Goal: Task Accomplishment & Management: Manage account settings

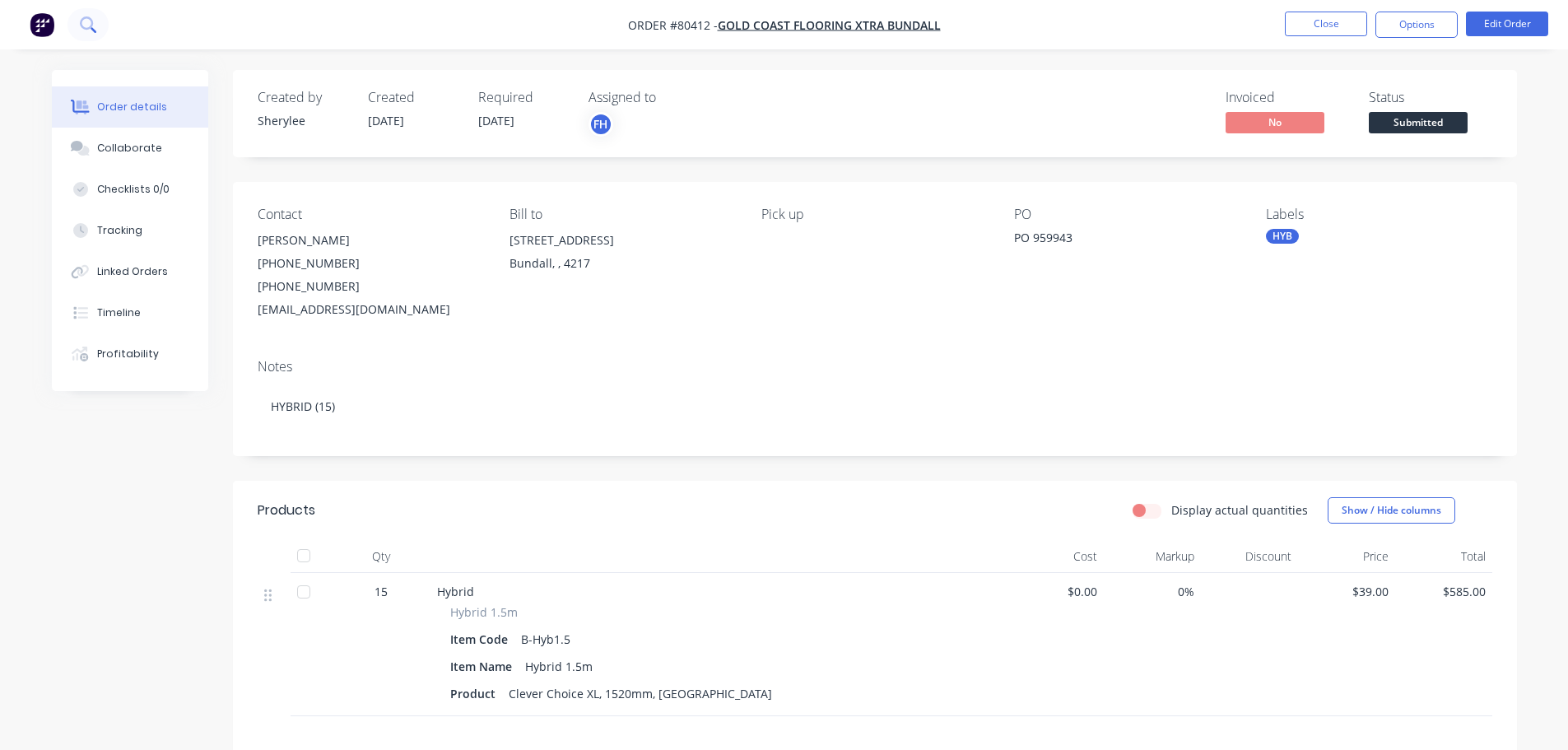
click at [92, 24] on icon at bounding box center [86, 23] width 13 height 13
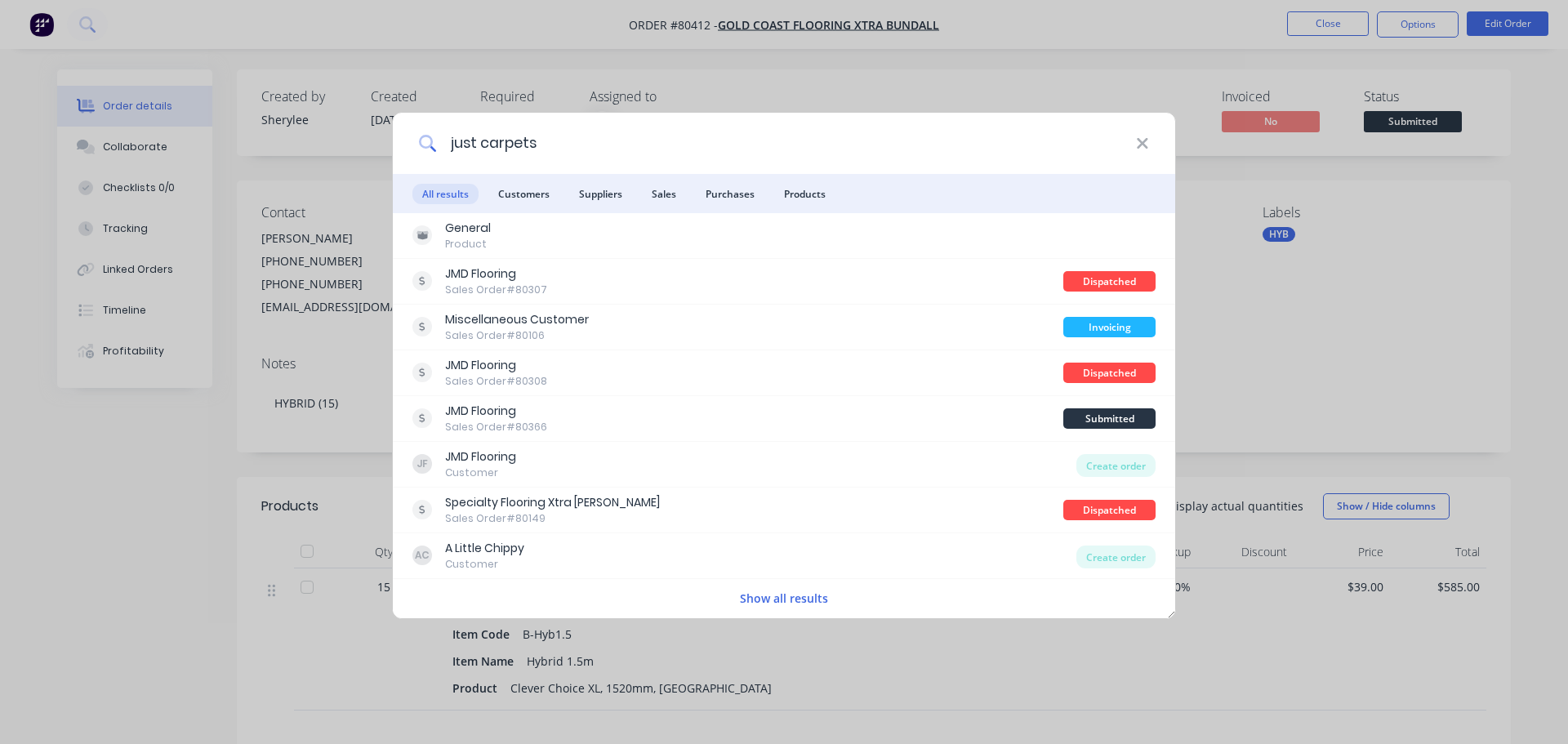
type input "just carpets"
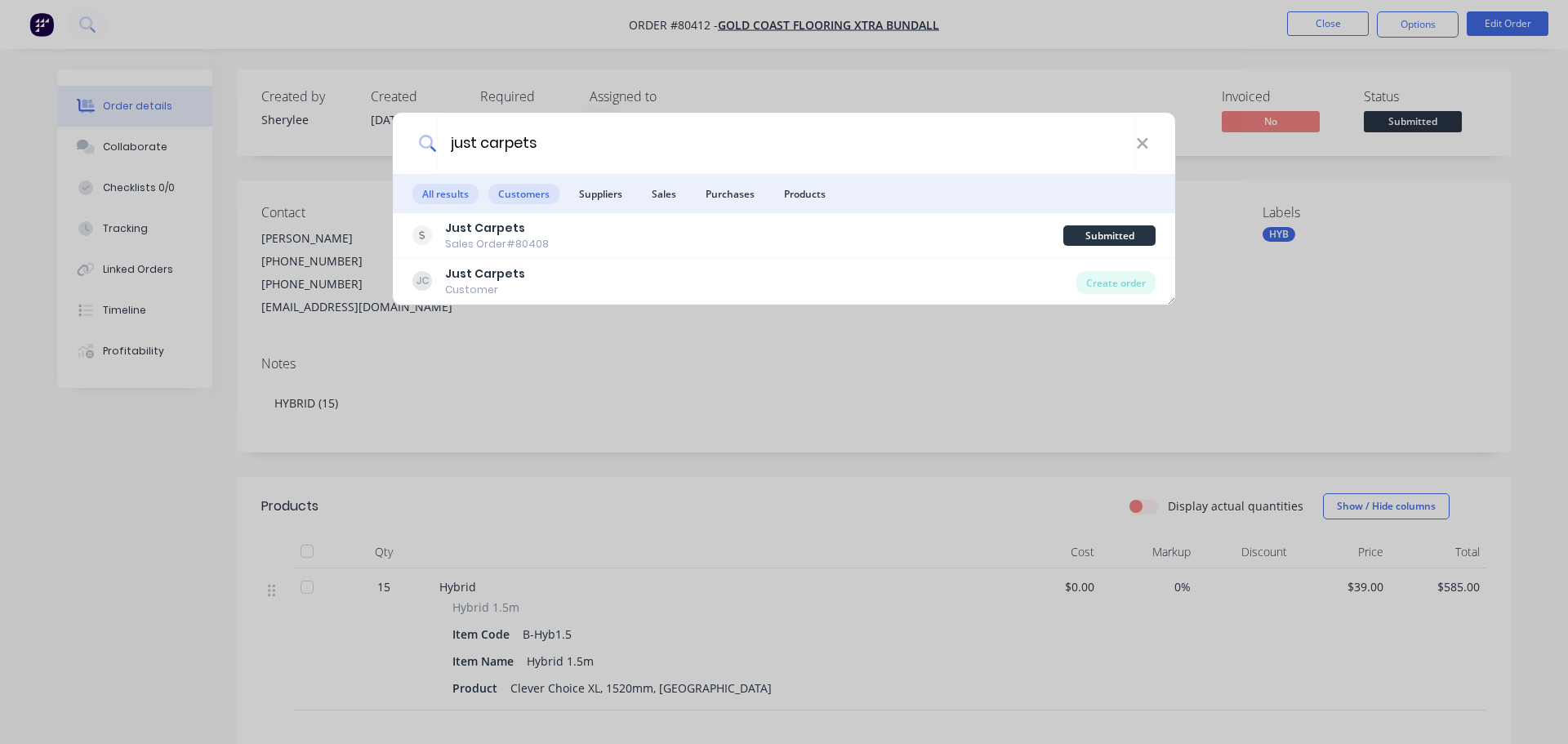
click at [529, 202] on span "Customers" at bounding box center [524, 194] width 71 height 21
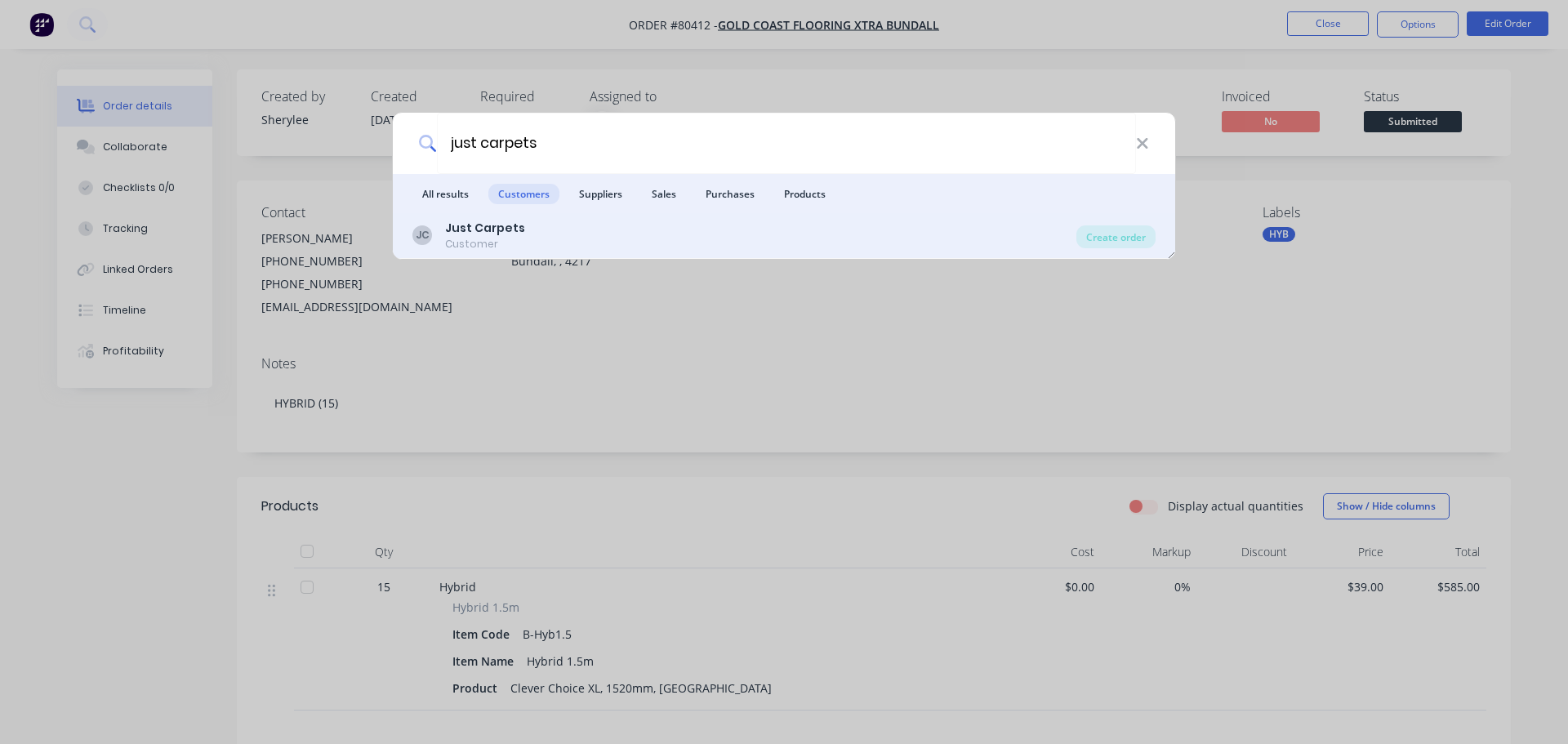
click at [470, 234] on b "Just Carpets" at bounding box center [484, 227] width 80 height 16
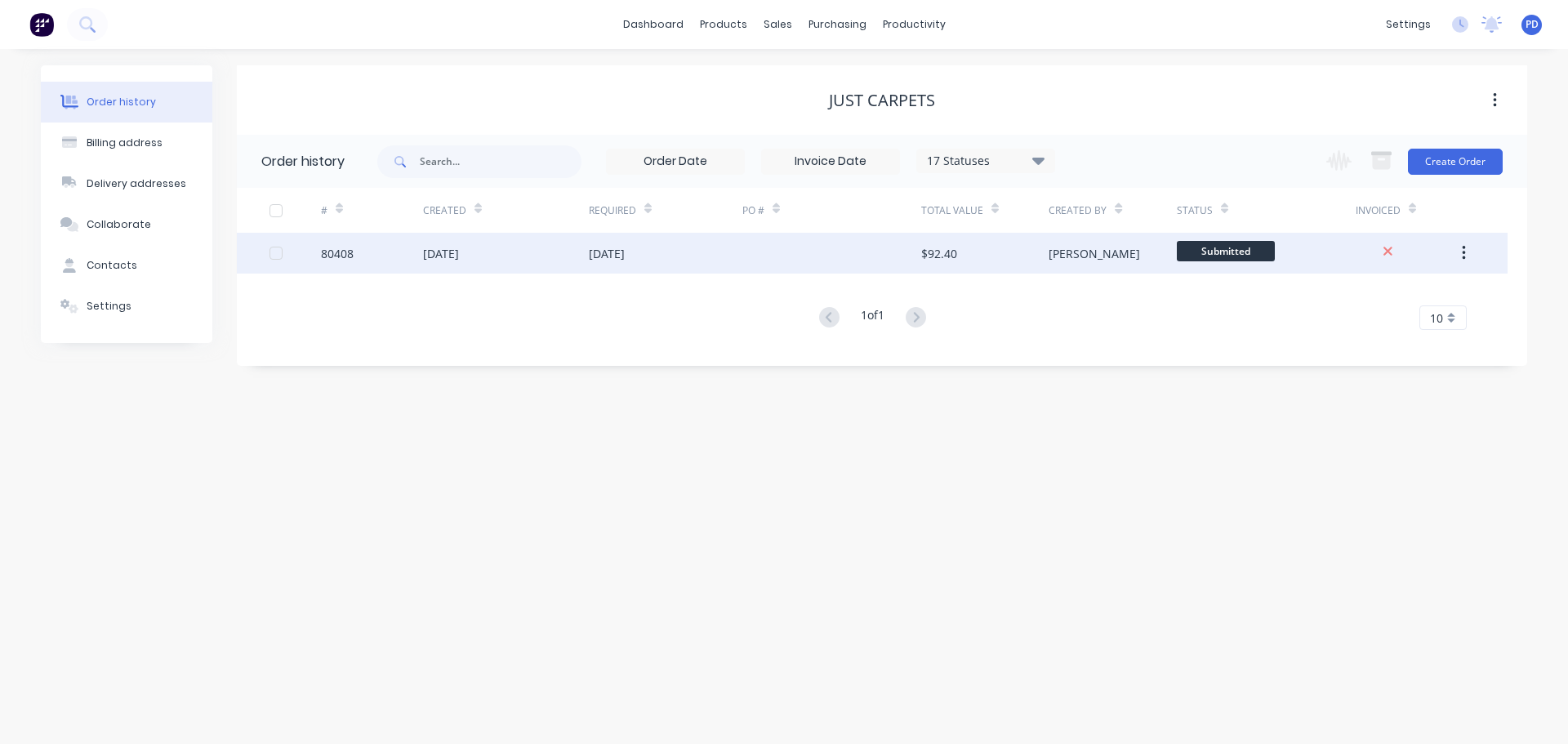
click at [334, 258] on div "80408" at bounding box center [337, 254] width 33 height 17
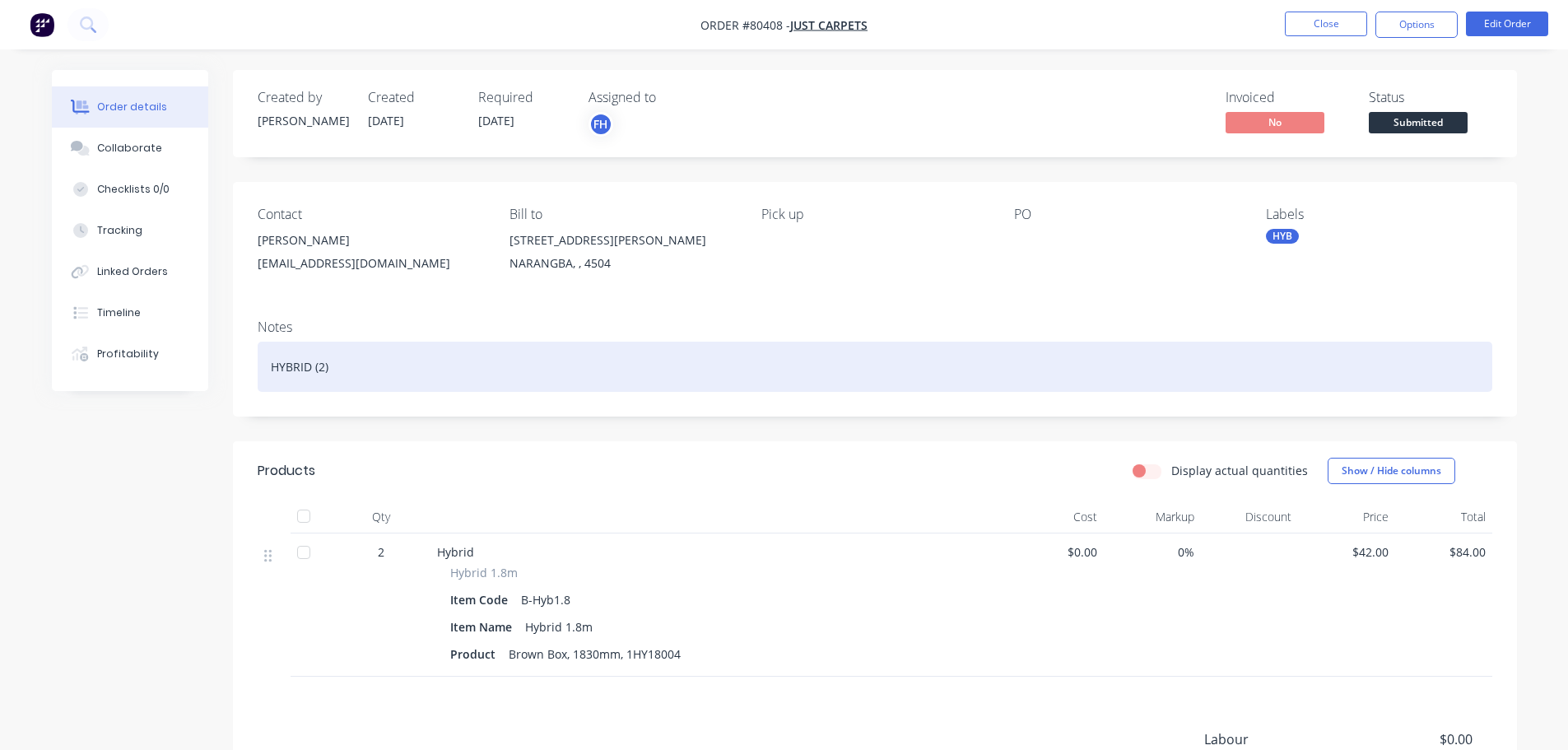
click at [322, 364] on div "HYBRID (2)" at bounding box center [875, 367] width 1234 height 50
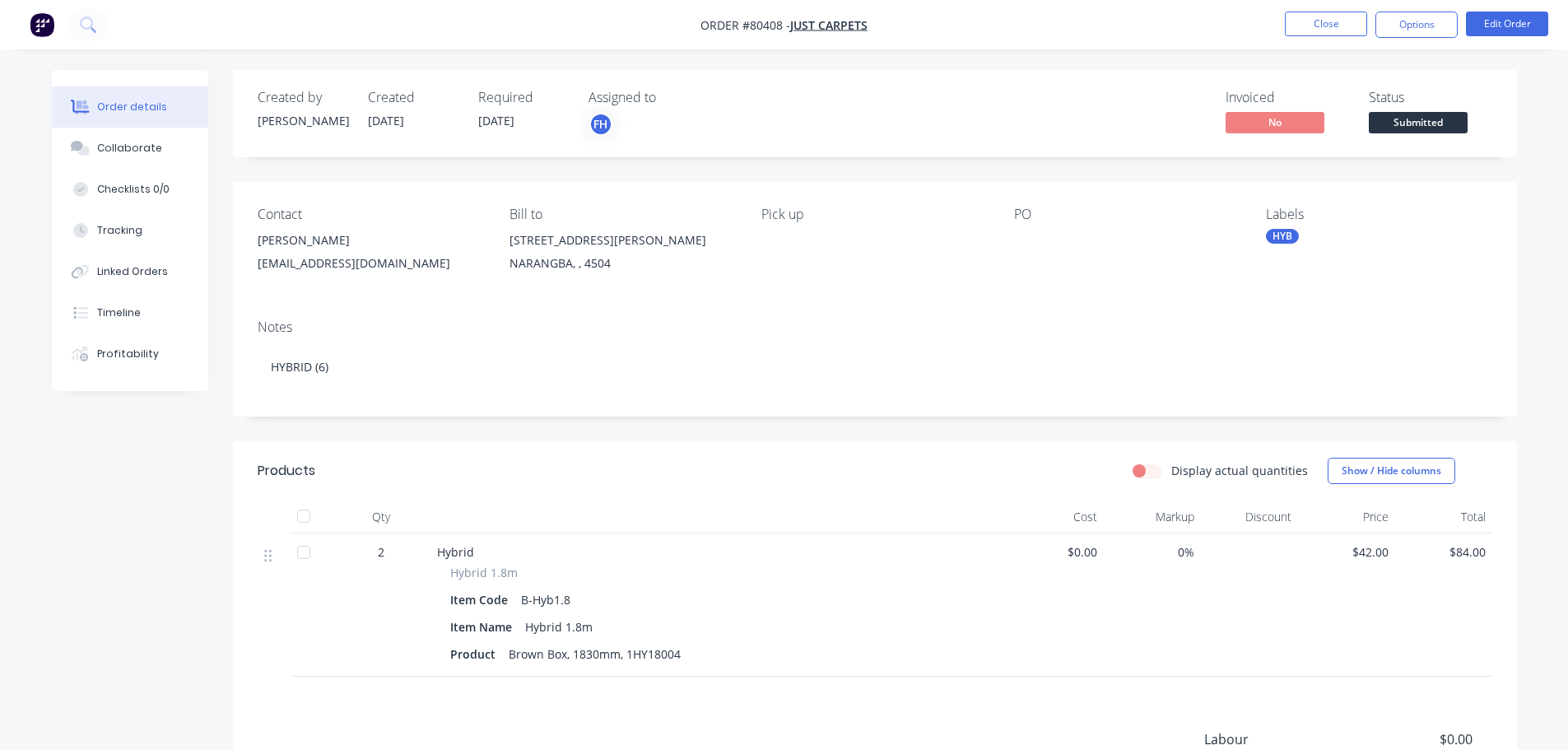
click at [514, 119] on span "[DATE]" at bounding box center [497, 121] width 36 height 16
click at [511, 121] on span "[DATE]" at bounding box center [497, 121] width 36 height 16
click at [1526, 23] on button "Edit Order" at bounding box center [1506, 23] width 82 height 24
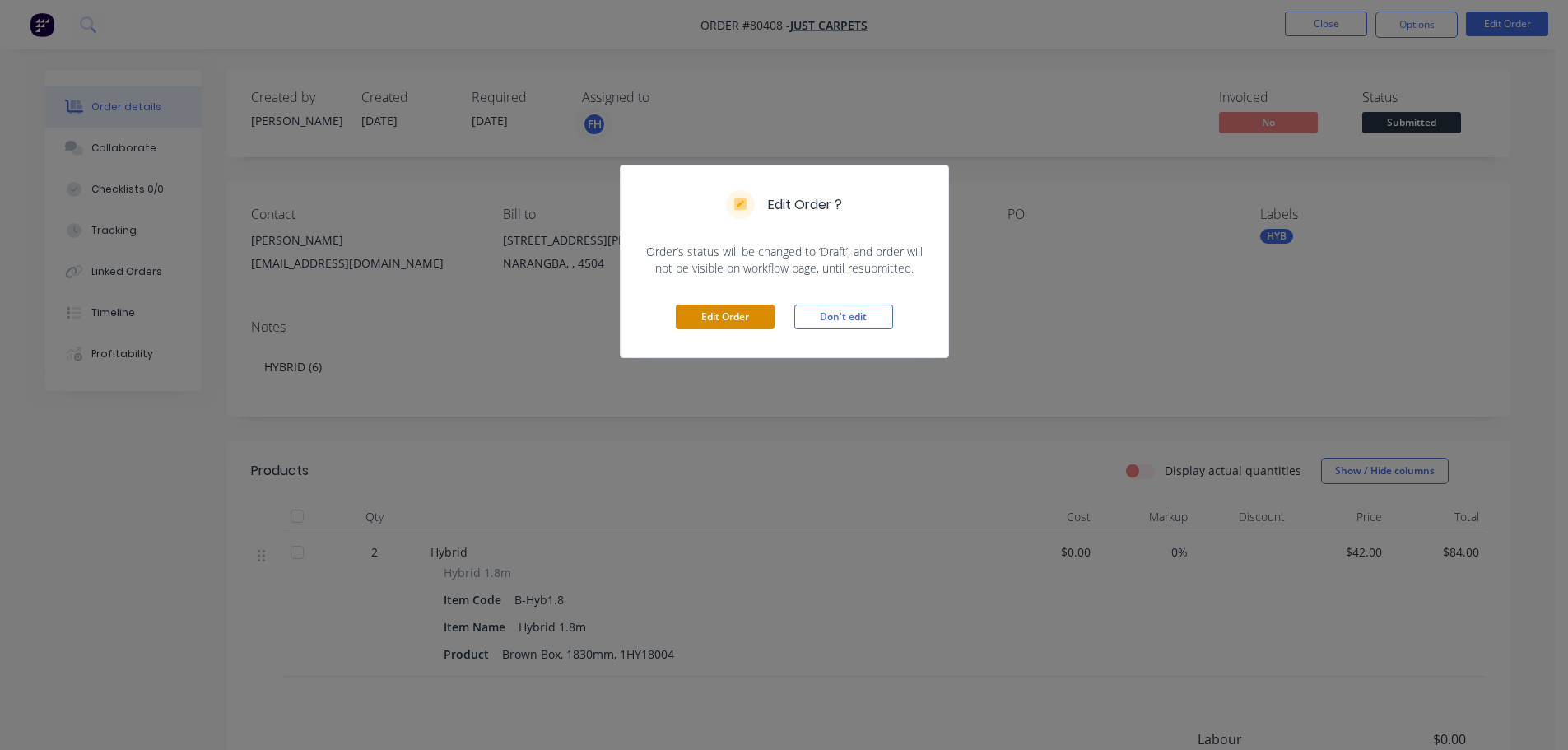
click at [729, 316] on button "Edit Order" at bounding box center [725, 316] width 99 height 24
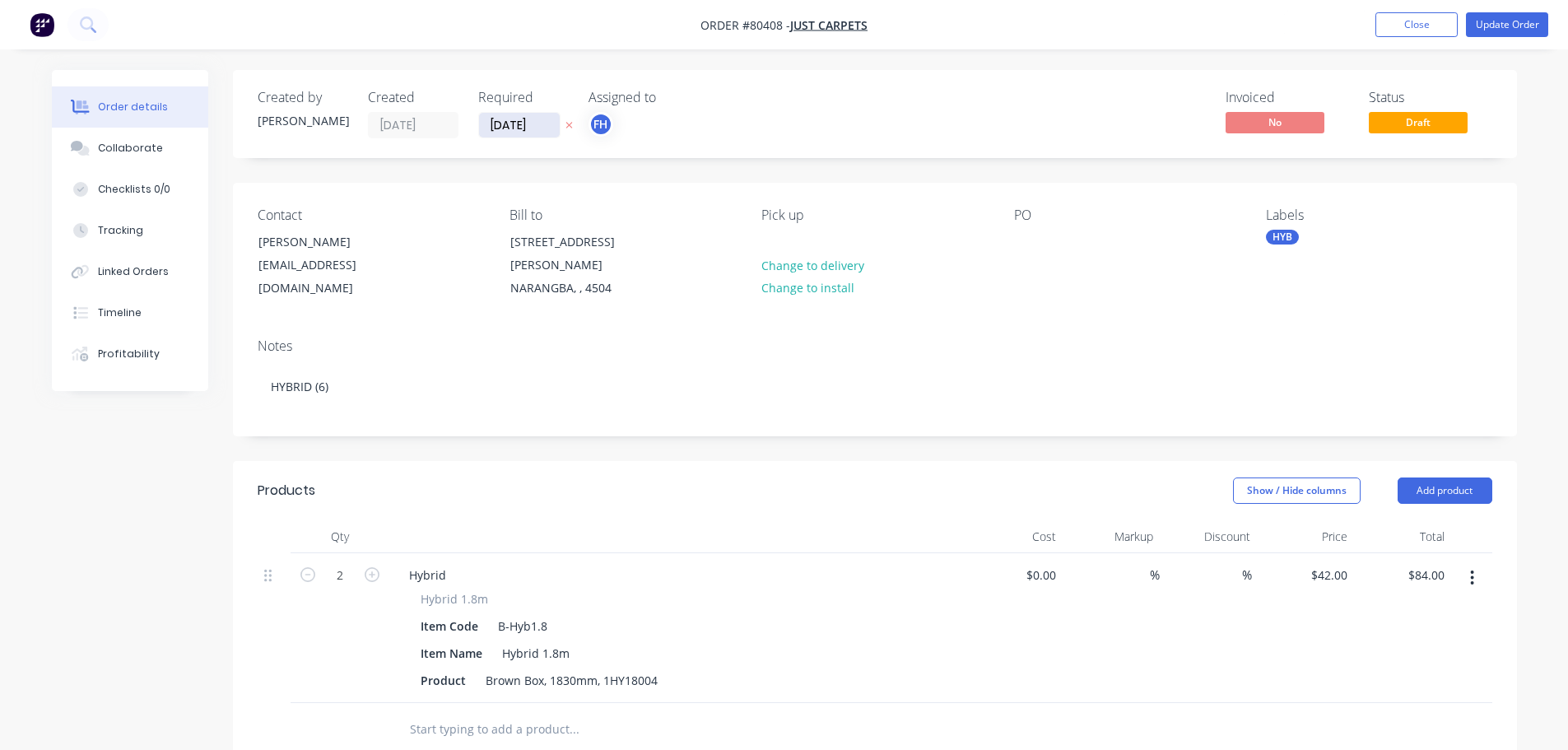
click at [519, 122] on input "[DATE]" at bounding box center [519, 125] width 81 height 24
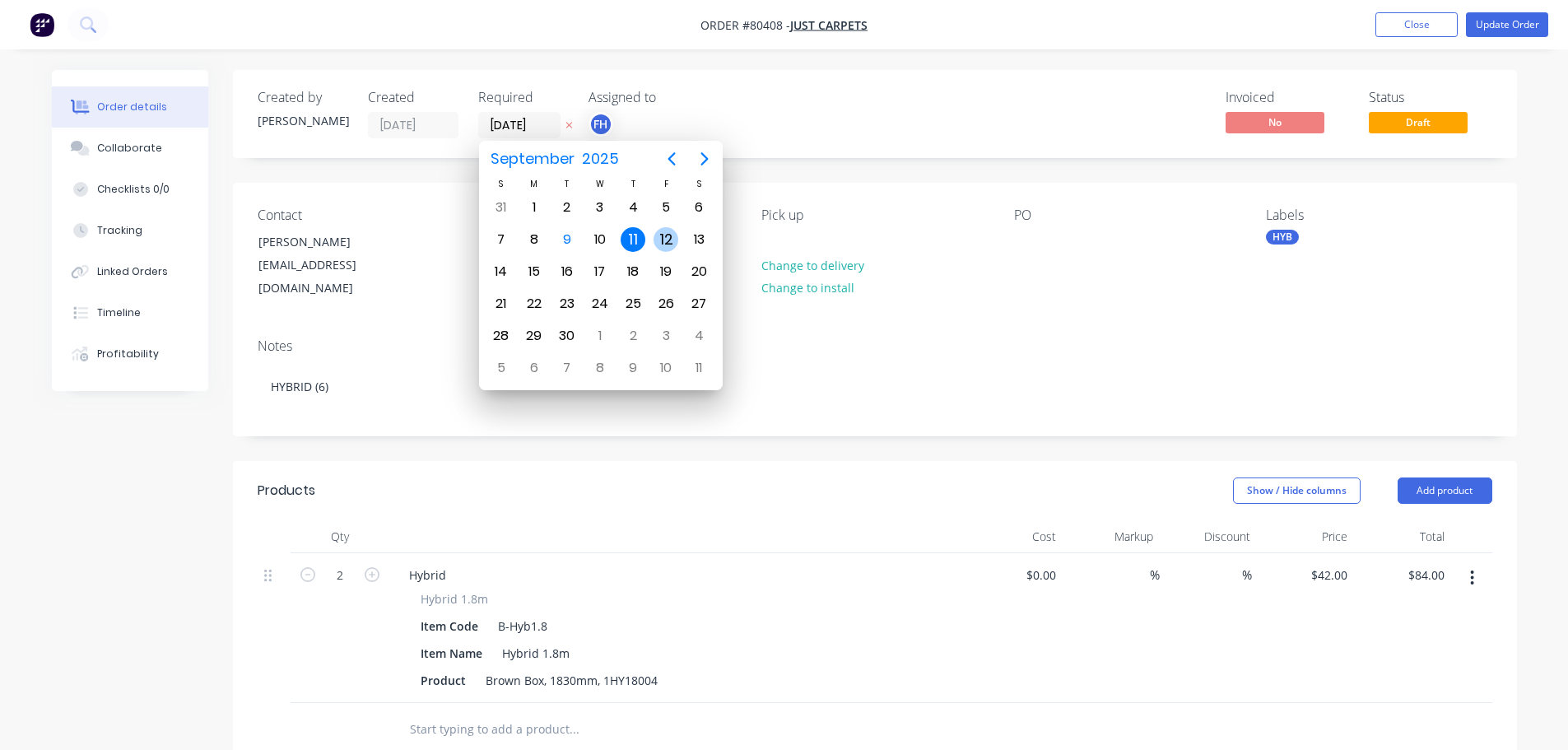
click at [667, 244] on div "12" at bounding box center [666, 239] width 24 height 24
type input "[DATE]"
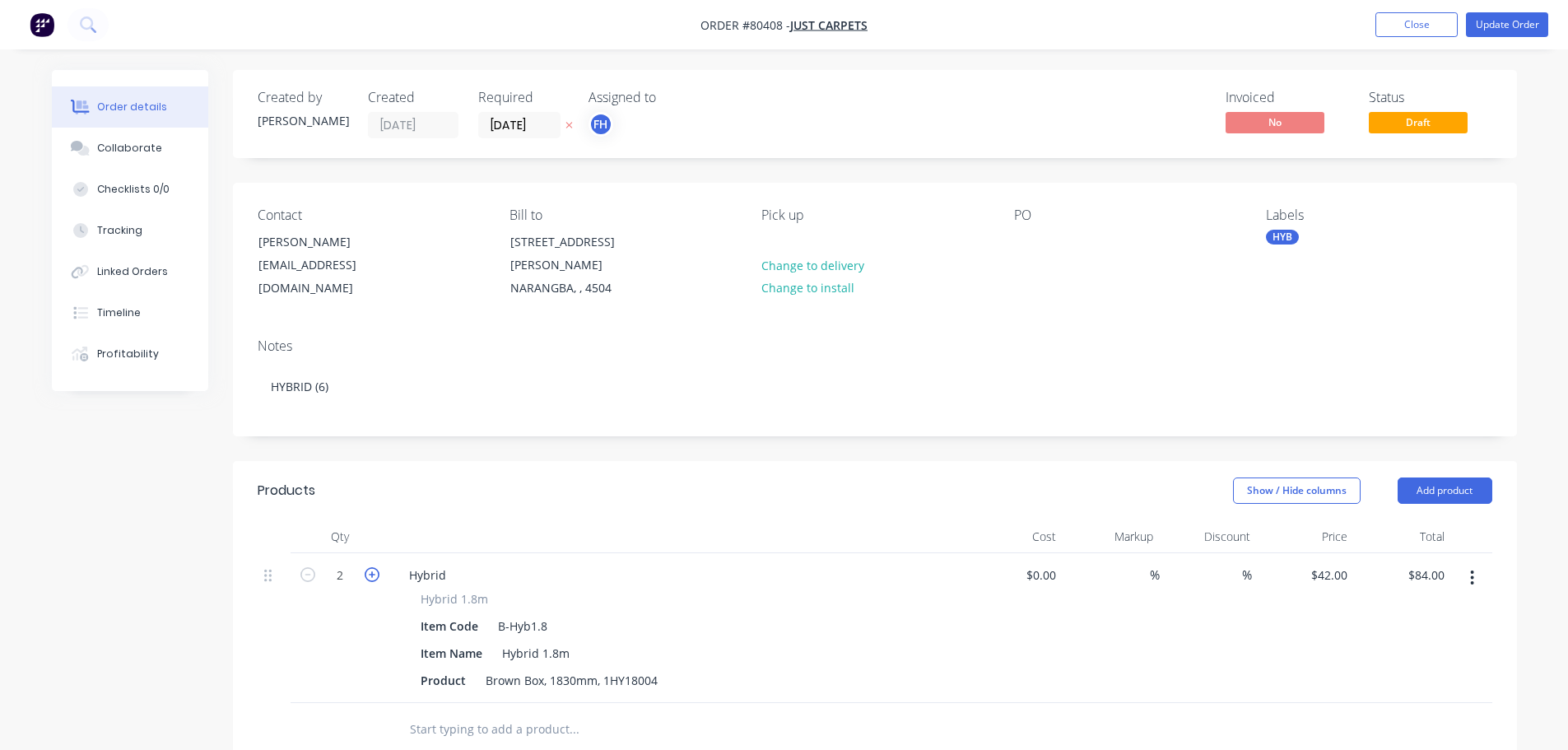
click at [368, 567] on icon "button" at bounding box center [372, 574] width 15 height 15
type input "3"
type input "$126.00"
click at [368, 567] on icon "button" at bounding box center [372, 574] width 15 height 15
type input "4"
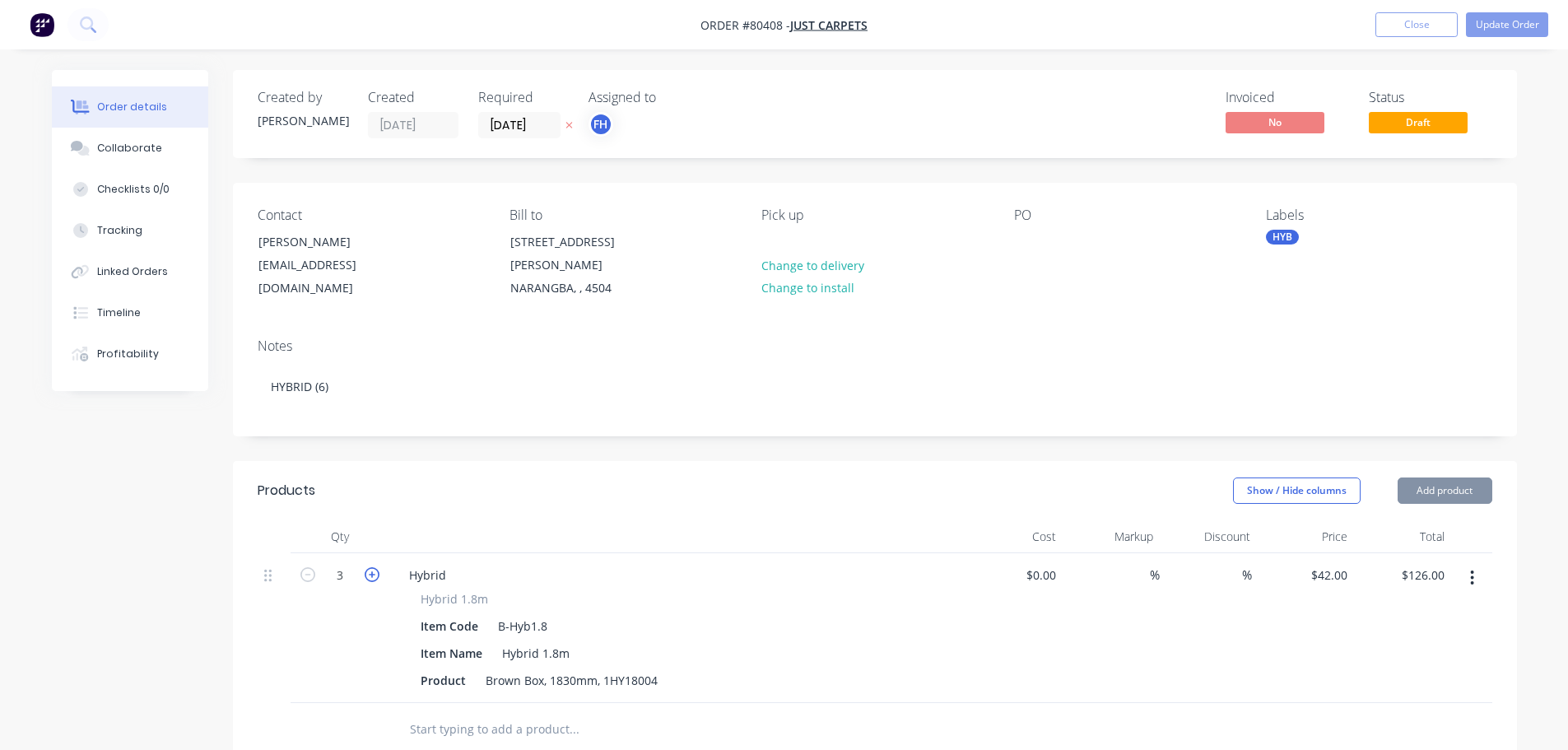
type input "$168.00"
click at [368, 567] on icon "button" at bounding box center [372, 574] width 15 height 15
type input "5"
type input "$210.00"
click at [368, 567] on icon "button" at bounding box center [372, 574] width 15 height 15
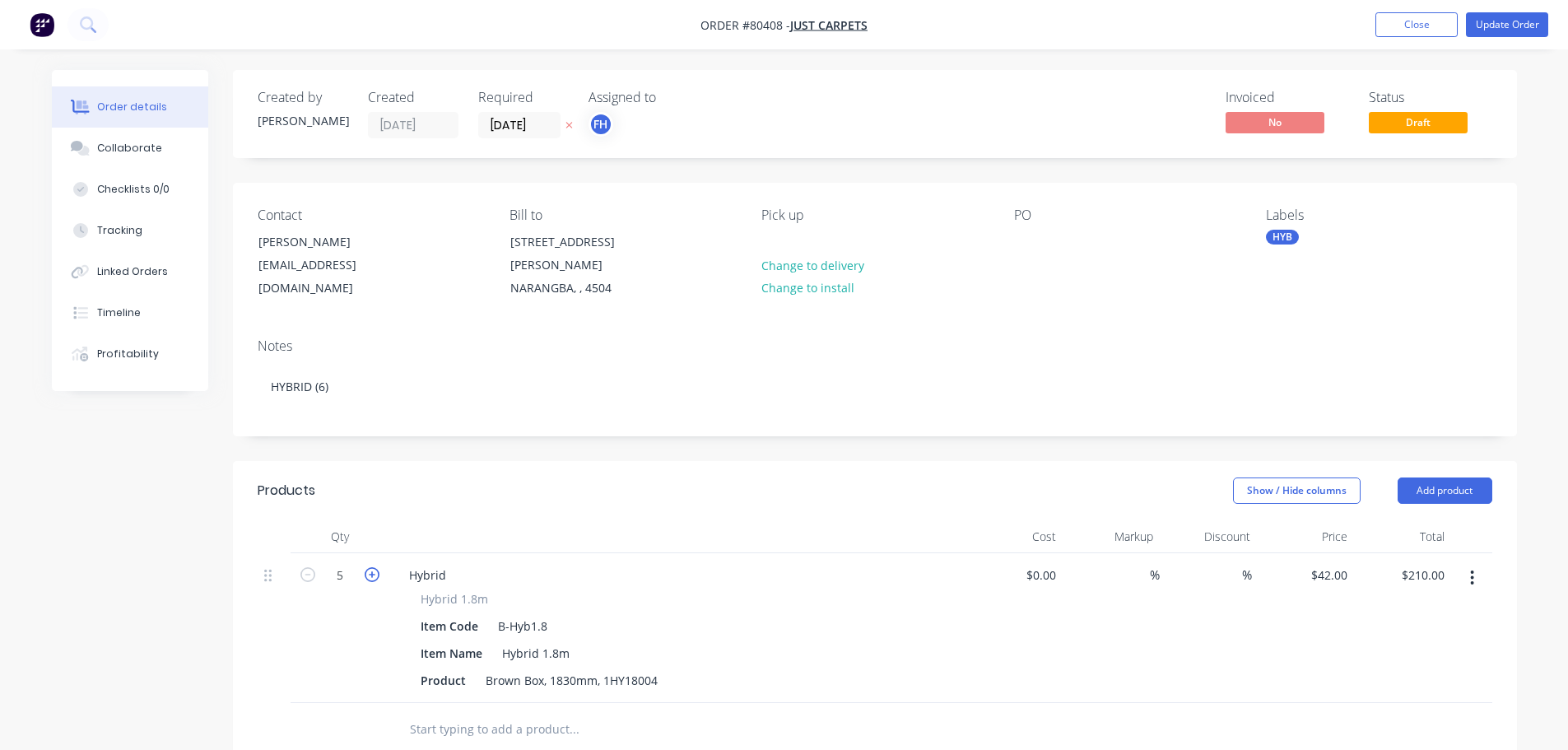
type input "6"
type input "$252.00"
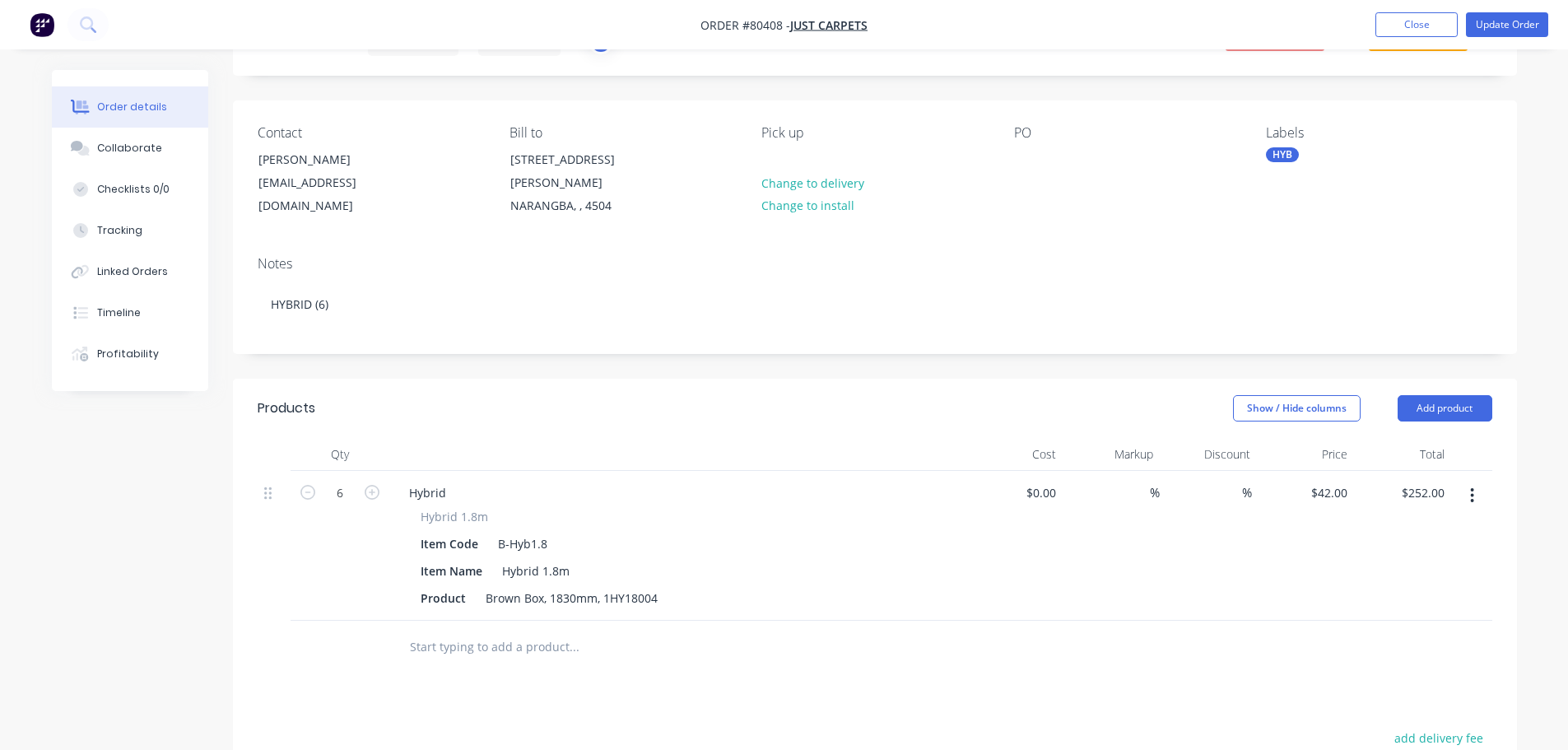
click at [472, 638] on input "text" at bounding box center [574, 647] width 329 height 33
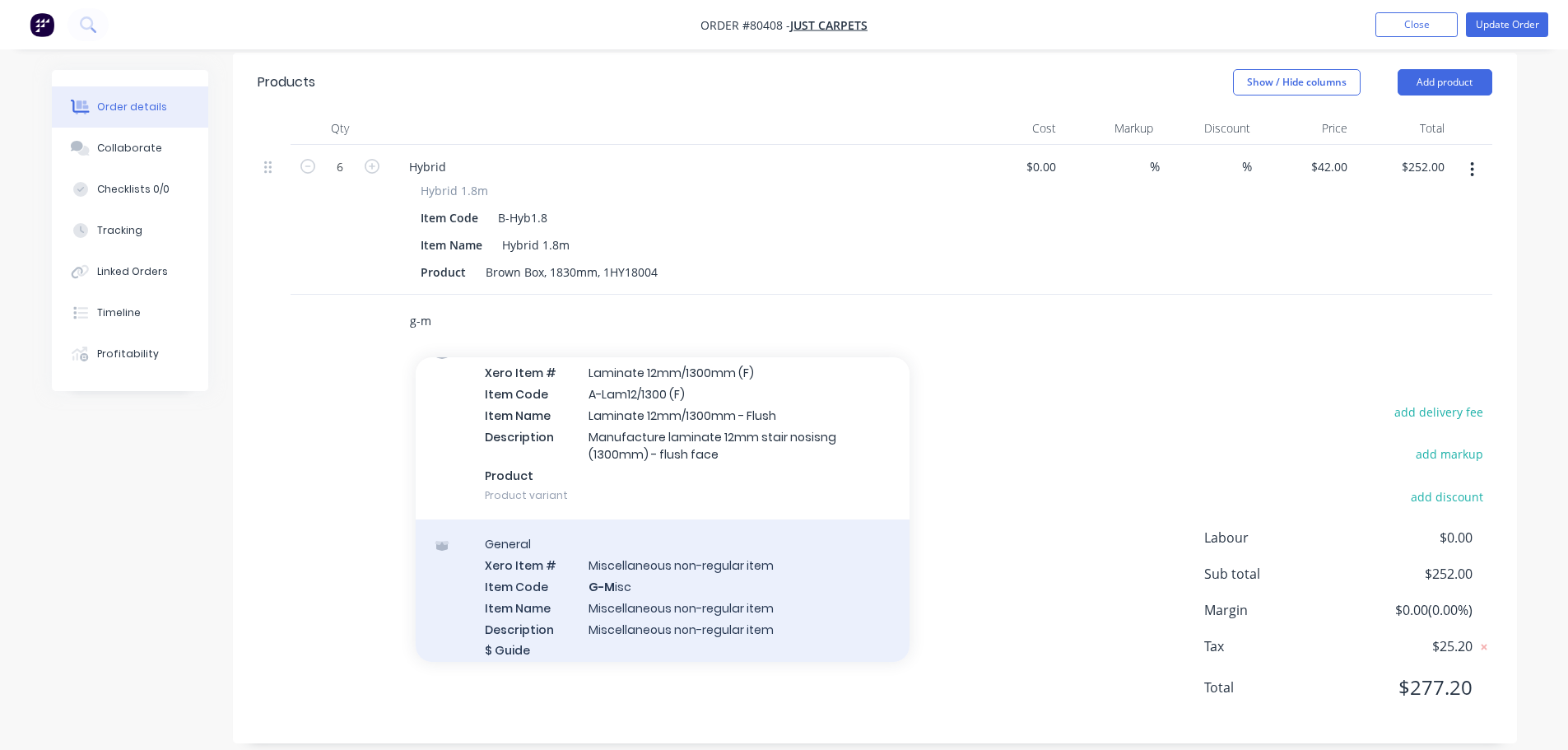
type input "g-m"
click at [639, 590] on div "General Xero Item # Miscellaneous non-regular item Item Code G-M isc Item Name …" at bounding box center [663, 607] width 494 height 175
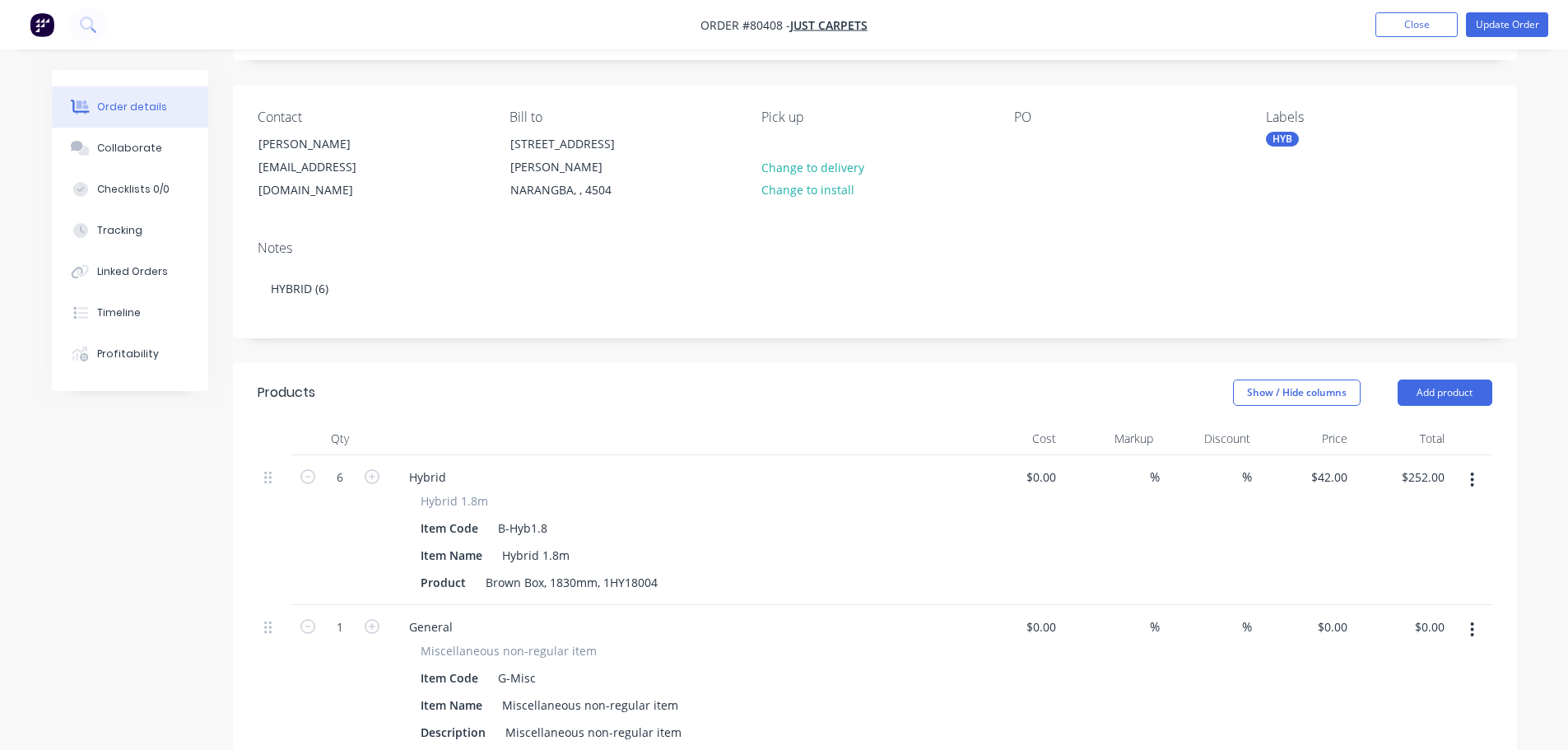
scroll to position [247, 0]
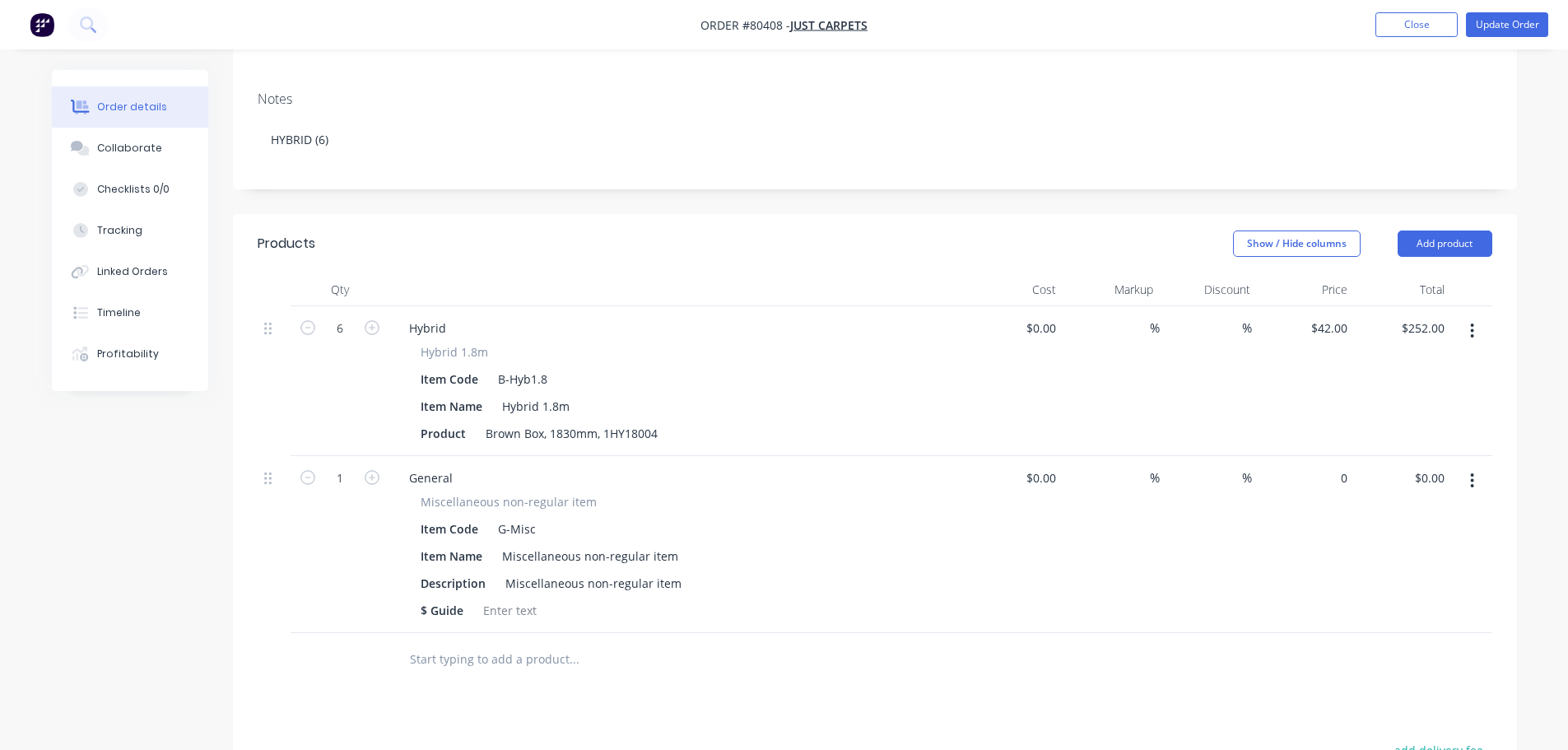
click at [1326, 461] on div "0 $0.00" at bounding box center [1305, 545] width 97 height 177
type input "$48.00"
click at [764, 573] on div "Description Miscellaneous non-regular item" at bounding box center [674, 584] width 520 height 24
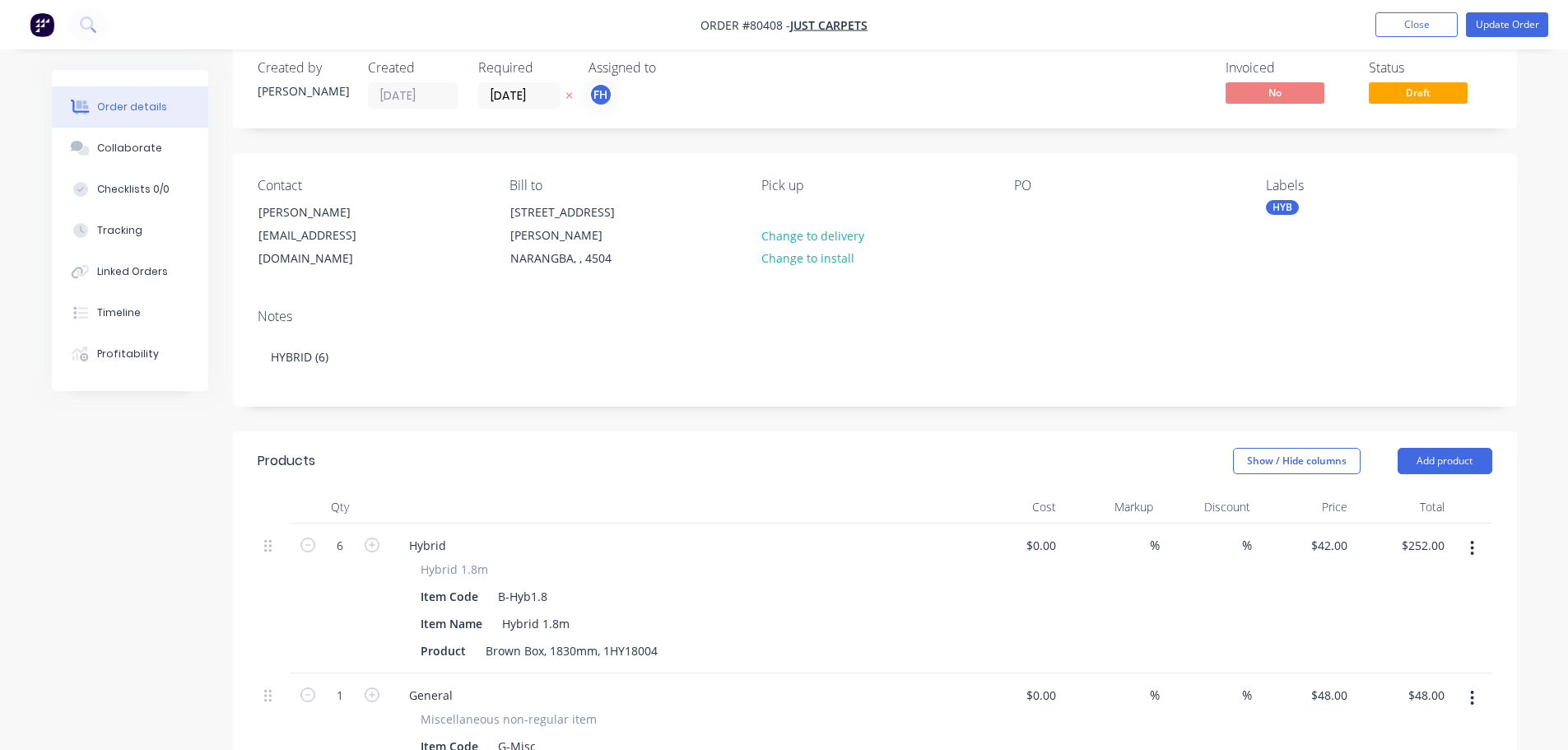
scroll to position [0, 0]
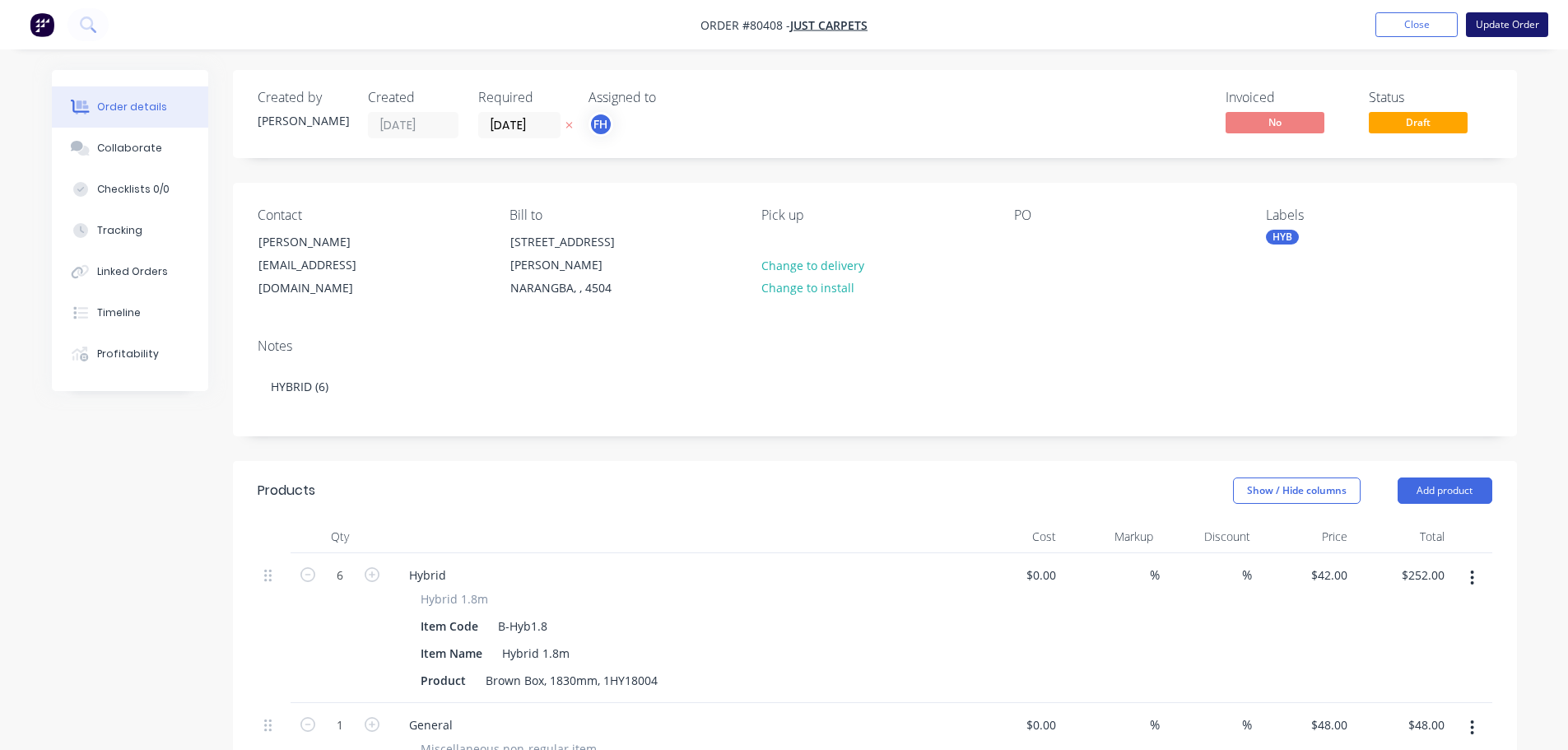
click at [1493, 24] on button "Update Order" at bounding box center [1506, 24] width 82 height 24
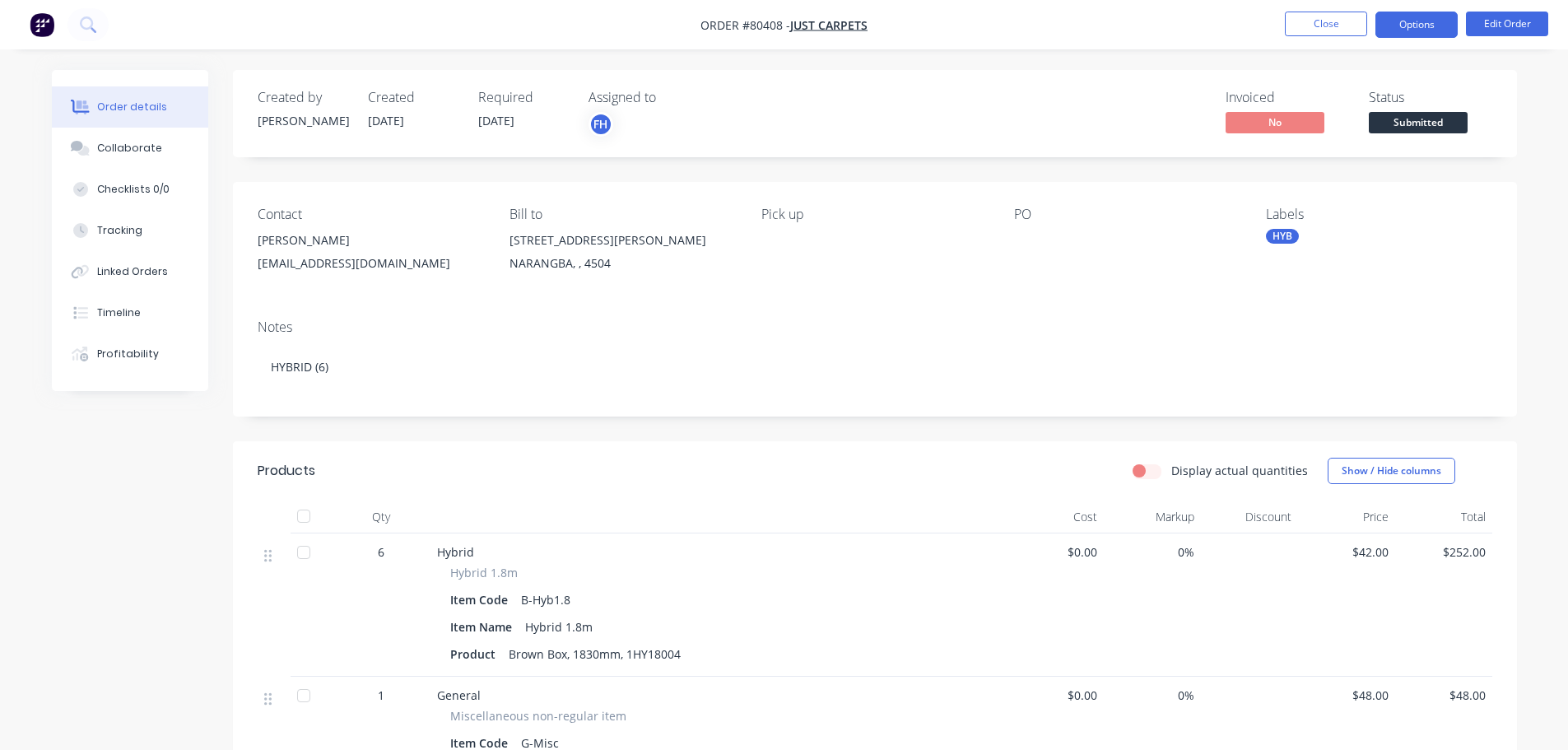
click at [1394, 18] on button "Options" at bounding box center [1416, 24] width 82 height 26
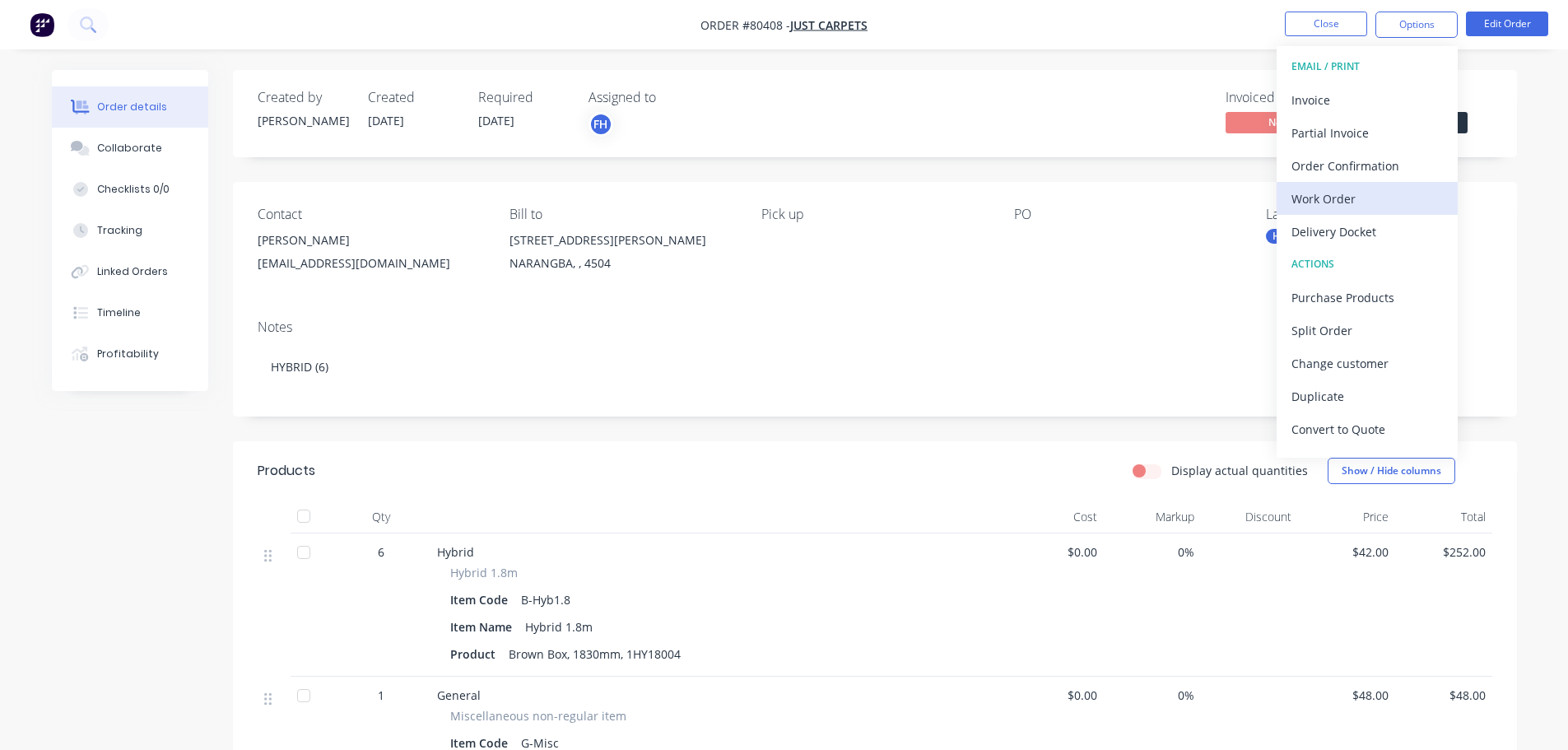
click at [1316, 205] on div "Work Order" at bounding box center [1367, 199] width 152 height 24
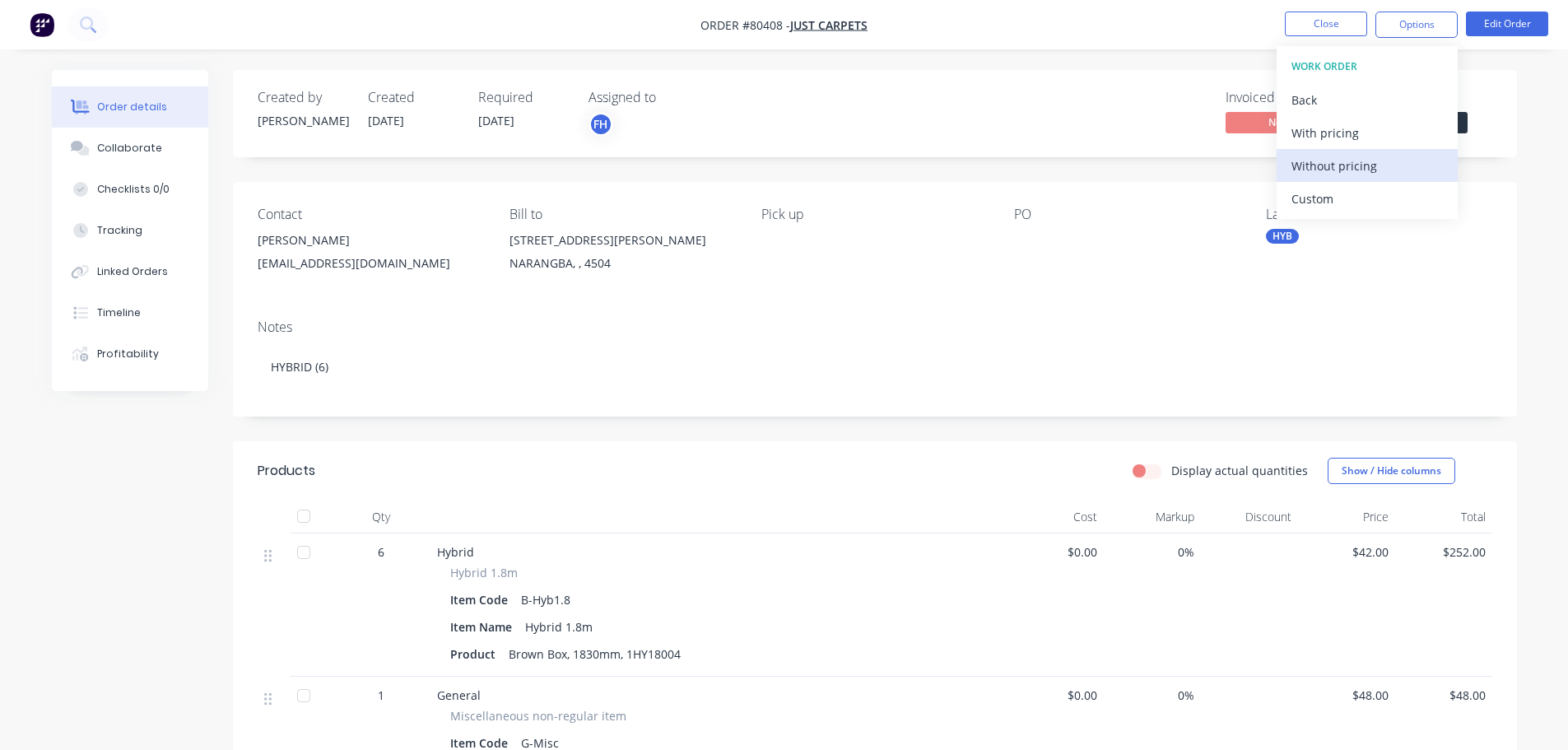
click at [1341, 167] on div "Without pricing" at bounding box center [1367, 166] width 152 height 24
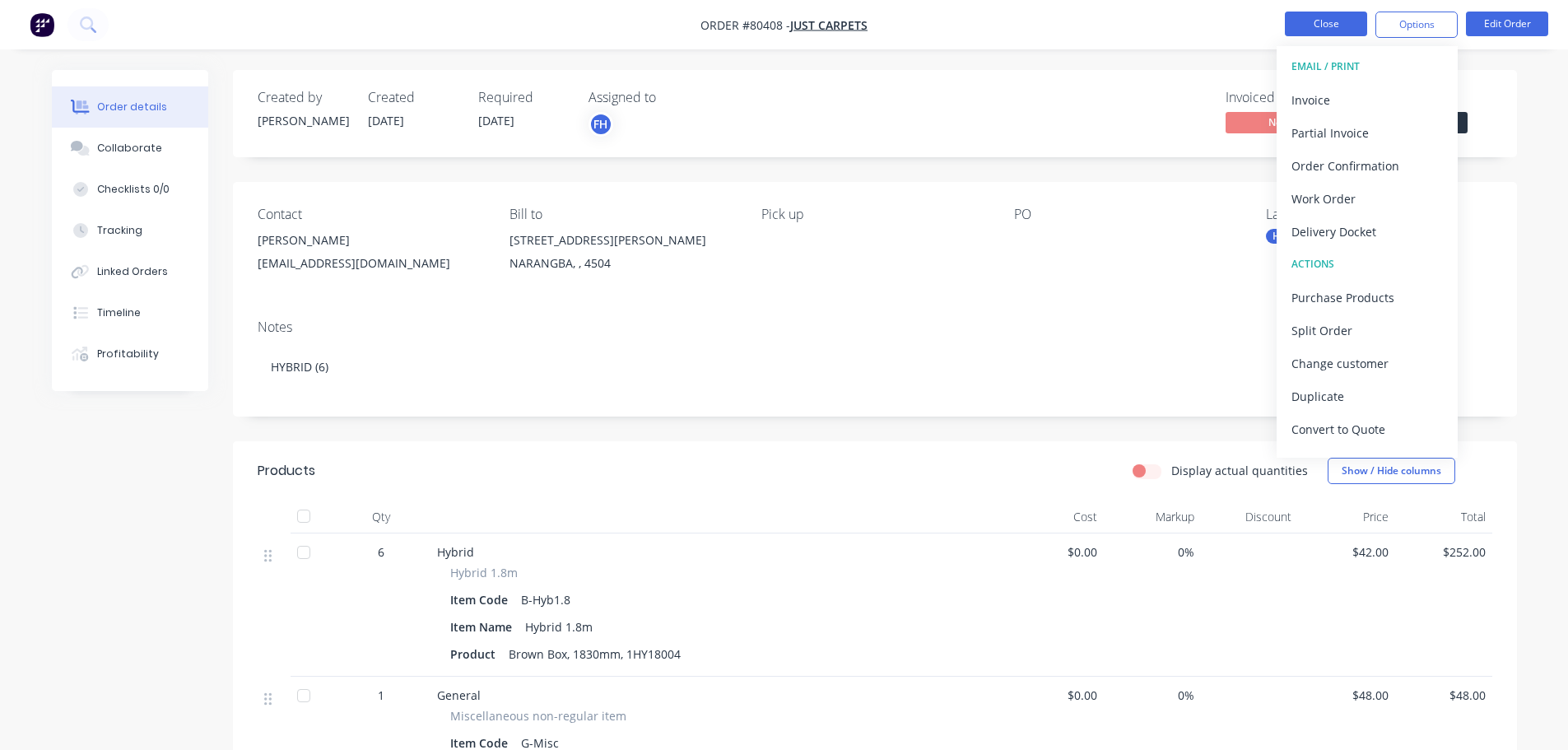
click at [1324, 25] on button "Close" at bounding box center [1325, 23] width 82 height 24
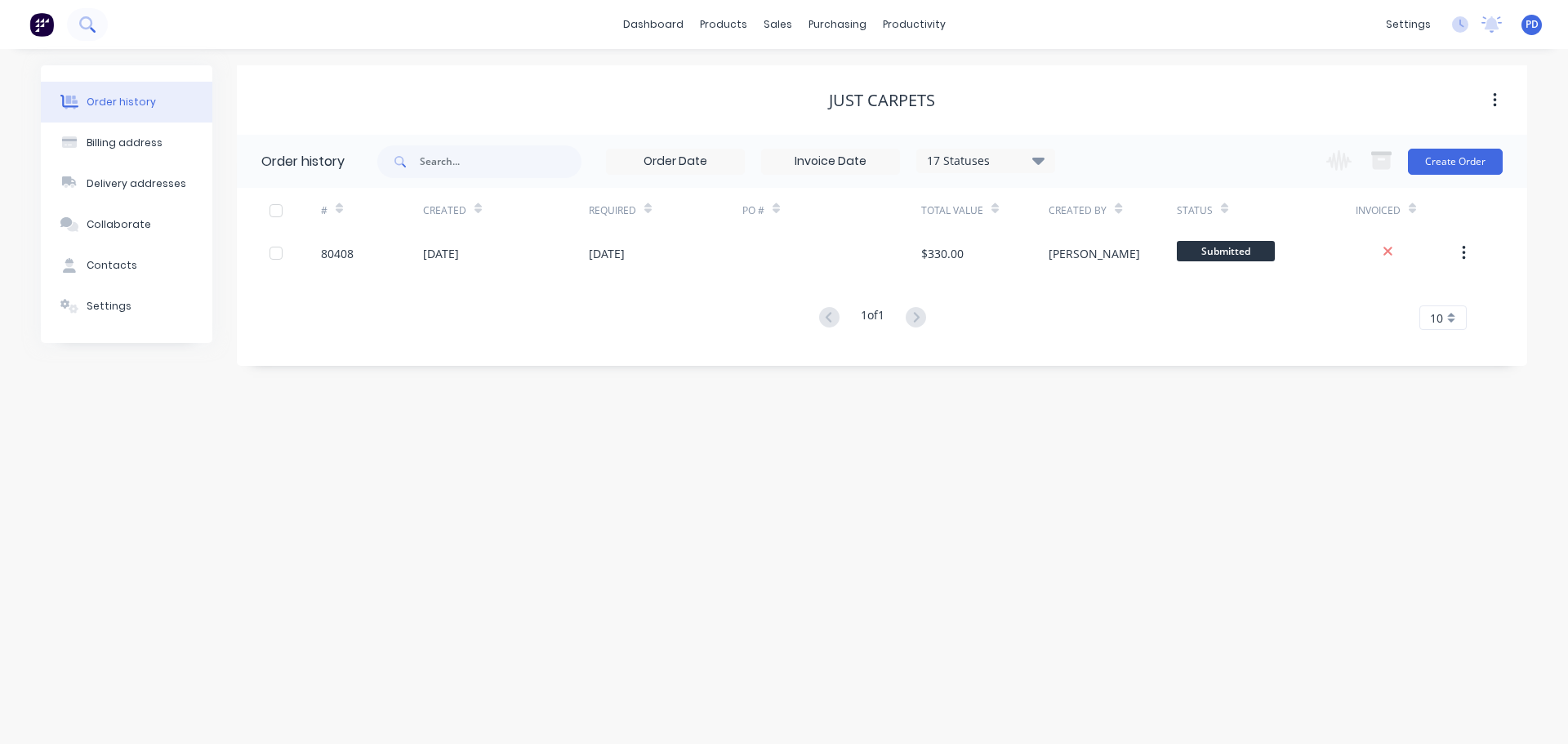
click at [105, 26] on button at bounding box center [87, 24] width 40 height 33
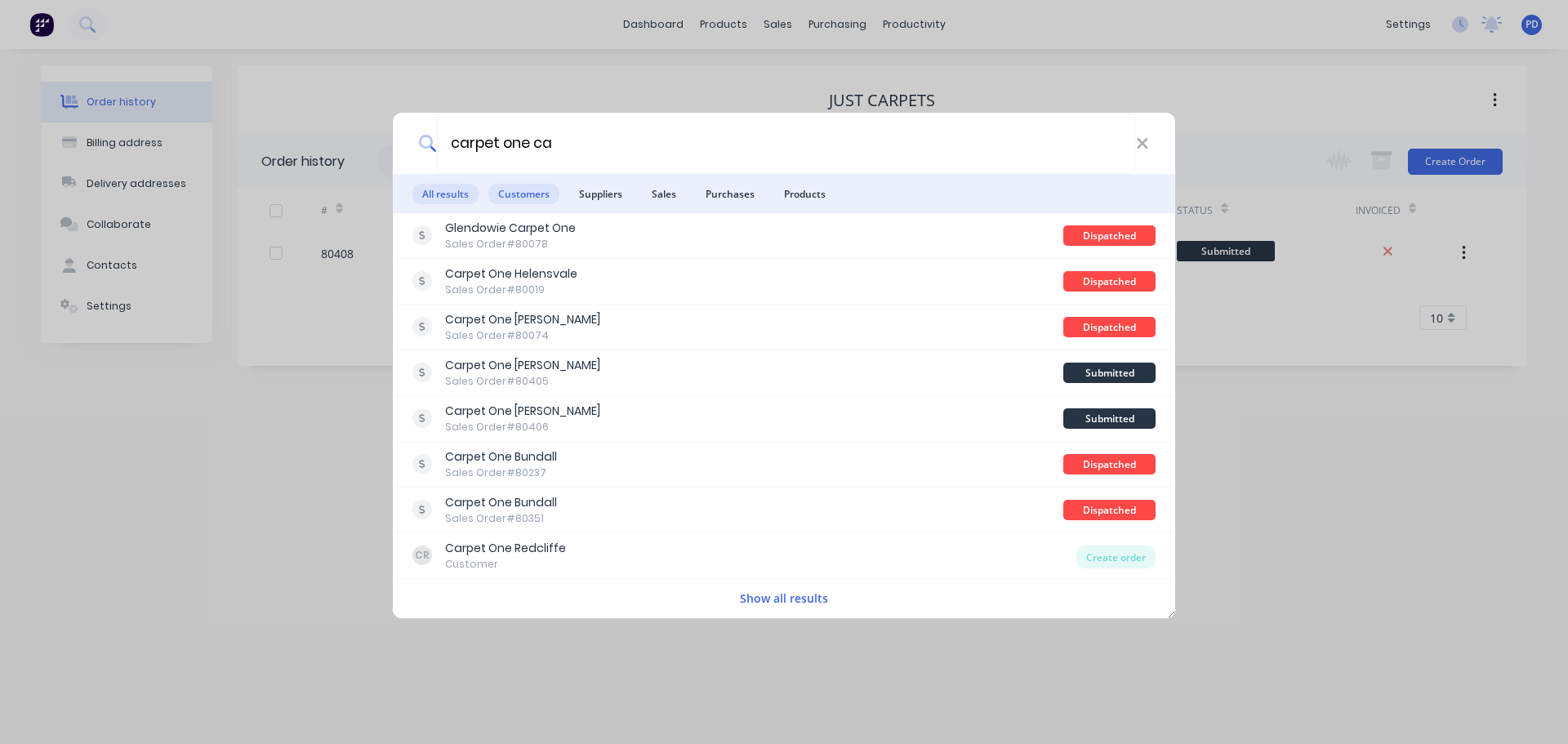
type input "carpet one ca"
click at [548, 192] on span "Customers" at bounding box center [524, 194] width 71 height 21
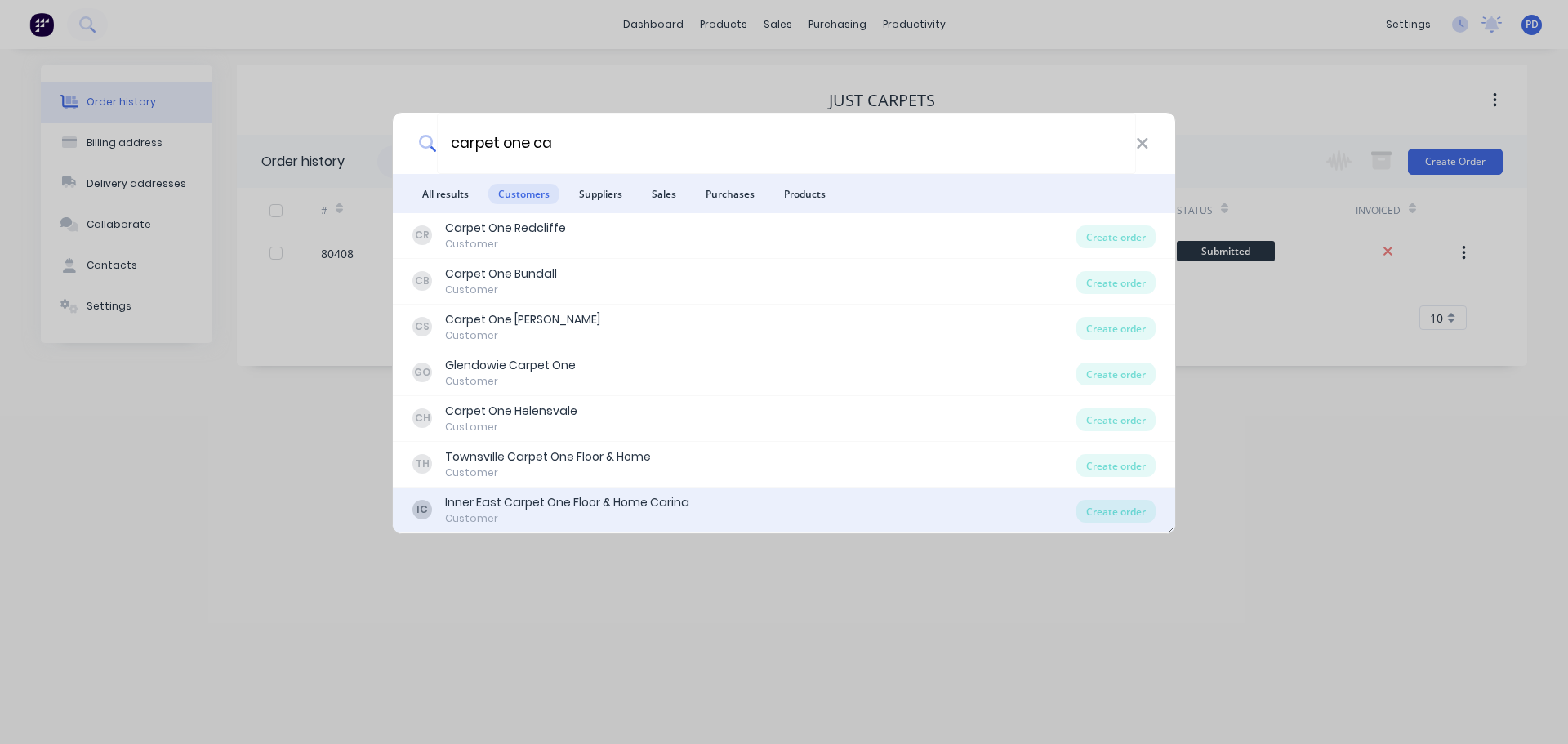
click at [562, 502] on div "Inner East Carpet One Floor & Home Carina" at bounding box center [567, 502] width 244 height 17
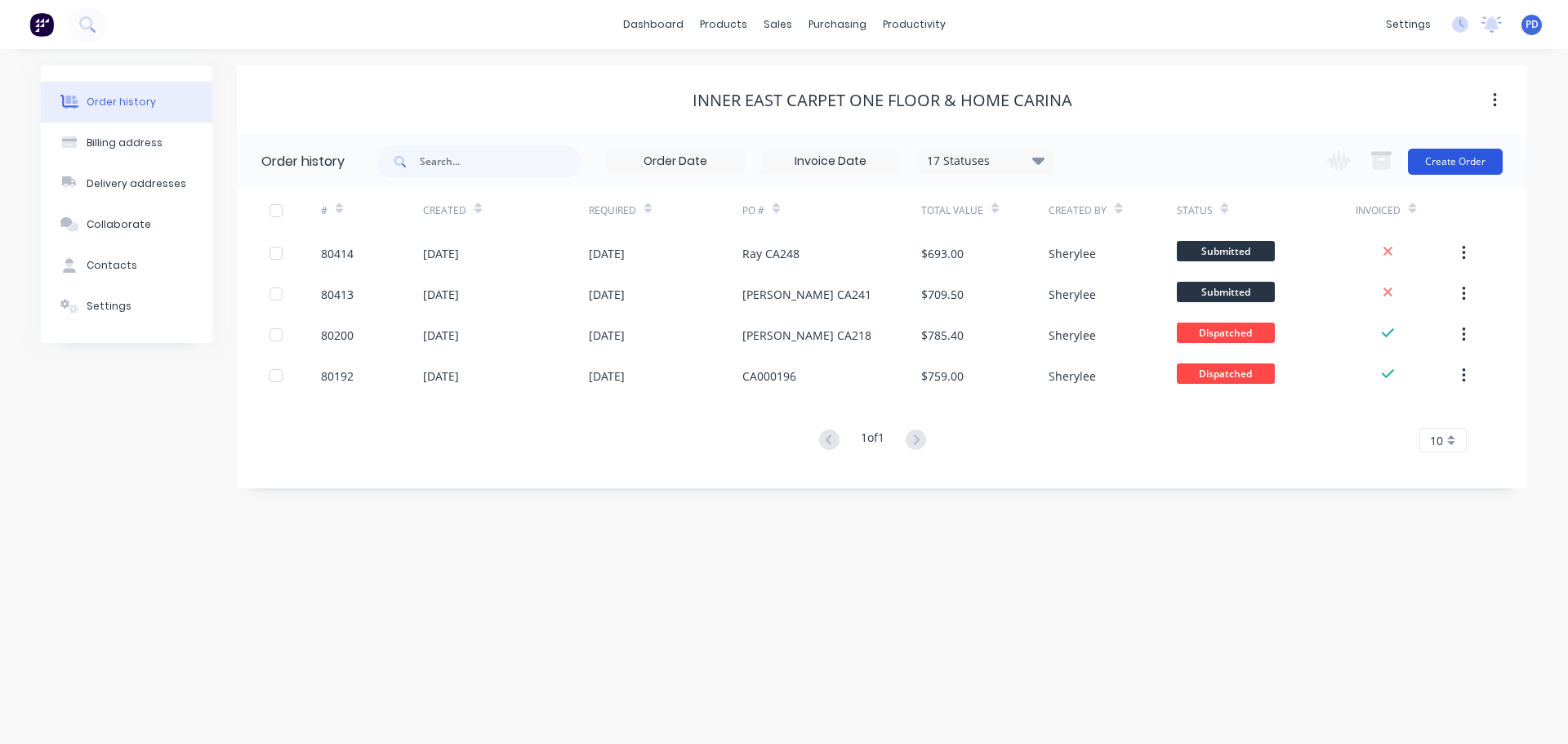
click at [1455, 166] on button "Create Order" at bounding box center [1455, 162] width 95 height 26
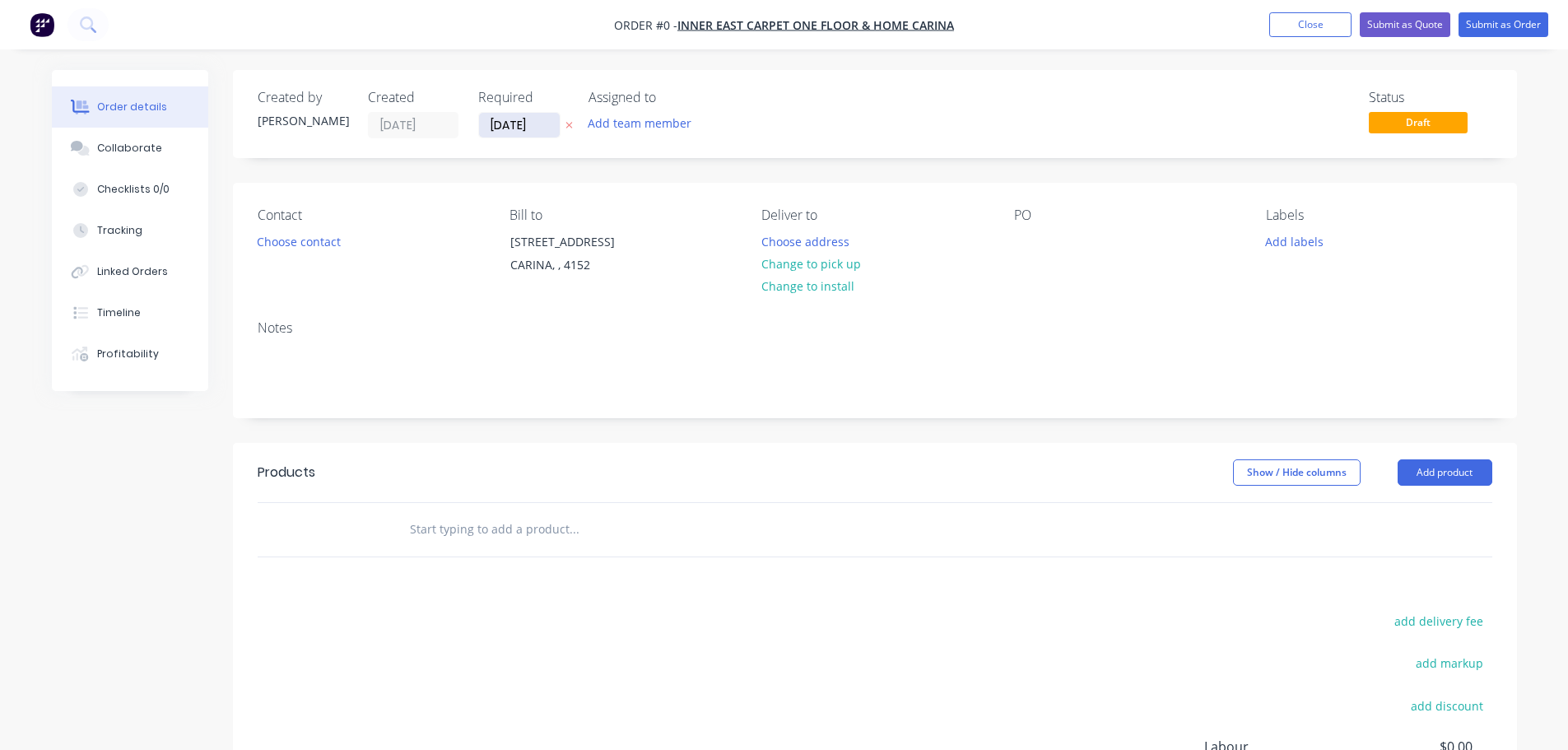
click at [542, 126] on input "[DATE]" at bounding box center [519, 125] width 81 height 24
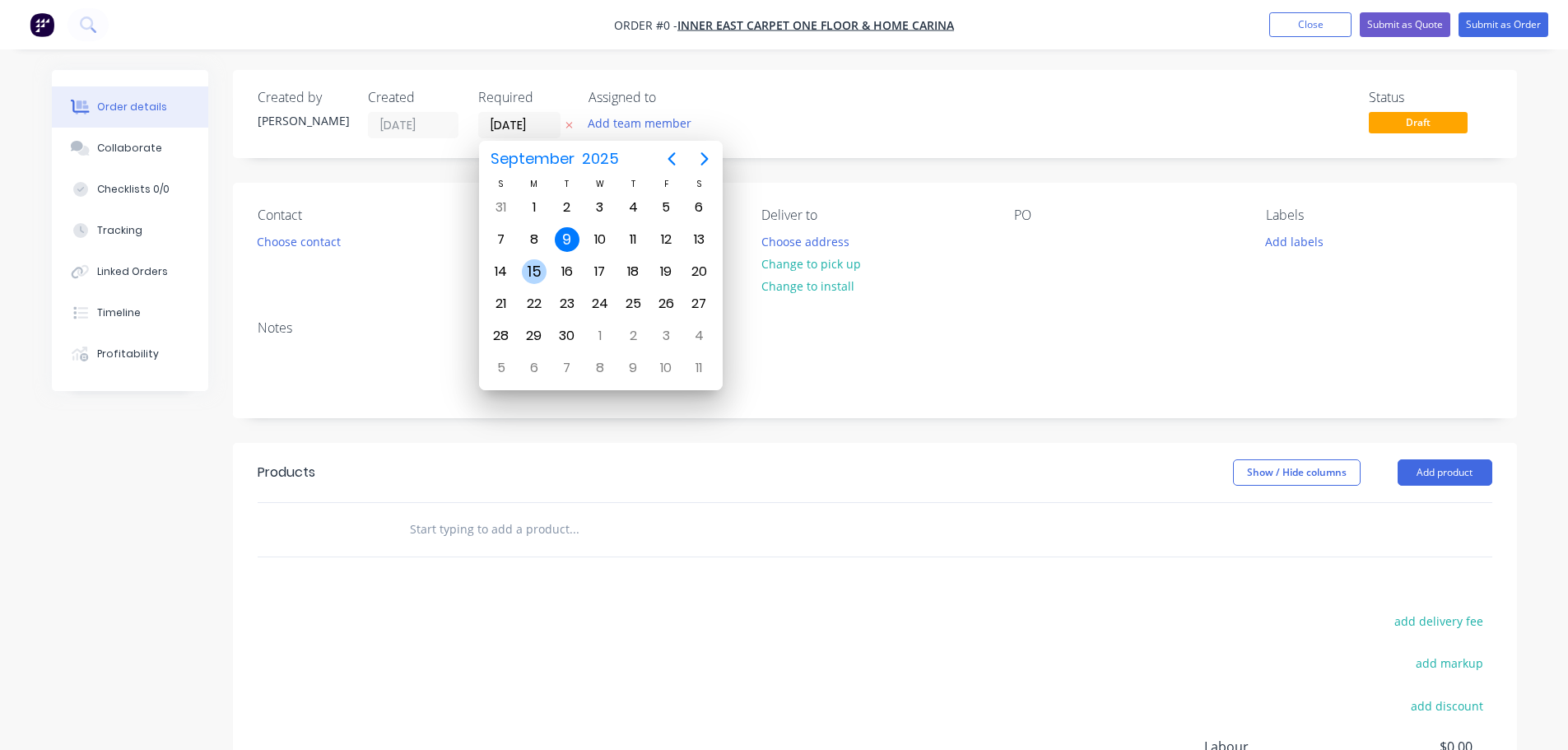
click at [529, 278] on div "15" at bounding box center [534, 271] width 24 height 24
type input "[DATE]"
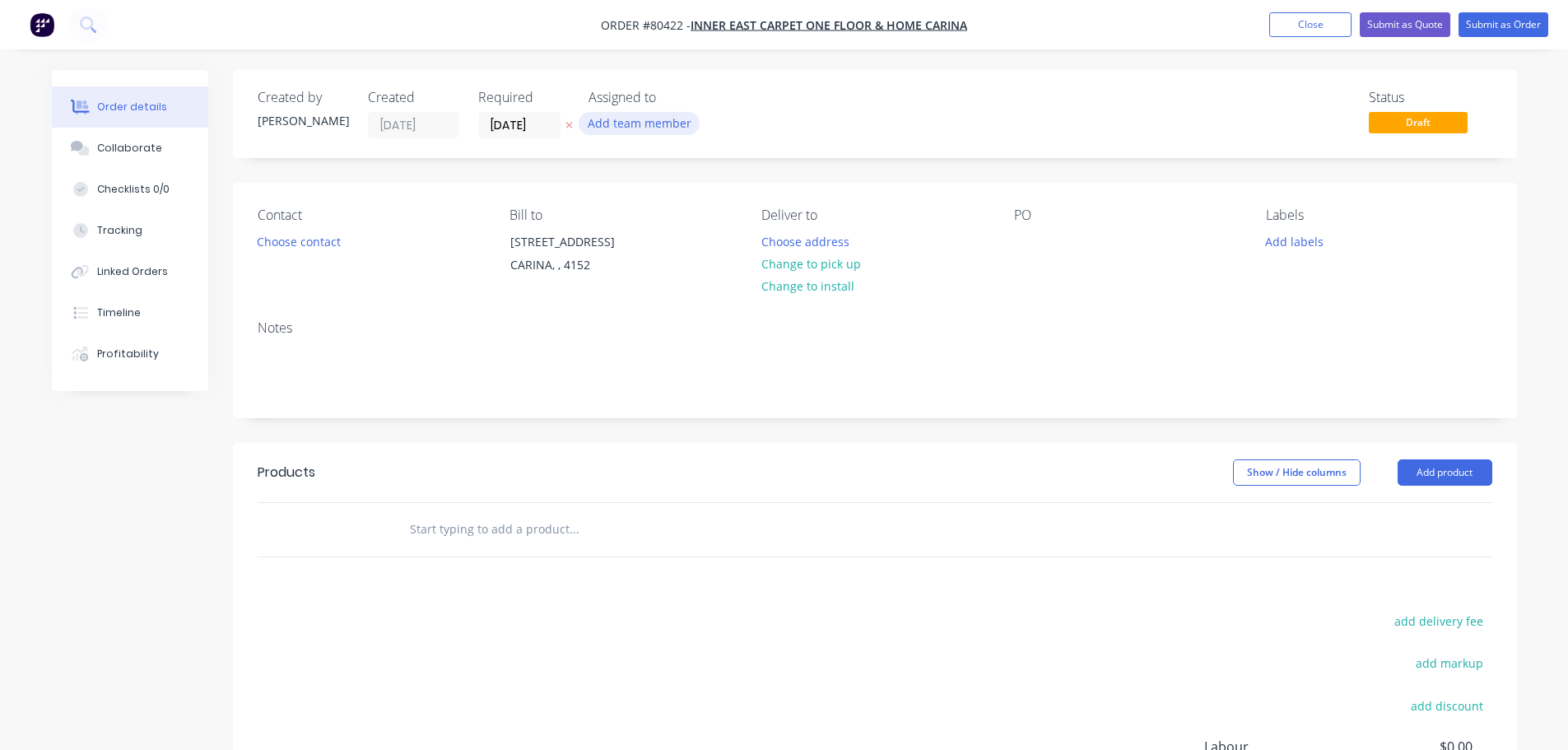
click at [644, 126] on button "Add team member" at bounding box center [640, 123] width 121 height 23
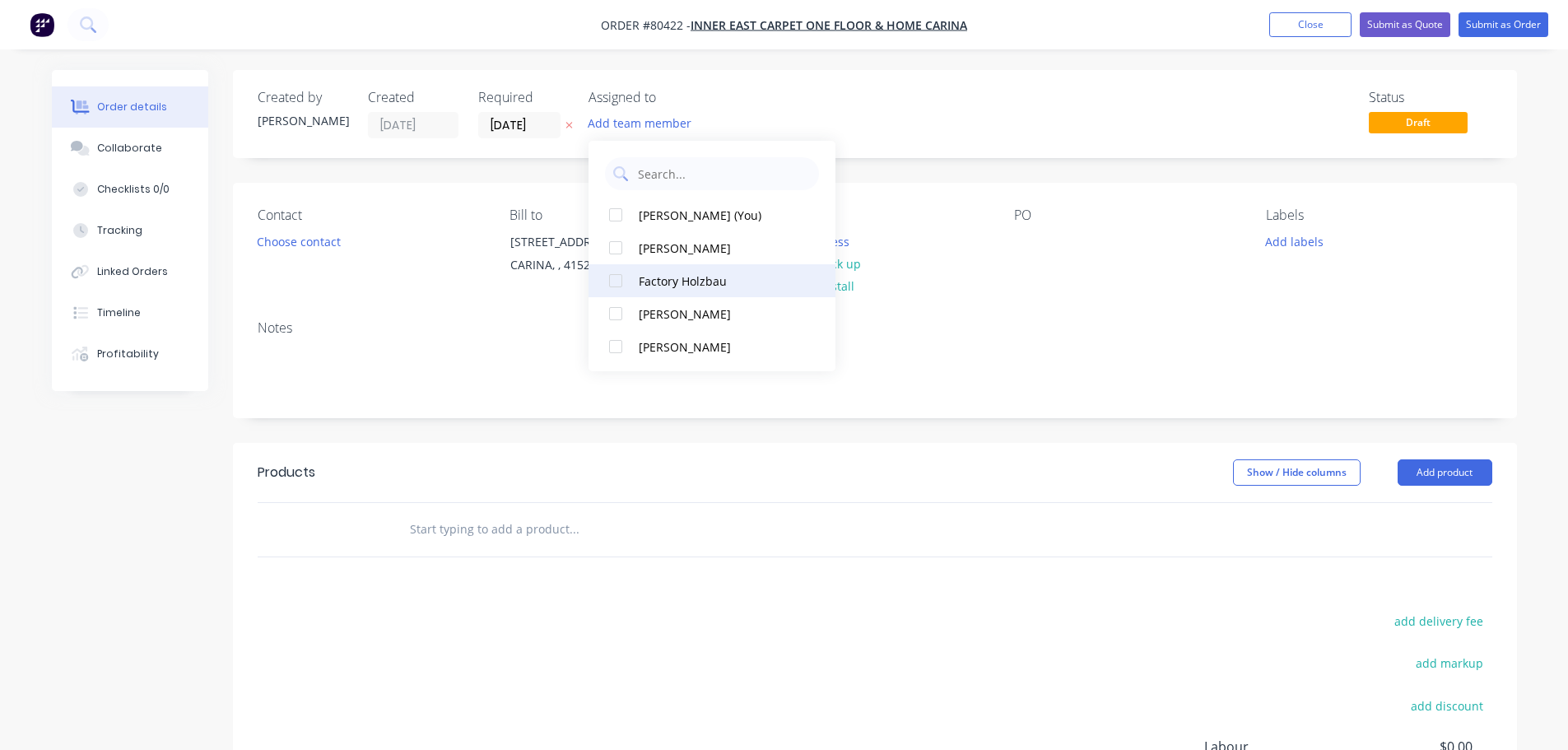
click at [613, 283] on div at bounding box center [615, 281] width 33 height 33
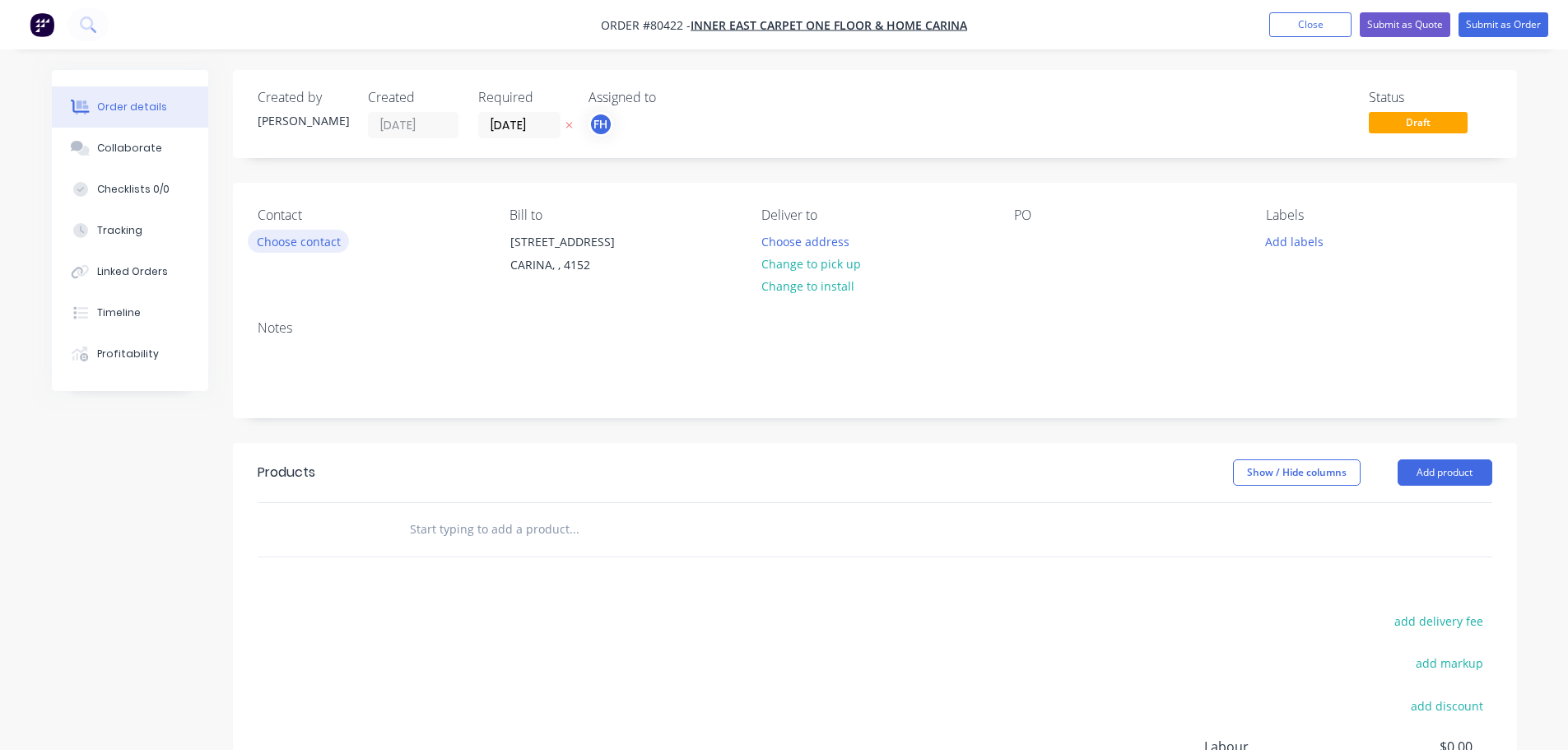
click at [321, 241] on button "Choose contact" at bounding box center [298, 241] width 101 height 23
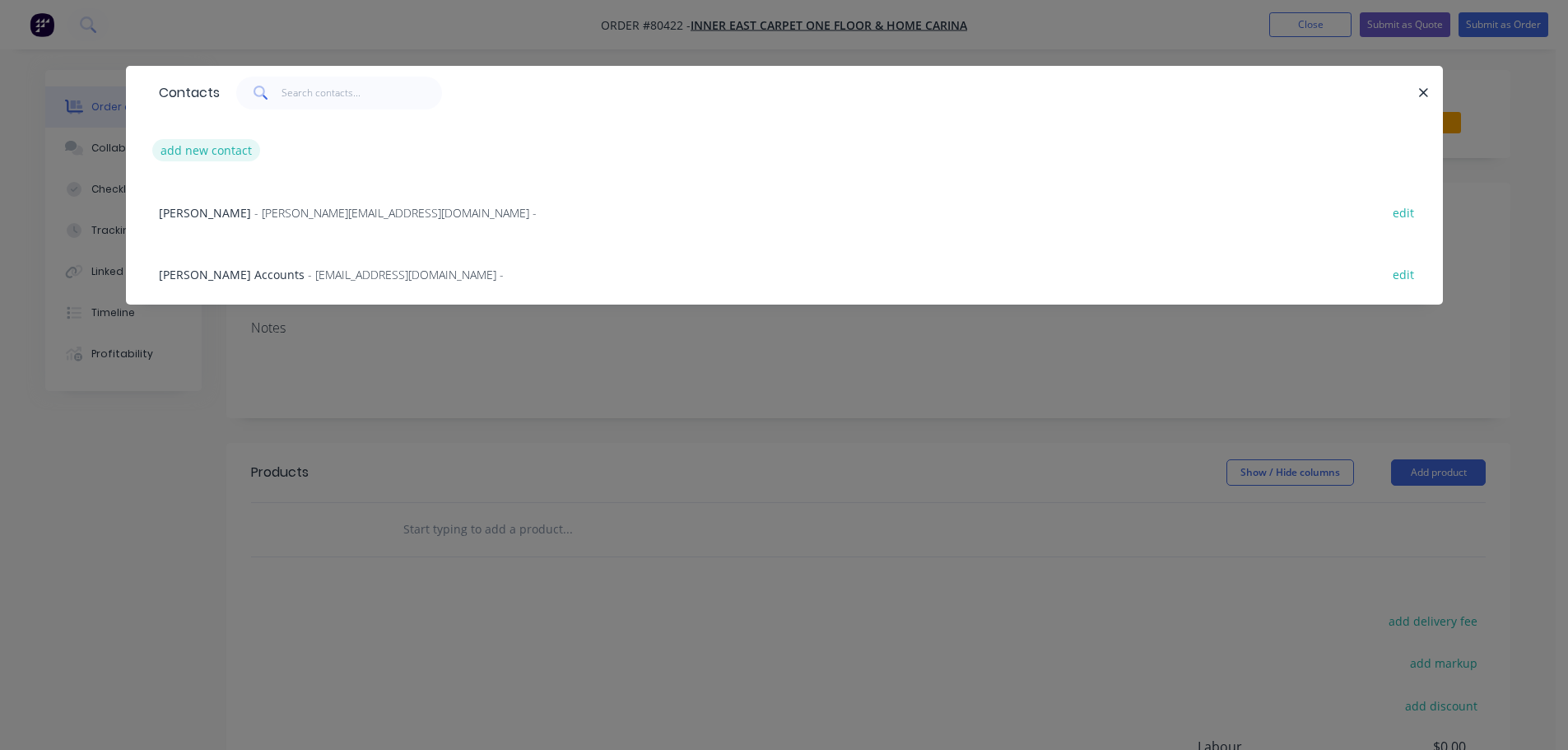
click at [233, 147] on button "add new contact" at bounding box center [206, 150] width 108 height 23
select select "AU"
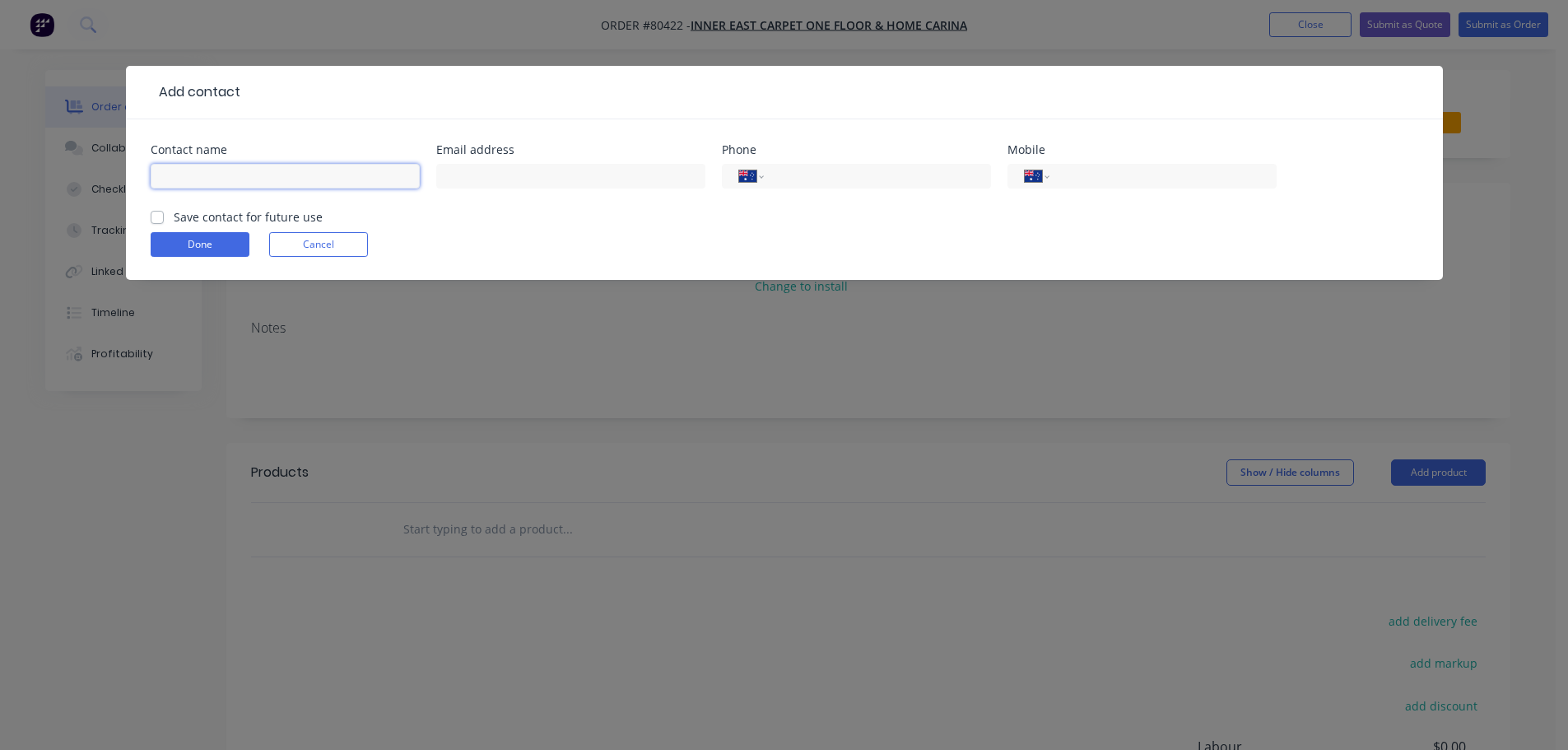
click at [253, 181] on input "text" at bounding box center [285, 176] width 269 height 24
type input "[PERSON_NAME]"
type input "[EMAIL_ADDRESS][DOMAIN_NAME]"
click at [911, 176] on input "tel" at bounding box center [869, 177] width 189 height 19
type input "[PHONE_NUMBER]"
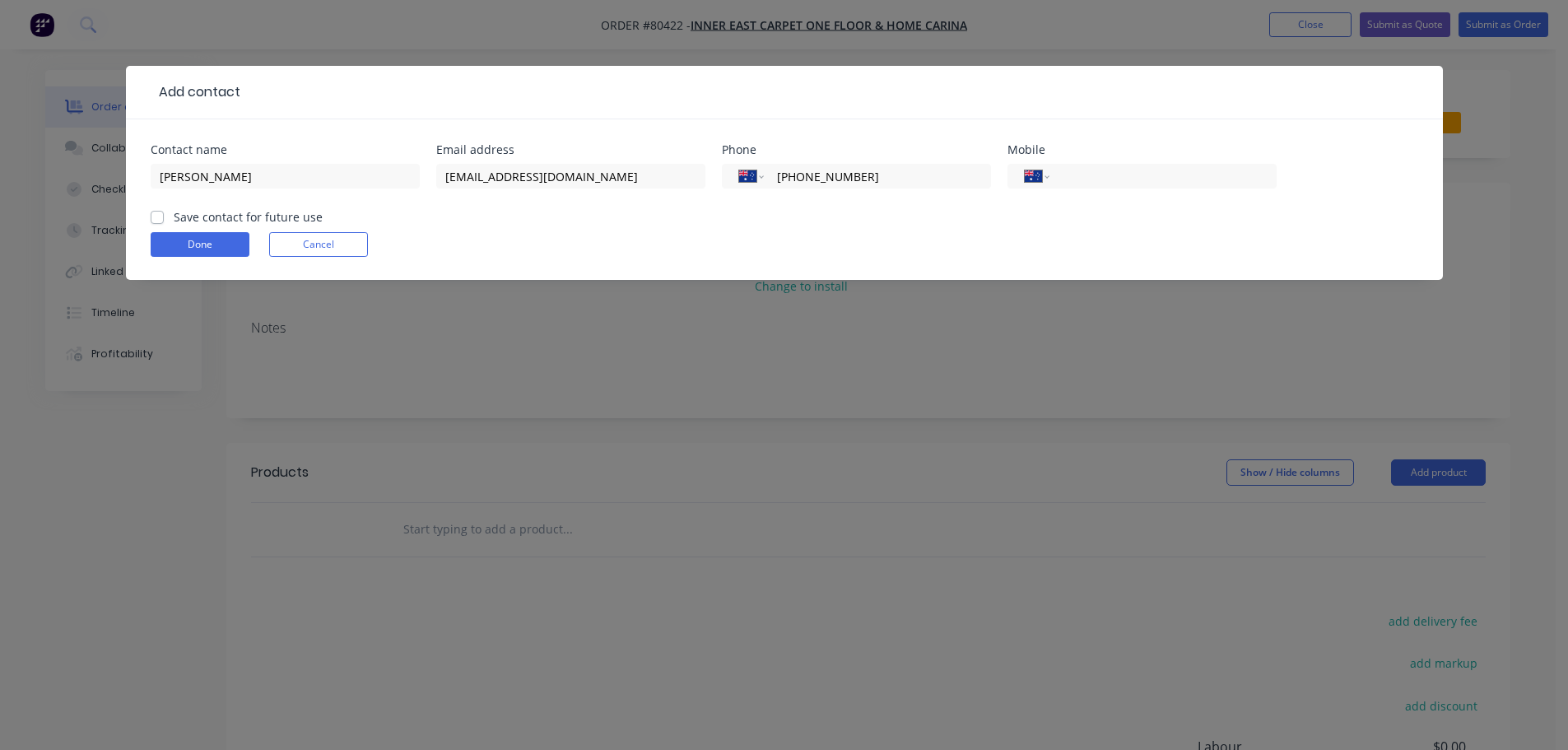
click at [173, 212] on label "Save contact for future use" at bounding box center [248, 217] width 149 height 17
click at [160, 212] on input "Save contact for future use" at bounding box center [157, 216] width 13 height 16
checkbox input "true"
click at [206, 242] on button "Done" at bounding box center [200, 245] width 99 height 24
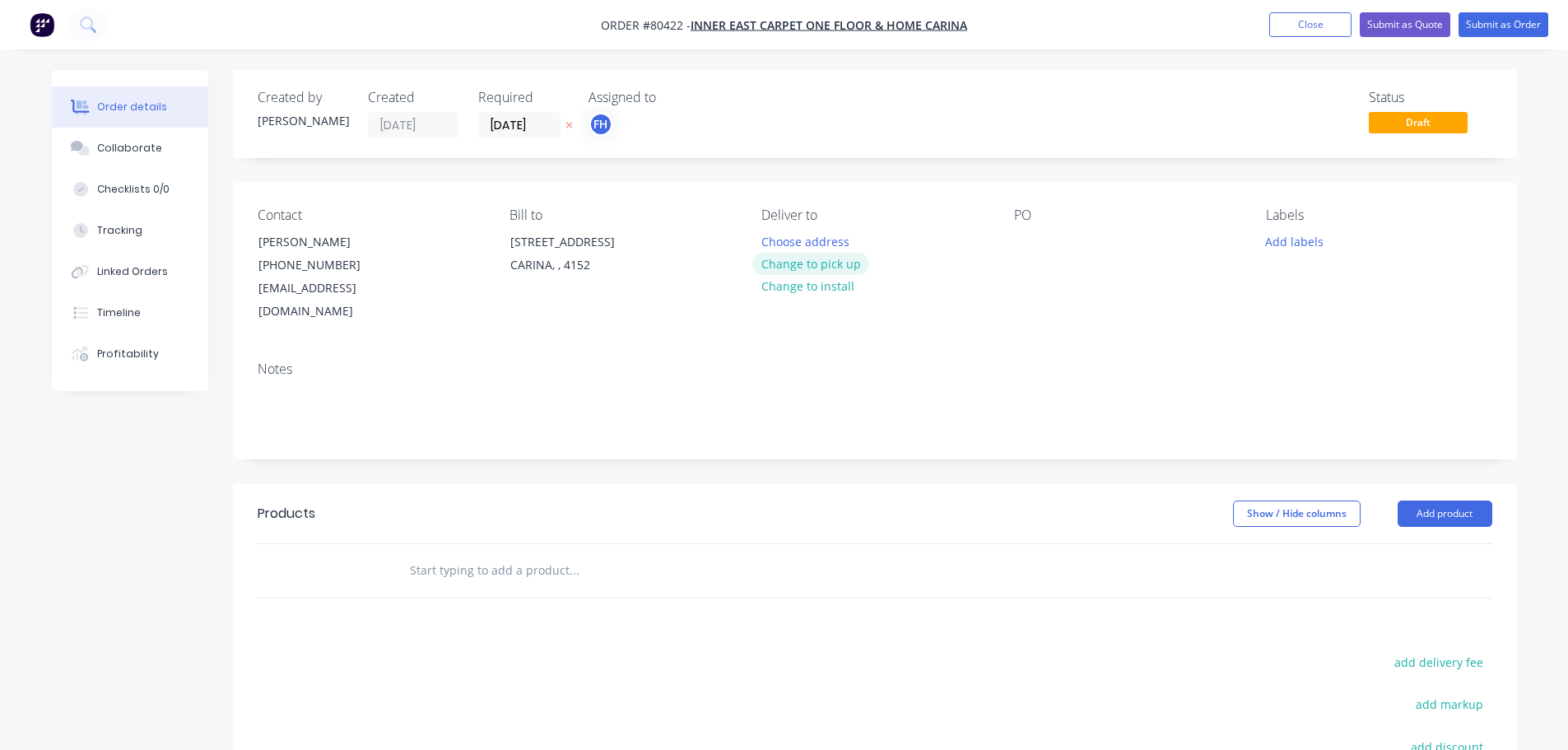
click at [806, 263] on button "Change to pick up" at bounding box center [810, 264] width 117 height 23
click at [1019, 238] on div "Contact [PERSON_NAME] [PHONE_NUMBER] [EMAIL_ADDRESS][DOMAIN_NAME] Bill to [STRE…" at bounding box center [875, 265] width 1284 height 166
click at [1014, 261] on div "PO" at bounding box center [1127, 265] width 225 height 116
click at [1014, 240] on div at bounding box center [1027, 242] width 26 height 24
click at [1291, 247] on button "Add labels" at bounding box center [1294, 241] width 75 height 23
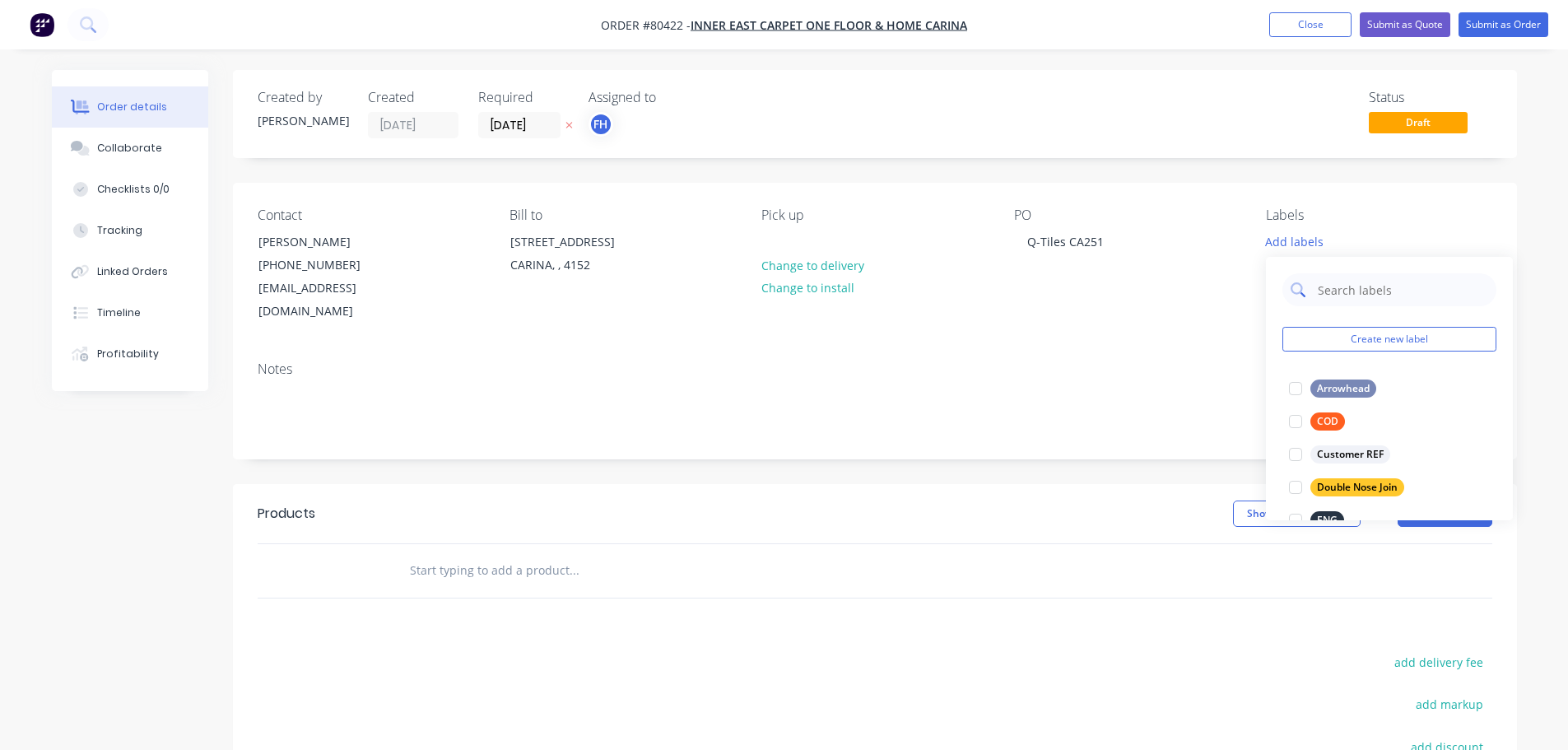
click at [1386, 290] on input "text" at bounding box center [1402, 290] width 172 height 33
type input "[PERSON_NAME]"
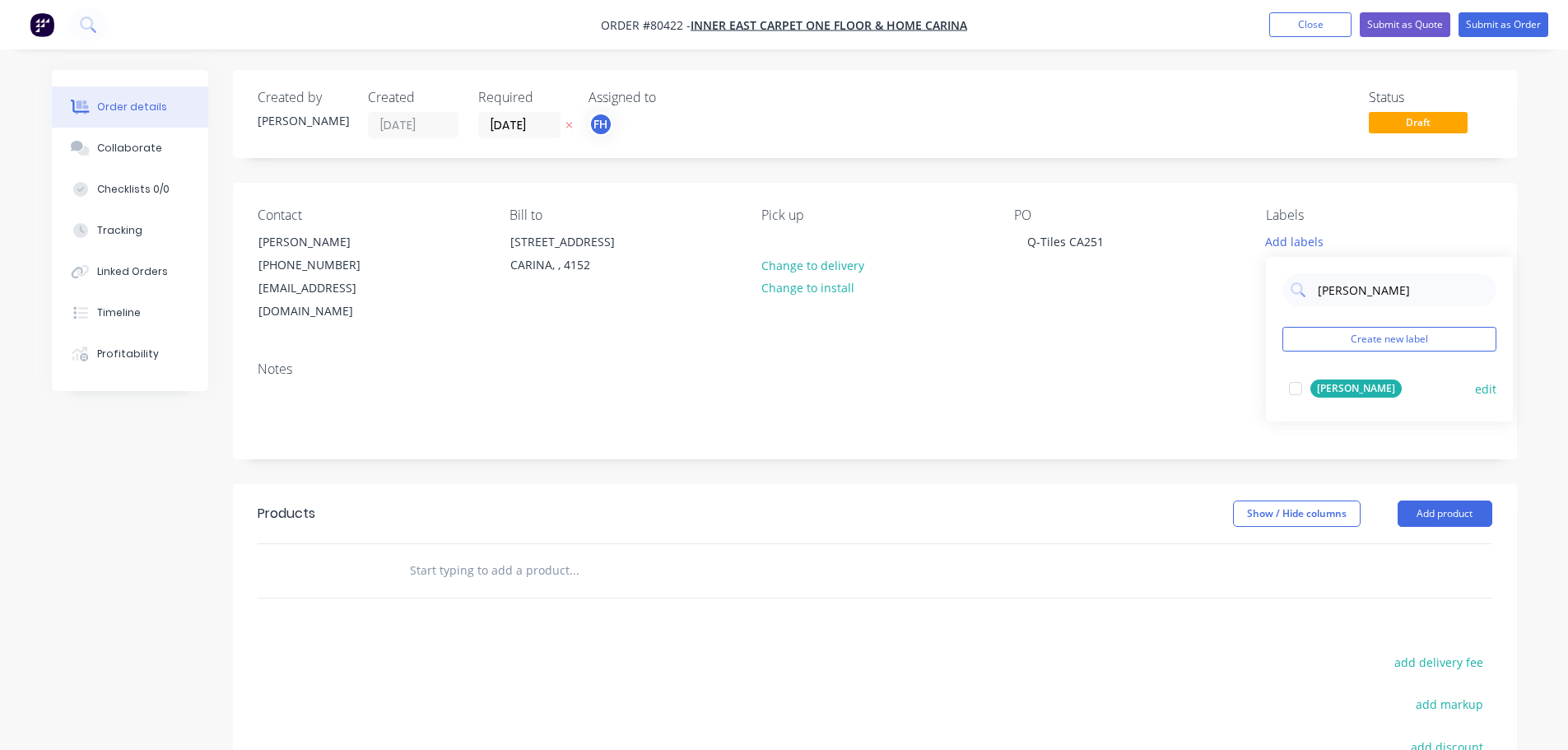
click at [1298, 392] on div at bounding box center [1296, 388] width 33 height 33
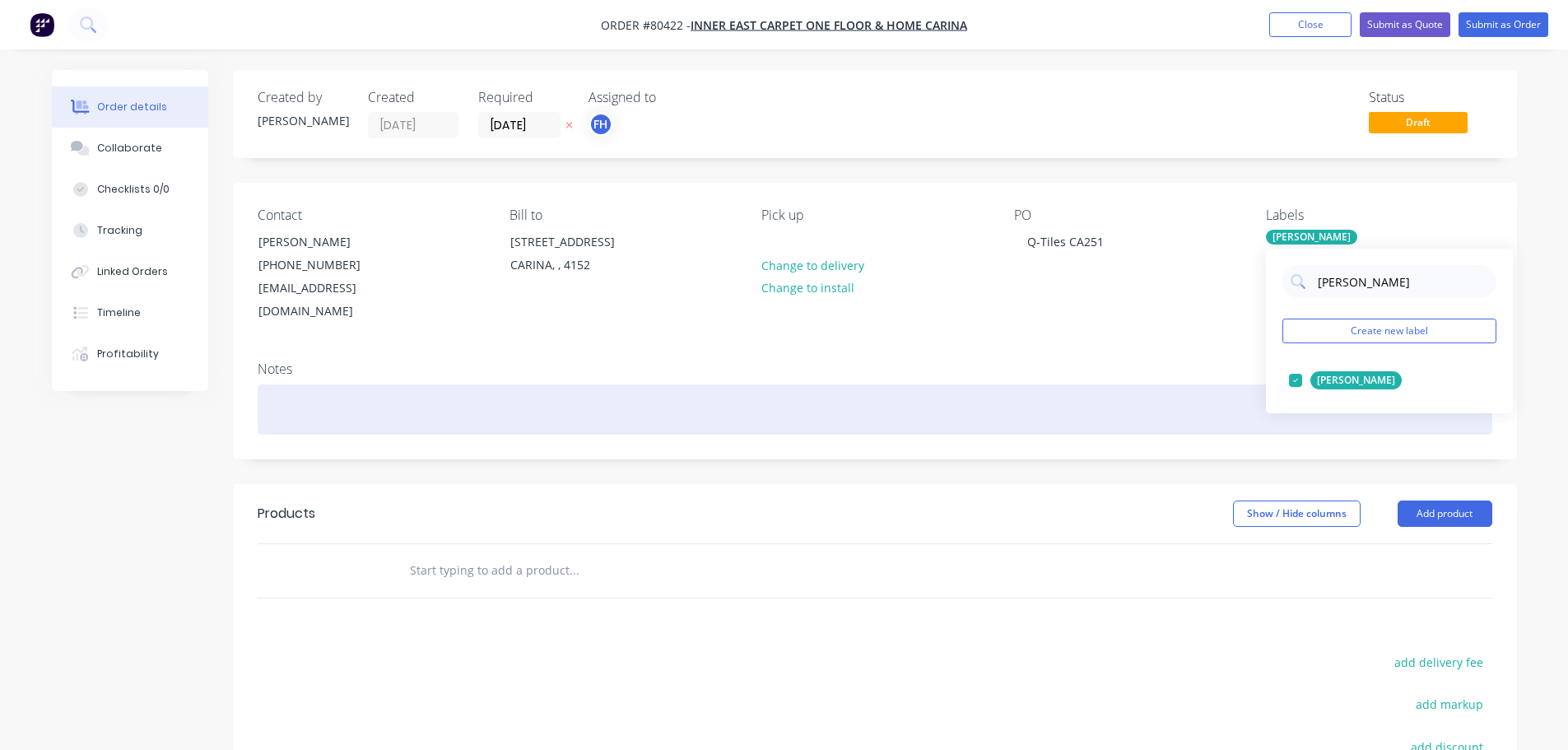
click at [283, 387] on div at bounding box center [875, 409] width 1234 height 50
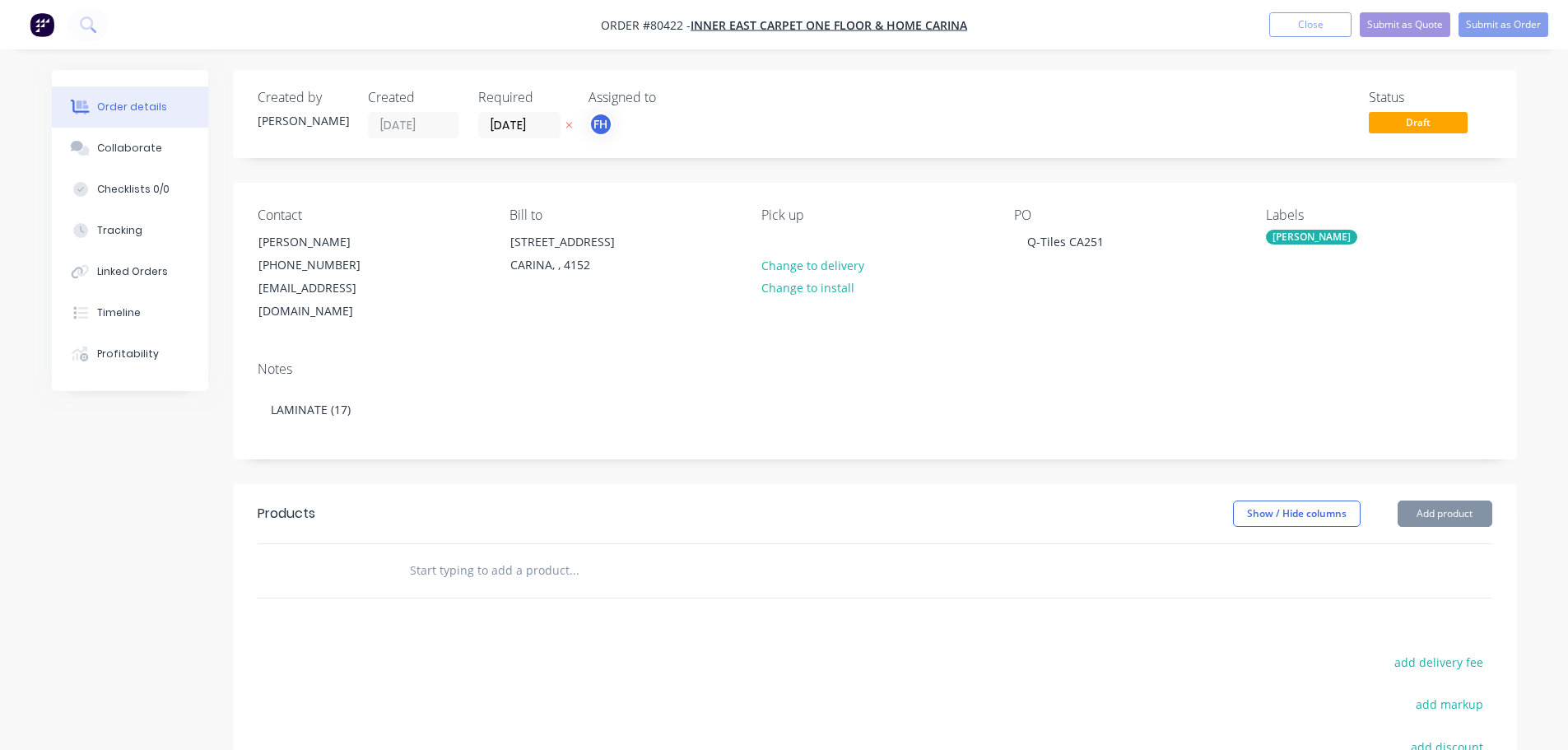
click at [468, 554] on input "text" at bounding box center [574, 571] width 329 height 33
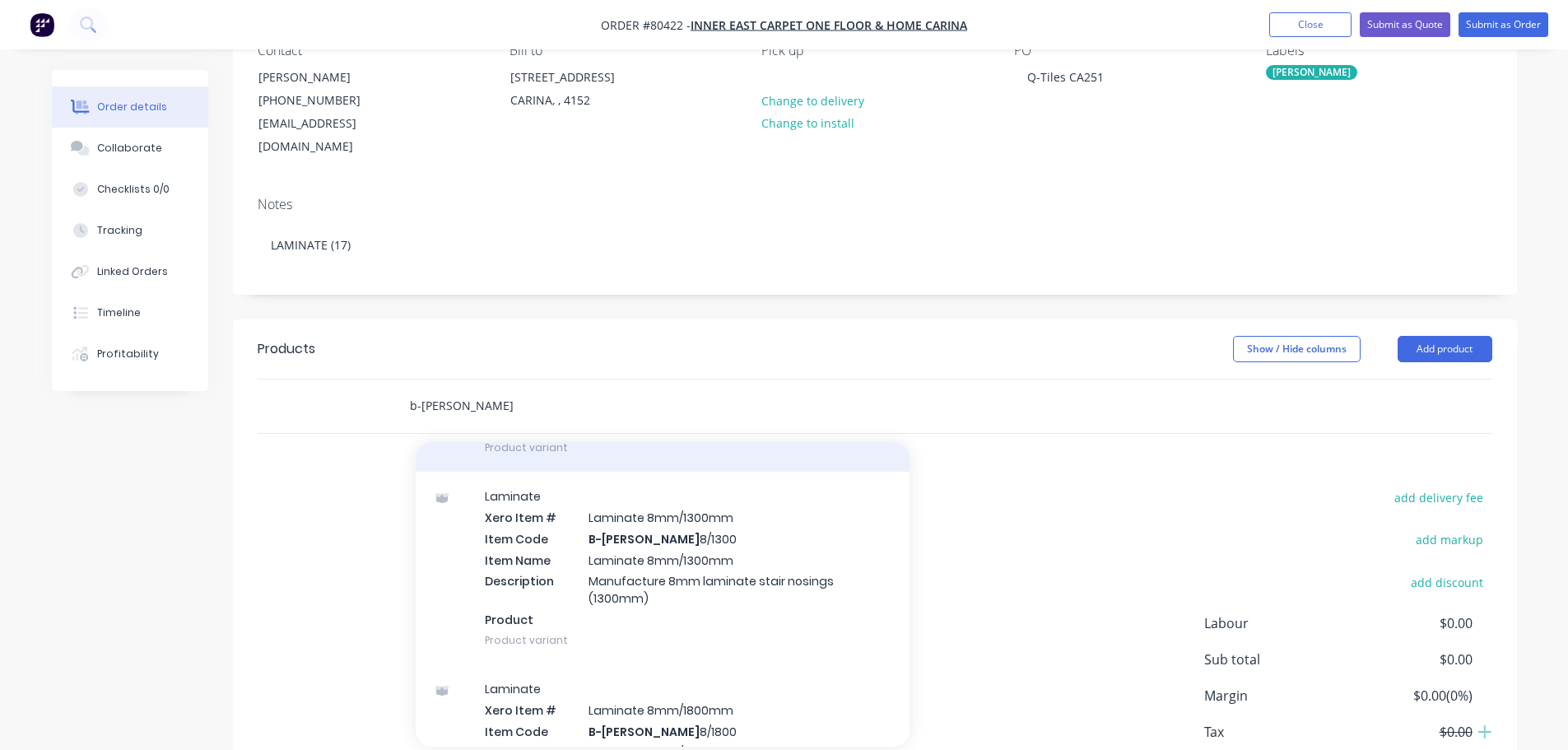
scroll to position [2141, 0]
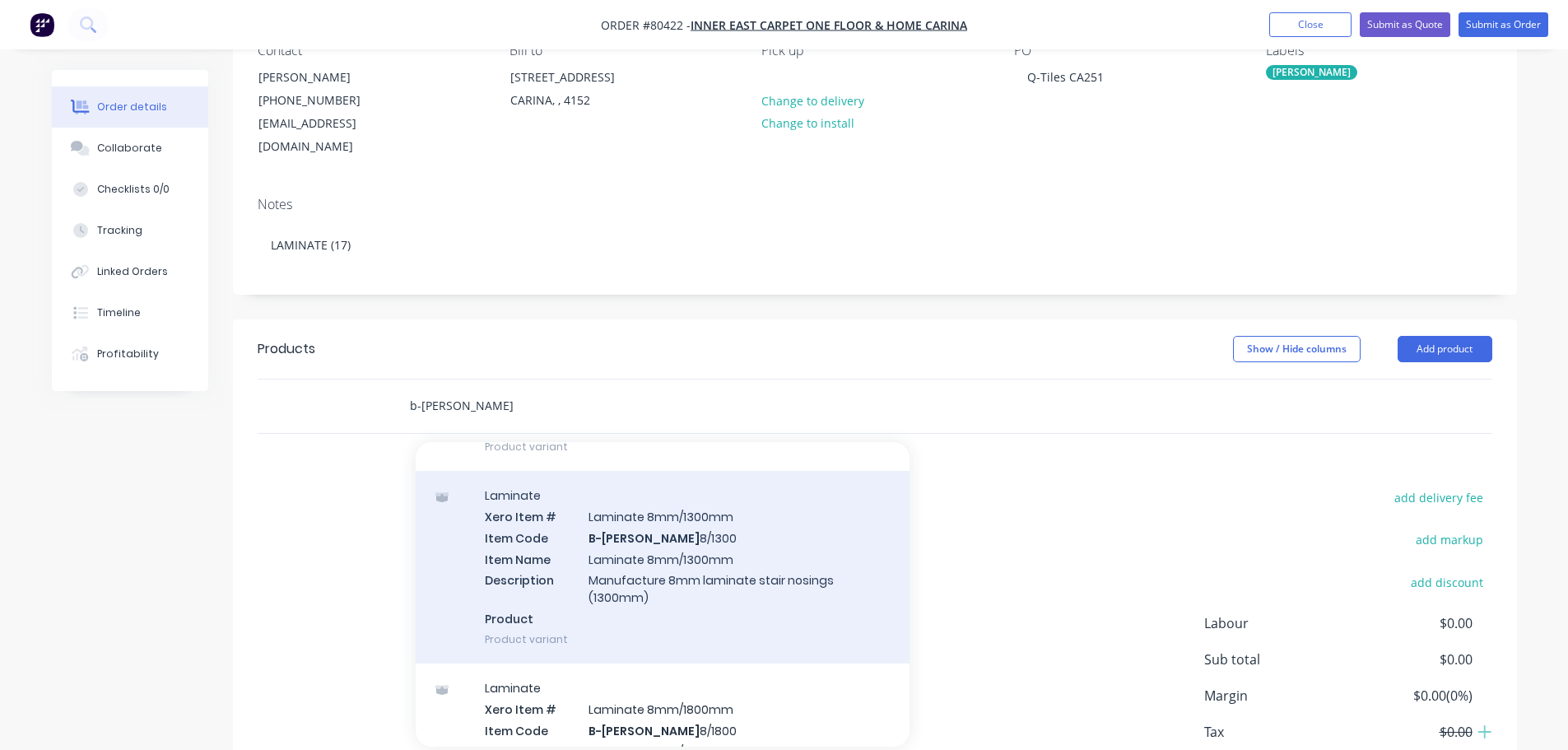
type input "b-[PERSON_NAME]"
click at [673, 559] on div "Laminate Xero Item # Laminate 8mm/1300mm Item Code B-[PERSON_NAME] 8/1300 Item …" at bounding box center [663, 567] width 494 height 192
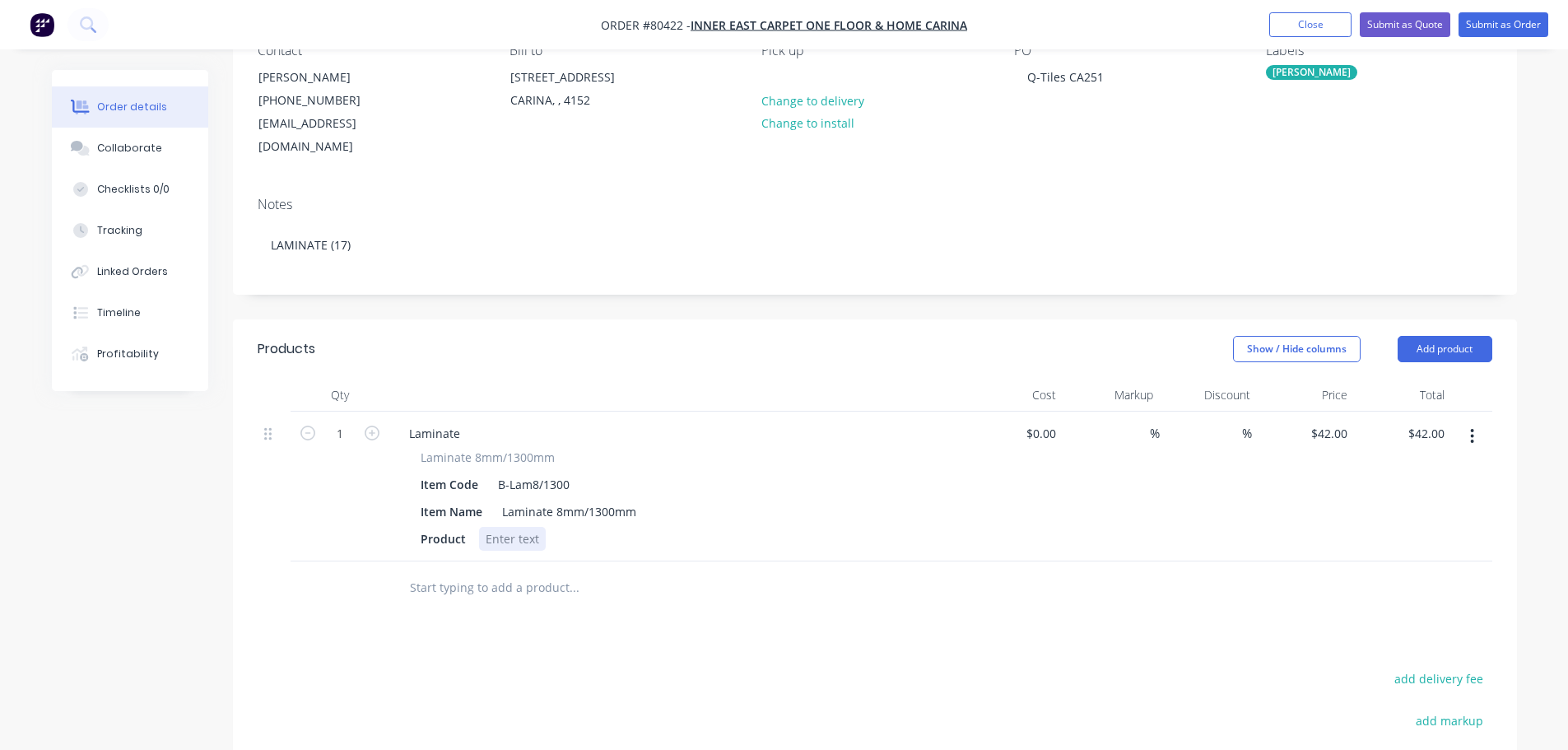
click at [527, 527] on div at bounding box center [512, 539] width 67 height 24
click at [505, 527] on div at bounding box center [512, 539] width 67 height 24
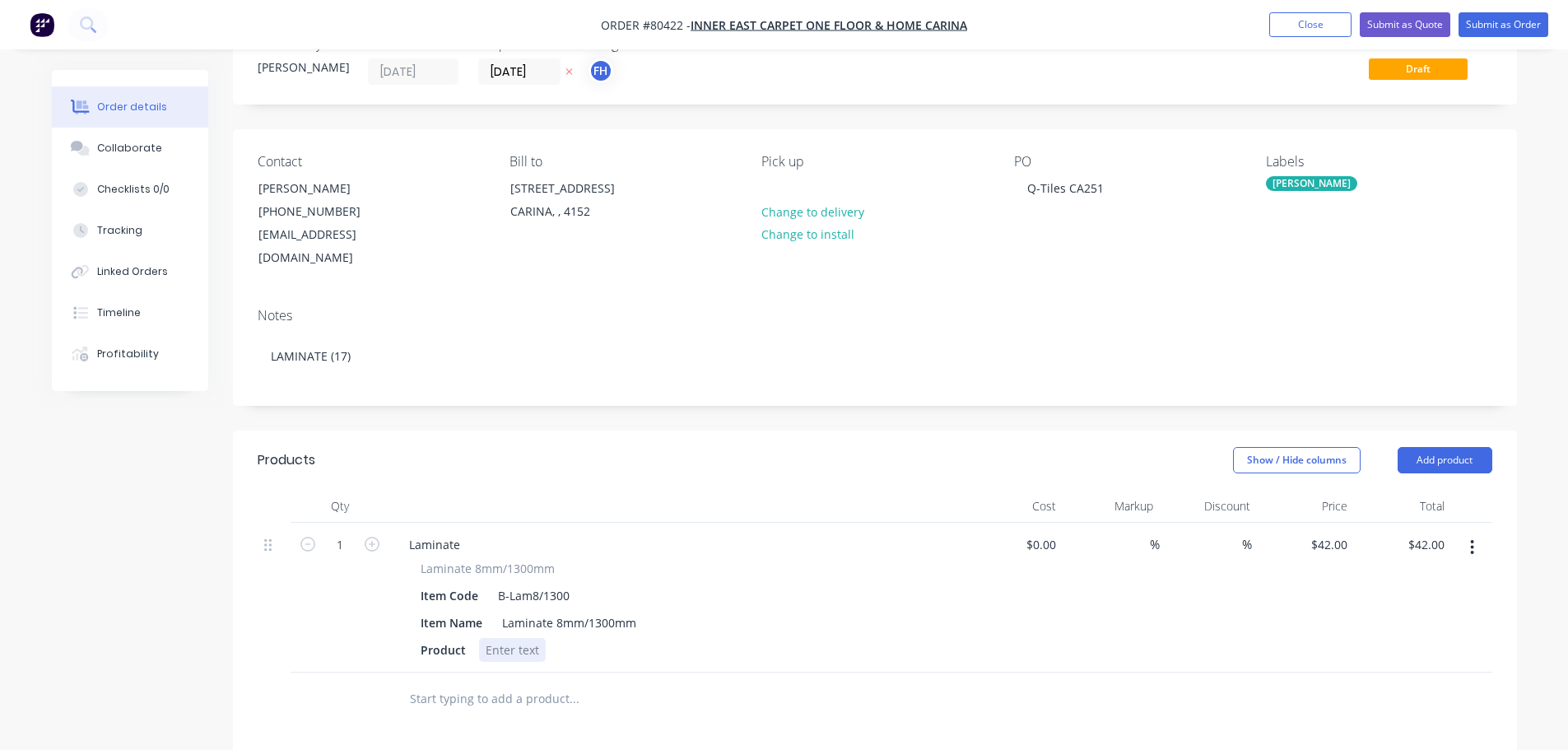
scroll to position [82, 0]
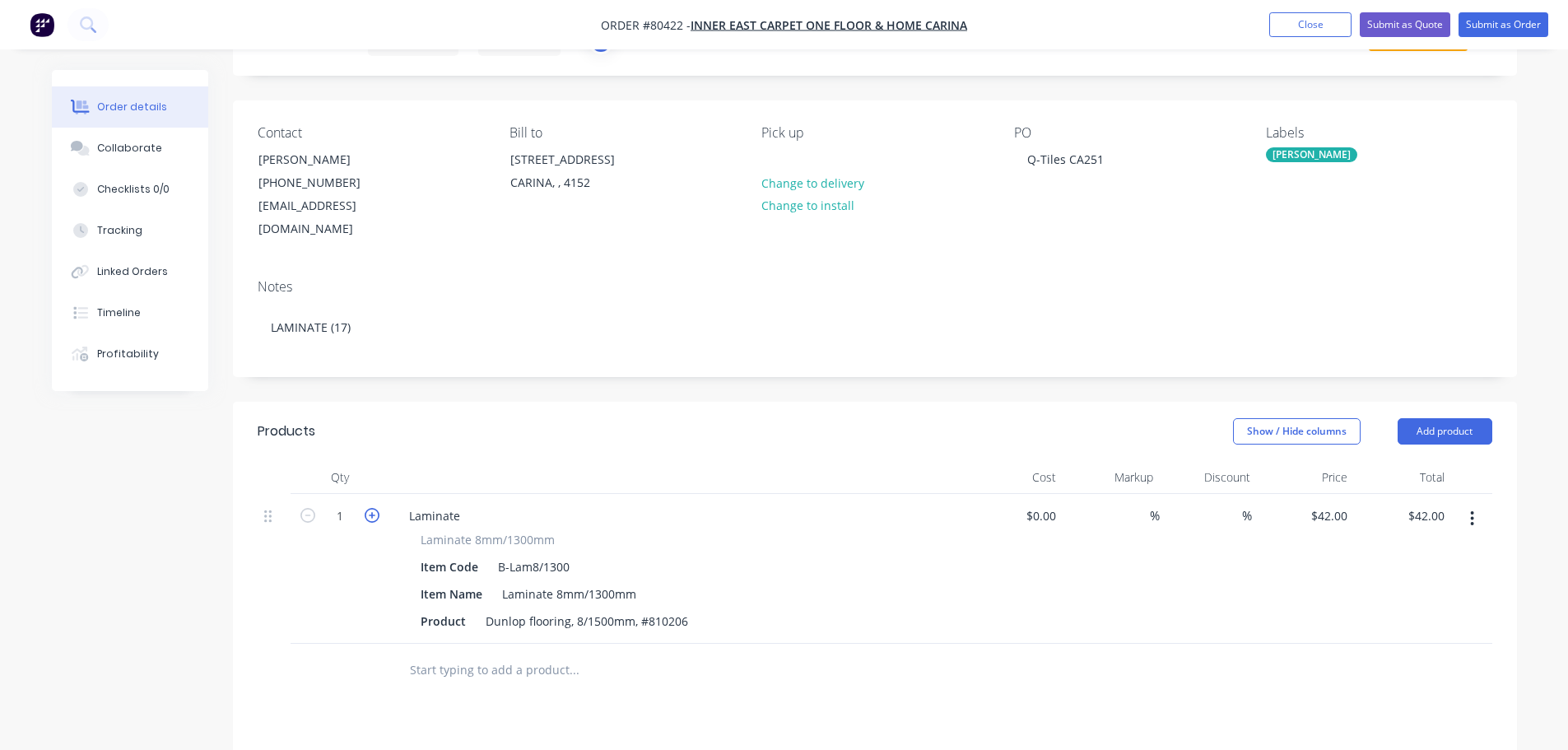
click at [371, 508] on icon "button" at bounding box center [372, 515] width 15 height 15
type input "2"
type input "$84.00"
click at [371, 508] on icon "button" at bounding box center [372, 515] width 15 height 15
type input "3"
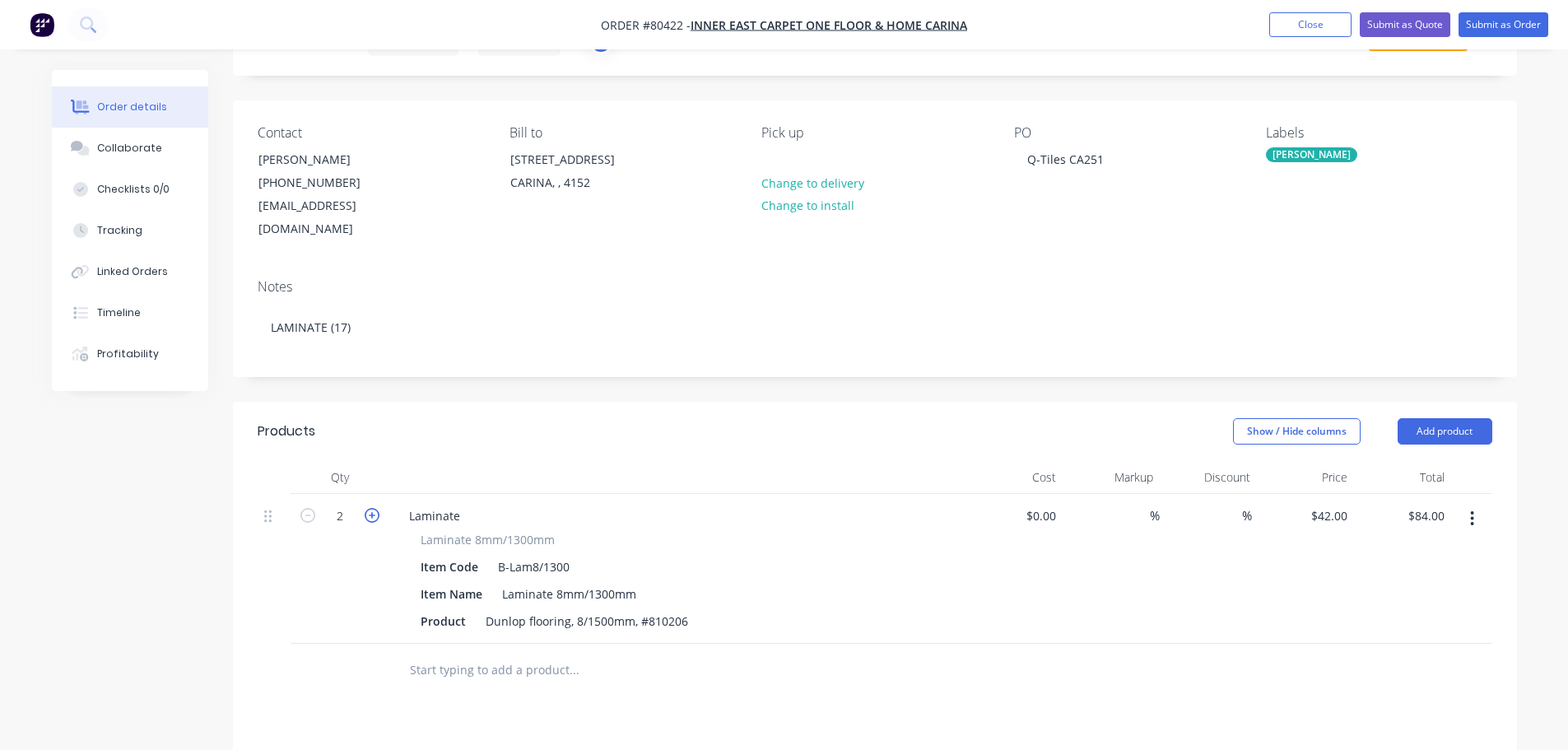
type input "$126.00"
click at [371, 508] on icon "button" at bounding box center [372, 515] width 15 height 15
type input "4"
type input "$168.00"
click at [371, 508] on icon "button" at bounding box center [372, 515] width 15 height 15
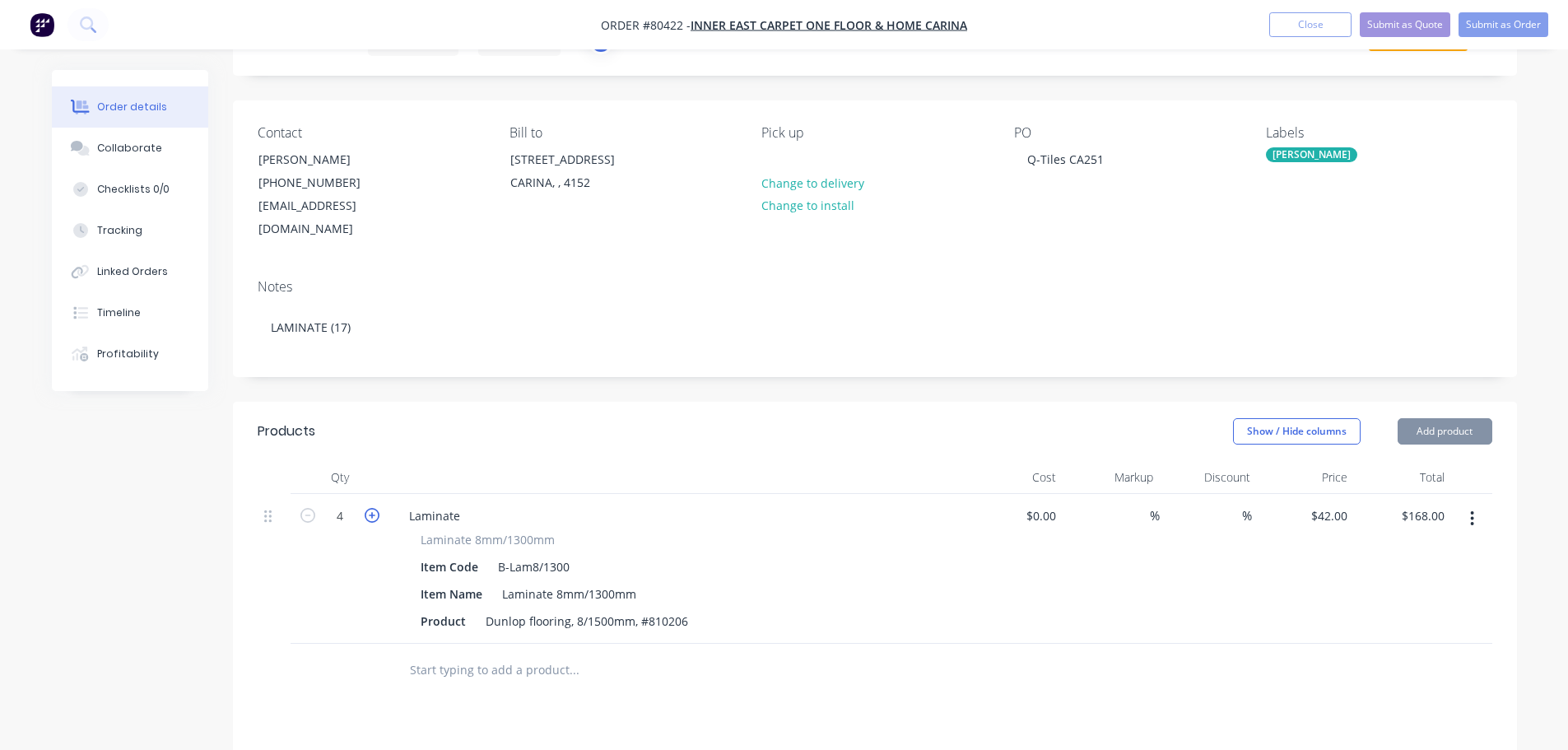
type input "5"
type input "$210.00"
click at [371, 508] on icon "button" at bounding box center [372, 515] width 15 height 15
type input "6"
type input "$252.00"
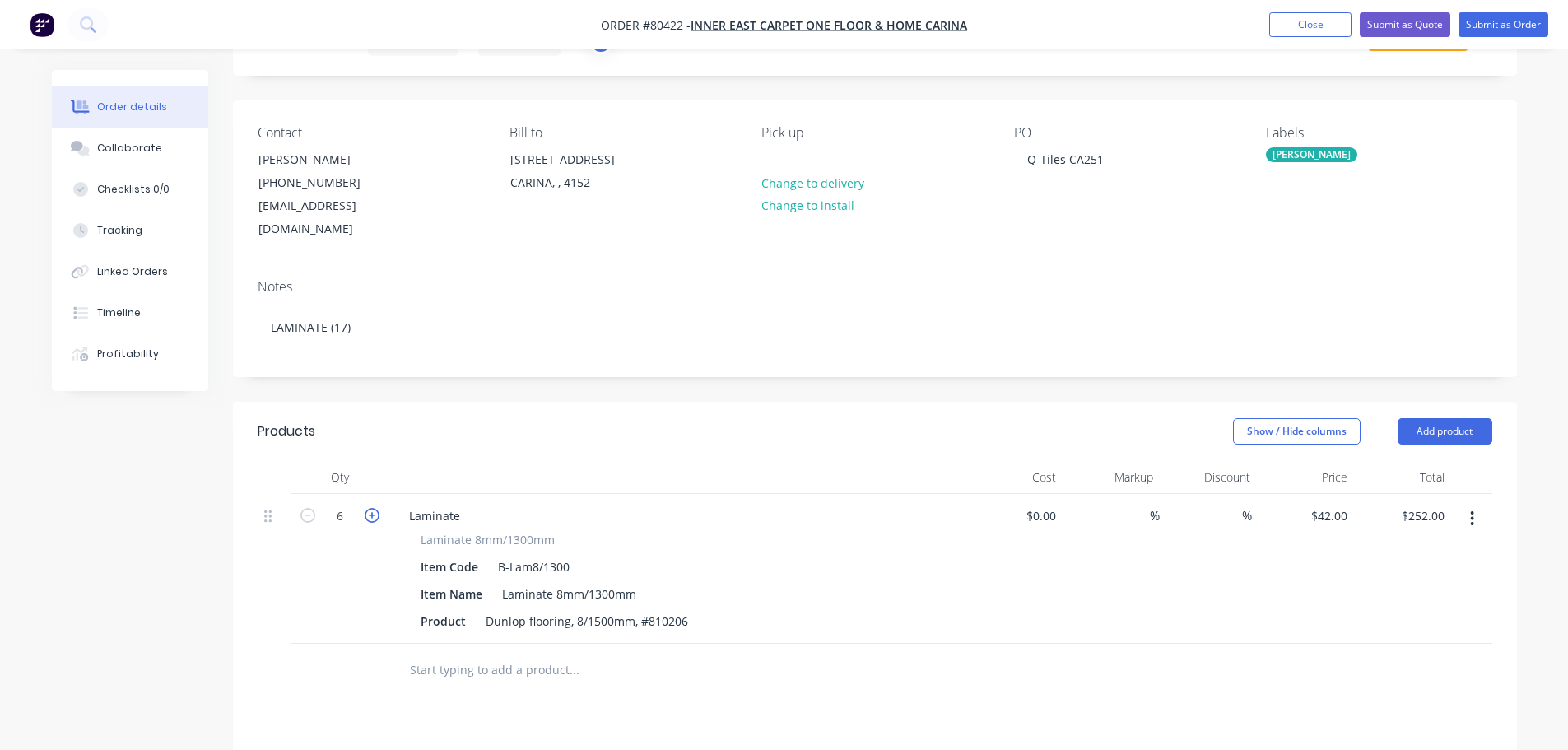
click at [371, 508] on icon "button" at bounding box center [372, 515] width 15 height 15
type input "7"
type input "$294.00"
click at [371, 508] on icon "button" at bounding box center [372, 515] width 15 height 15
type input "8"
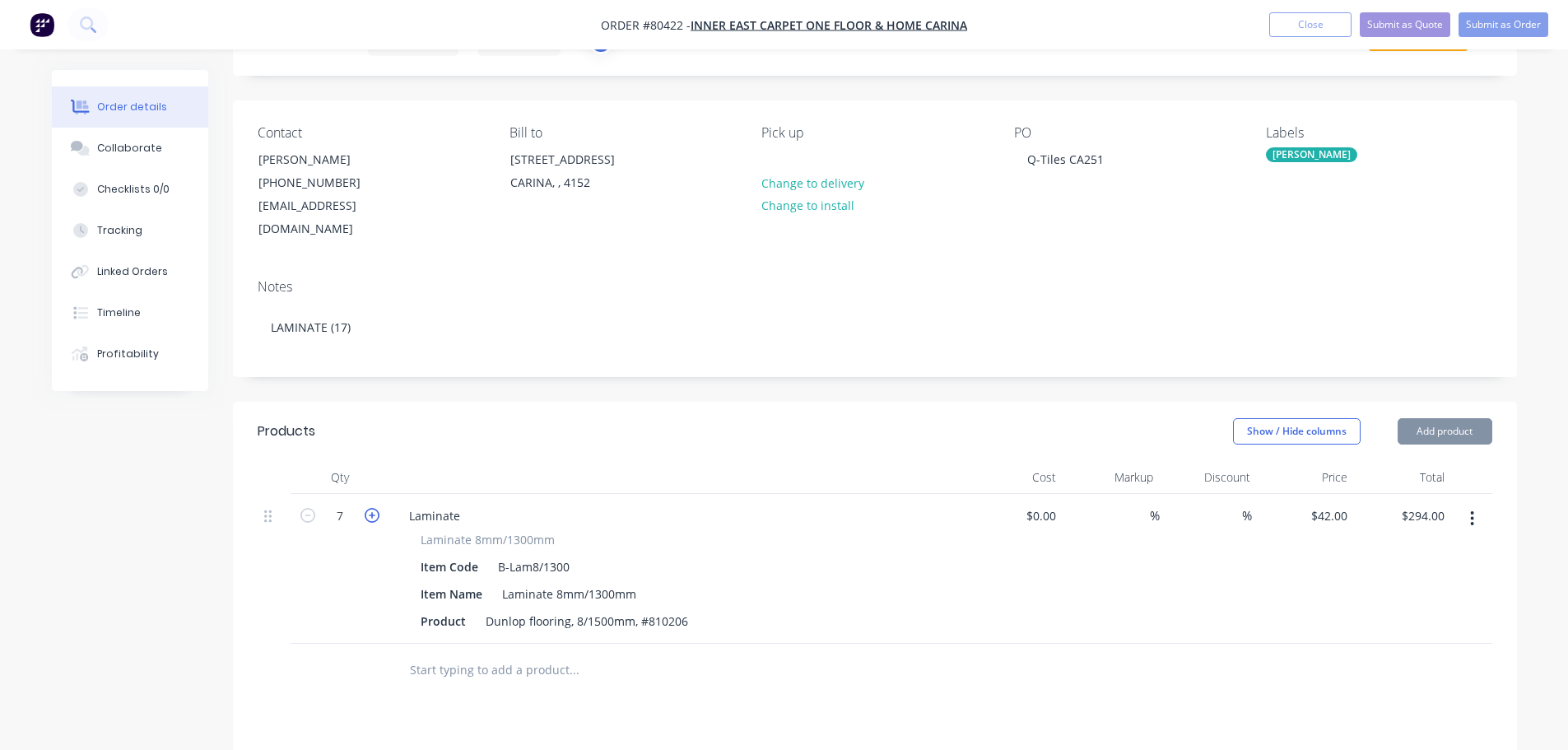
type input "$336.00"
click at [371, 508] on icon "button" at bounding box center [372, 515] width 15 height 15
type input "9"
type input "$378.00"
click at [371, 508] on icon "button" at bounding box center [372, 515] width 15 height 15
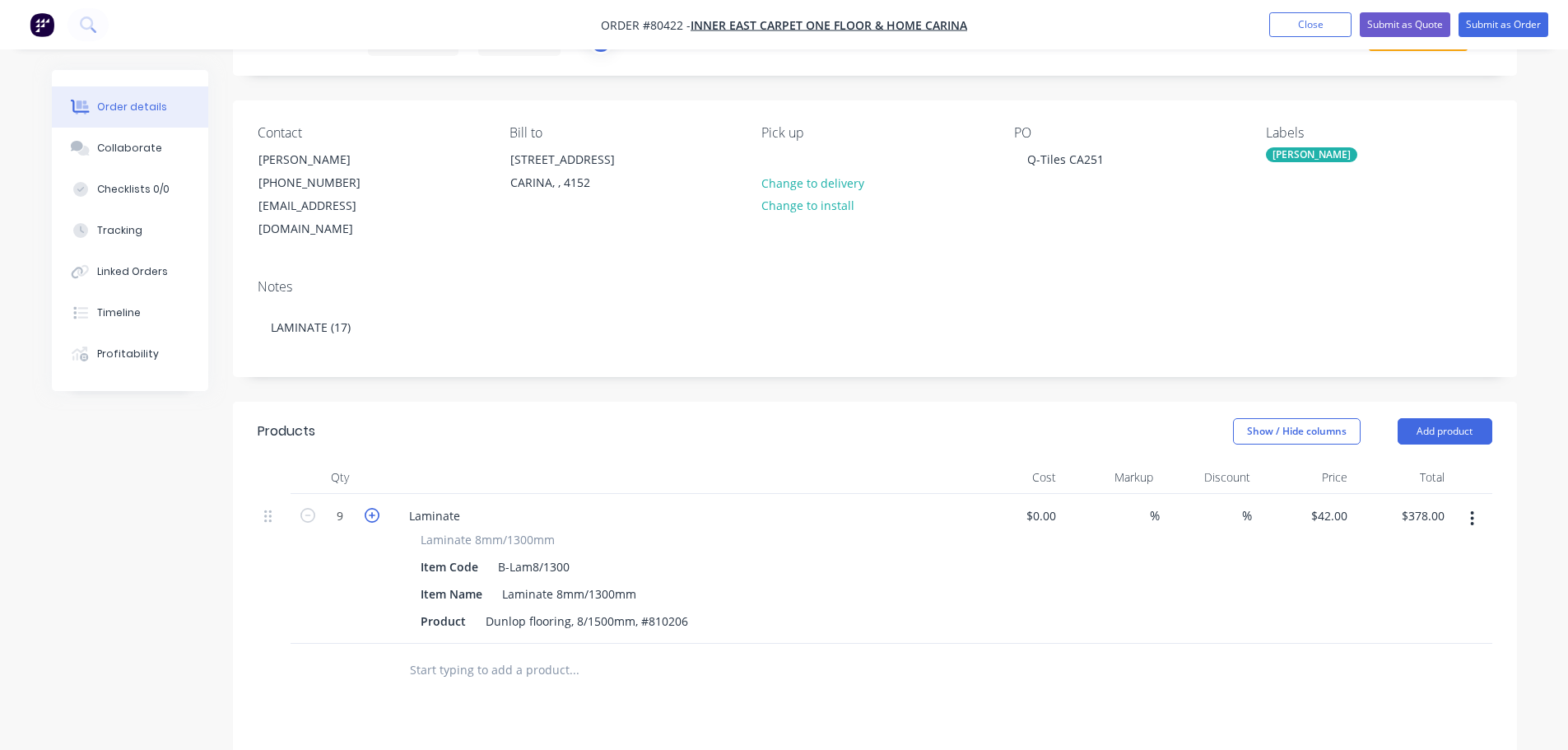
type input "10"
type input "$420.00"
click at [371, 508] on icon "button" at bounding box center [372, 515] width 15 height 15
type input "11"
type input "$462.00"
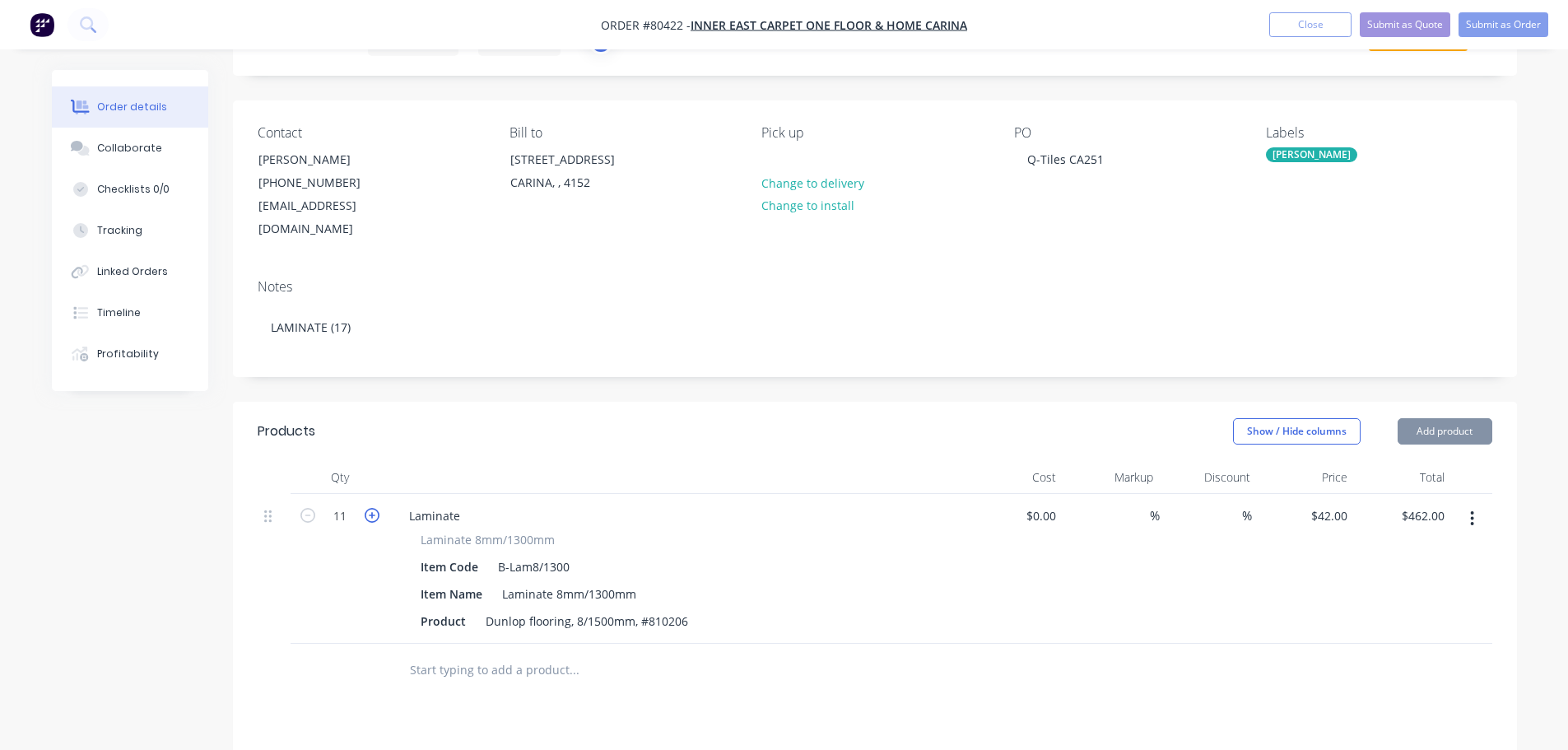
click at [371, 508] on icon "button" at bounding box center [372, 515] width 15 height 15
type input "12"
type input "$504.00"
click at [371, 508] on icon "button" at bounding box center [372, 515] width 15 height 15
type input "13"
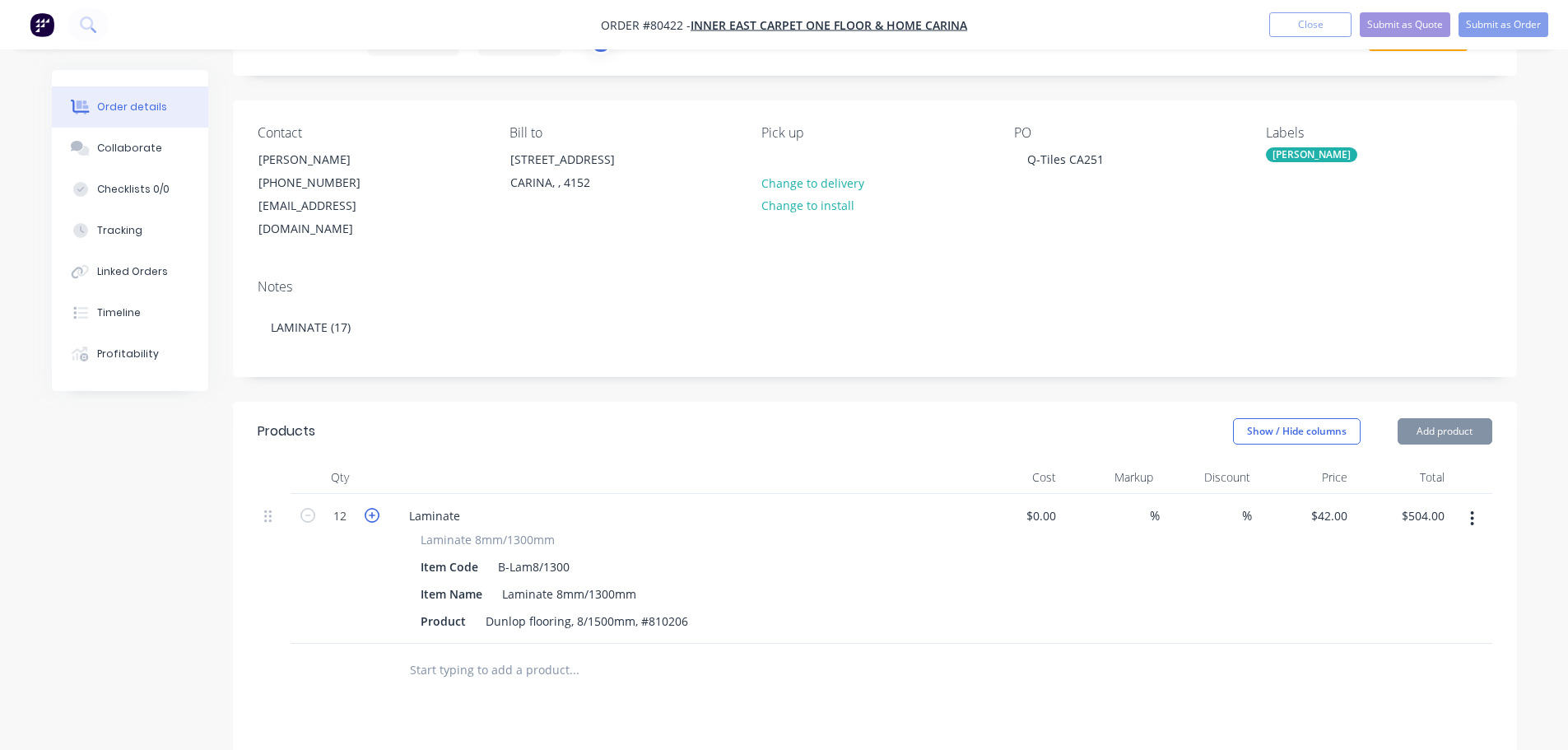
type input "$546.00"
click at [371, 508] on icon "button" at bounding box center [372, 515] width 15 height 15
type input "14"
type input "$588.00"
click at [371, 508] on icon "button" at bounding box center [372, 515] width 15 height 15
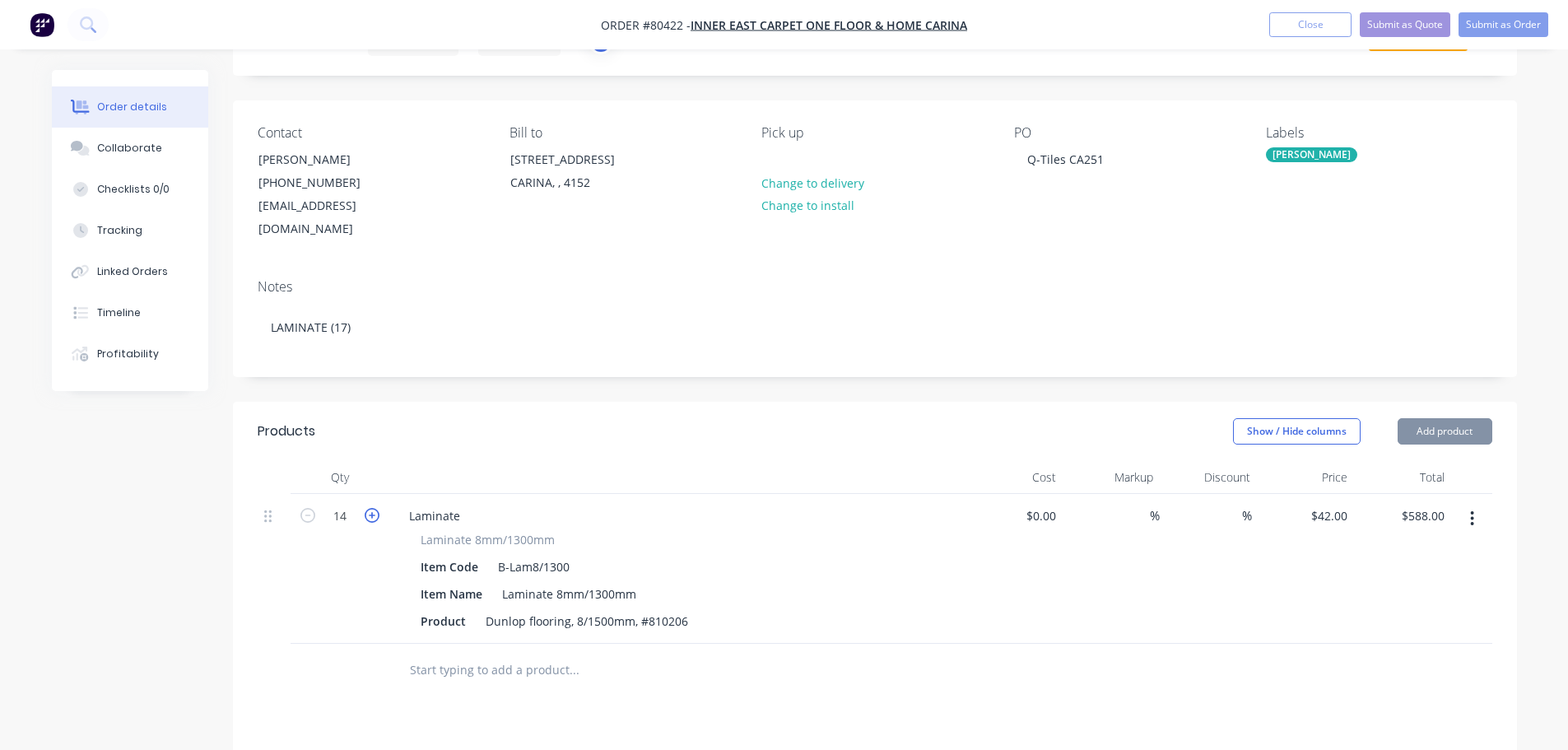
type input "15"
type input "$630.00"
click at [371, 508] on icon "button" at bounding box center [372, 515] width 15 height 15
type input "16"
type input "$672.00"
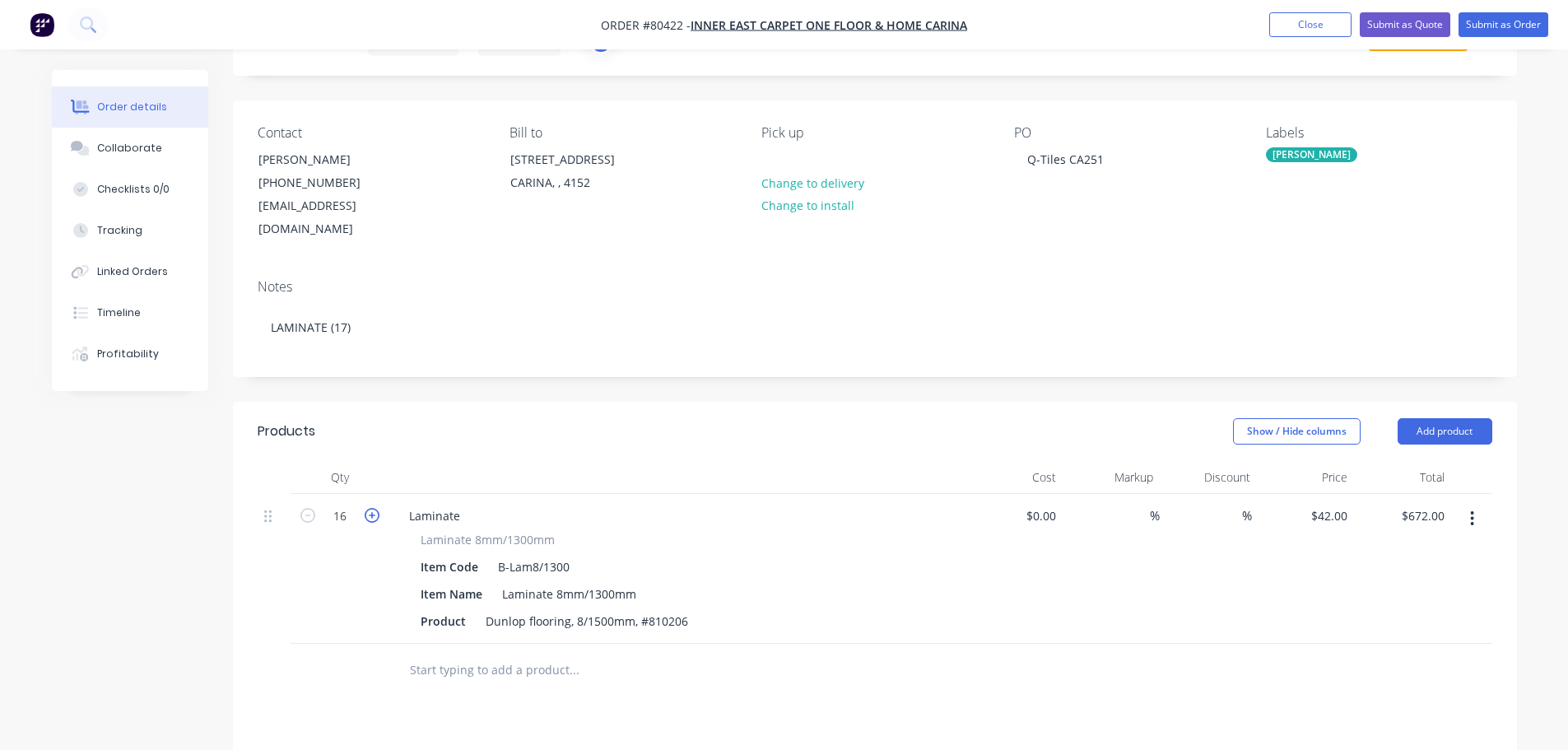
click at [371, 508] on icon "button" at bounding box center [372, 515] width 15 height 15
type input "17"
type input "$714.00"
click at [978, 569] on div "$0.00 $0.00" at bounding box center [1014, 569] width 97 height 150
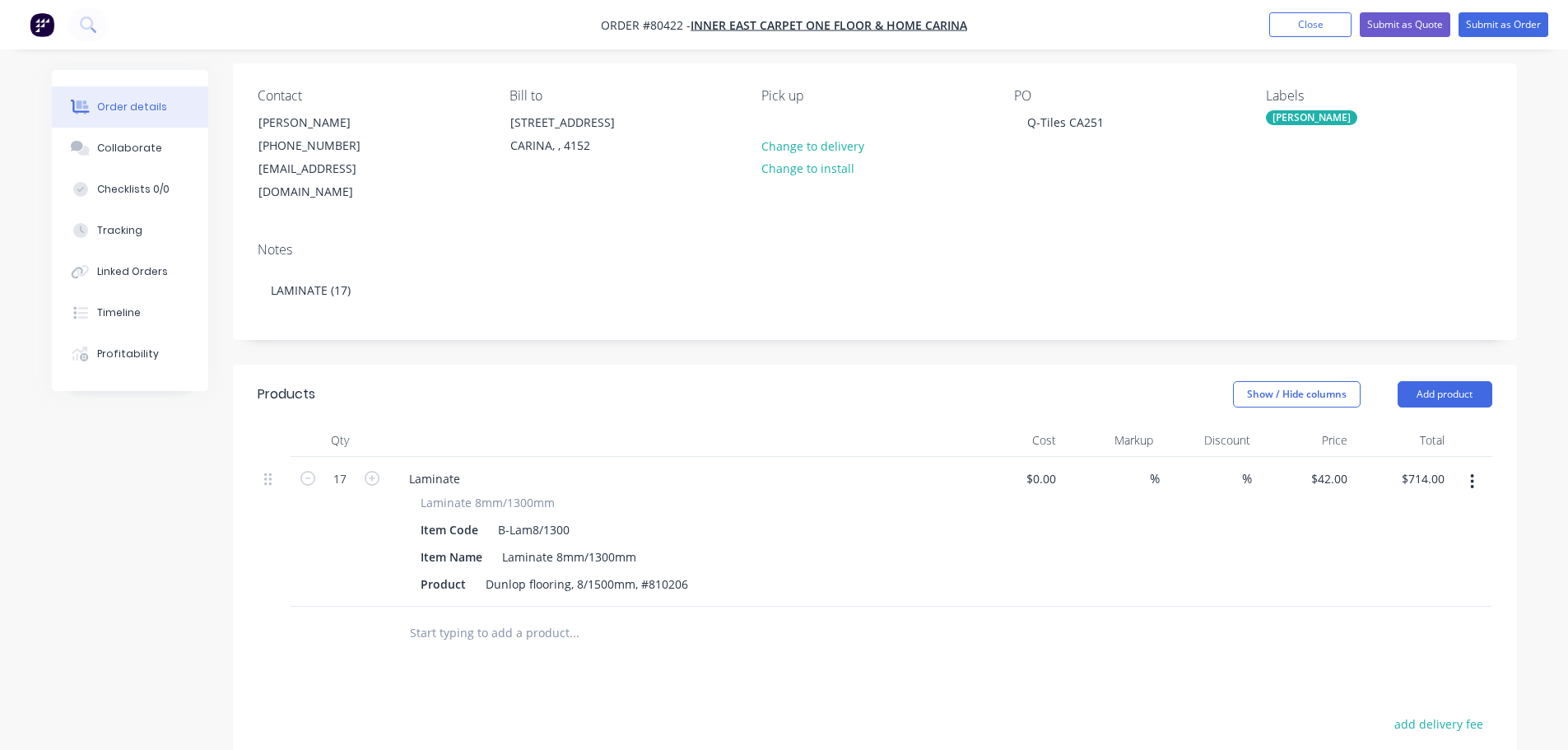
scroll to position [0, 0]
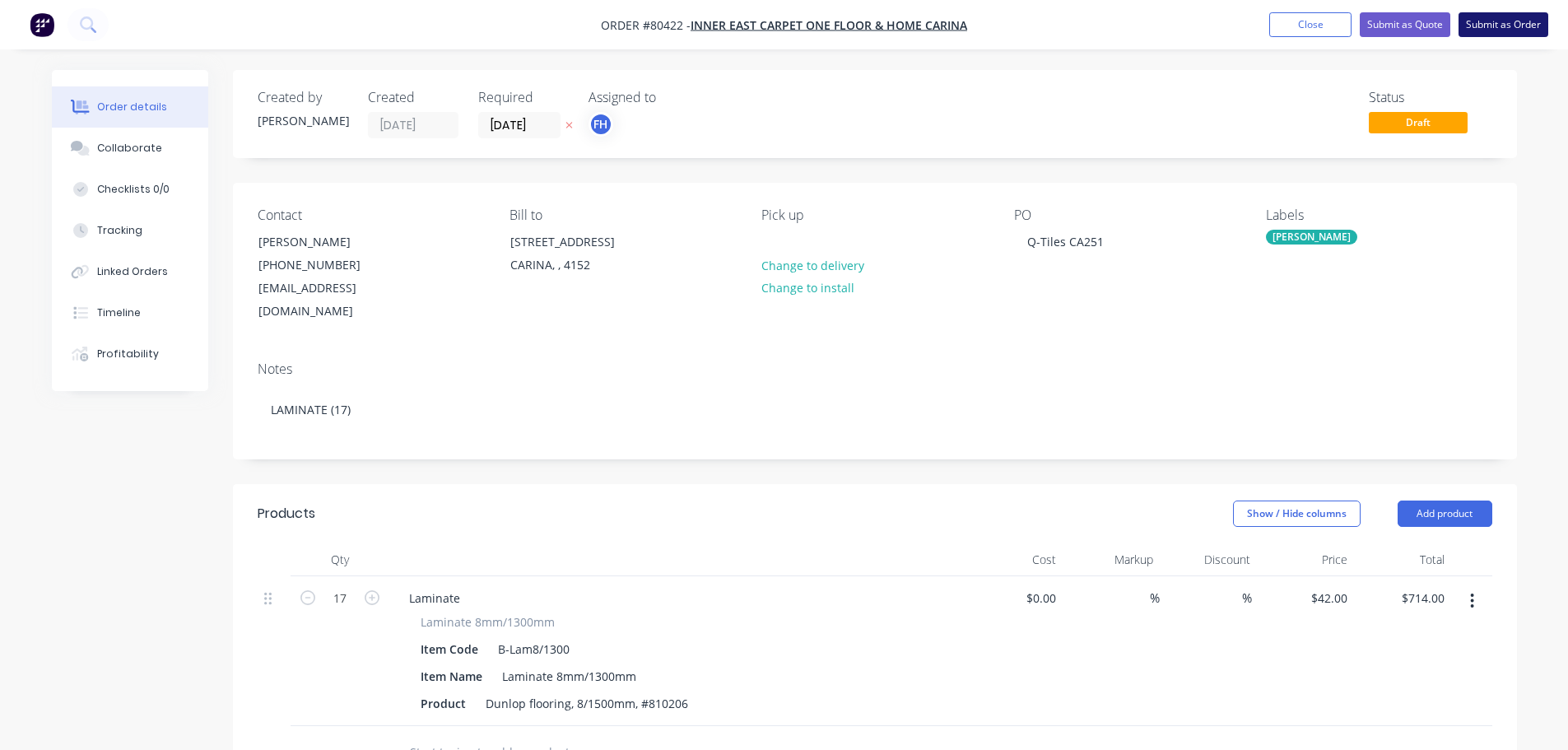
click at [1485, 24] on button "Submit as Order" at bounding box center [1503, 24] width 89 height 24
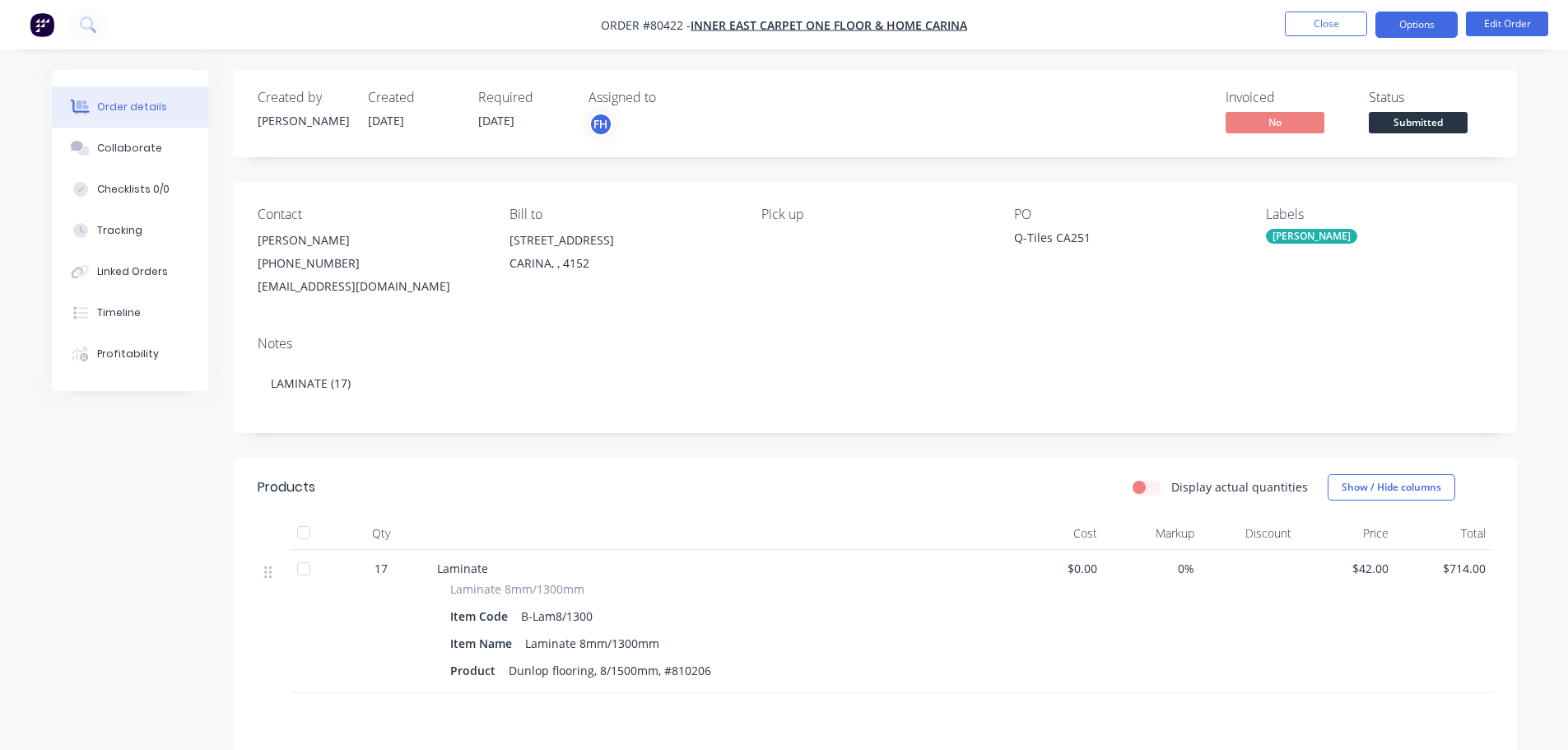
click at [1414, 28] on button "Options" at bounding box center [1416, 24] width 82 height 26
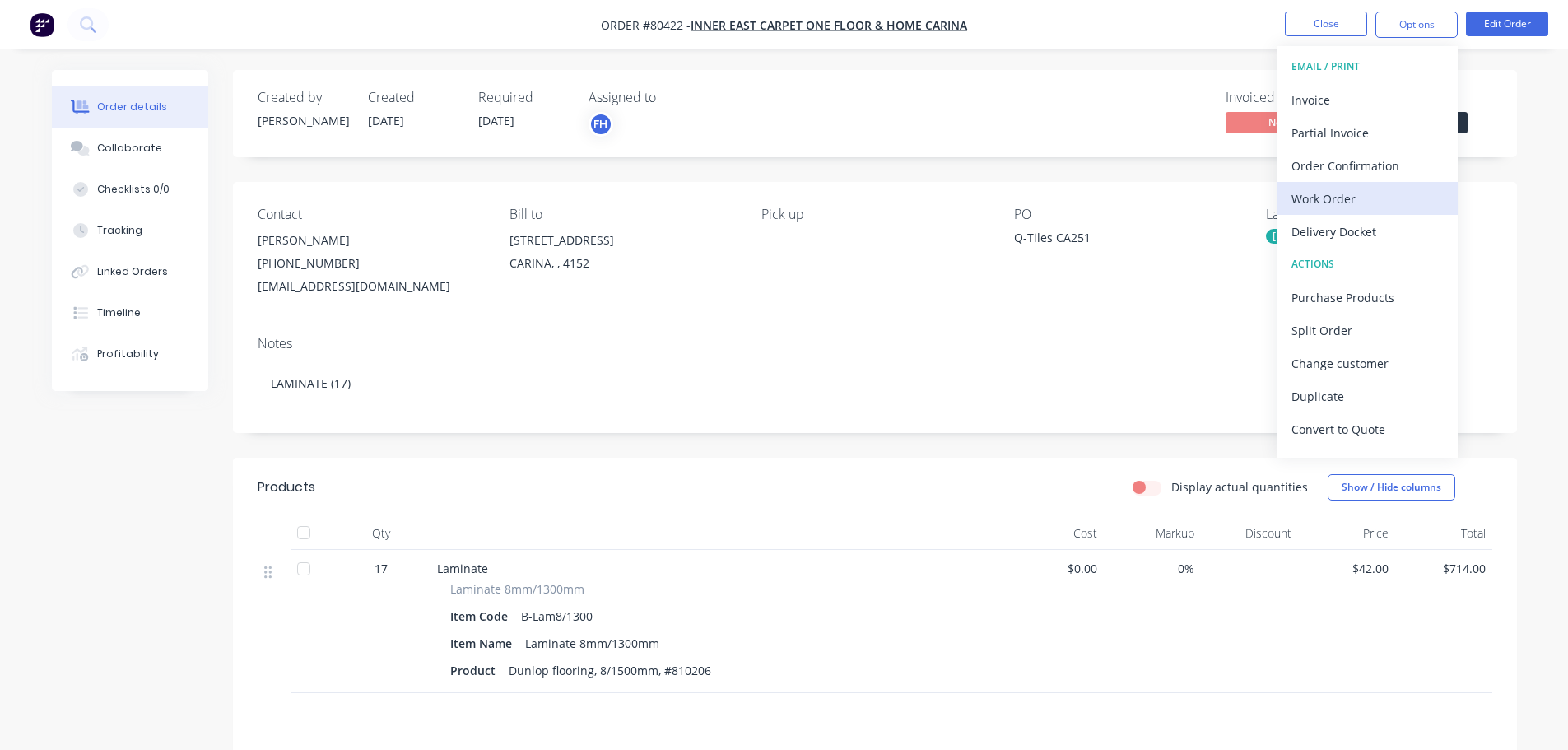
click at [1312, 190] on div "Work Order" at bounding box center [1367, 199] width 152 height 24
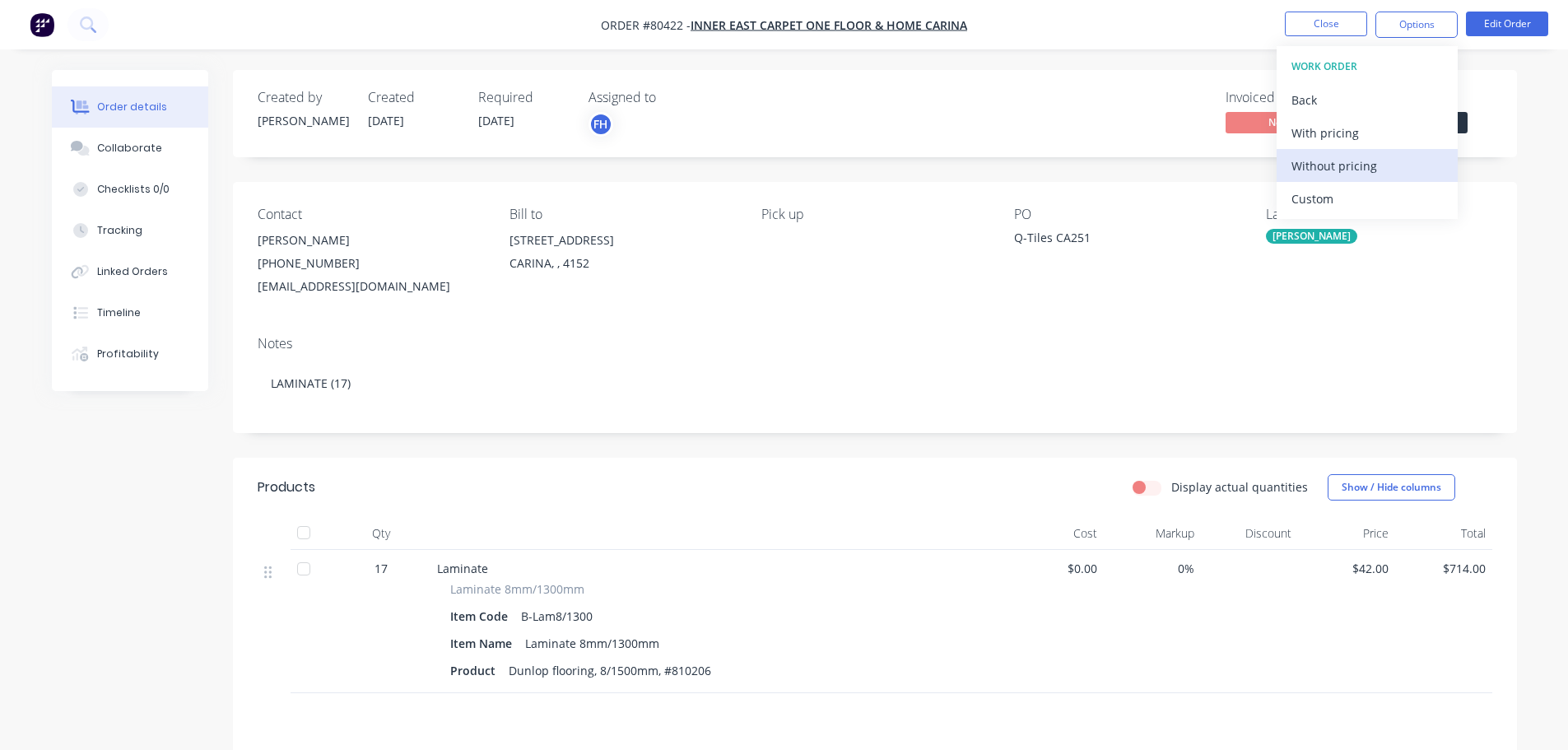
click at [1311, 164] on div "Without pricing" at bounding box center [1367, 166] width 152 height 24
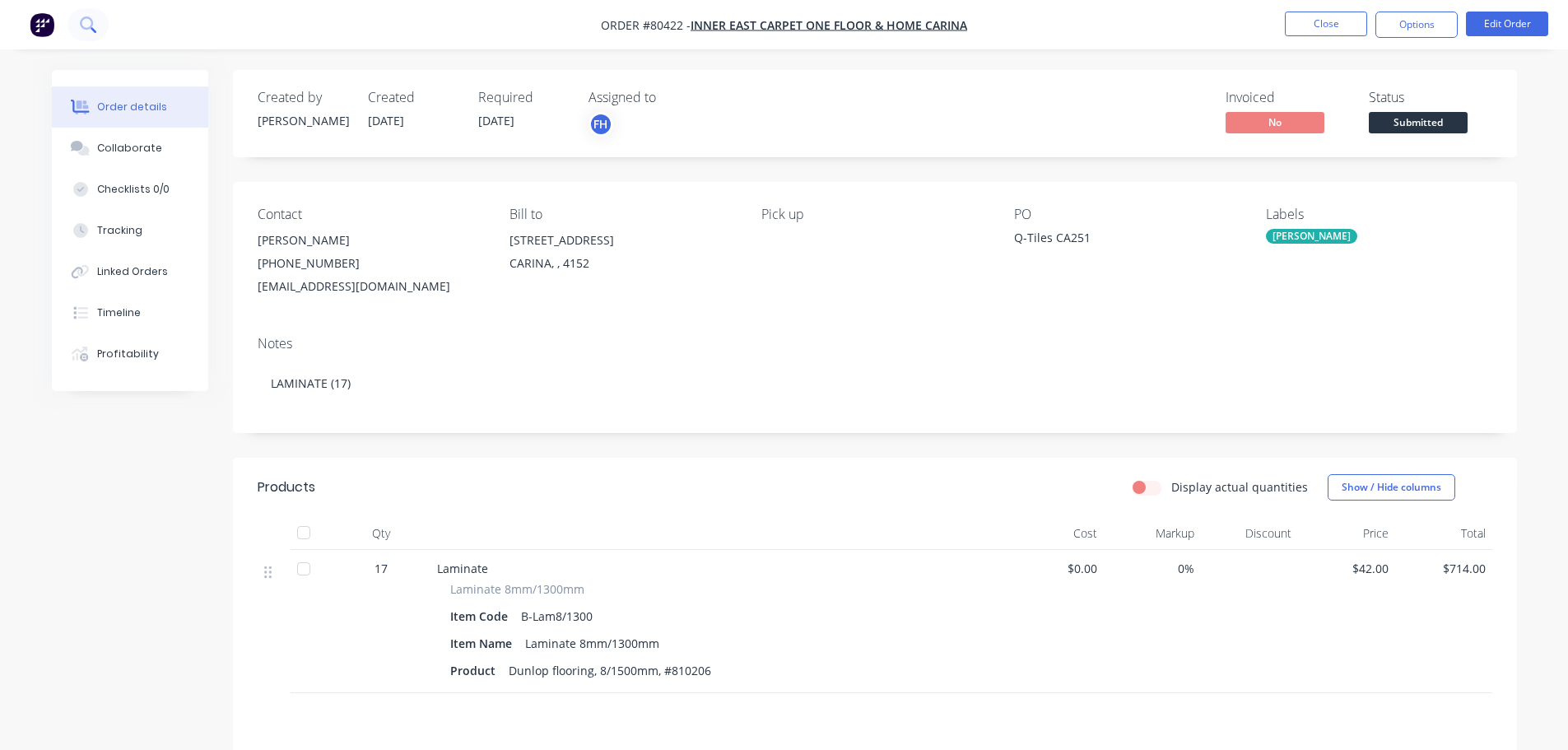
click at [85, 11] on button at bounding box center [88, 24] width 41 height 33
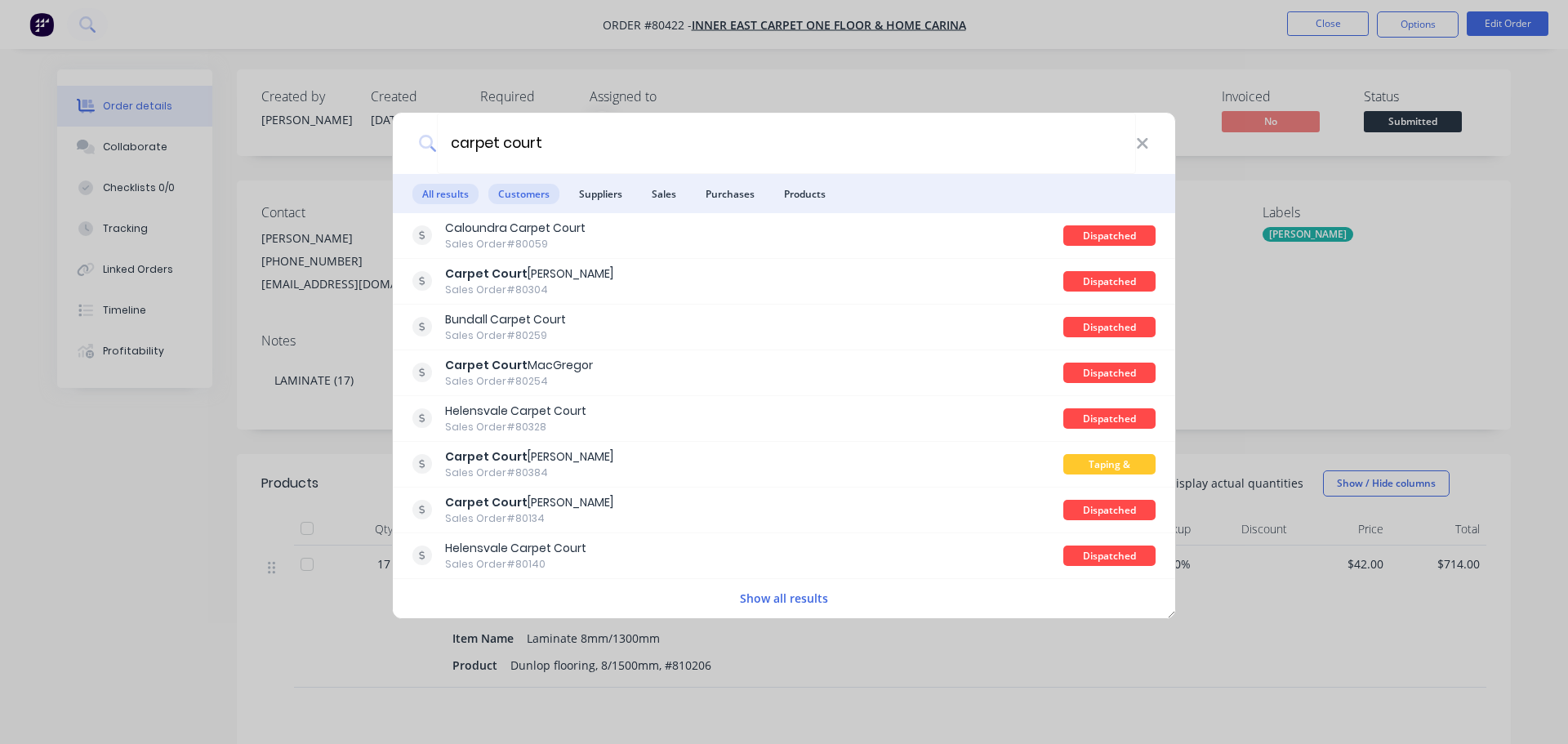
click at [530, 196] on span "Customers" at bounding box center [524, 194] width 71 height 21
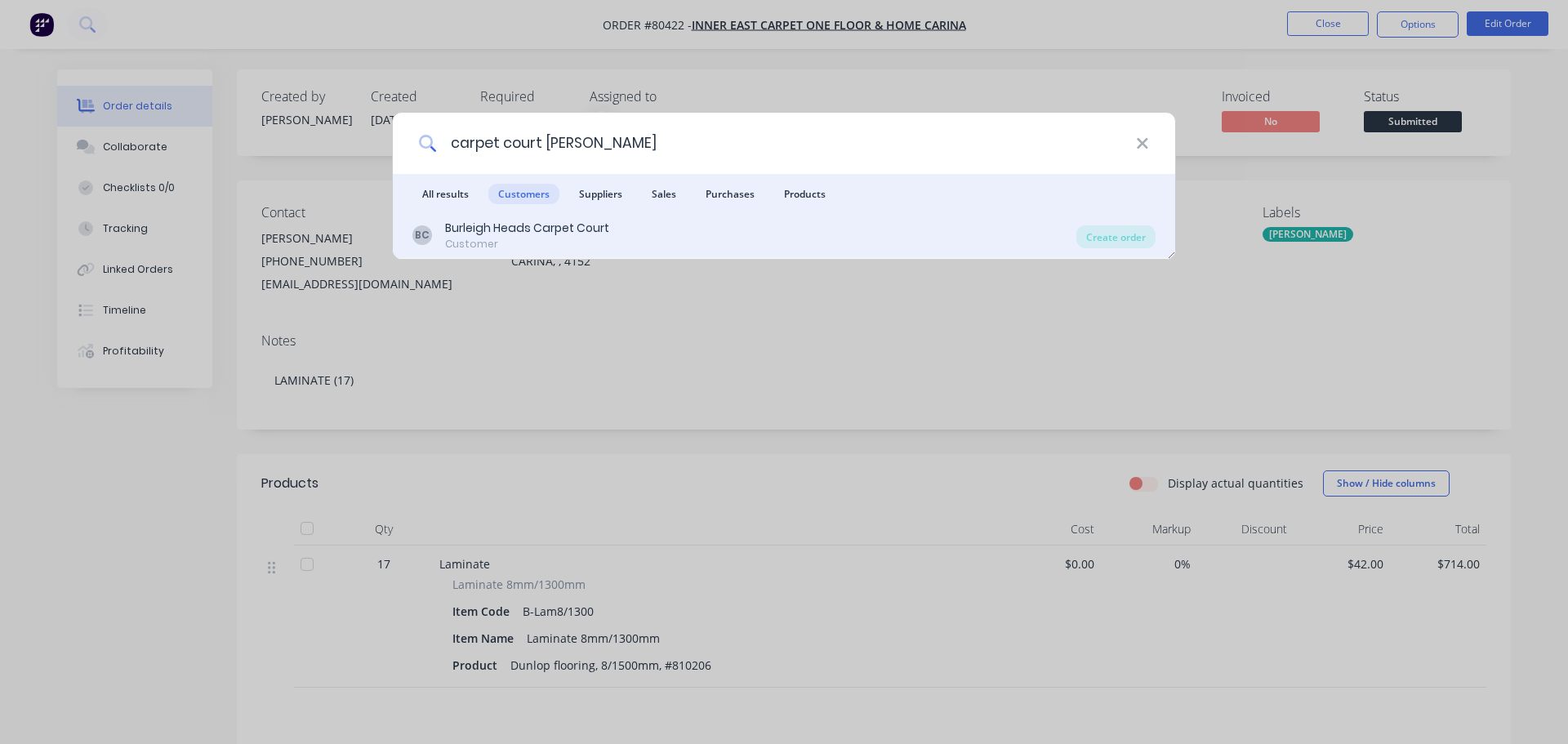
type input "carpet court [PERSON_NAME]"
click at [498, 231] on div "Burleigh Heads Carpet Court" at bounding box center [526, 228] width 164 height 17
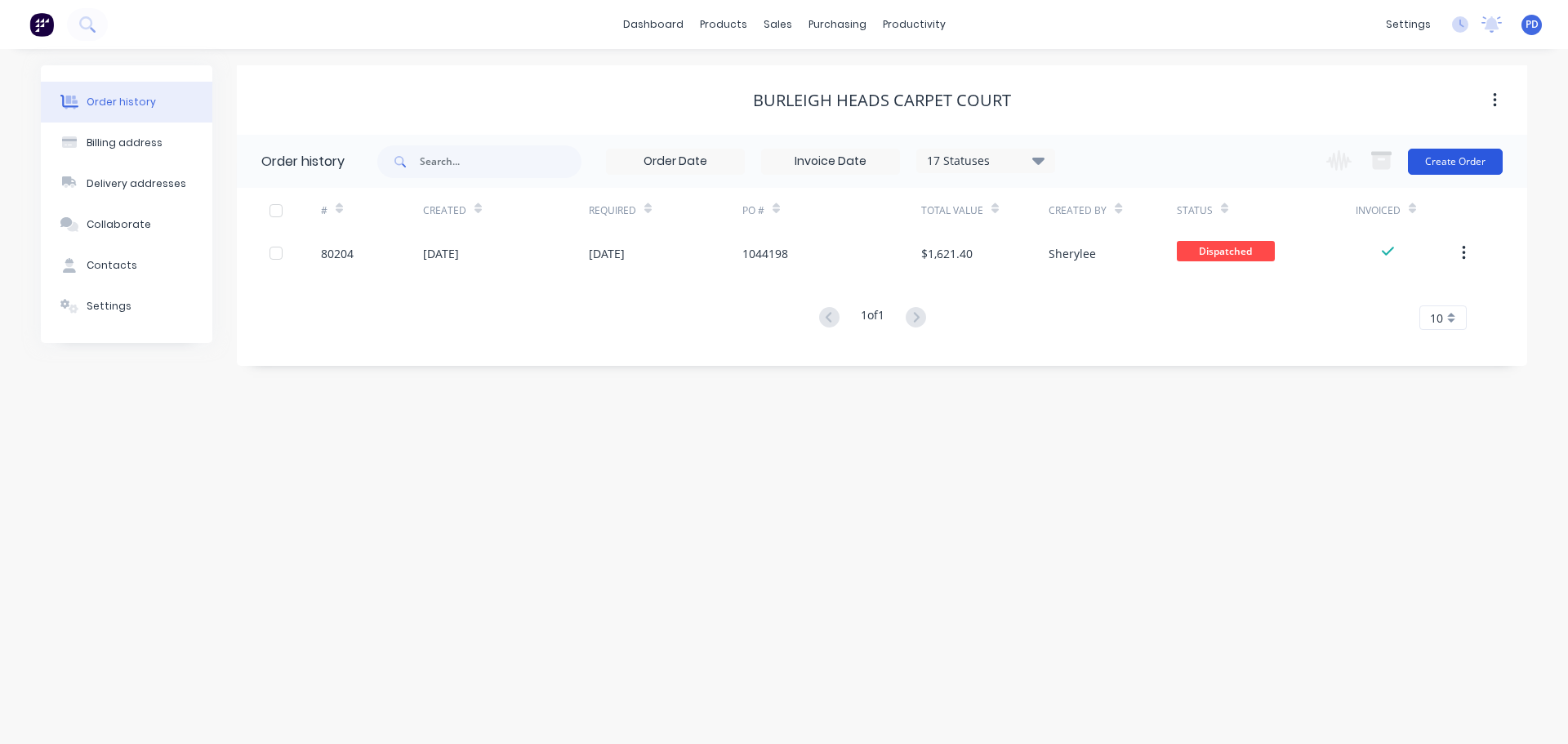
click at [1465, 159] on button "Create Order" at bounding box center [1455, 162] width 95 height 26
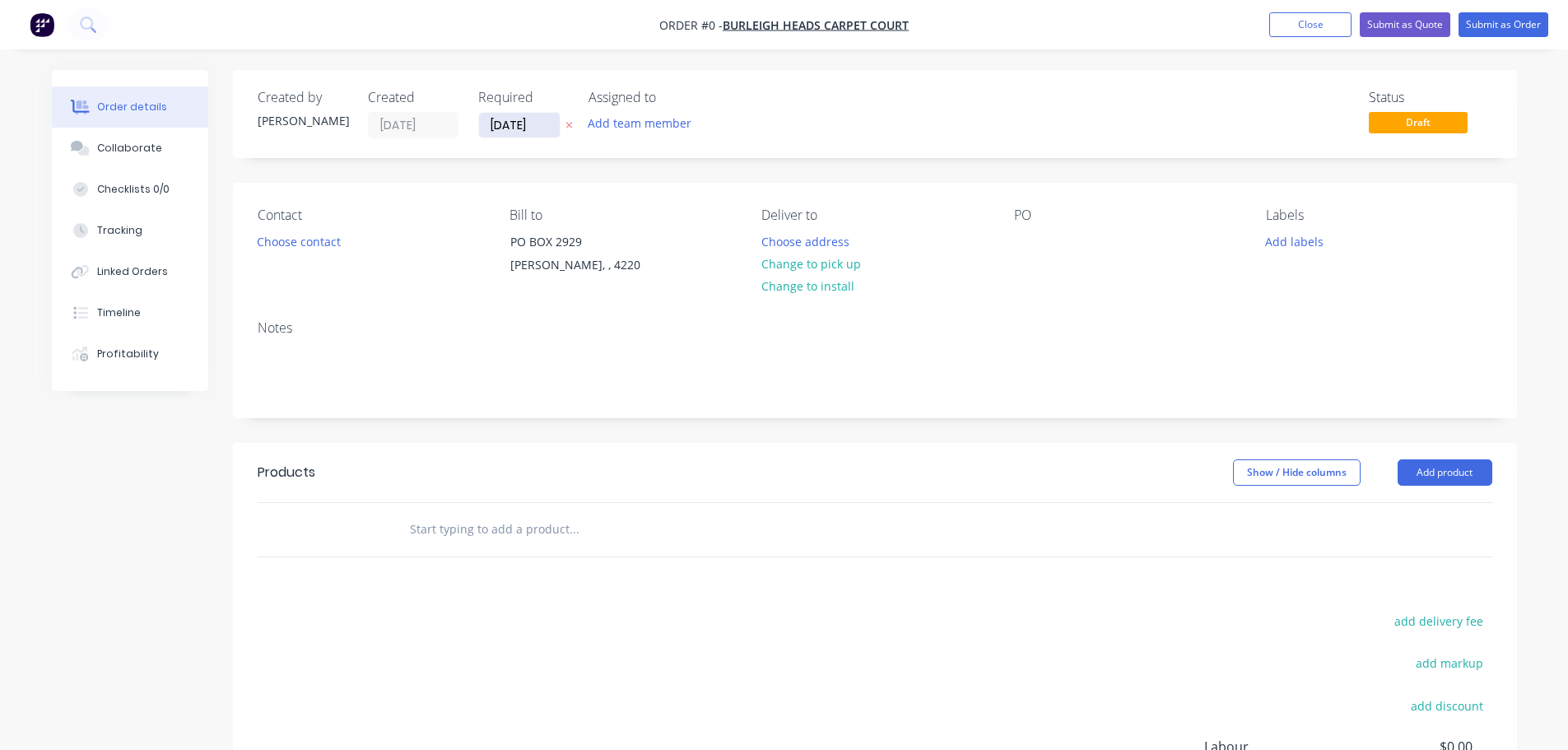
click at [546, 120] on input "[DATE]" at bounding box center [519, 125] width 81 height 24
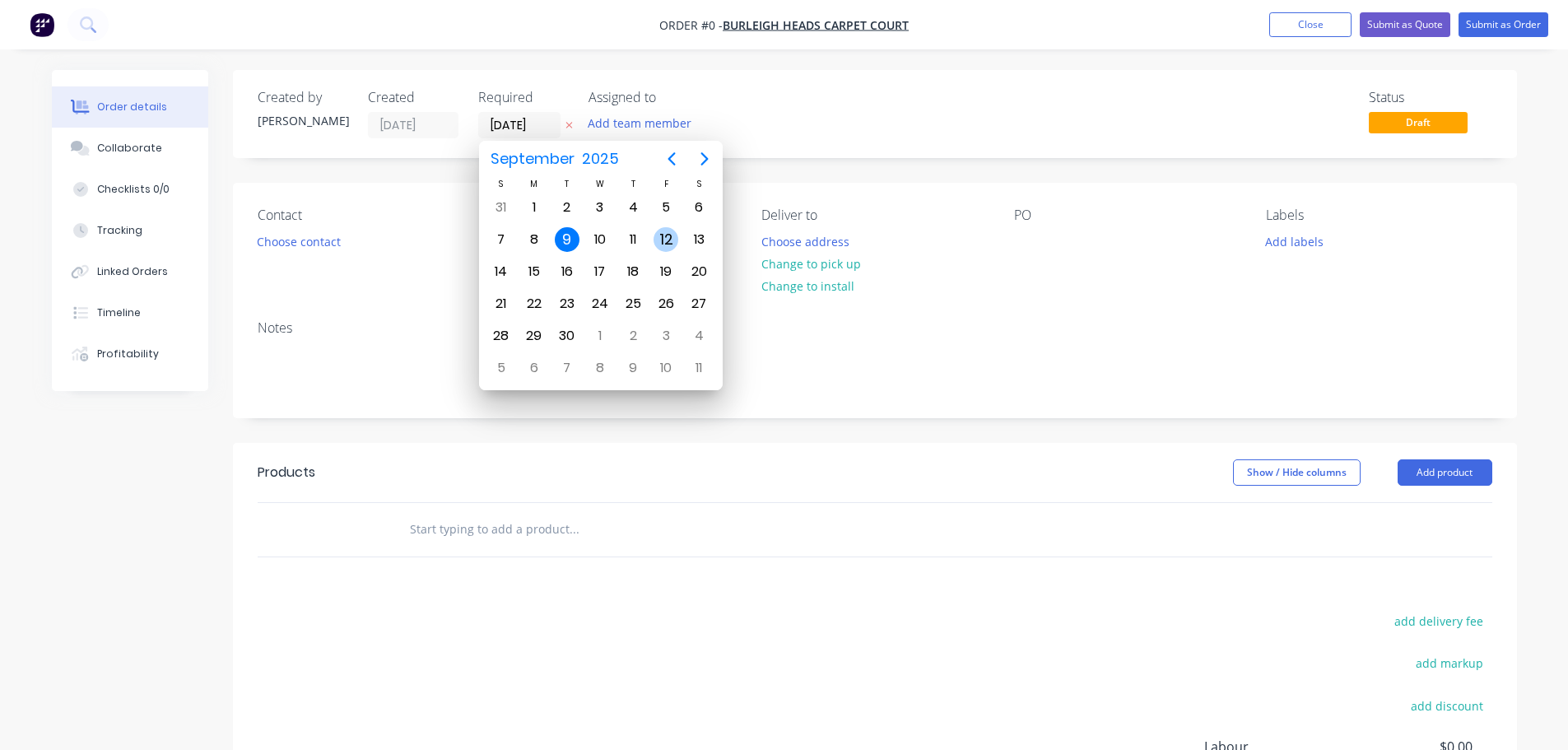
click at [669, 246] on div "12" at bounding box center [666, 239] width 24 height 24
type input "[DATE]"
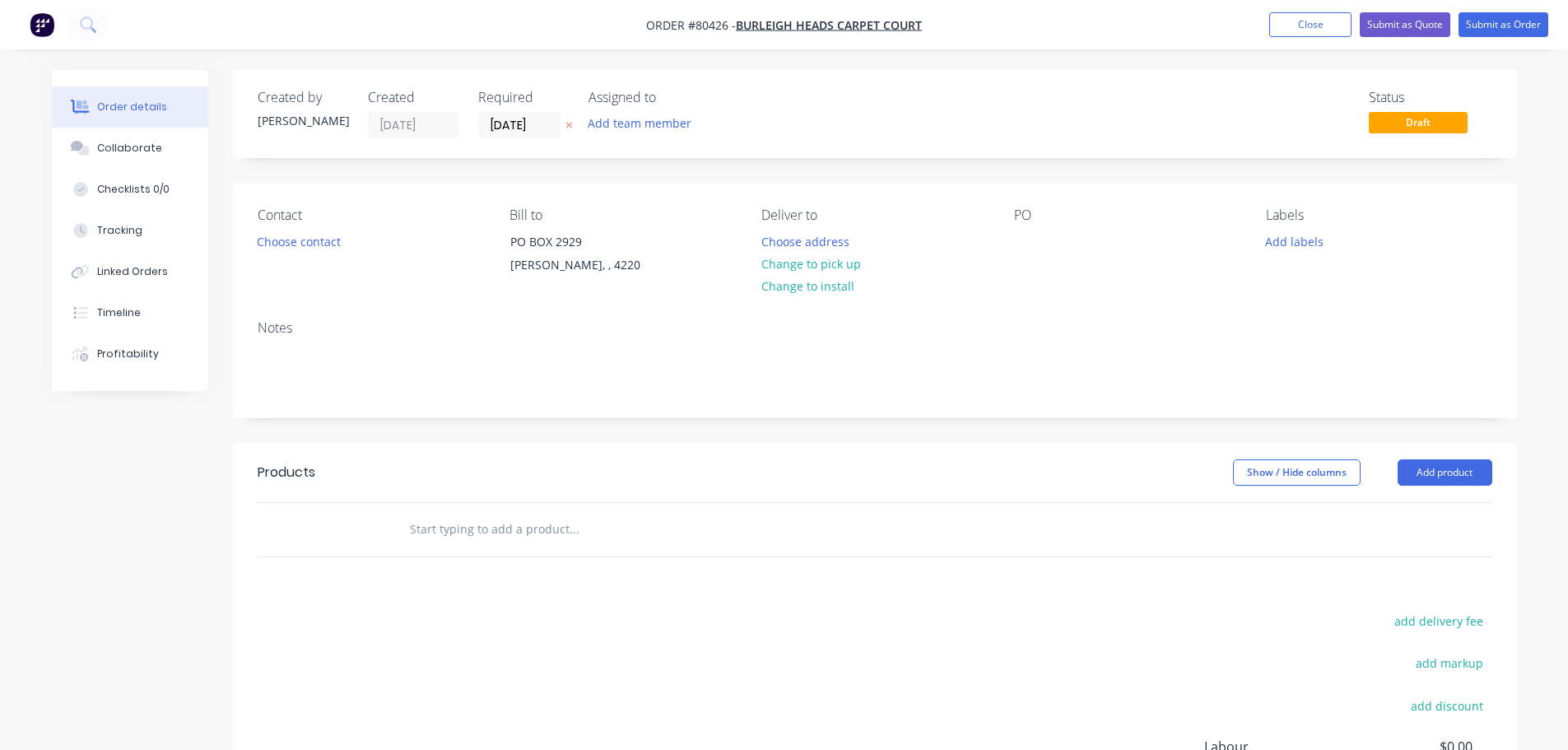
click at [660, 127] on button "Add team member" at bounding box center [640, 123] width 121 height 23
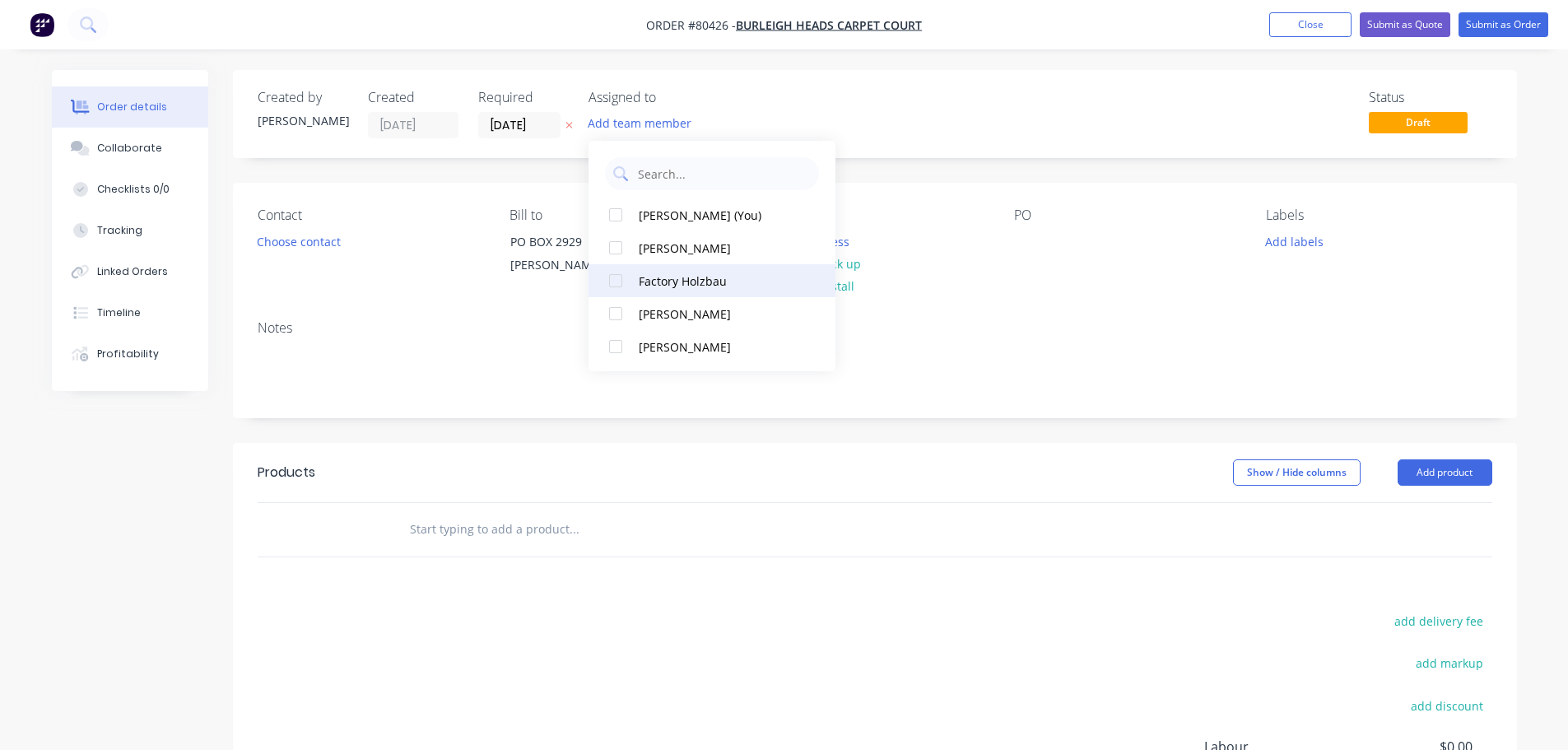
click at [615, 279] on div at bounding box center [615, 281] width 33 height 33
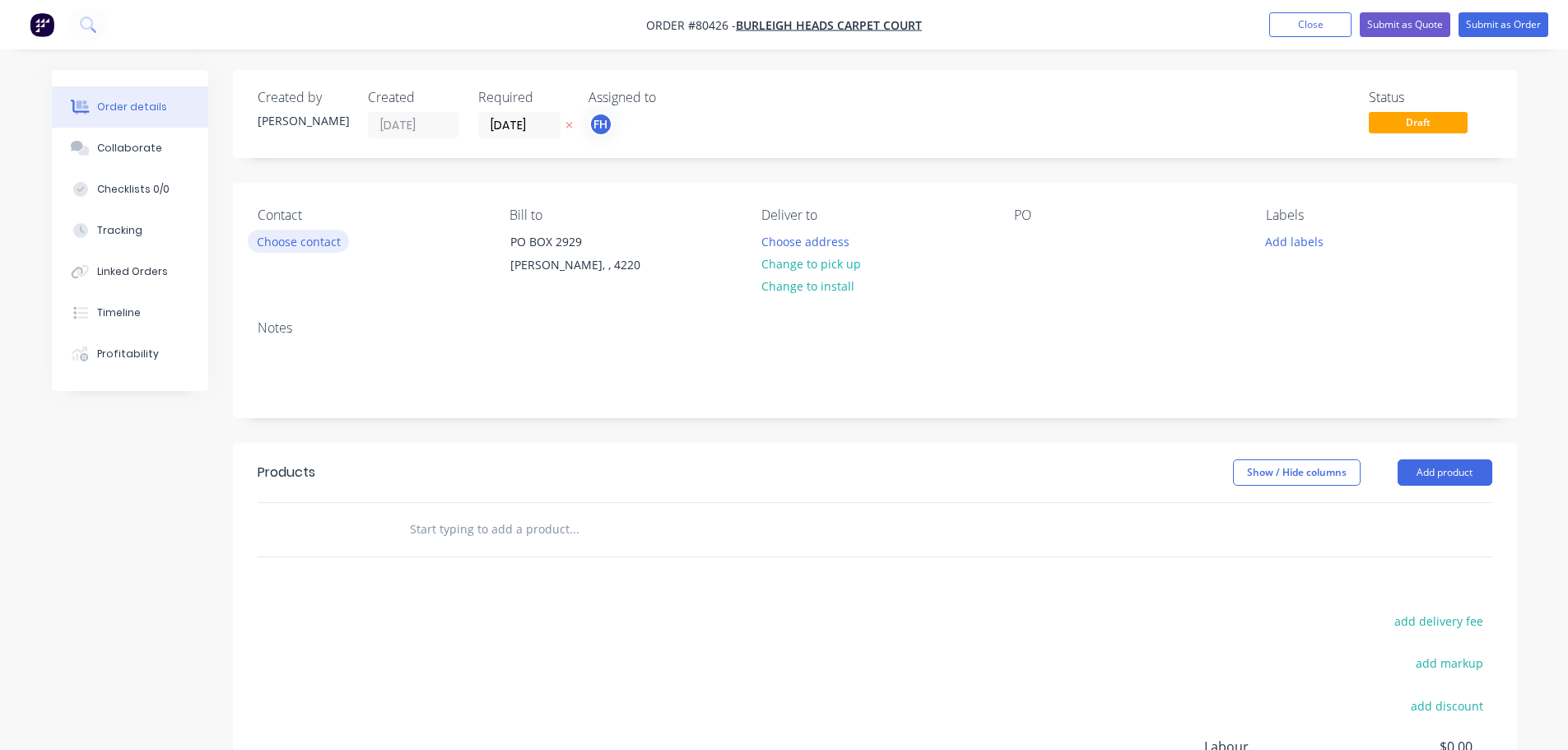
click at [283, 244] on button "Choose contact" at bounding box center [298, 241] width 101 height 23
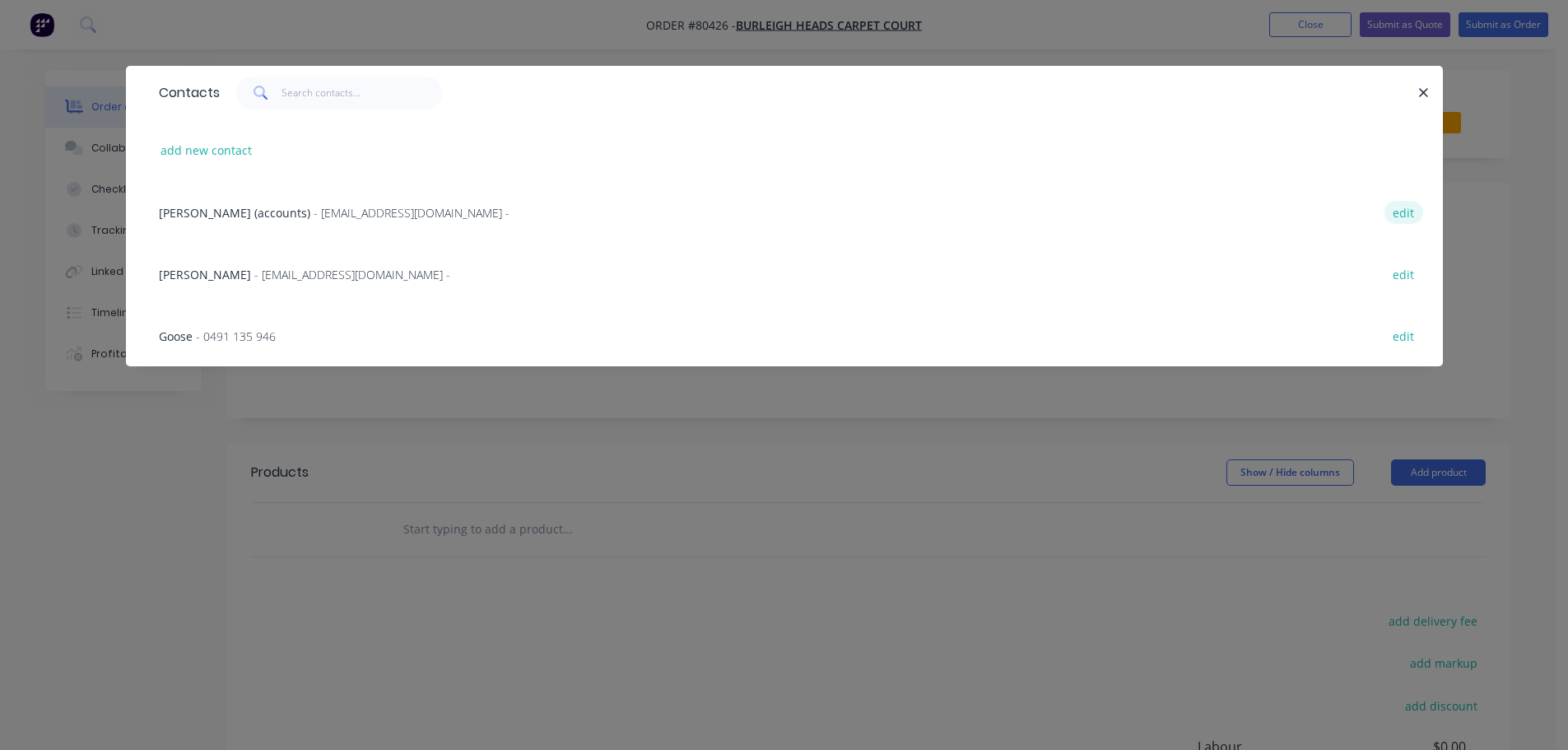
click at [1407, 205] on button "edit" at bounding box center [1403, 212] width 39 height 23
select select "AU"
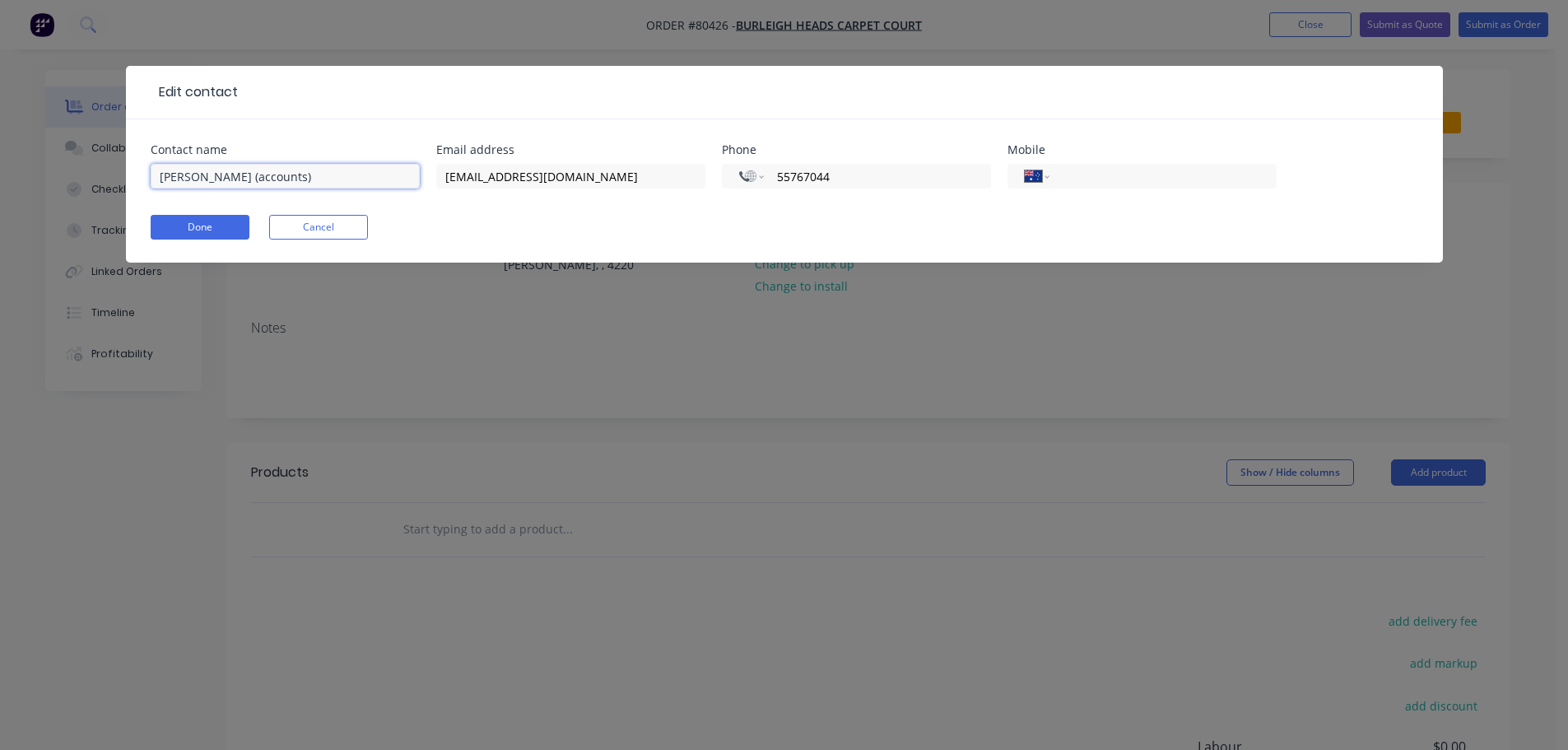
drag, startPoint x: 354, startPoint y: 176, endPoint x: 98, endPoint y: 178, distance: 256.0
click at [98, 178] on div "Edit contact Contact name [PERSON_NAME] (accounts) Email address [EMAIL_ADDRESS…" at bounding box center [784, 375] width 1568 height 750
drag, startPoint x: 210, startPoint y: 178, endPoint x: 75, endPoint y: 174, distance: 135.1
click at [75, 174] on div "Edit contact Contact name Store Email address [EMAIL_ADDRESS][DOMAIN_NAME] Phon…" at bounding box center [784, 375] width 1568 height 750
drag, startPoint x: 204, startPoint y: 180, endPoint x: 105, endPoint y: 173, distance: 99.2
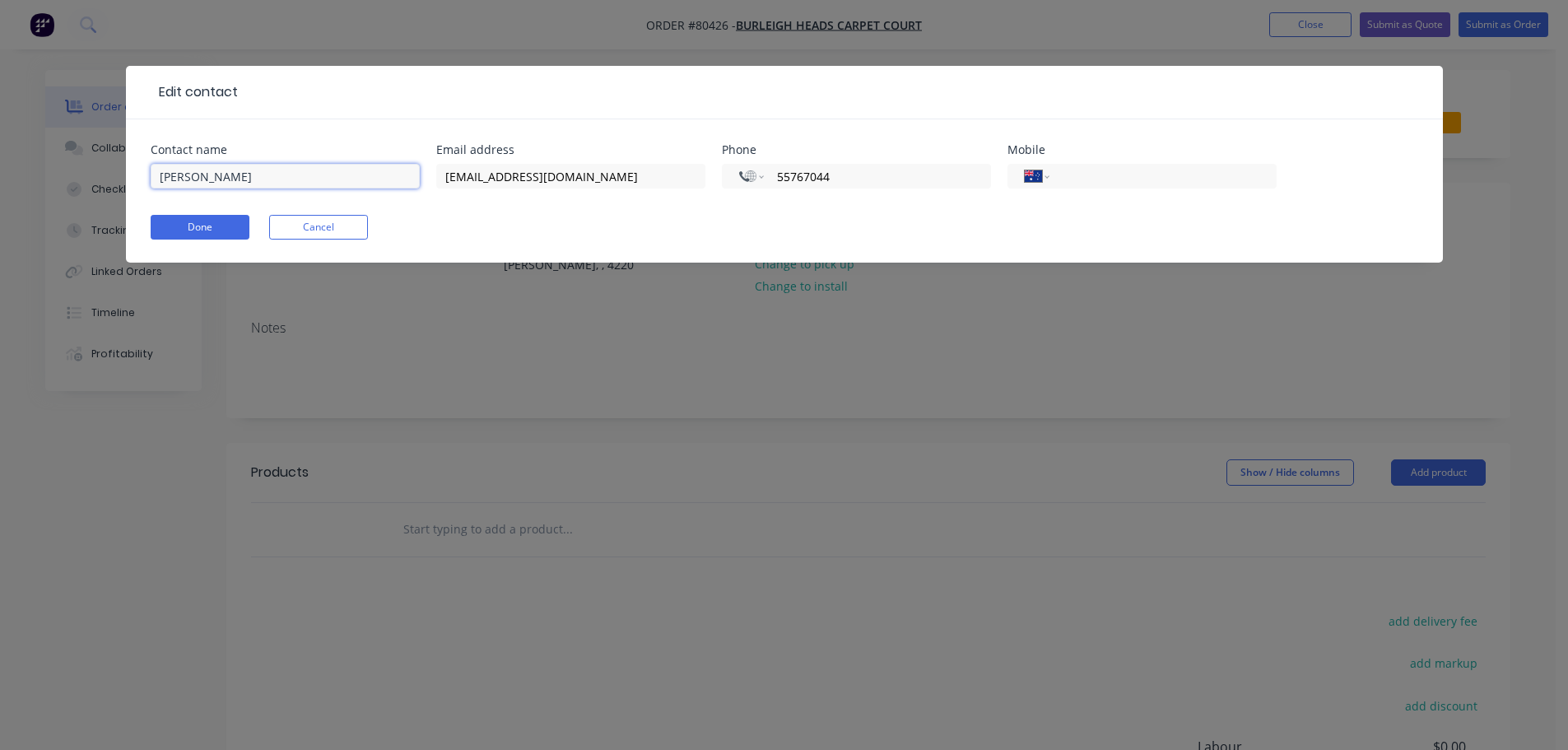
click at [105, 173] on div "Edit contact Contact name Jade Email address [EMAIL_ADDRESS][DOMAIN_NAME] Phone…" at bounding box center [784, 375] width 1568 height 750
type input "Jo"
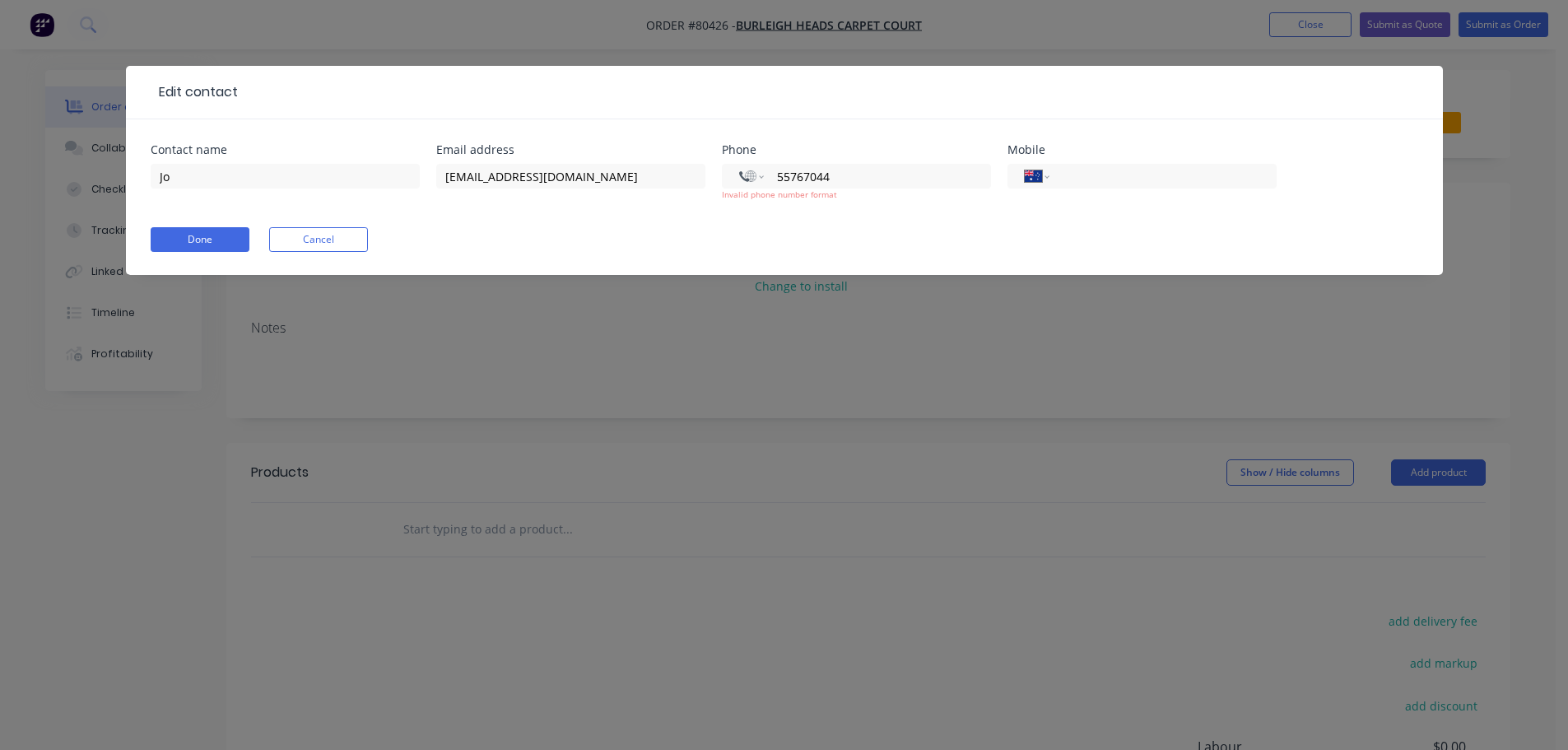
click at [775, 195] on div "International [GEOGRAPHIC_DATA] [GEOGRAPHIC_DATA] [GEOGRAPHIC_DATA] [GEOGRAPHIC…" at bounding box center [856, 190] width 269 height 61
drag, startPoint x: 779, startPoint y: 179, endPoint x: 874, endPoint y: 186, distance: 95.3
click at [874, 186] on body "Order #80426 - Burleigh Heads Carpet Court Add product Close Submit as Quote Su…" at bounding box center [784, 488] width 1568 height 977
type input "[PHONE_NUMBER]"
drag, startPoint x: 889, startPoint y: 181, endPoint x: 736, endPoint y: 179, distance: 153.0
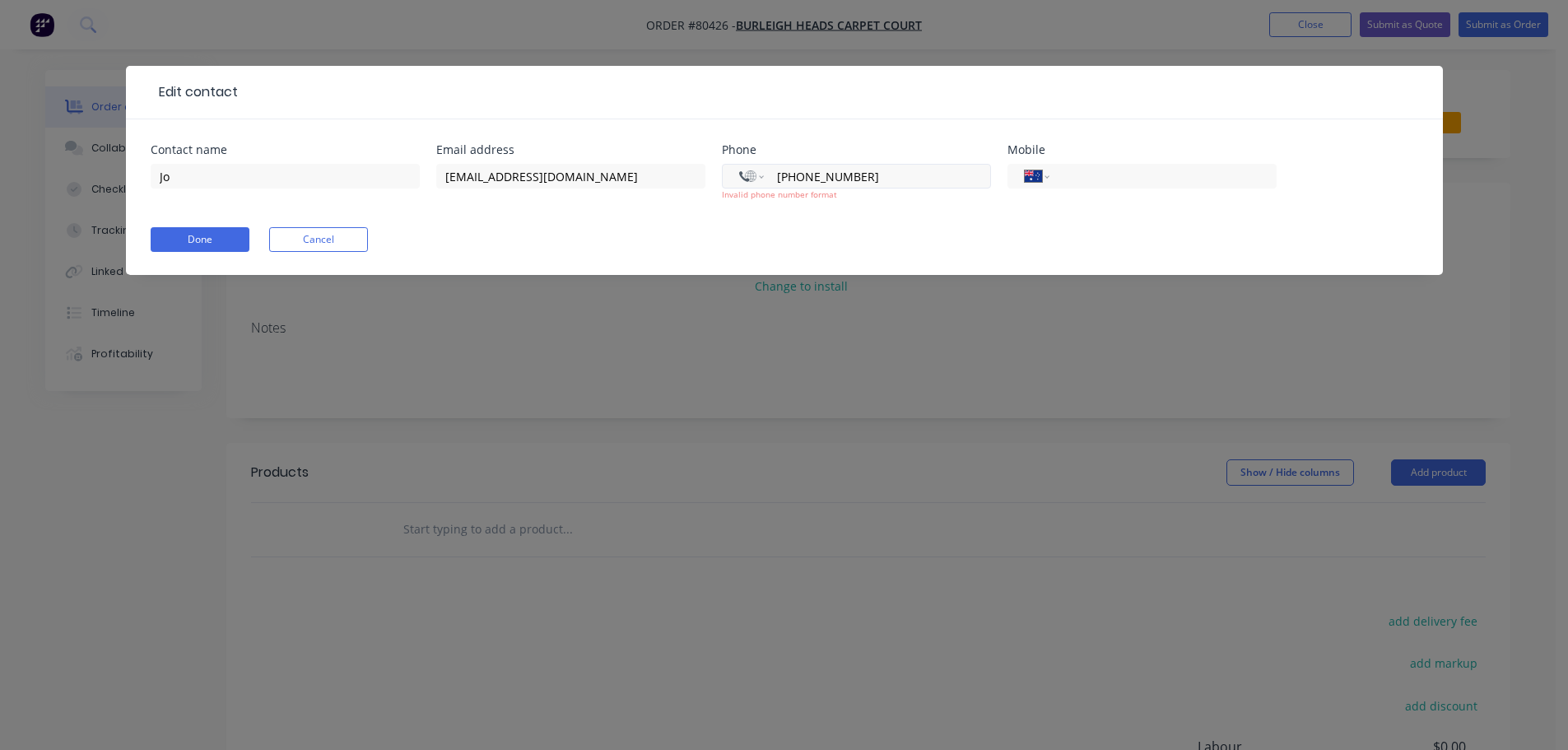
click at [736, 179] on div "International [GEOGRAPHIC_DATA] [GEOGRAPHIC_DATA] [GEOGRAPHIC_DATA] [GEOGRAPHIC…" at bounding box center [856, 176] width 269 height 24
select select "AU"
type input "[PHONE_NUMBER]"
click at [218, 251] on button "Done" at bounding box center [200, 239] width 99 height 24
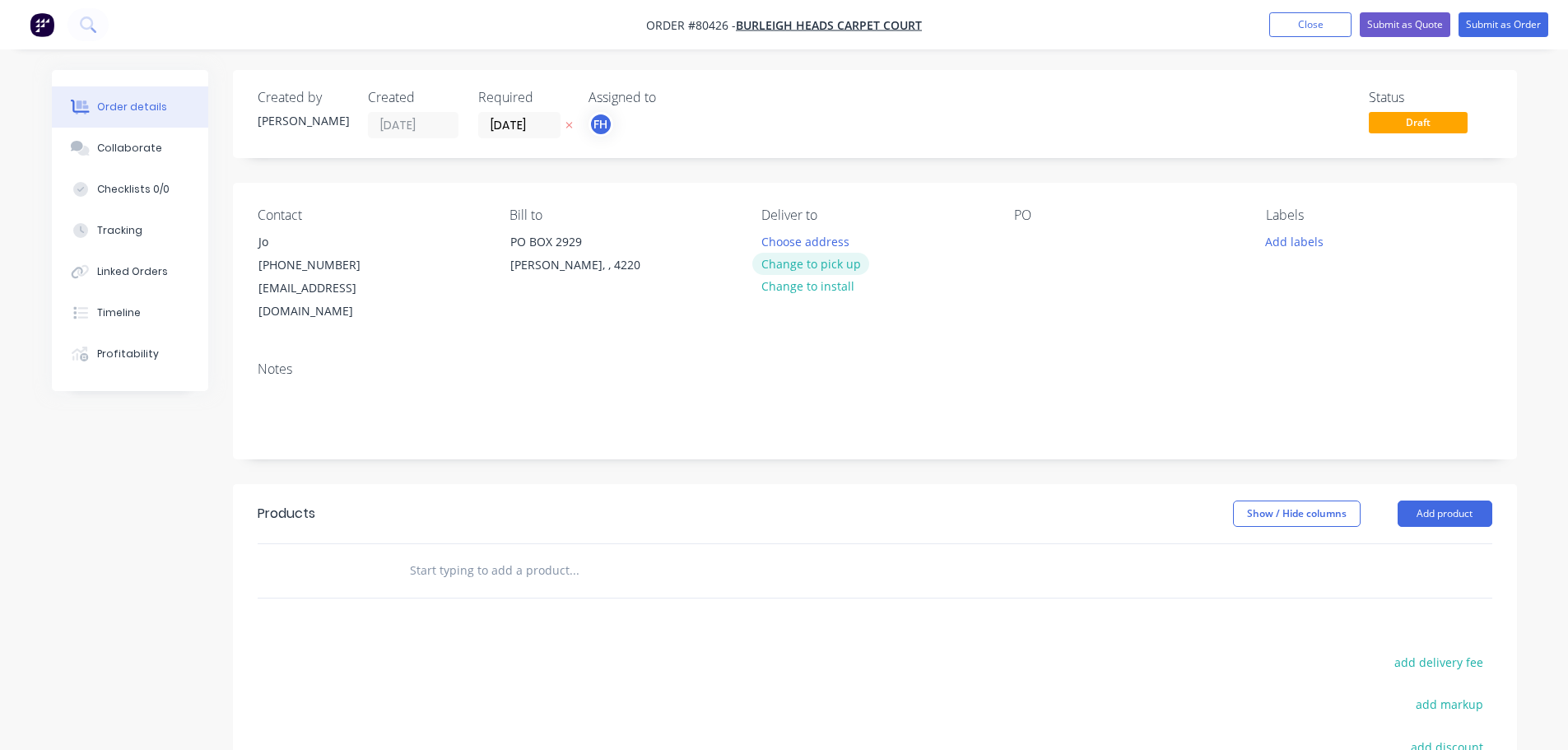
click at [815, 261] on button "Change to pick up" at bounding box center [810, 264] width 117 height 23
click at [1025, 240] on div at bounding box center [1027, 242] width 26 height 24
click at [1297, 232] on button "Add labels" at bounding box center [1294, 241] width 75 height 23
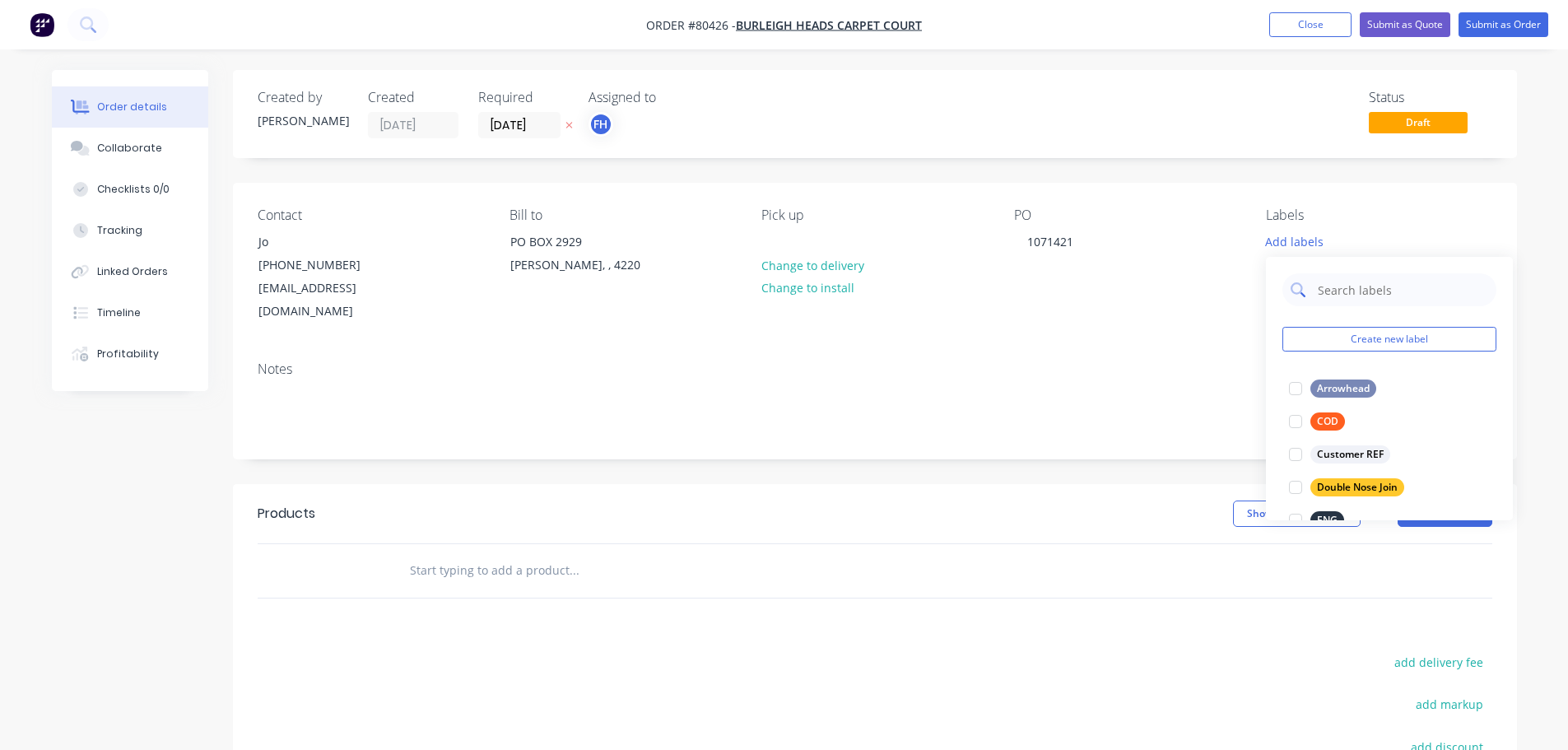
click at [1335, 286] on input "text" at bounding box center [1402, 290] width 172 height 33
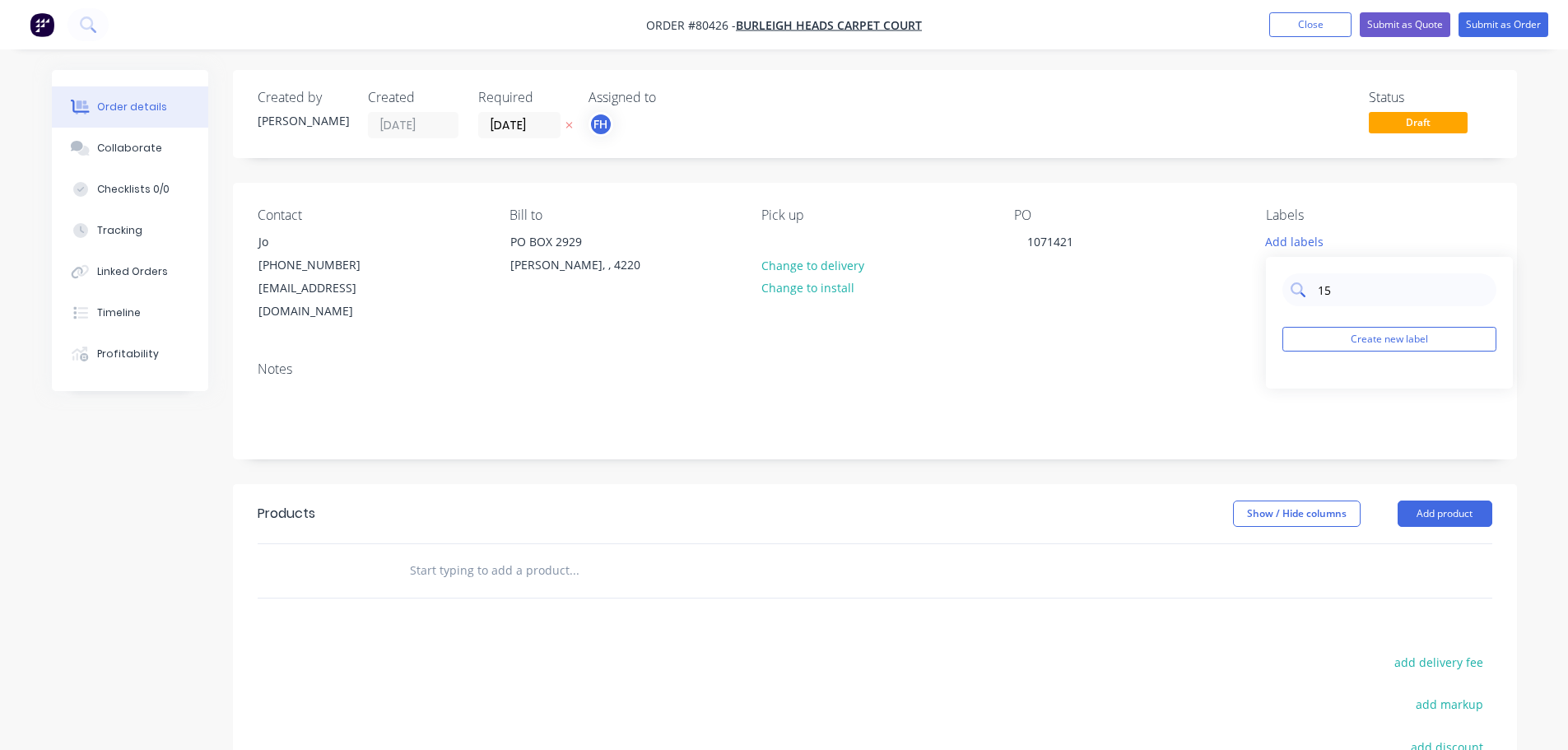
type input "1"
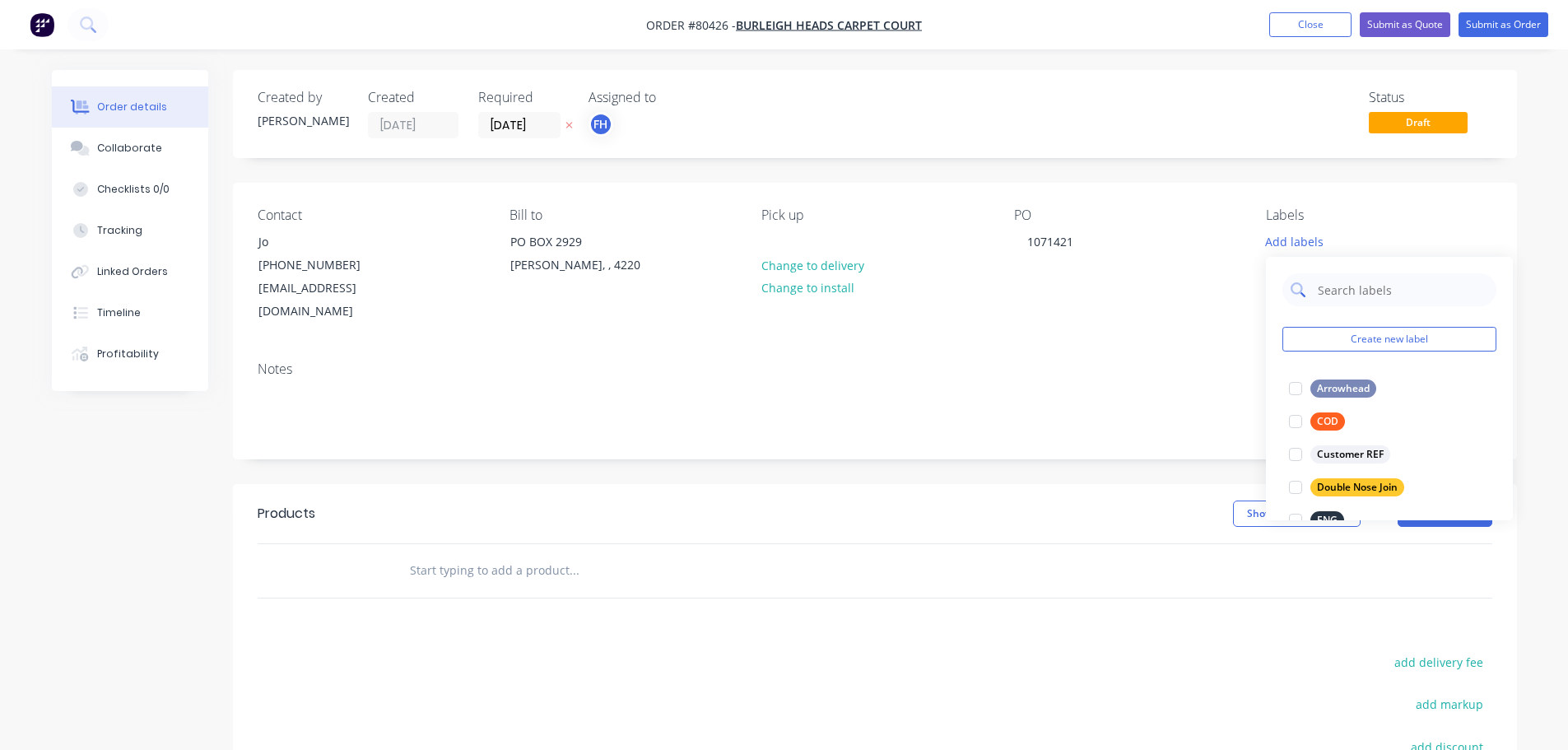
type input "h"
click at [1298, 453] on div at bounding box center [1296, 454] width 33 height 33
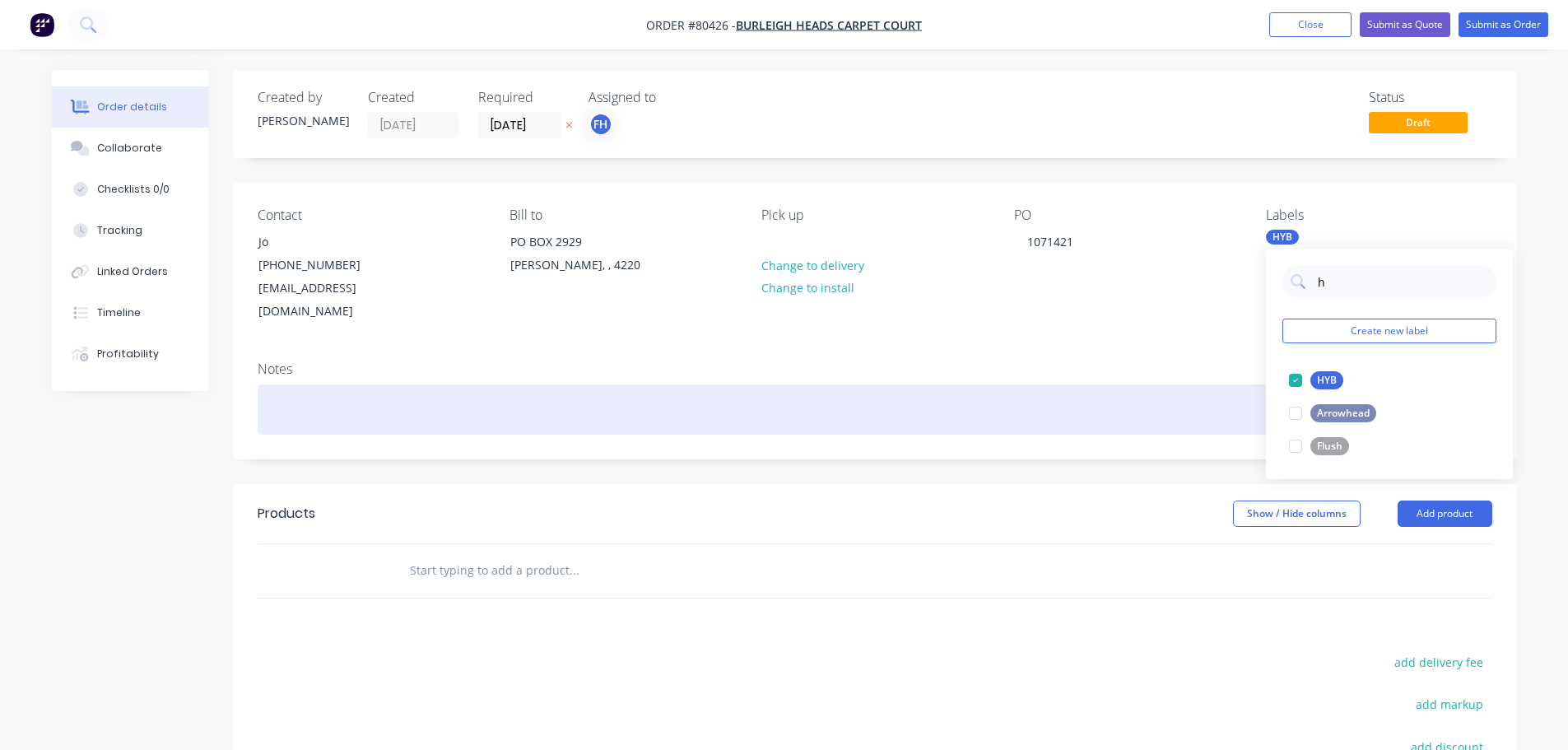
click at [342, 387] on div at bounding box center [875, 409] width 1234 height 50
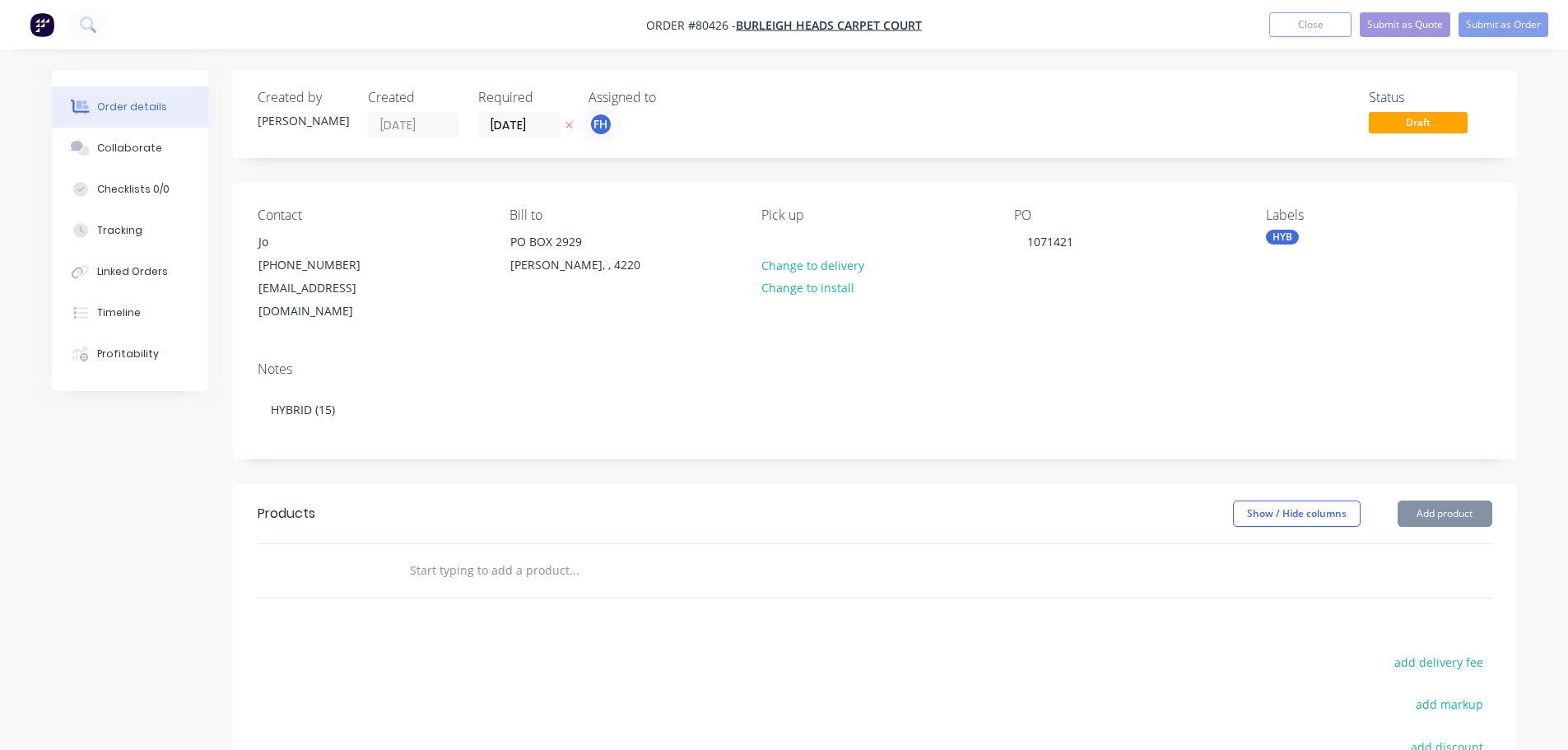
click at [455, 554] on input "text" at bounding box center [574, 571] width 329 height 33
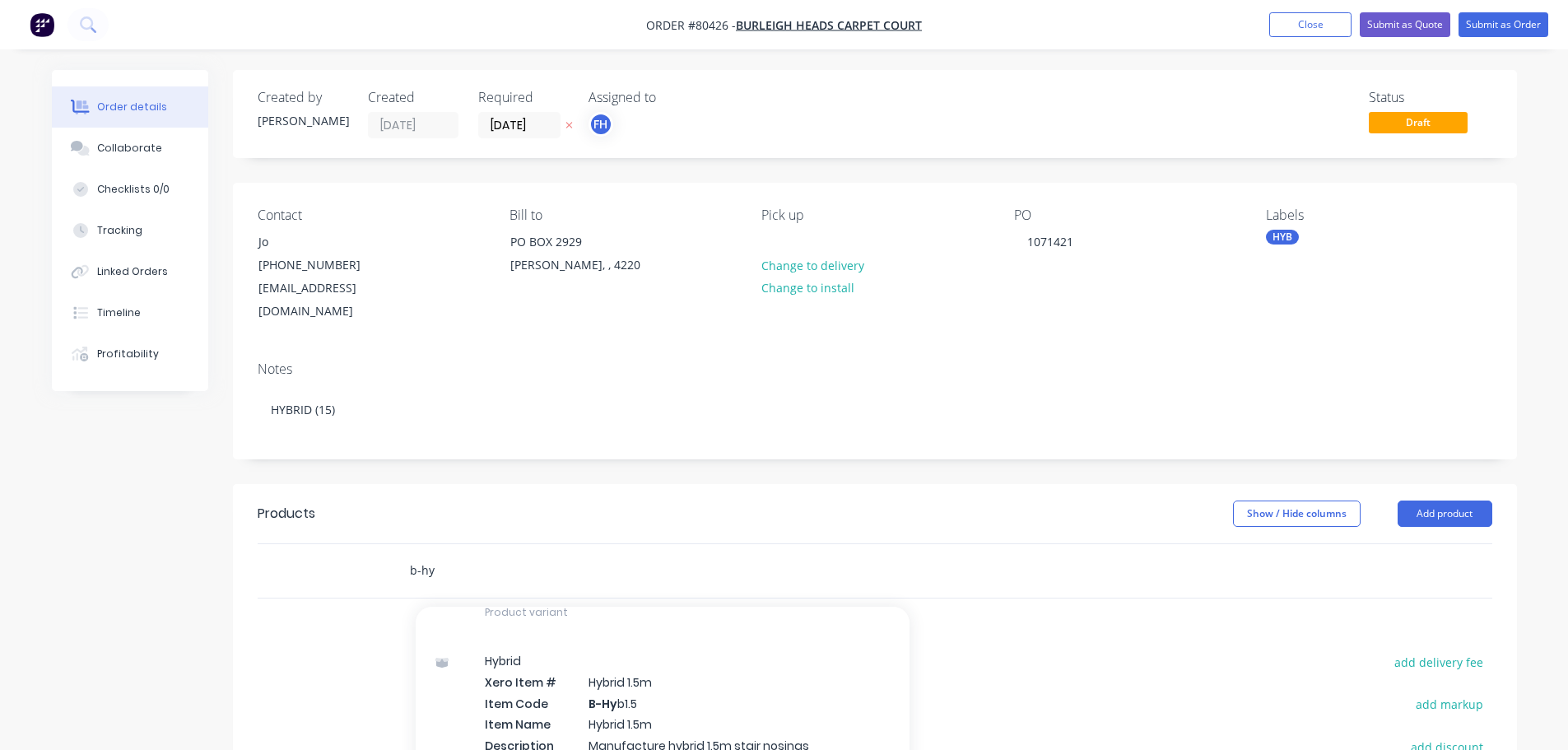
scroll to position [577, 0]
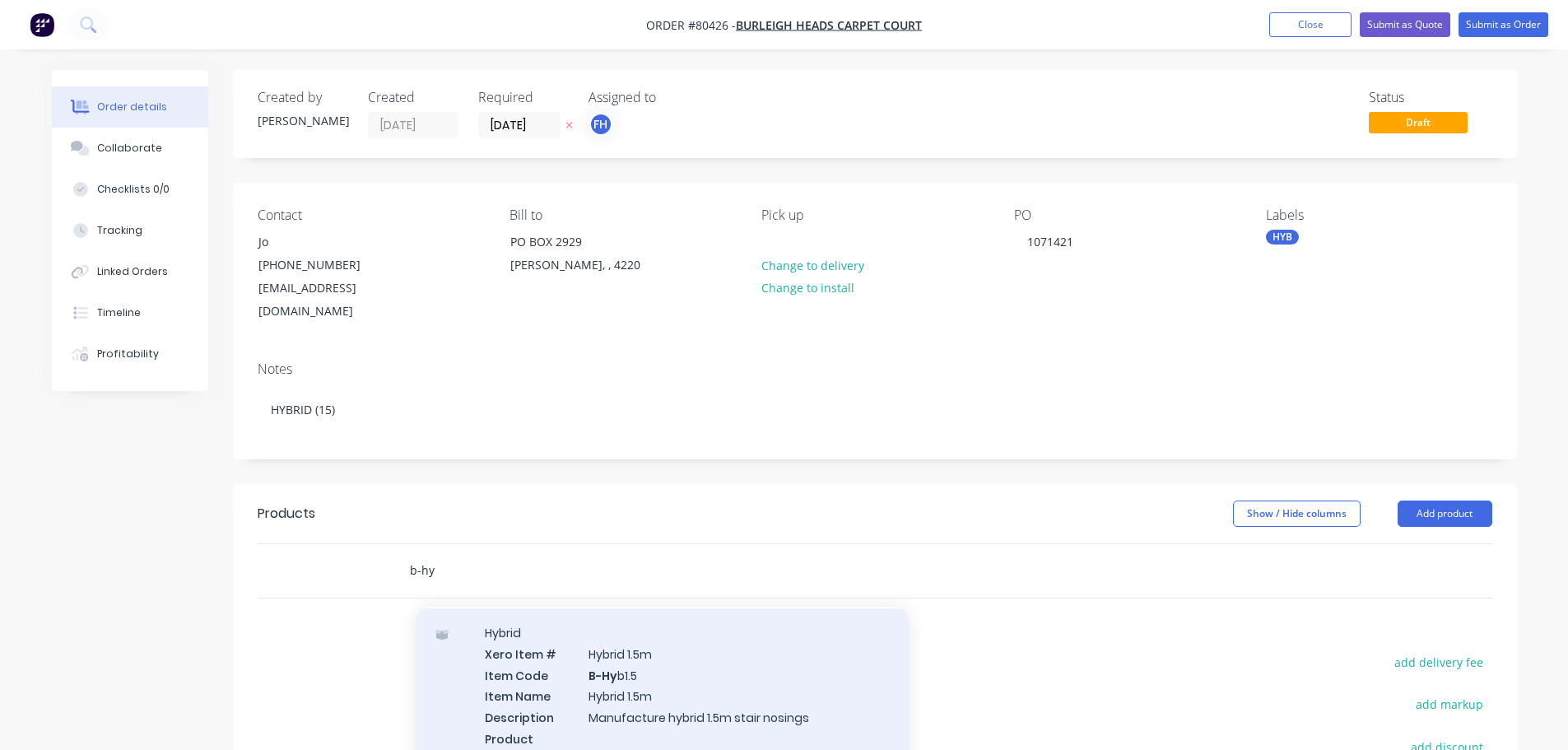
type input "b-hy"
click at [602, 708] on div "Hybrid Xero Item # Hybrid 1.5m Item Code B-Hy b1.5 Item Name Hybrid 1.5m Descri…" at bounding box center [663, 696] width 494 height 175
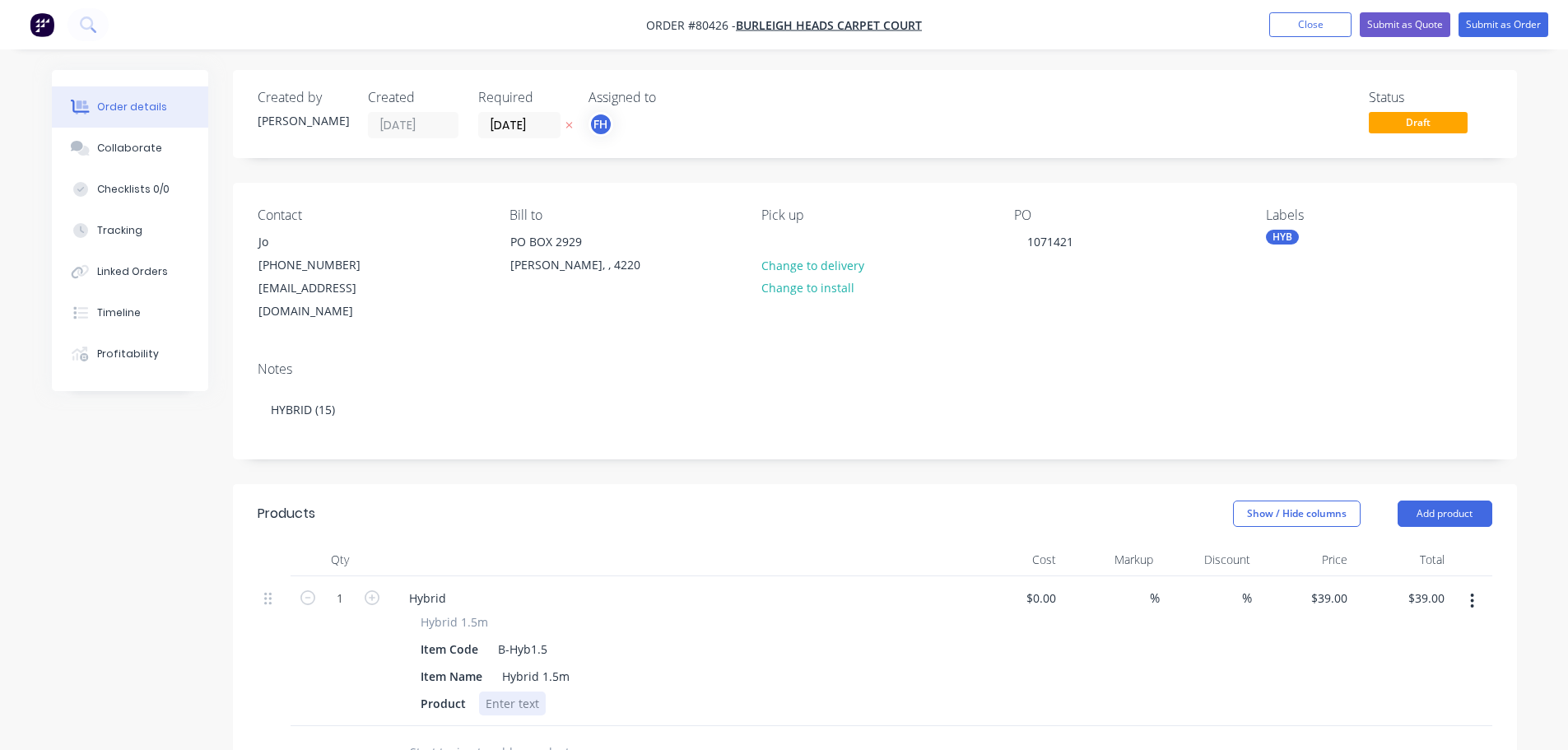
click at [512, 692] on div at bounding box center [512, 704] width 67 height 24
click at [328, 586] on input "1" at bounding box center [339, 598] width 42 height 24
type input "15"
type input "$585.00"
click at [787, 613] on div "Hybrid 1.5m Item Code B-Hyb1.5 Item Name Hybrid 1.5m Product Signature Floors, …" at bounding box center [677, 664] width 563 height 102
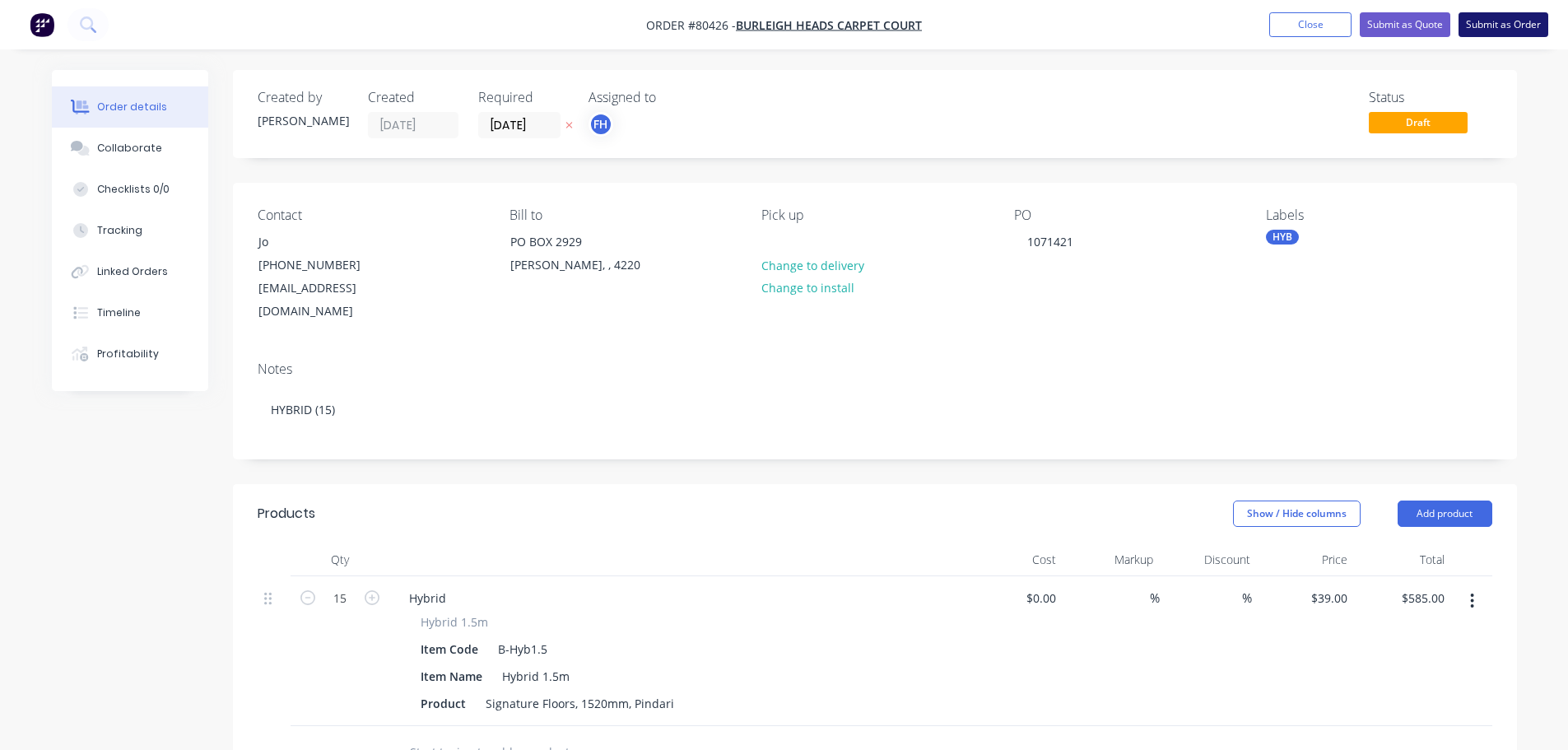
click at [1503, 32] on button "Submit as Order" at bounding box center [1503, 24] width 89 height 24
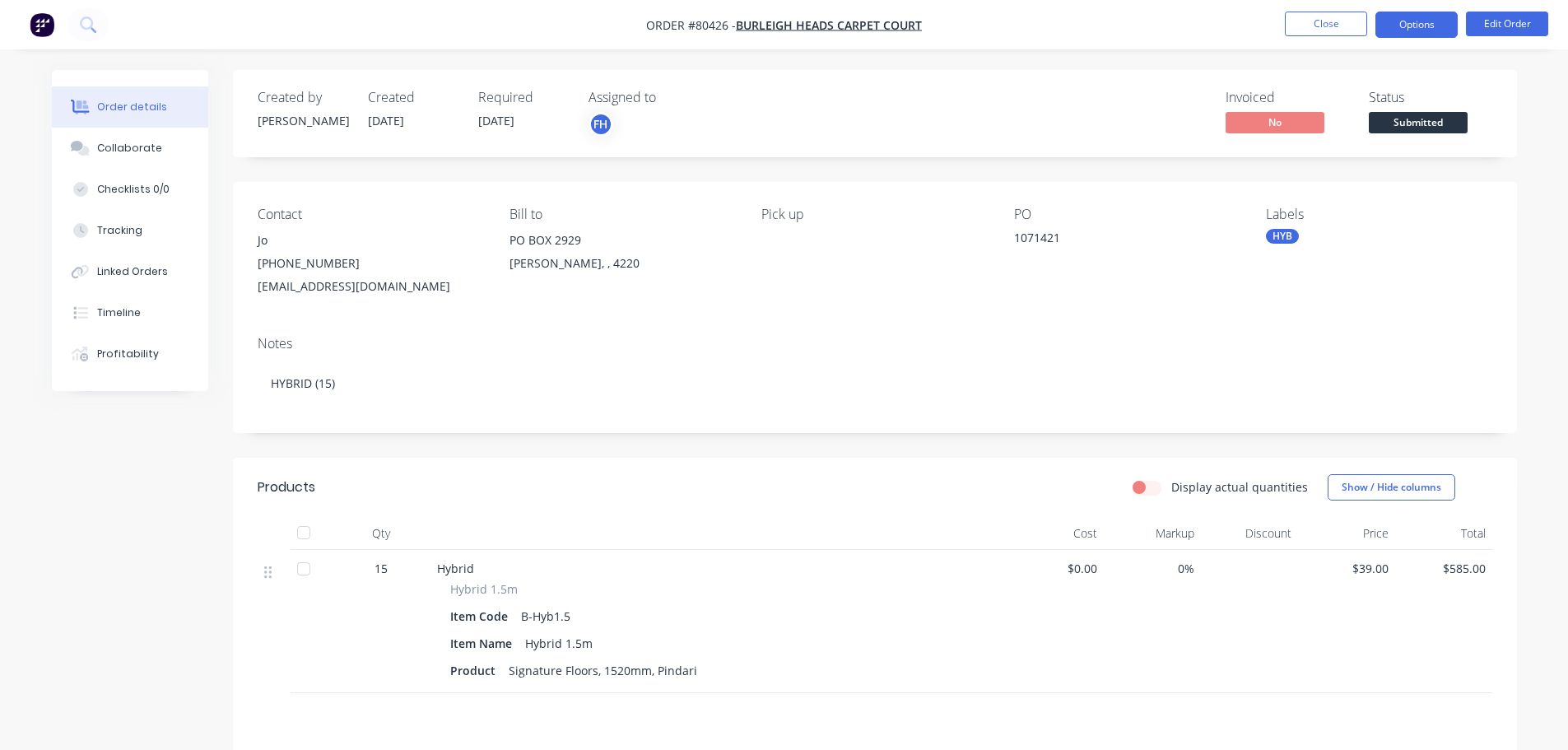
click at [1425, 22] on button "Options" at bounding box center [1416, 24] width 82 height 26
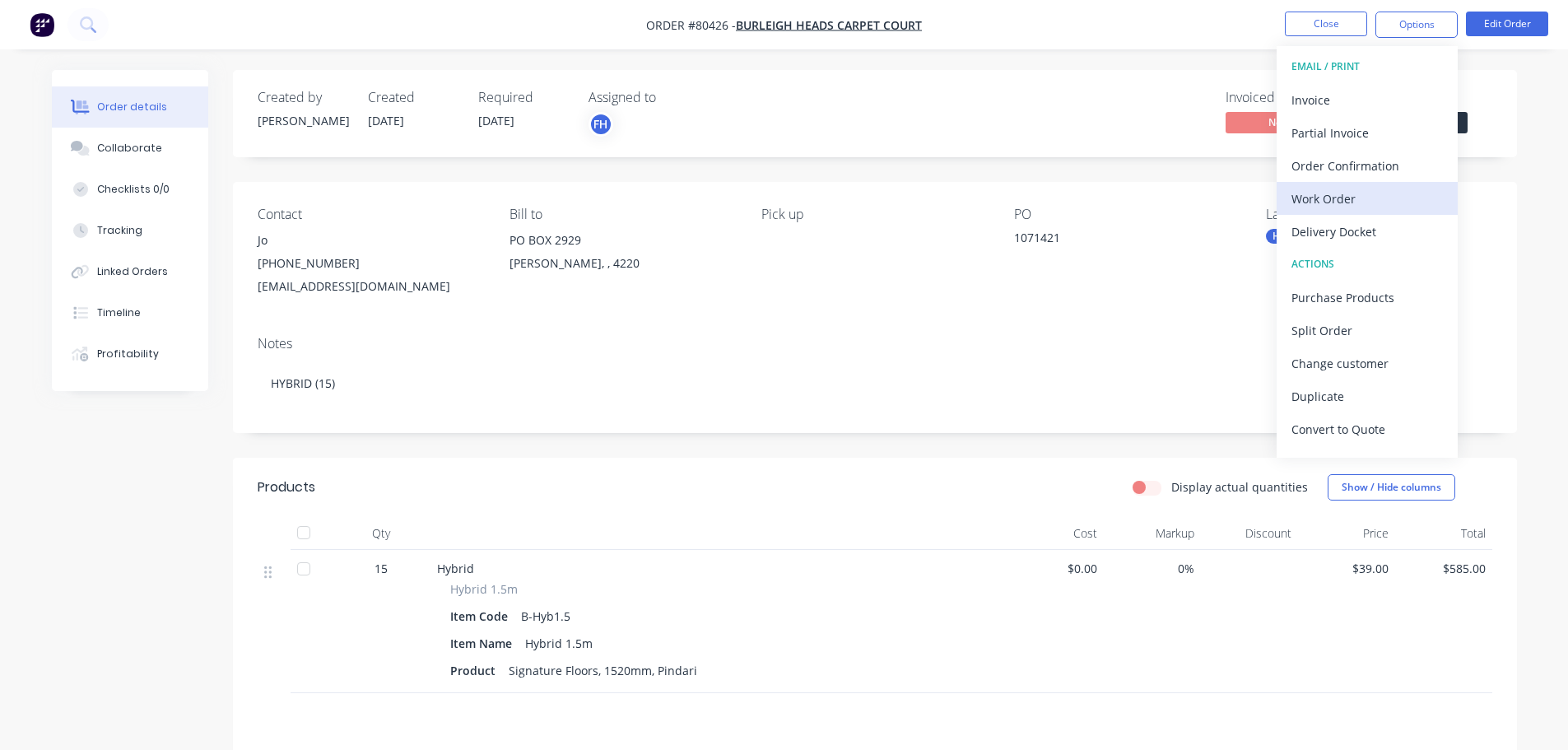
click at [1352, 208] on div "Work Order" at bounding box center [1367, 199] width 152 height 24
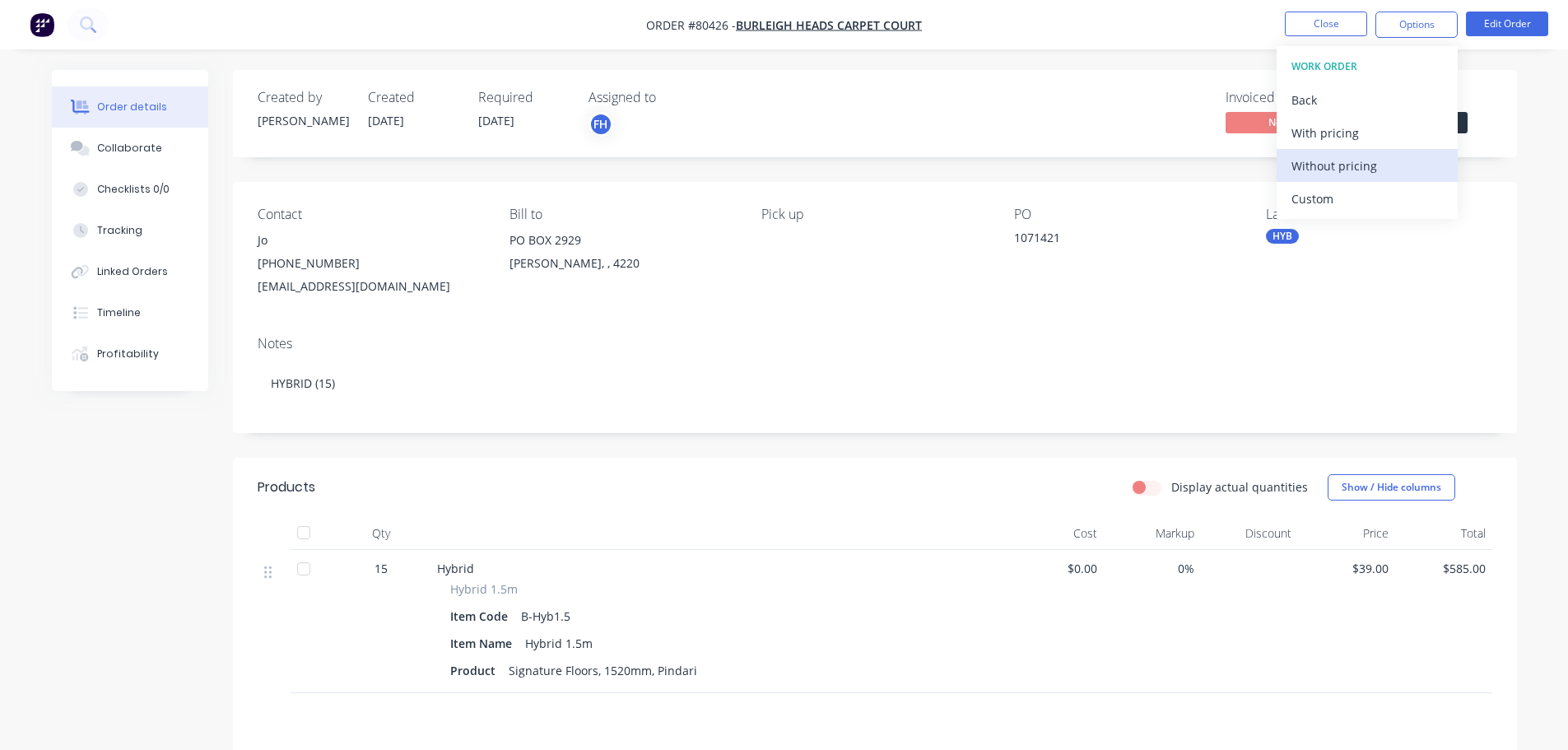
click at [1344, 172] on div "Without pricing" at bounding box center [1367, 166] width 152 height 24
click at [93, 23] on icon at bounding box center [88, 24] width 16 height 16
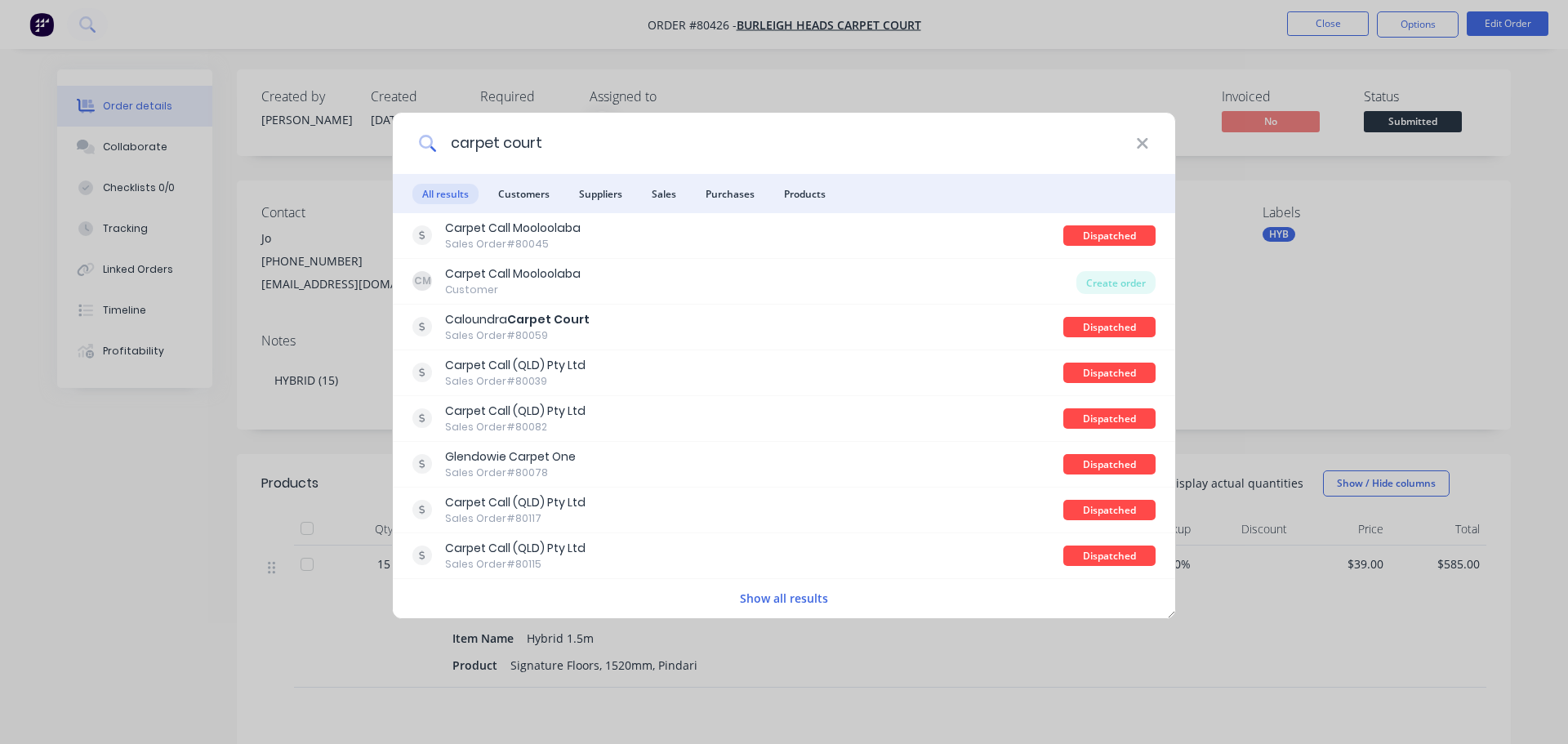
type input "carpet court"
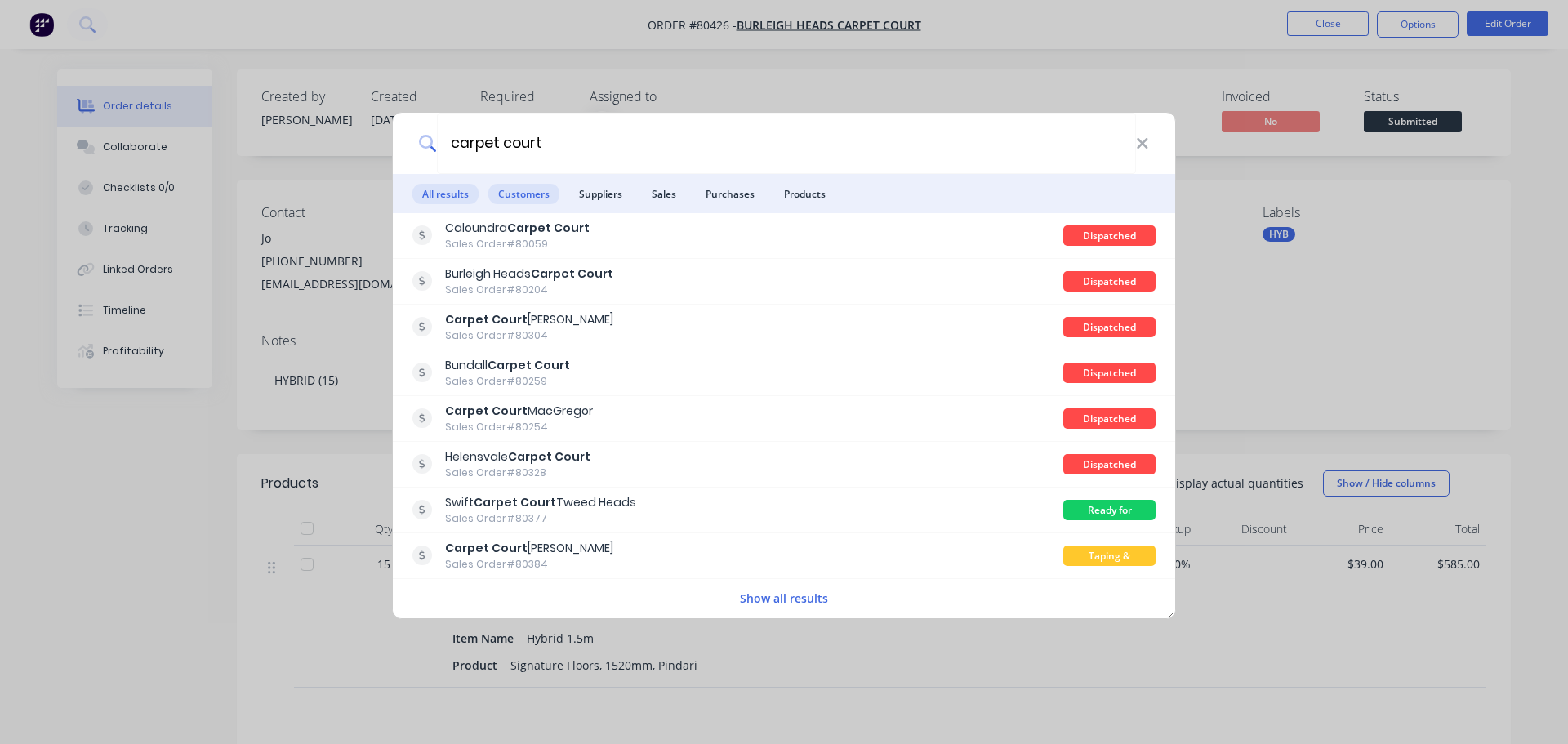
click at [536, 195] on span "Customers" at bounding box center [524, 194] width 71 height 21
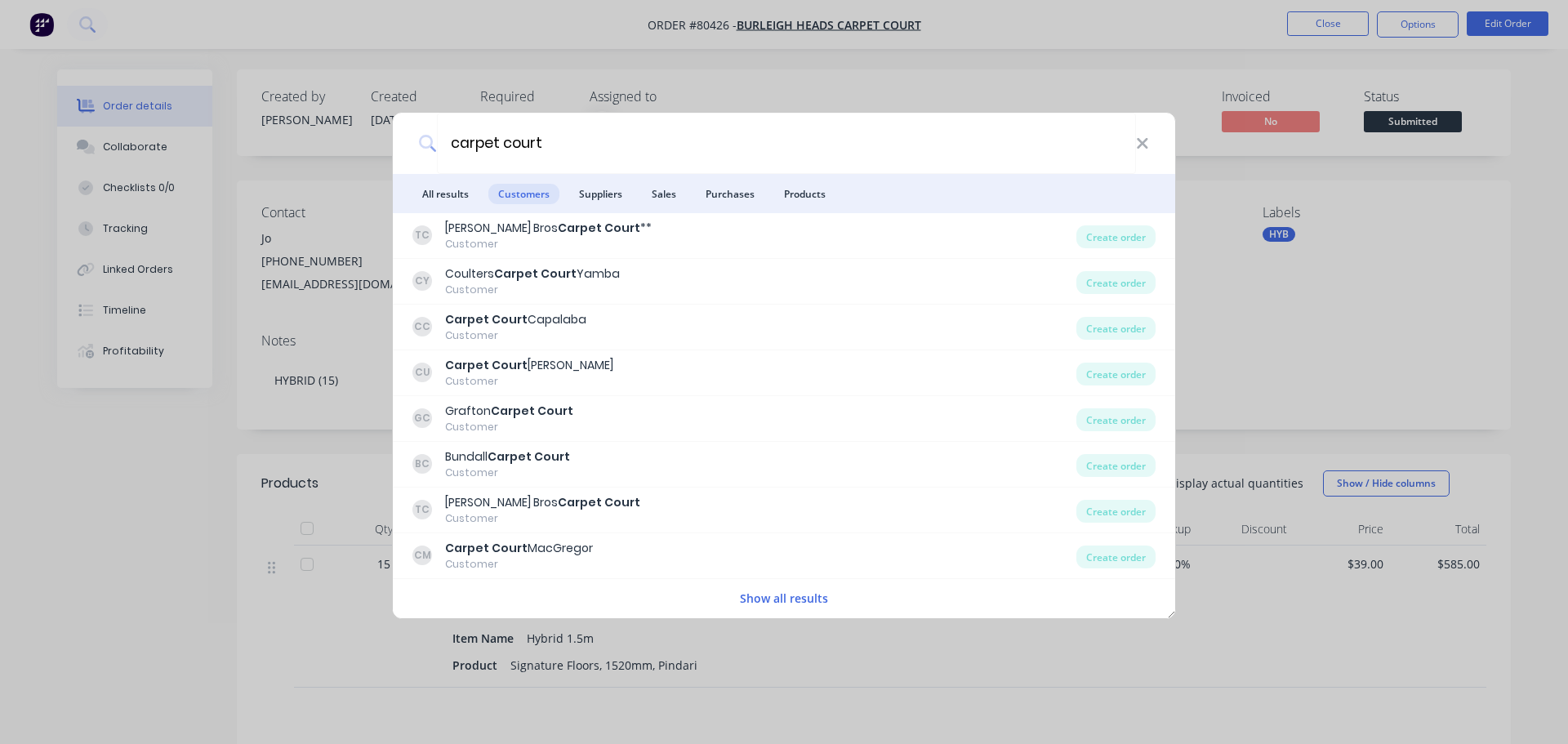
click at [801, 593] on button "Show all results" at bounding box center [784, 599] width 98 height 19
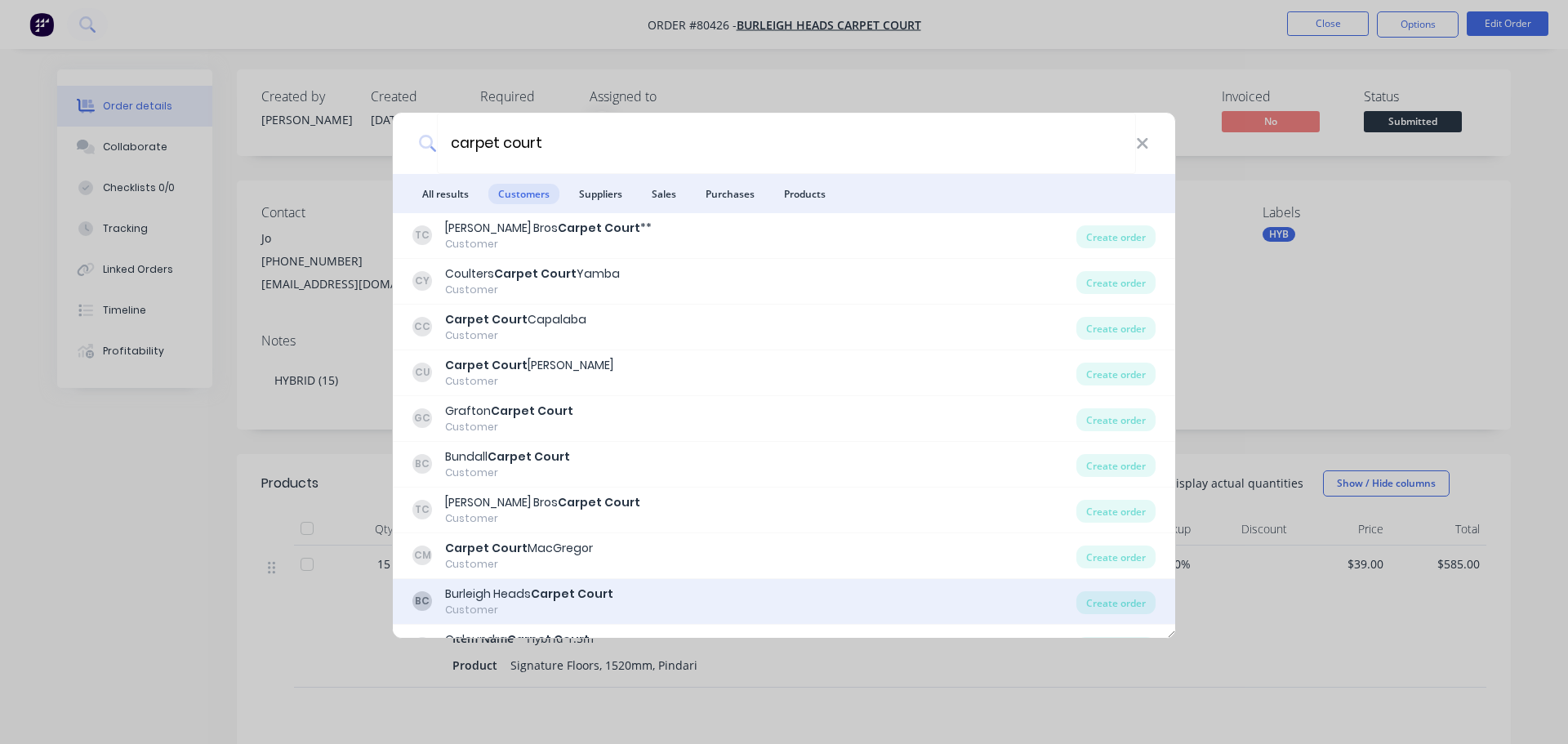
click at [506, 600] on div "Burleigh Heads Carpet Court" at bounding box center [529, 594] width 169 height 17
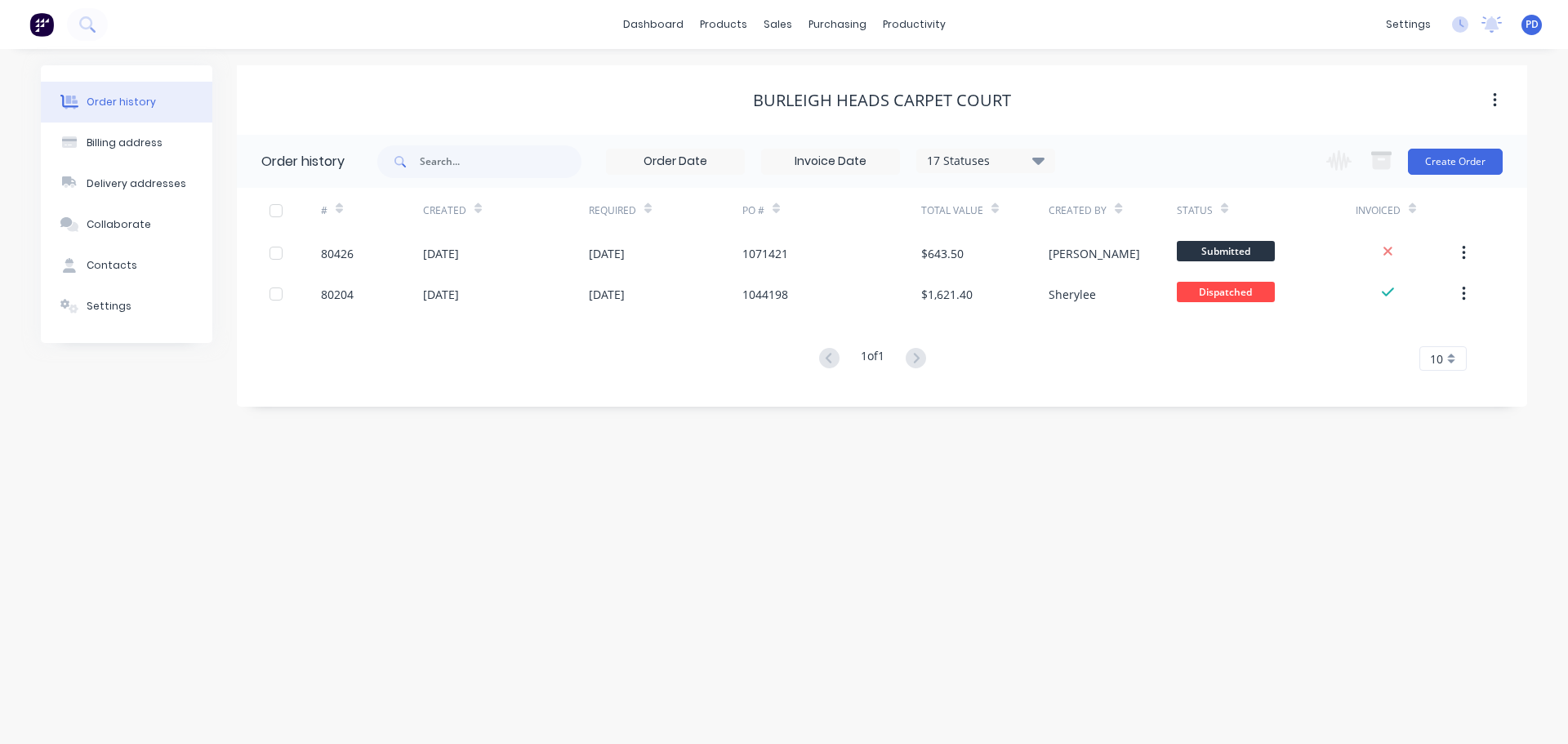
click at [122, 28] on div "dashboard products sales purchasing productivity dashboard products Product Cat…" at bounding box center [784, 24] width 1568 height 49
click at [92, 25] on icon at bounding box center [87, 24] width 15 height 15
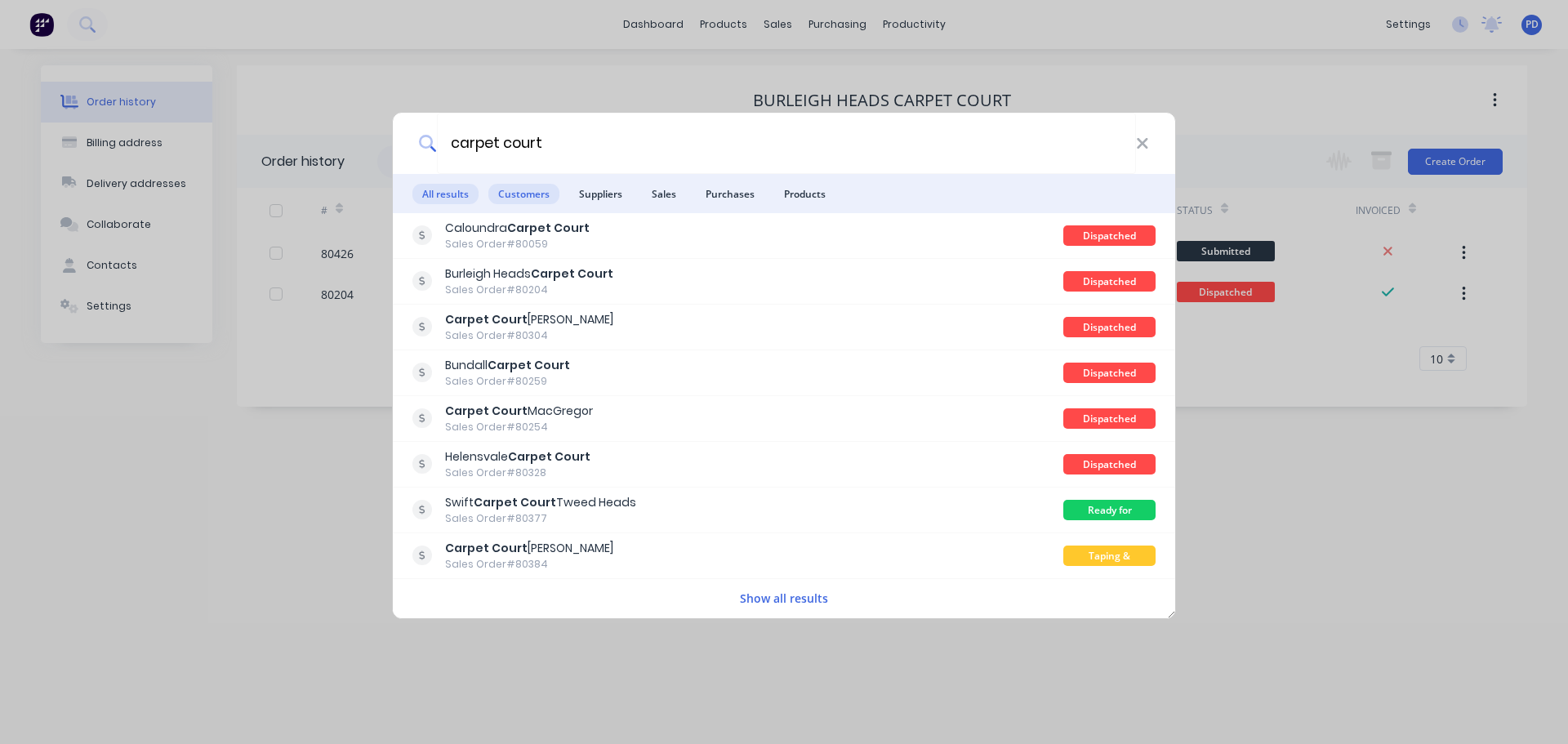
type input "carpet court"
click at [529, 203] on span "Customers" at bounding box center [524, 194] width 71 height 21
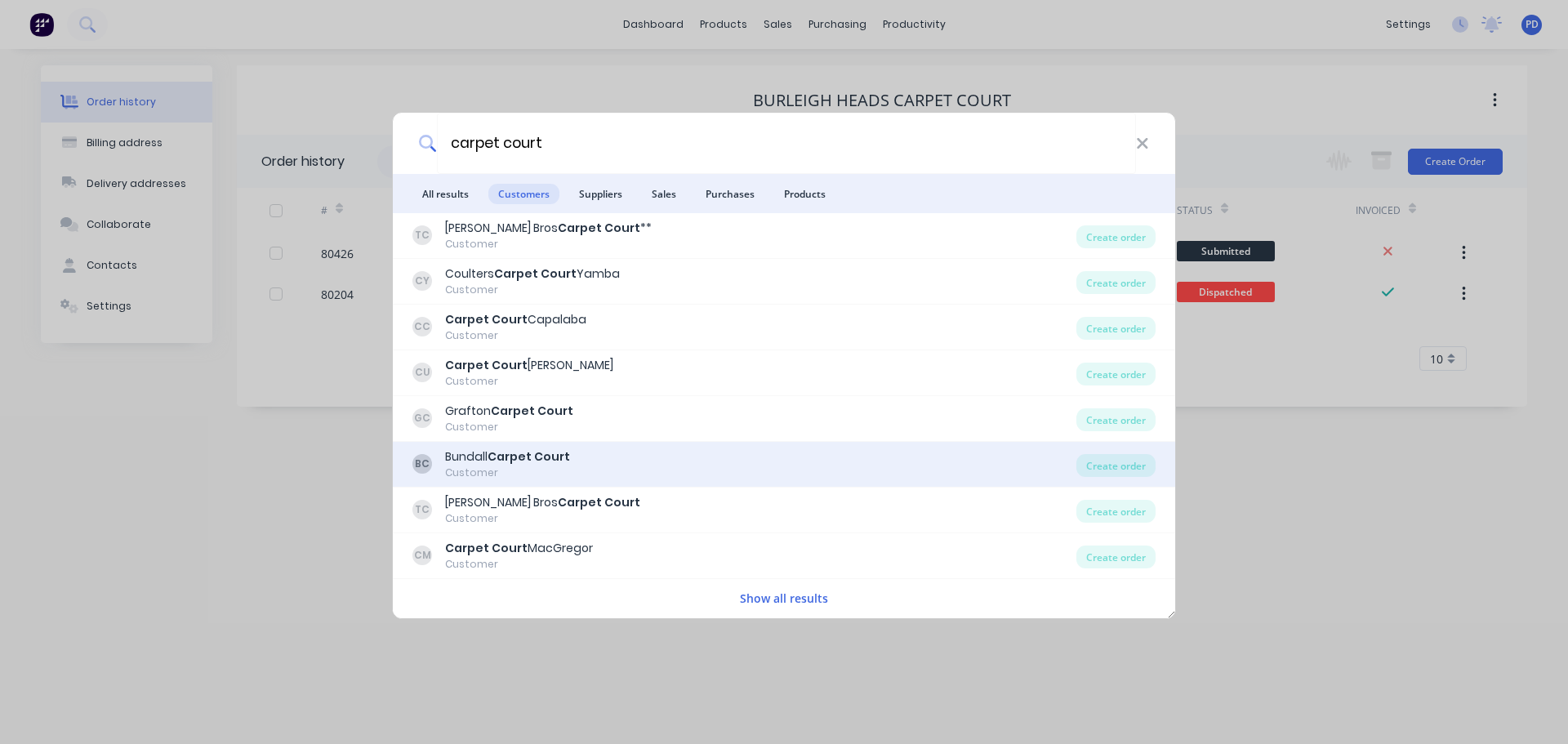
click at [532, 450] on b "Carpet Court" at bounding box center [529, 456] width 83 height 16
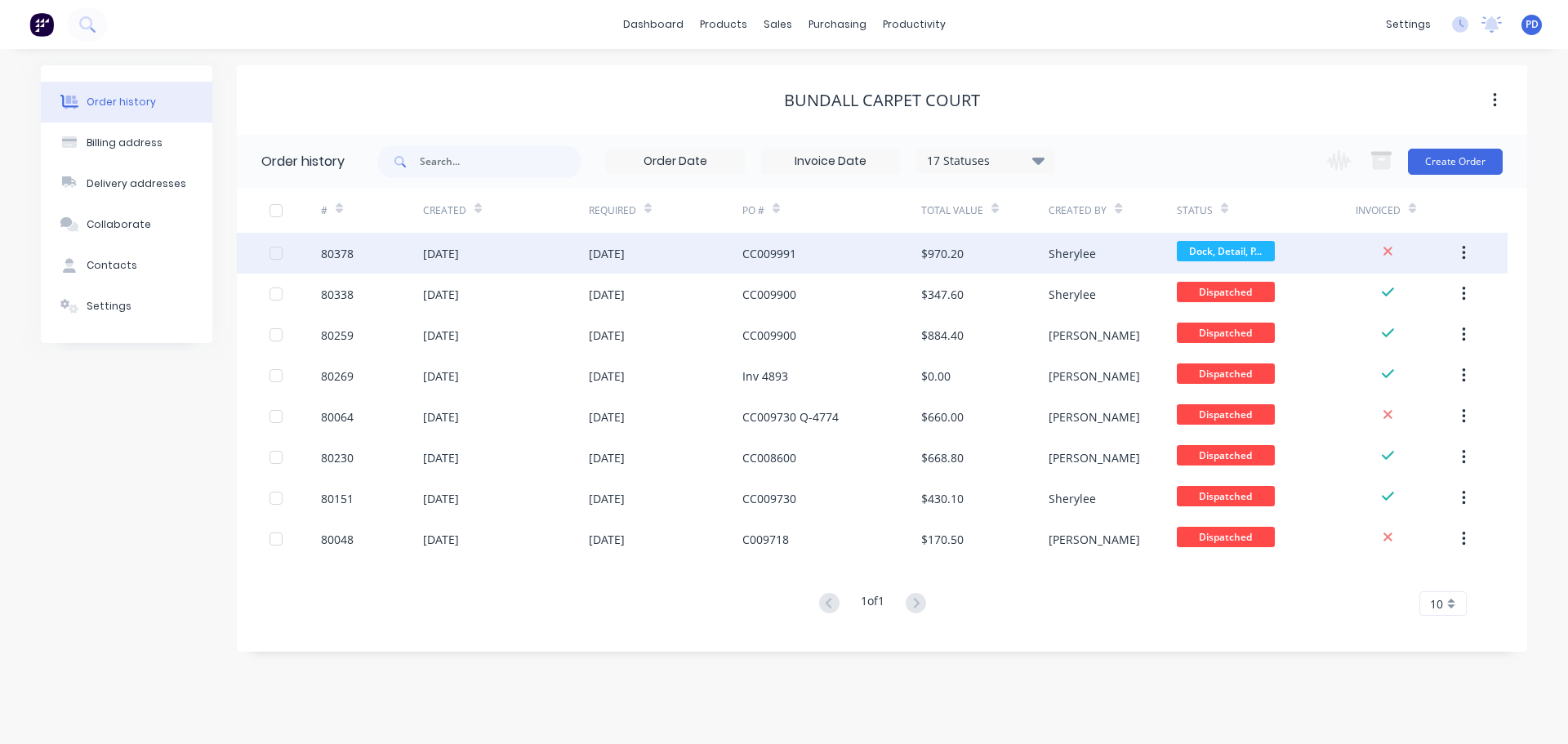
click at [463, 267] on div "[DATE]" at bounding box center [506, 253] width 166 height 40
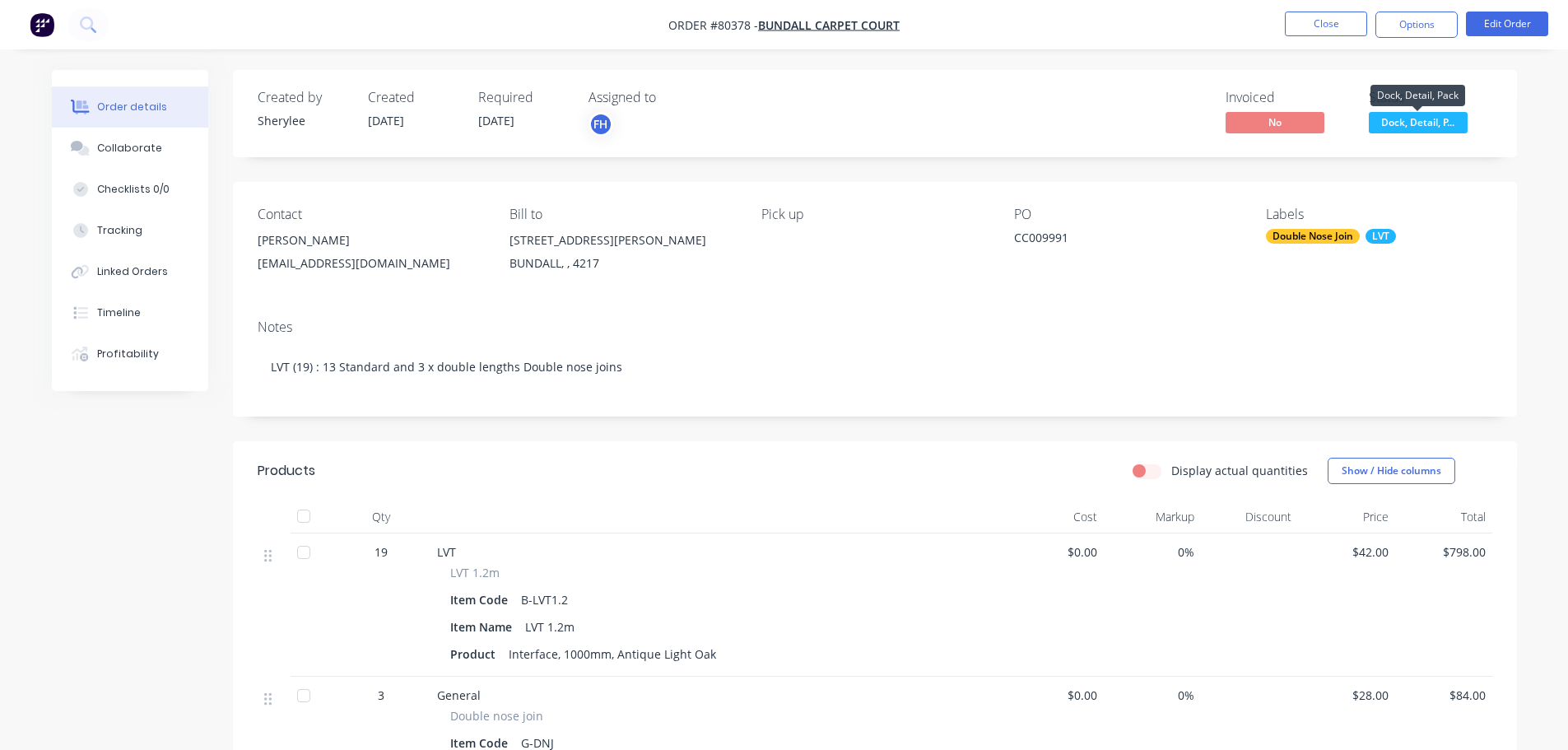
click at [1416, 122] on span "Dock, Detail, P..." at bounding box center [1418, 122] width 99 height 21
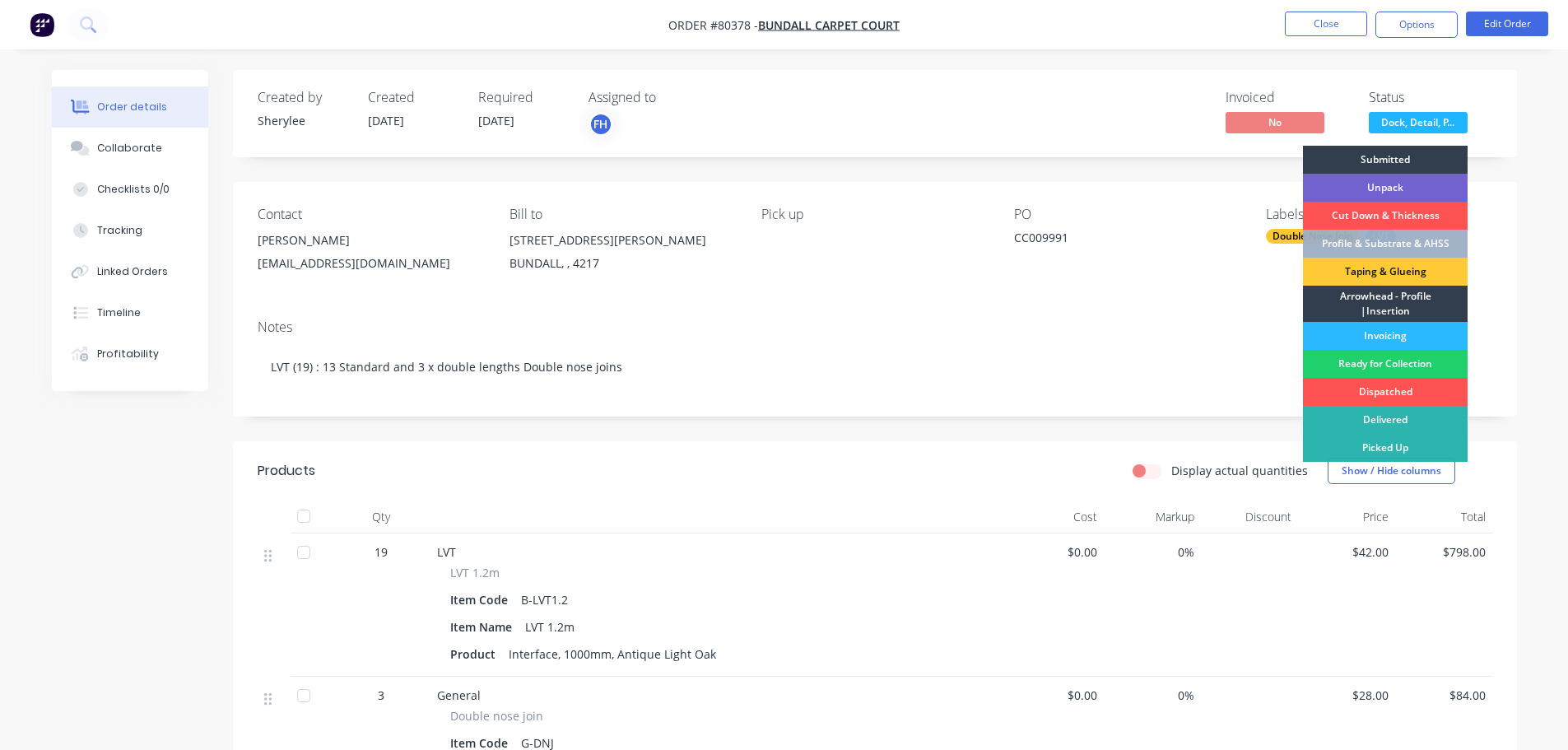
click at [1244, 292] on div "Contact [PERSON_NAME] [PERSON_NAME][EMAIL_ADDRESS][DOMAIN_NAME] Bill to [STREET…" at bounding box center [875, 244] width 1284 height 124
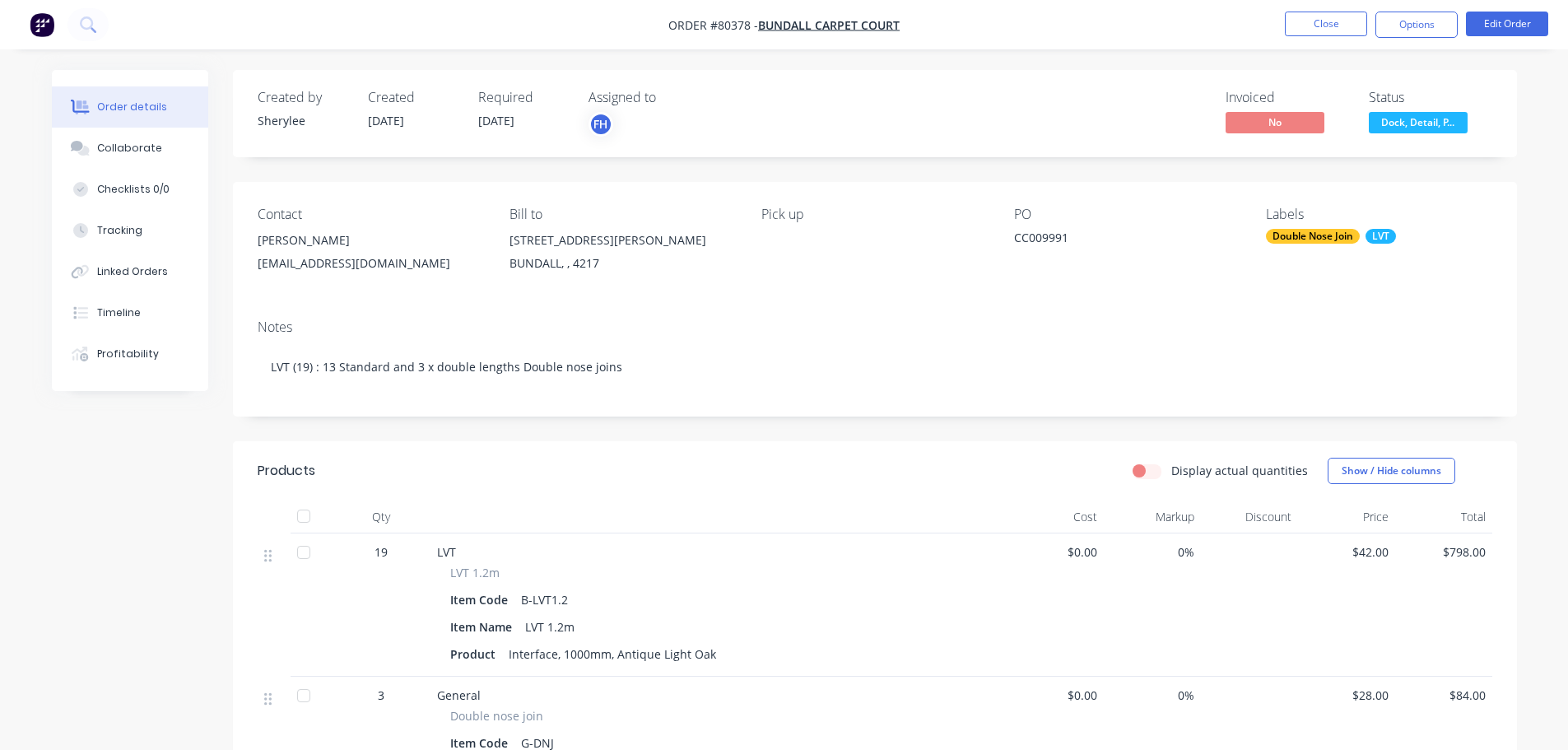
click at [1301, 225] on div "Labels Double Nose Join LVT" at bounding box center [1378, 244] width 225 height 75
click at [1301, 232] on div "Double Nose Join" at bounding box center [1312, 236] width 94 height 15
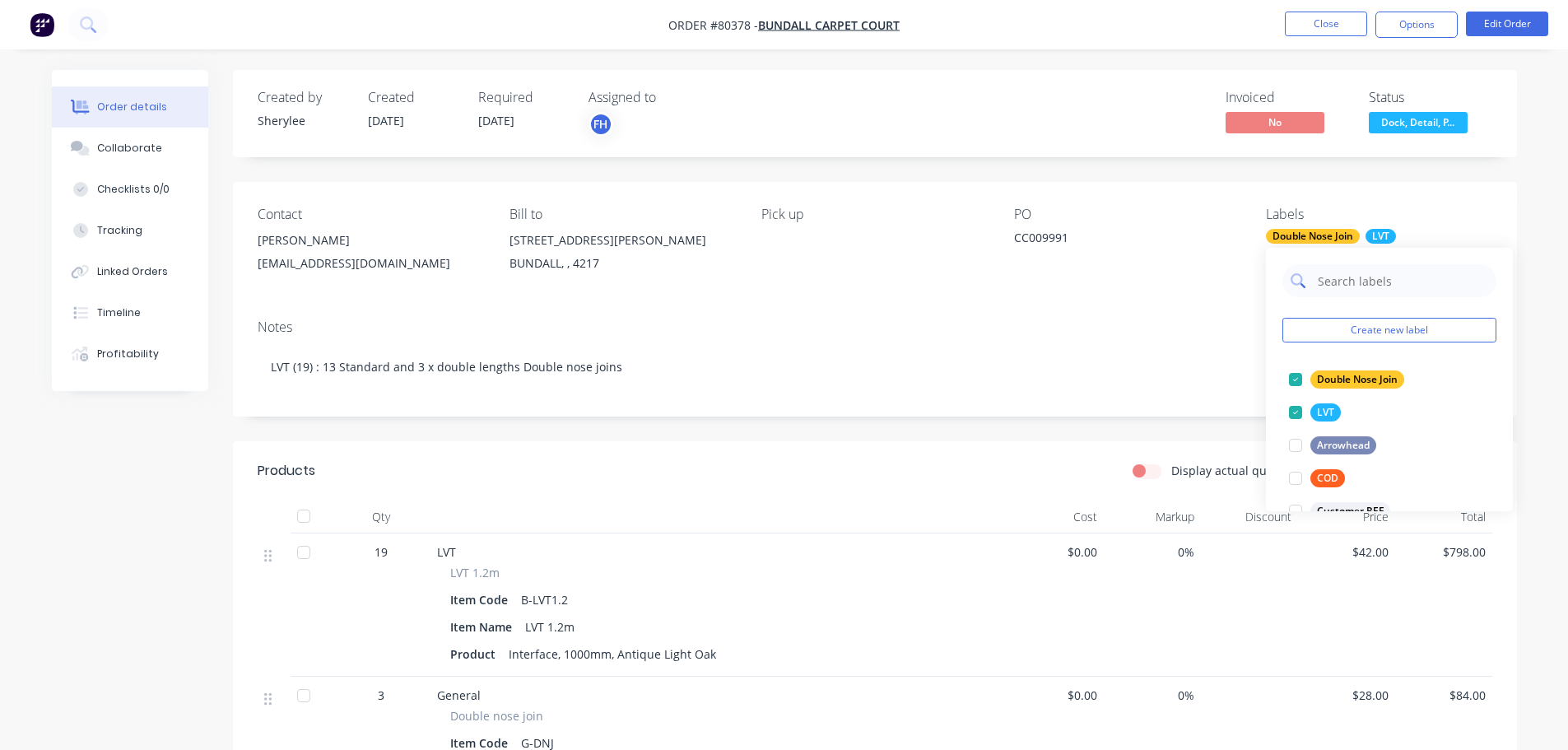
click at [1323, 277] on input "text" at bounding box center [1402, 281] width 172 height 33
type input "par"
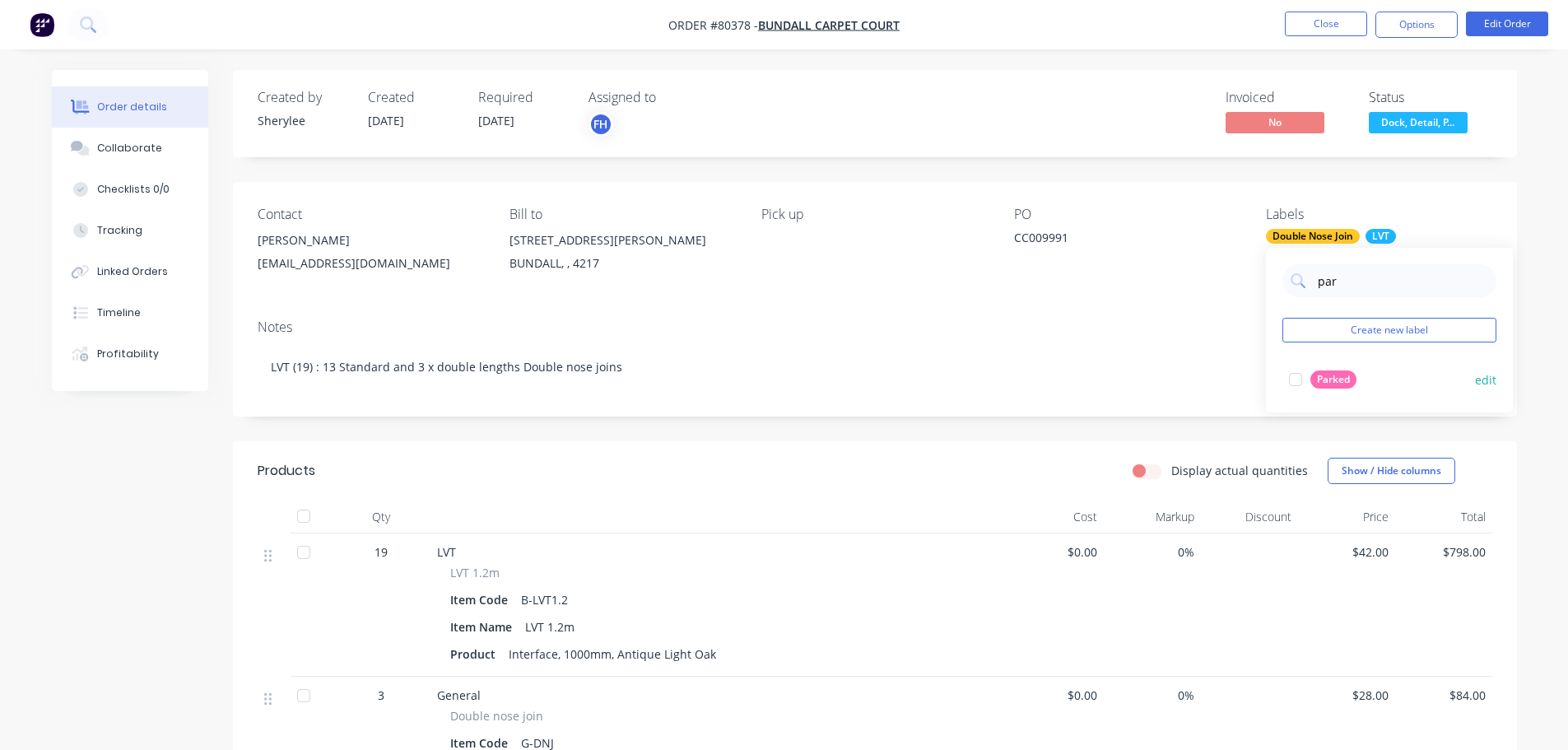
click at [1290, 383] on div at bounding box center [1296, 380] width 33 height 33
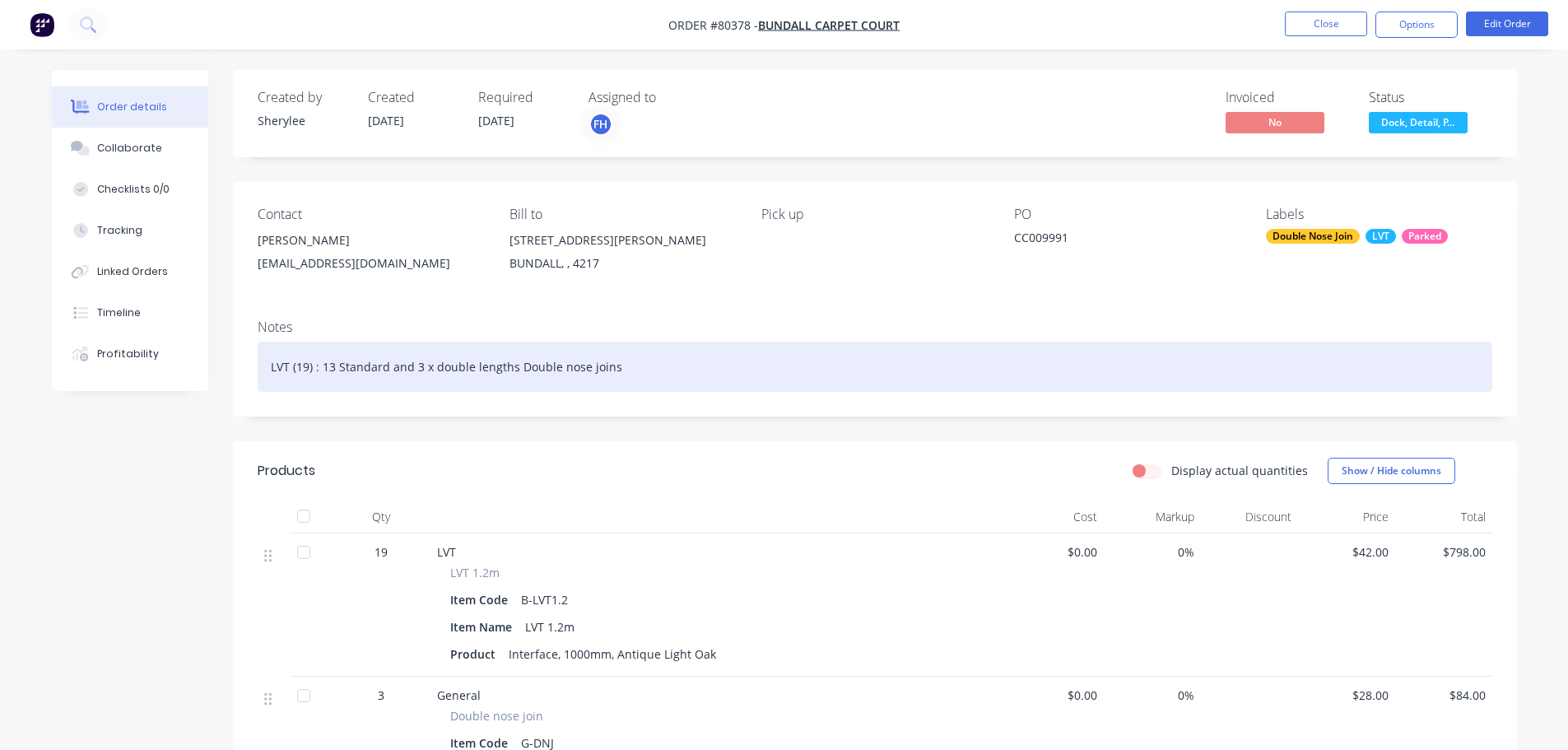
click at [1226, 366] on div "LVT (19) : 13 Standard and 3 x double lengths Double nose joins" at bounding box center [875, 367] width 1234 height 50
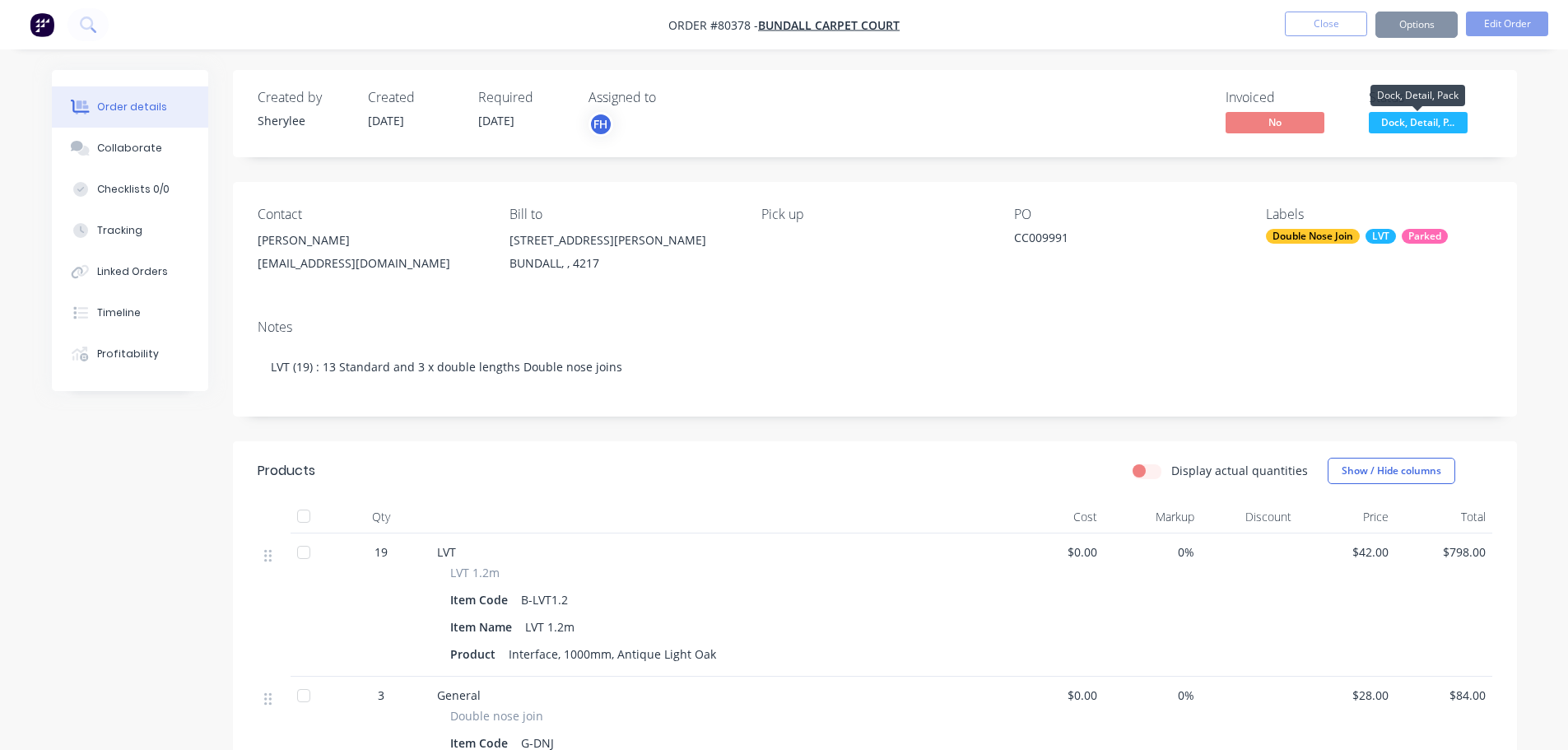
click at [1412, 129] on span "Dock, Detail, P..." at bounding box center [1418, 122] width 99 height 21
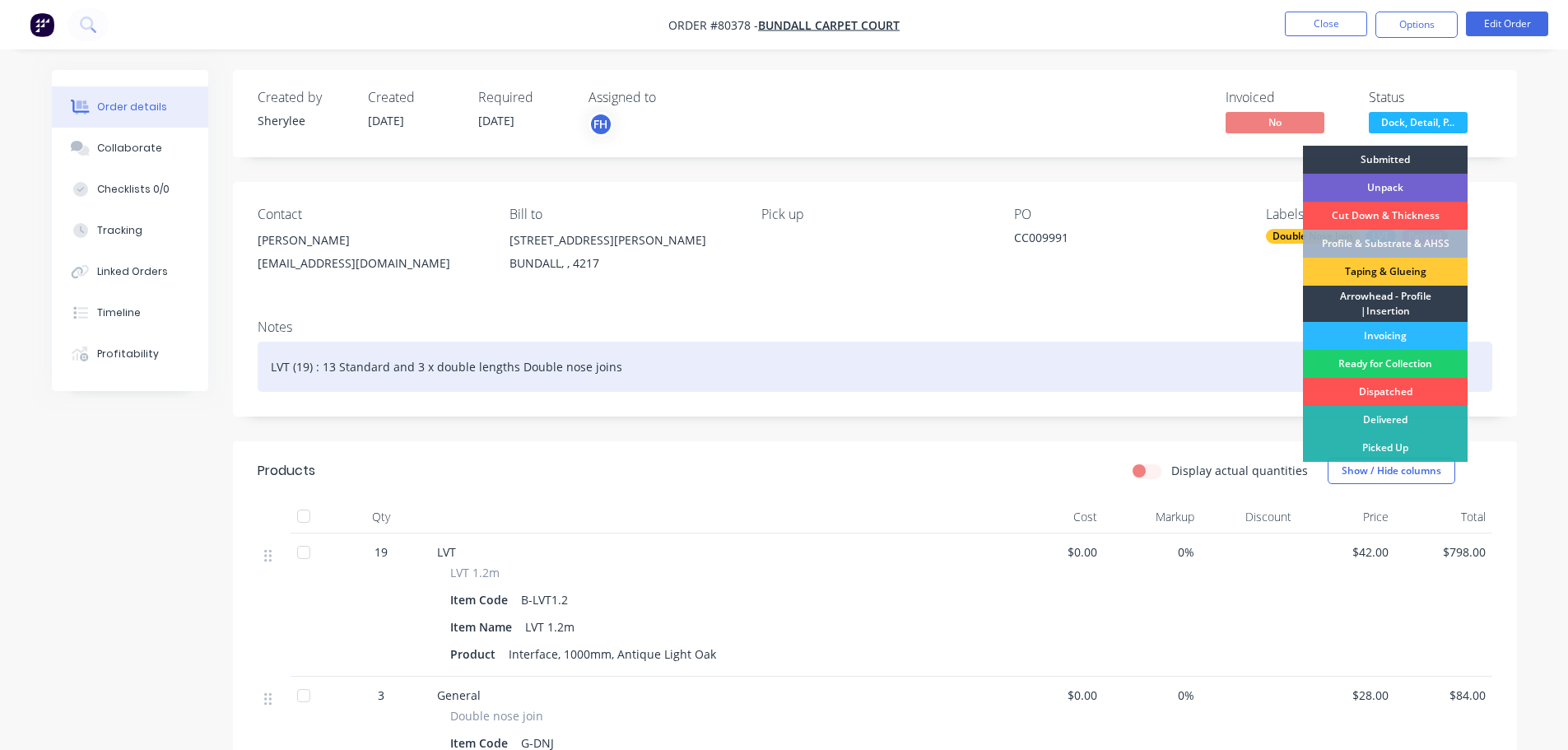
click at [1187, 374] on div "LVT (19) : 13 Standard and 3 x double lengths Double nose joins" at bounding box center [875, 367] width 1234 height 50
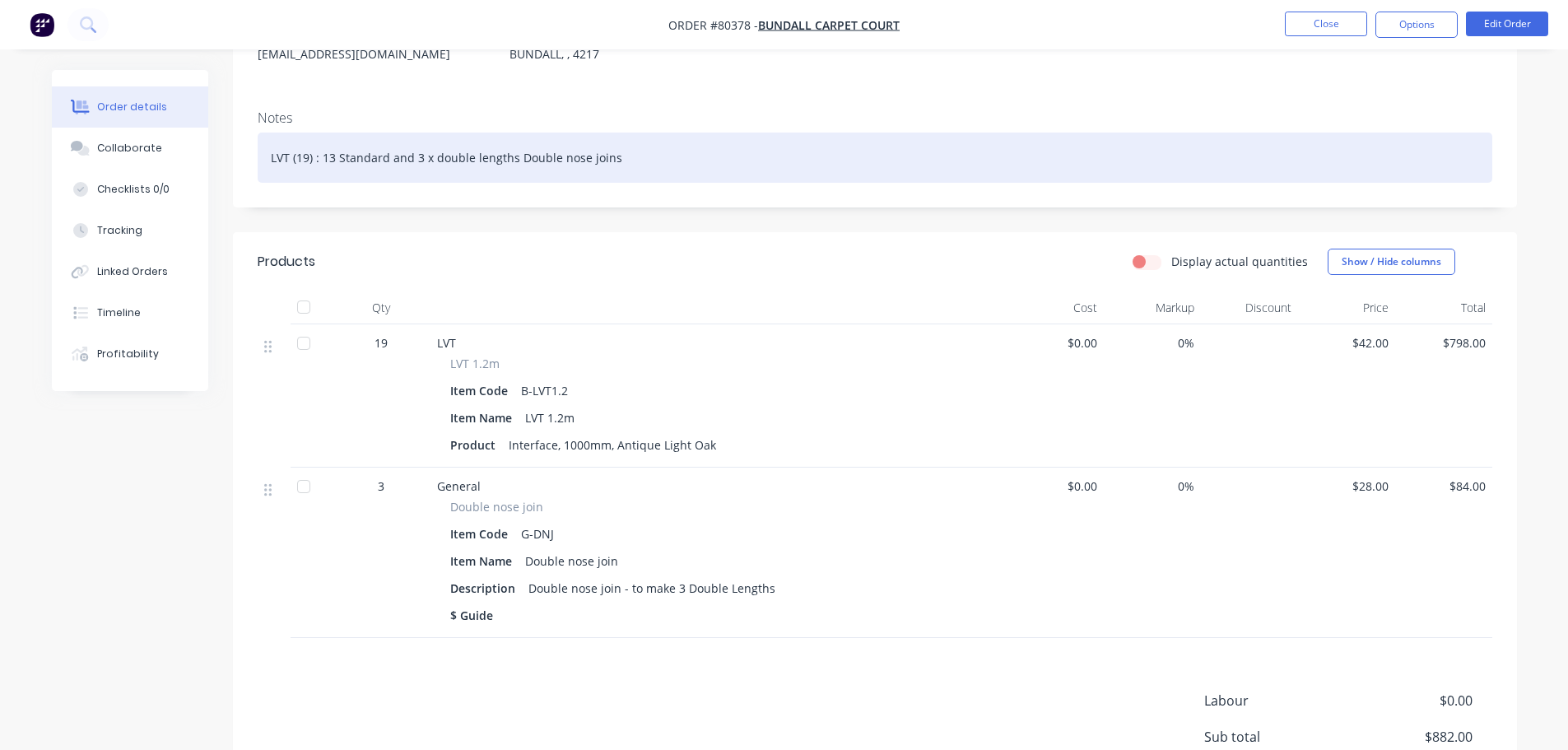
scroll to position [82, 0]
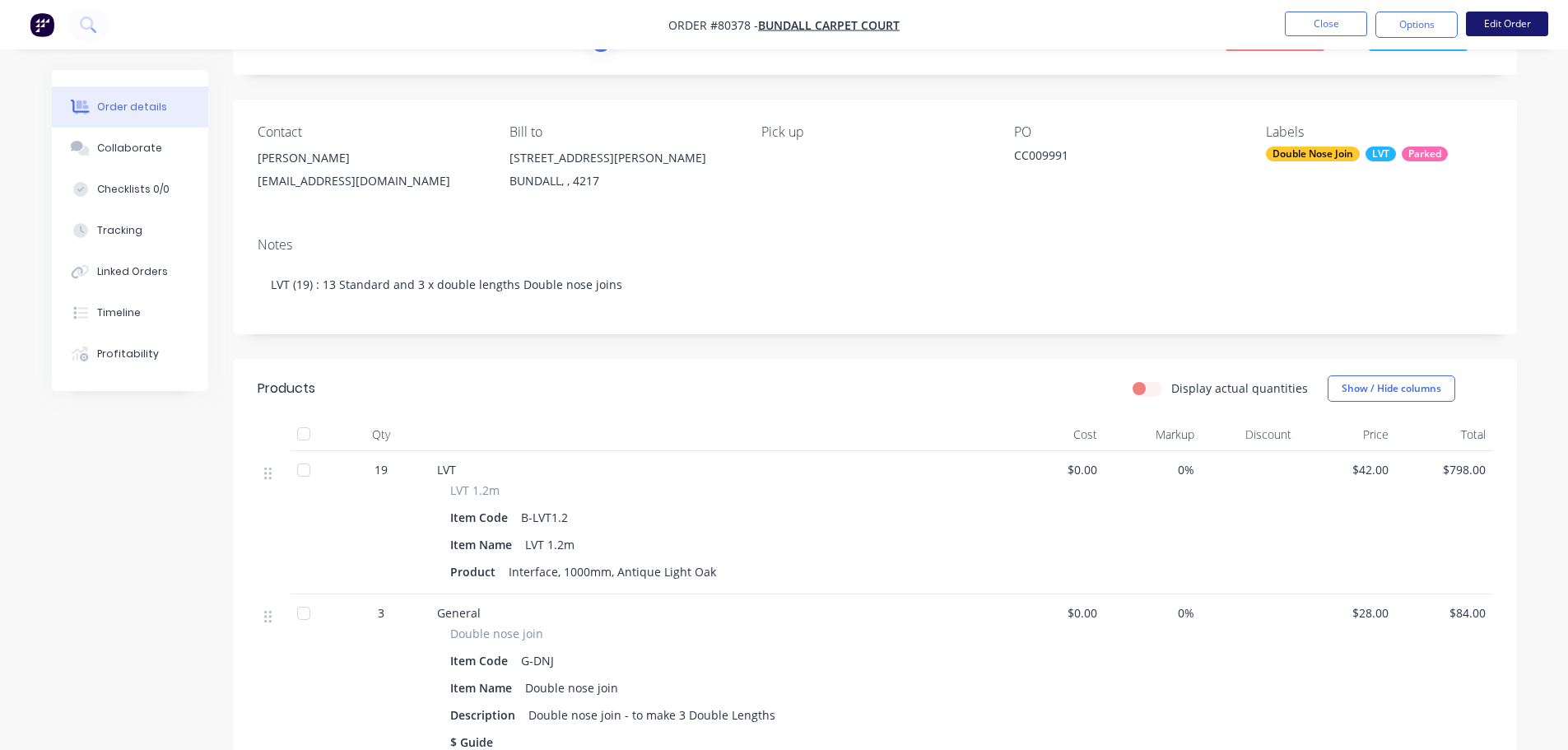
click at [1512, 21] on button "Edit Order" at bounding box center [1506, 23] width 82 height 24
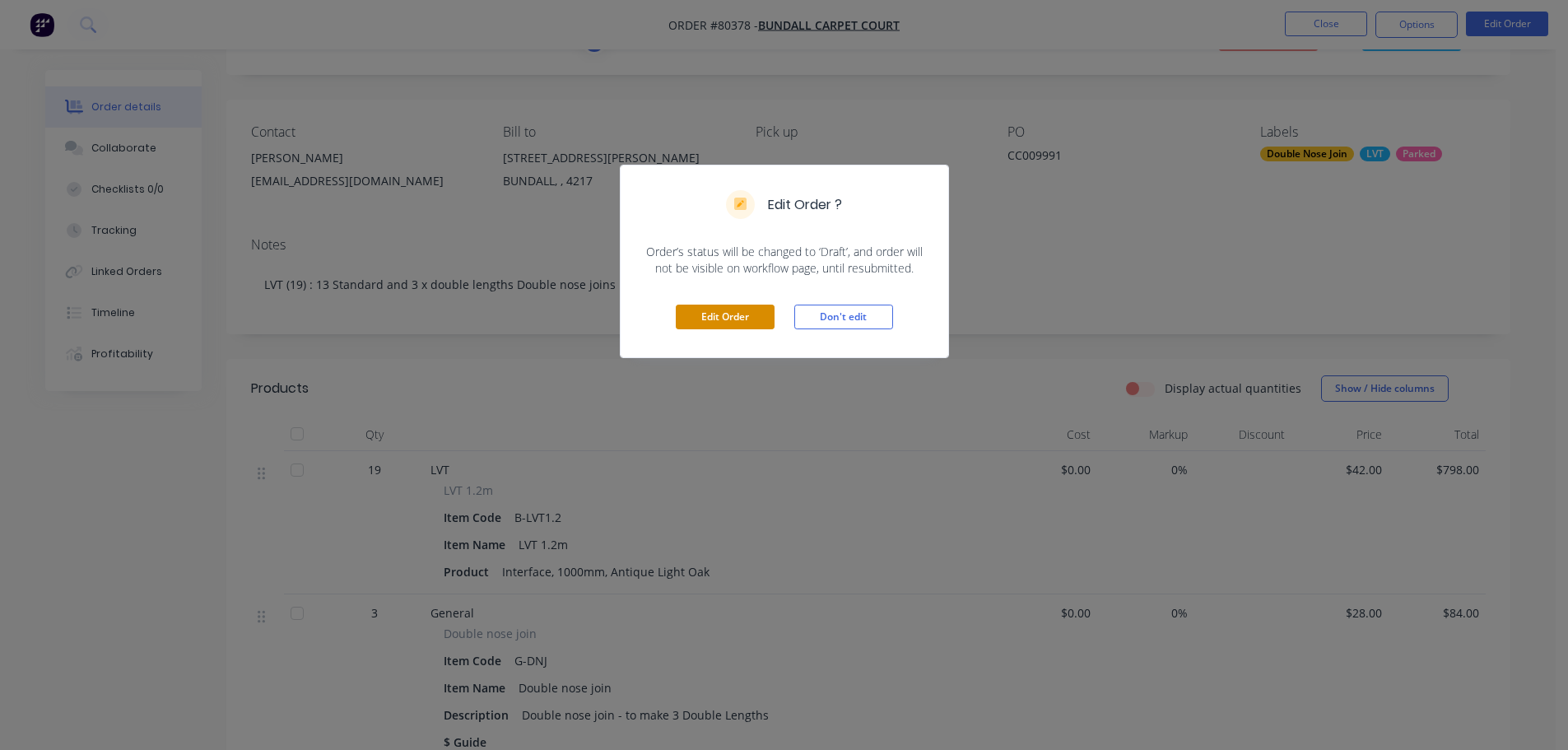
click at [736, 313] on button "Edit Order" at bounding box center [725, 316] width 99 height 24
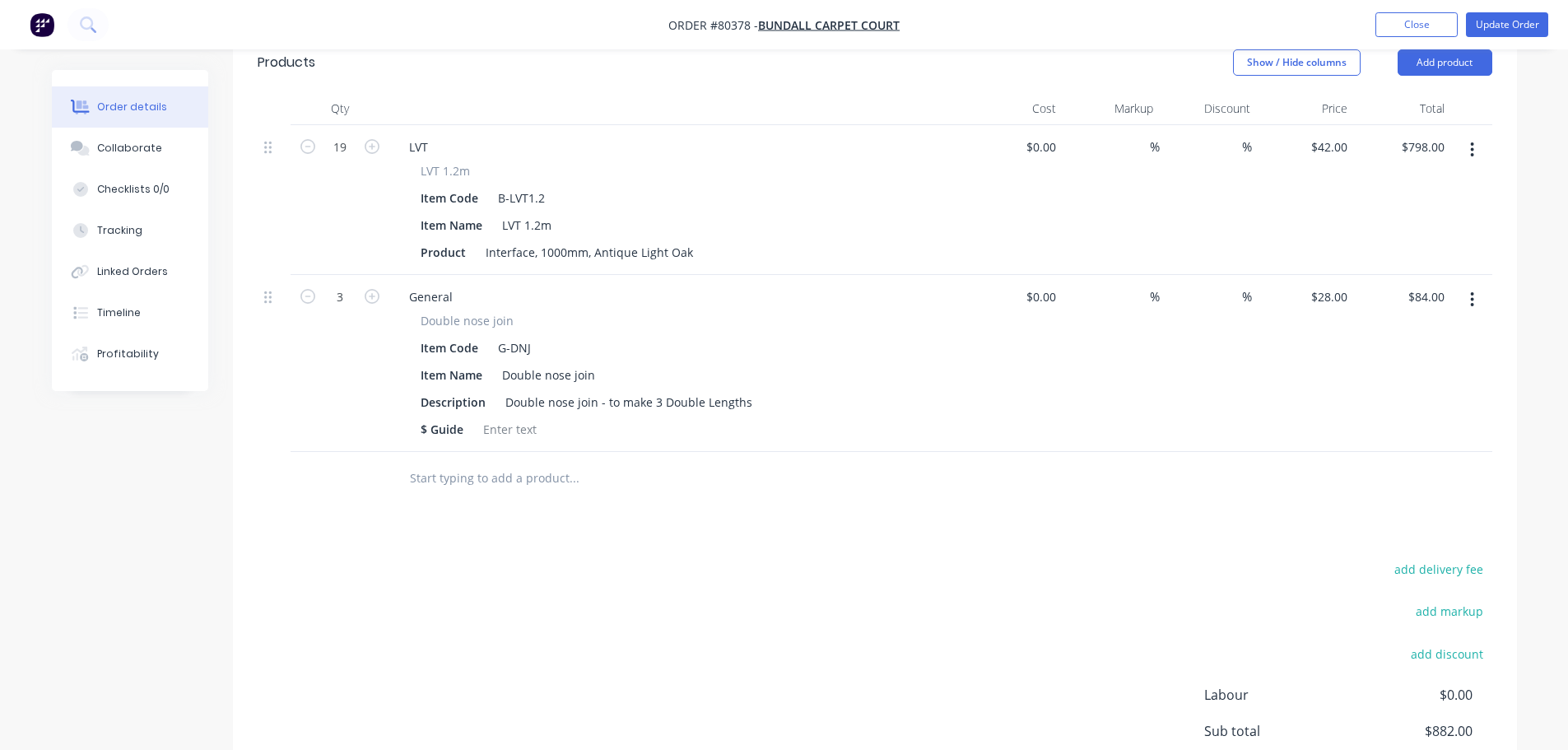
scroll to position [585, 0]
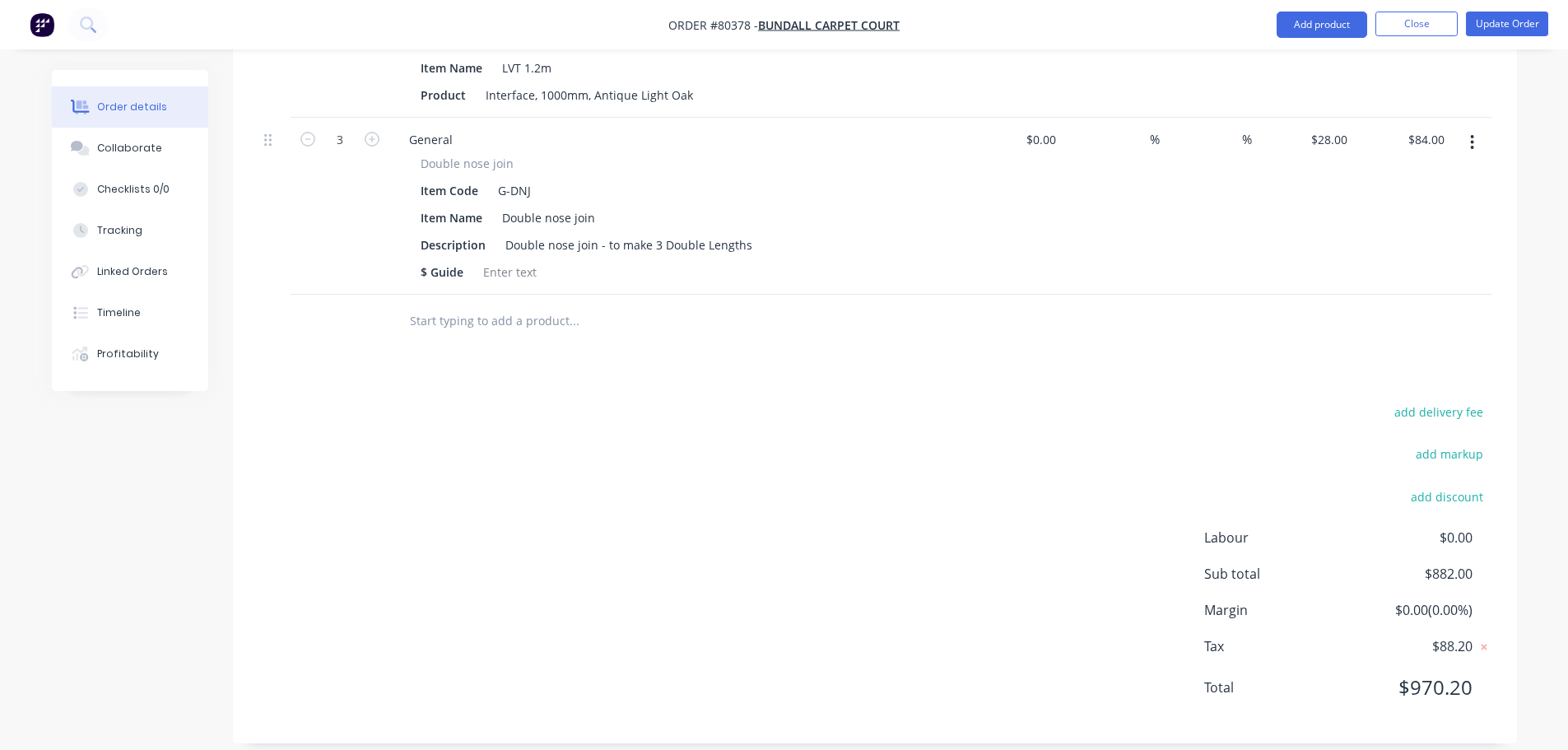
click at [465, 311] on input "text" at bounding box center [574, 321] width 329 height 33
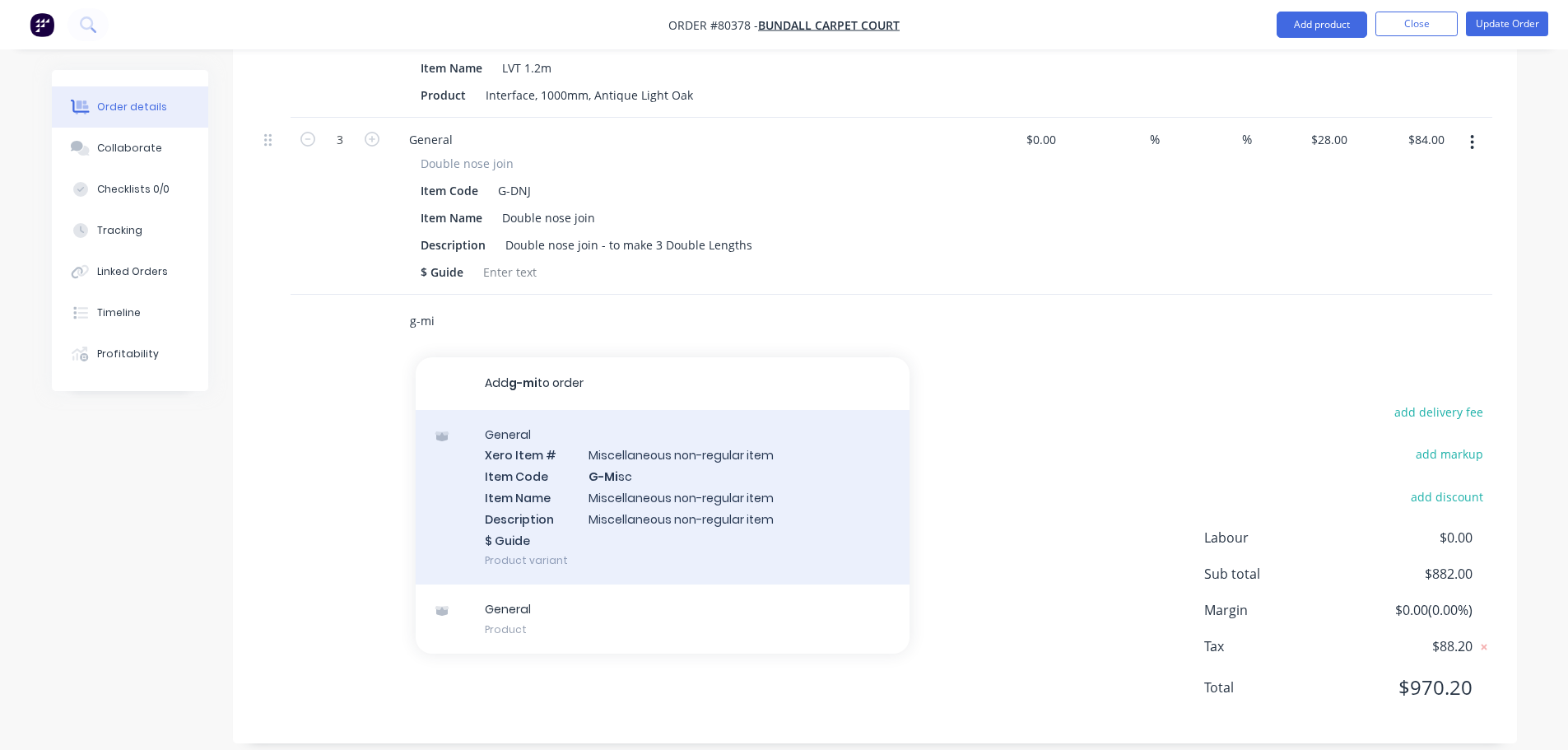
type input "g-mi"
click at [530, 455] on div "General Xero Item # Miscellaneous non-regular item Item Code G-Mi sc Item Name …" at bounding box center [663, 498] width 494 height 175
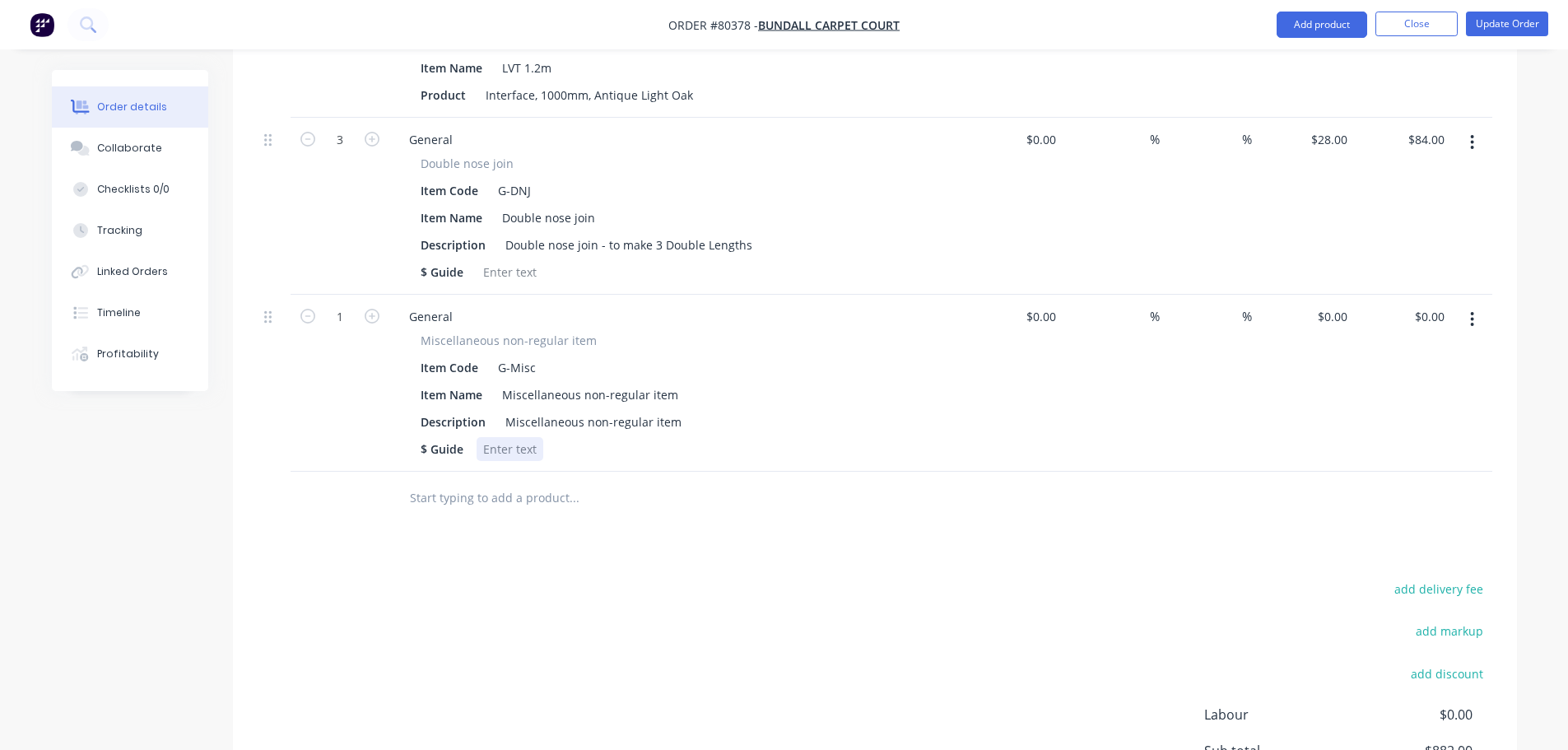
click at [513, 437] on div at bounding box center [510, 449] width 67 height 24
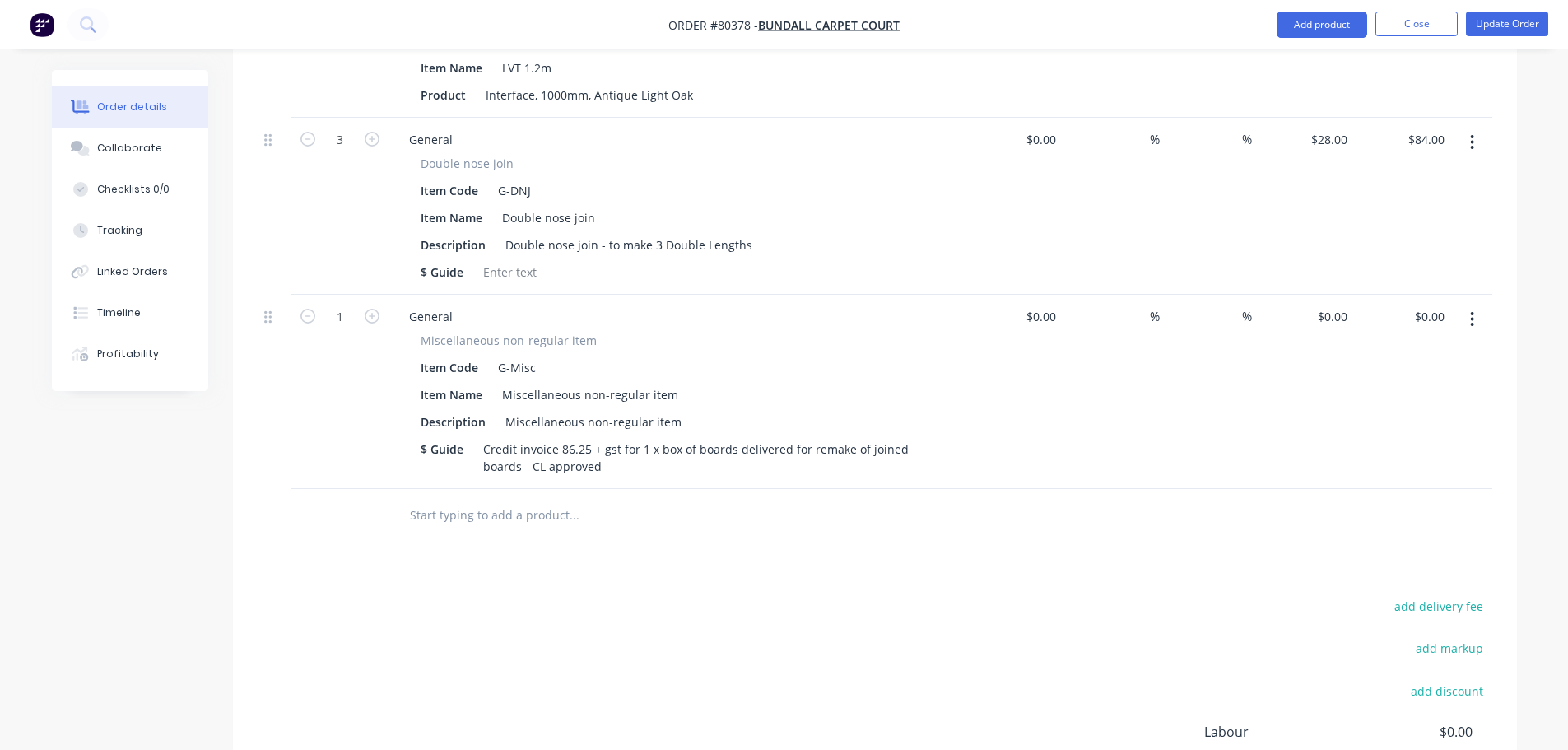
click at [1110, 420] on div "%" at bounding box center [1111, 392] width 97 height 194
click at [1049, 304] on input at bounding box center [1053, 316] width 19 height 24
type input "8"
type input "$1.00"
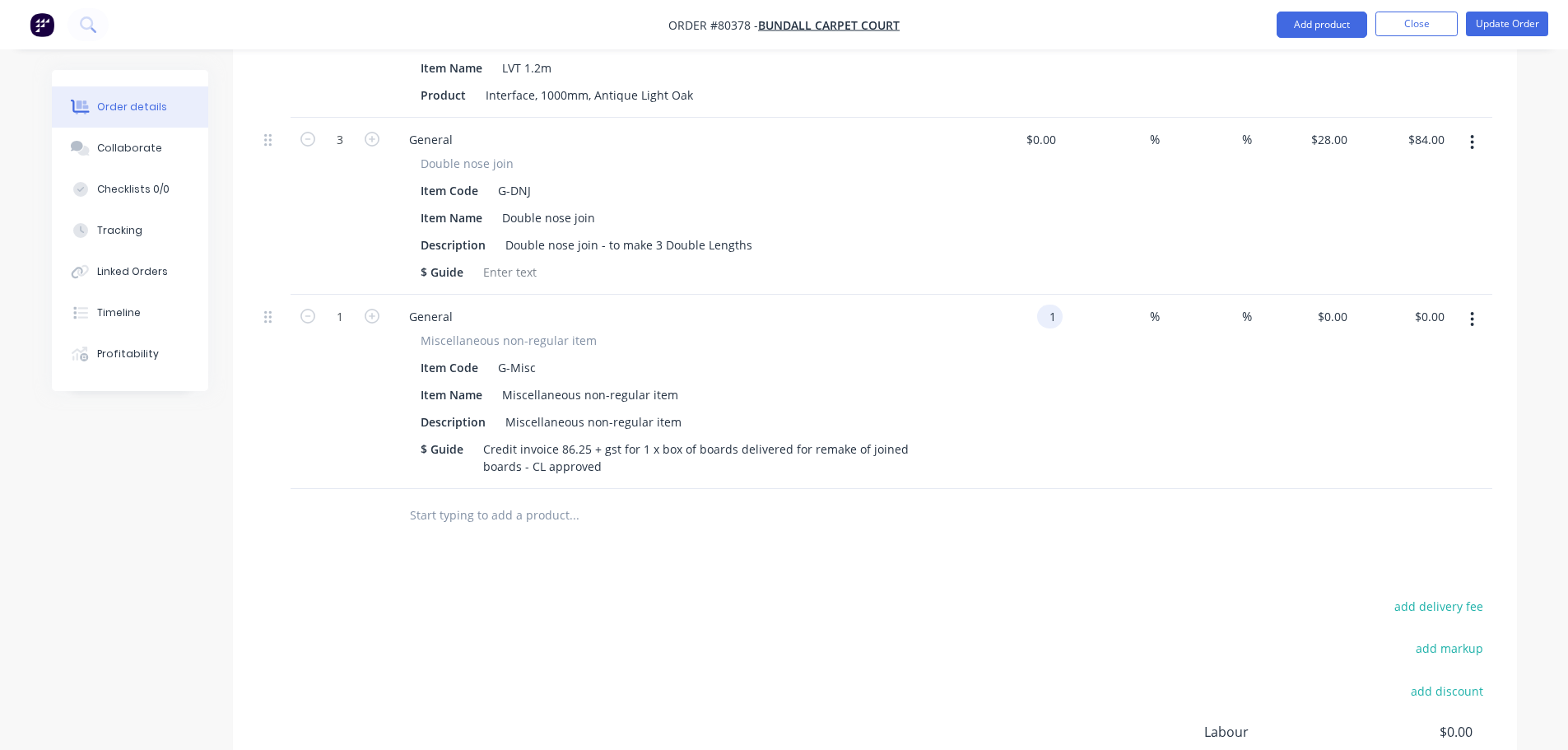
type input "$1.00"
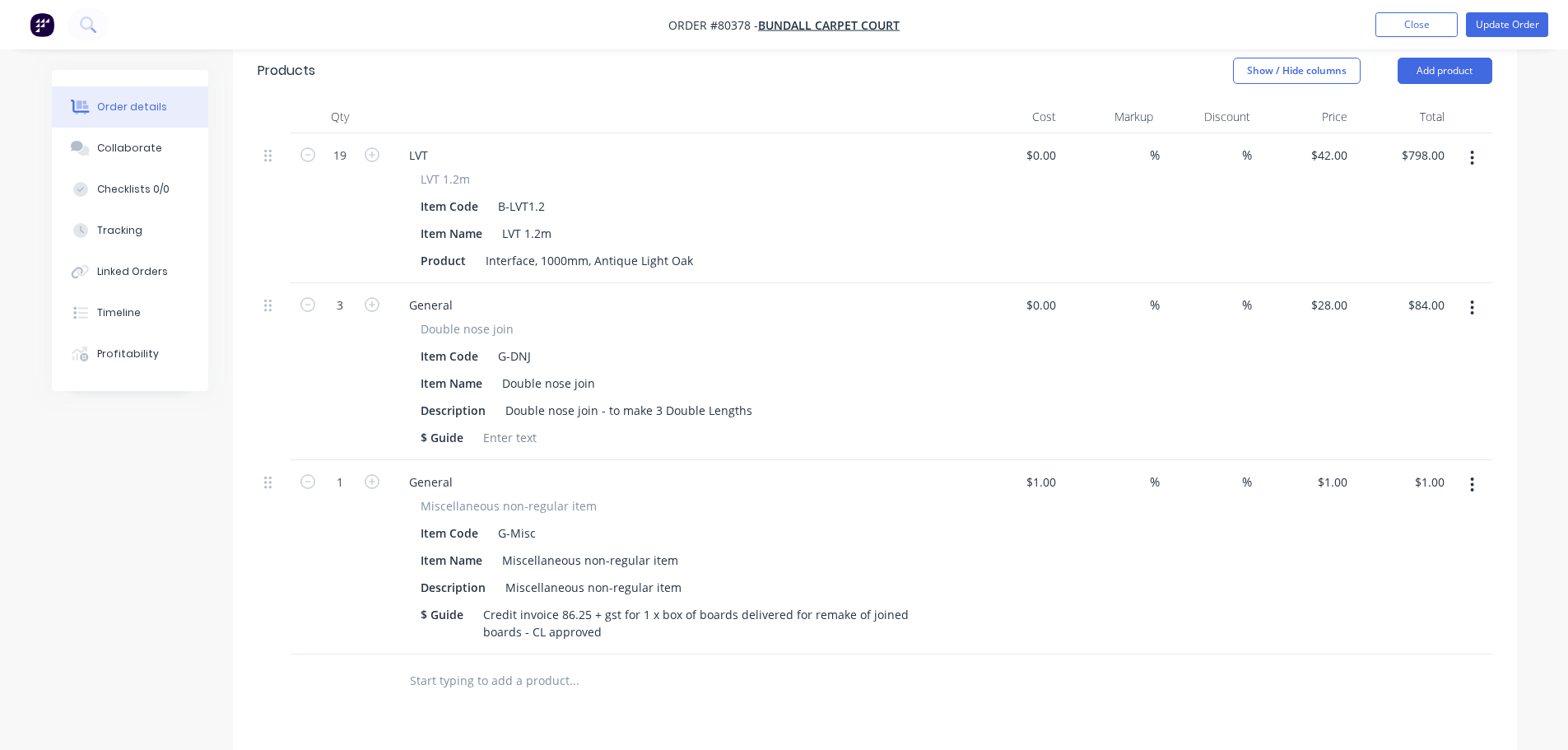
scroll to position [421, 0]
click at [1230, 469] on input at bounding box center [1230, 481] width 23 height 24
type input "100"
type input "1"
type input "$0.00"
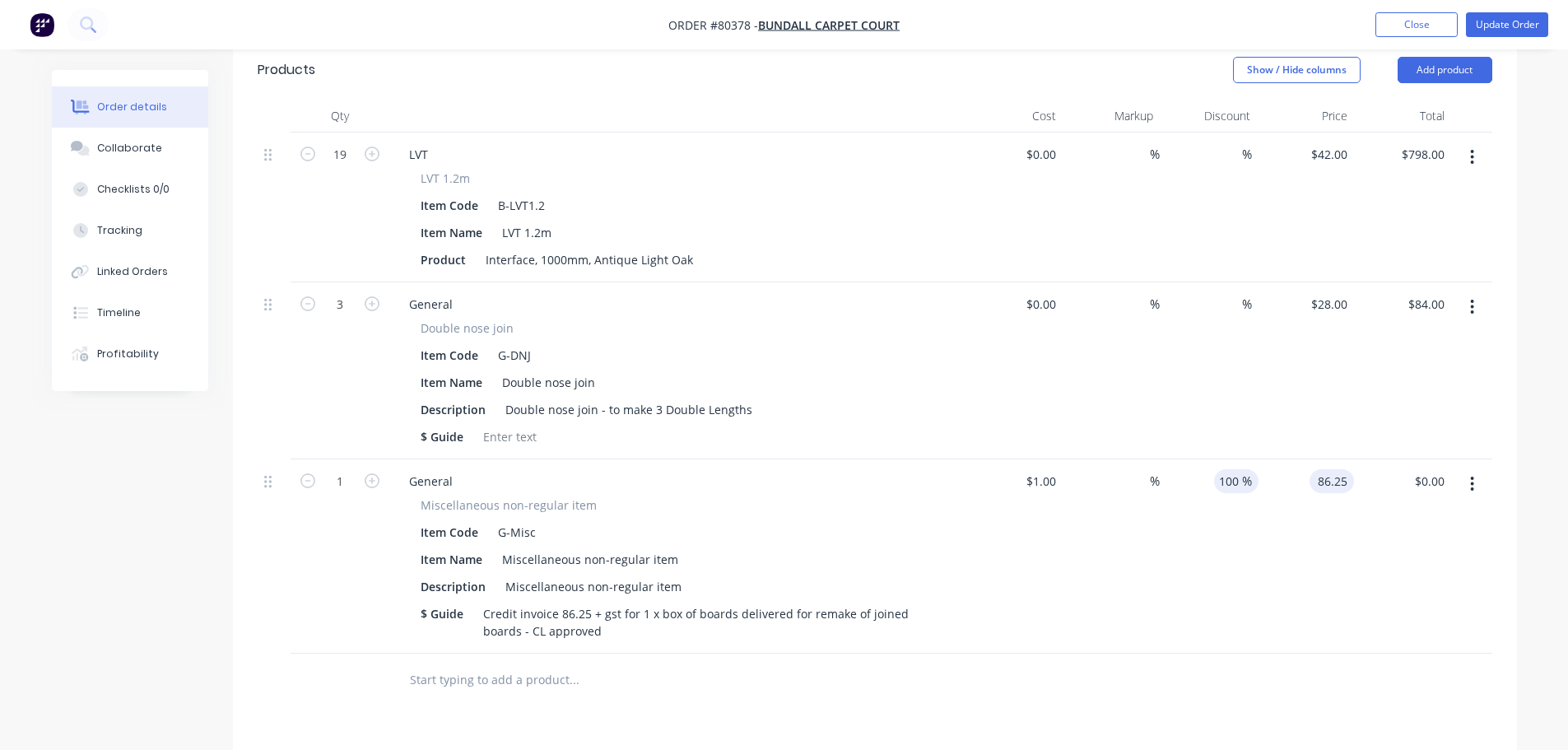
type input "86.25"
type input "8525"
type input "$86.25"
type input "0.00"
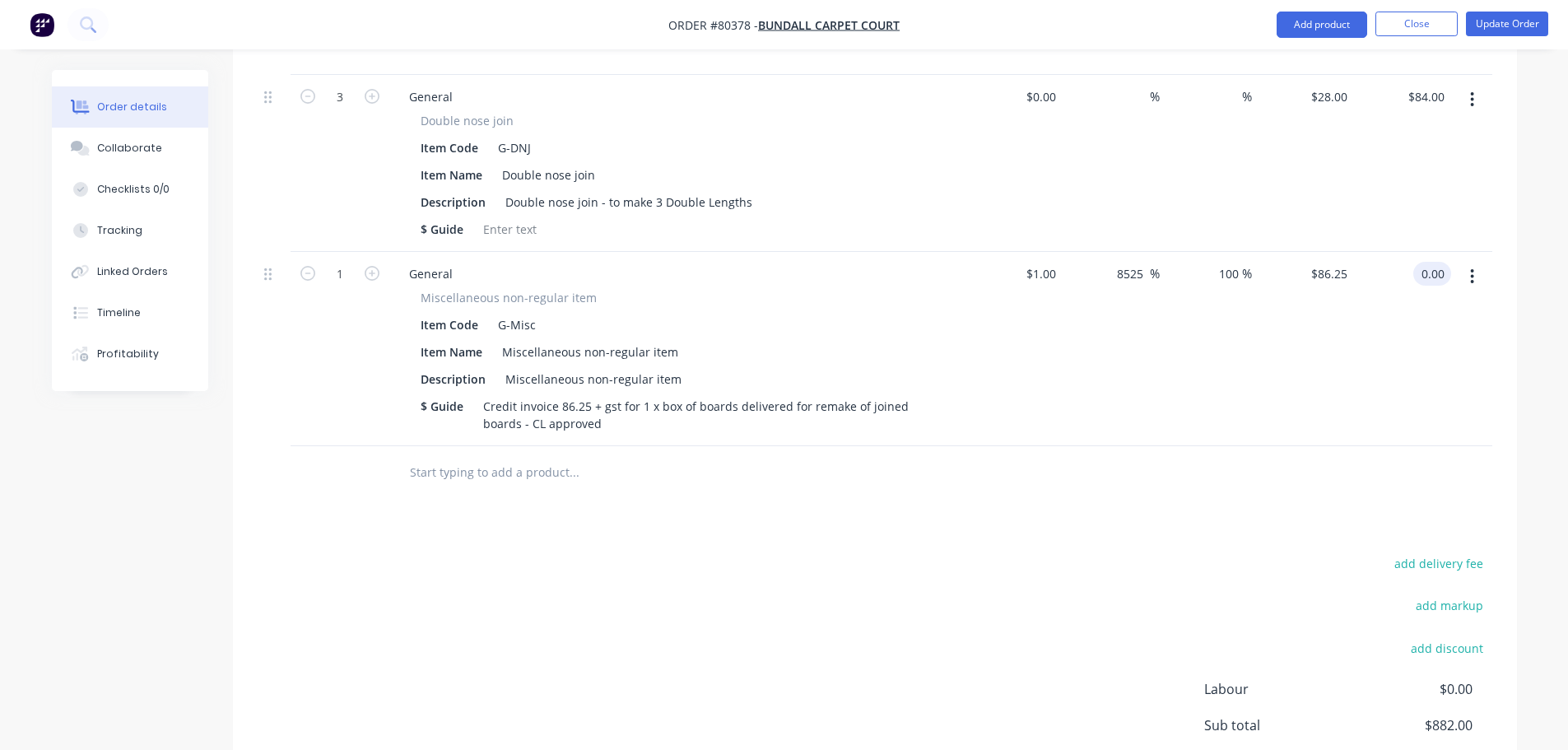
scroll to position [615, 0]
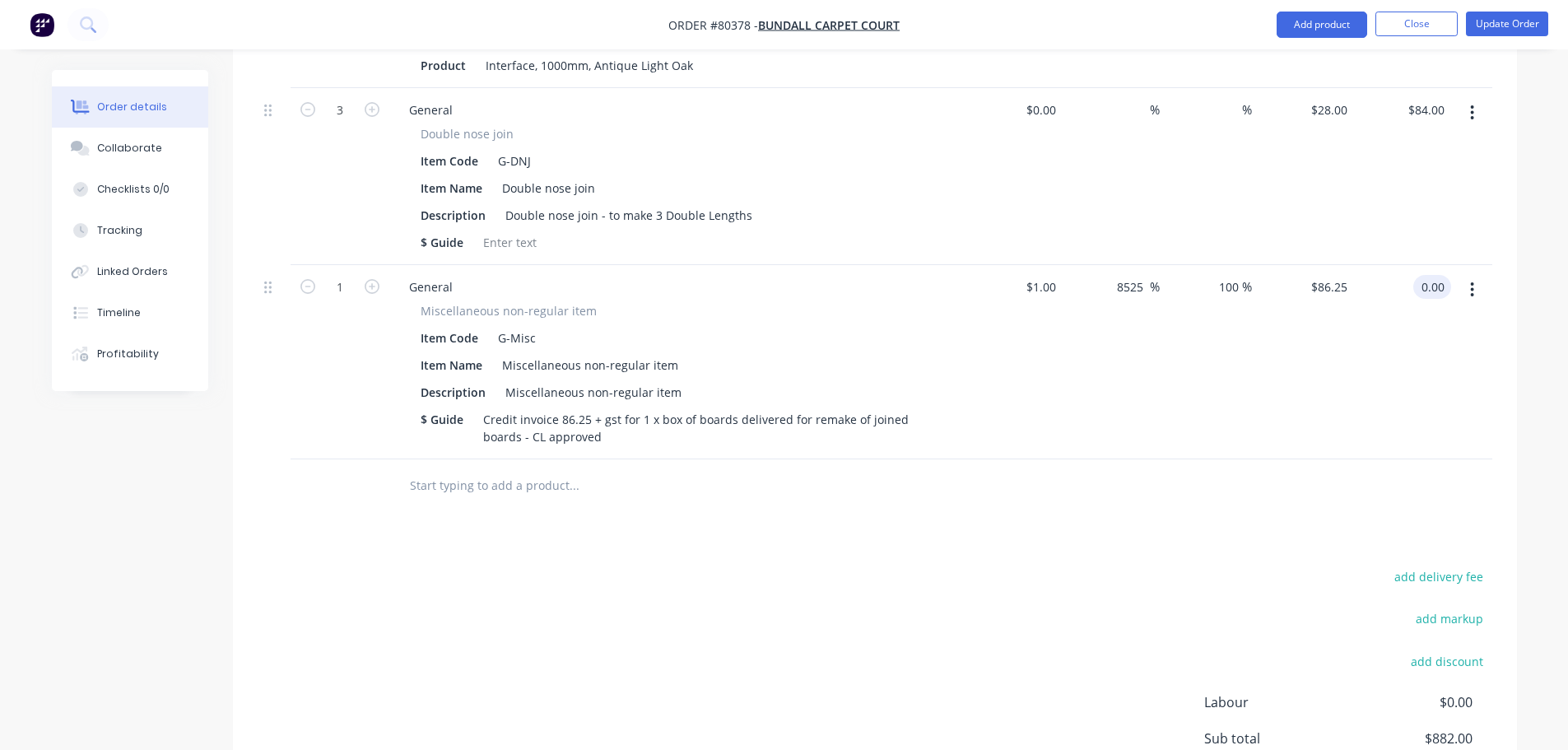
type input "-100"
type input "$0.00"
click at [1412, 311] on div "$0.00 0.00" at bounding box center [1402, 362] width 97 height 194
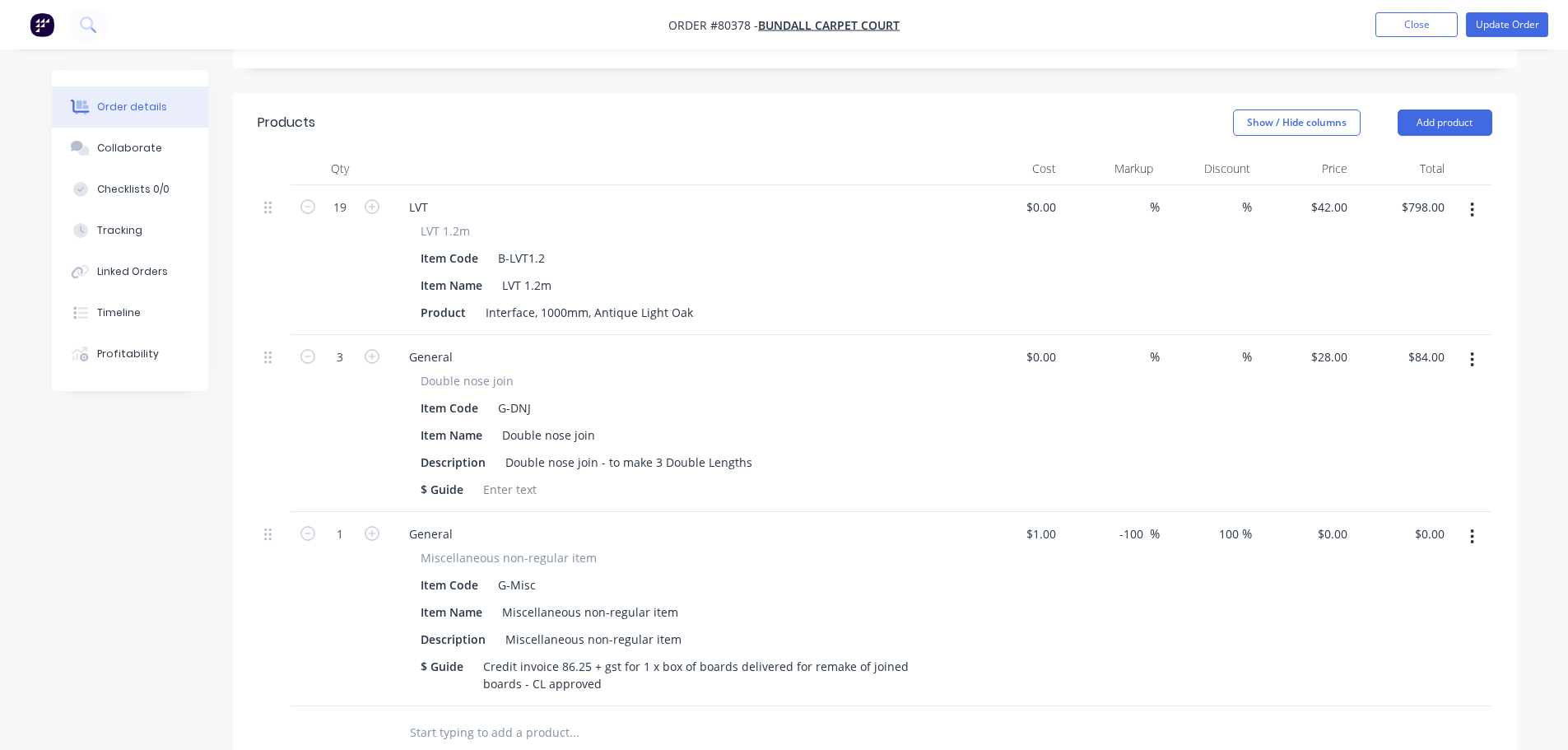
scroll to position [532, 0]
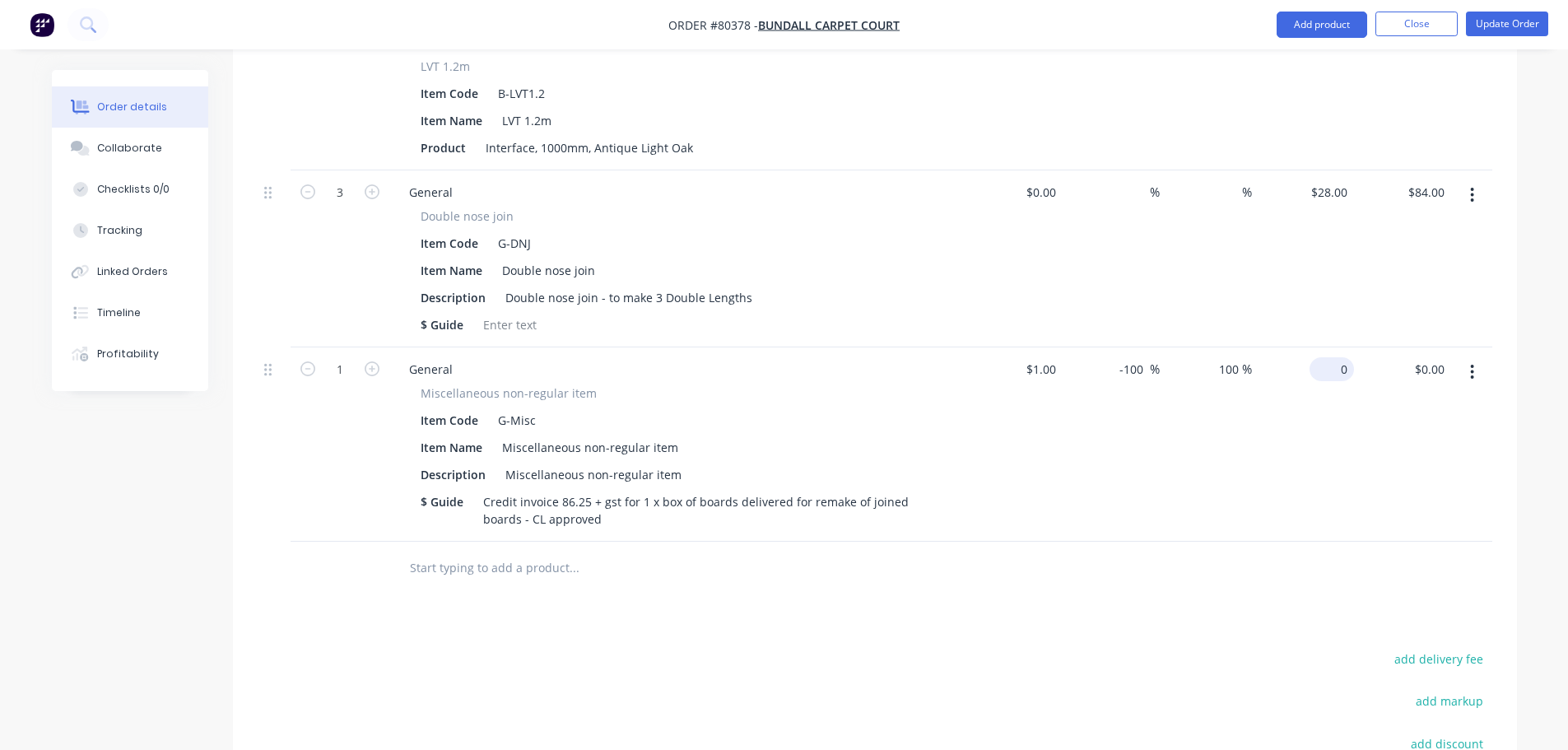
click at [1329, 348] on div "0 $0.00" at bounding box center [1305, 445] width 97 height 194
type input "86.25"
type input "8525"
type input "$86.25"
type input "0.00"
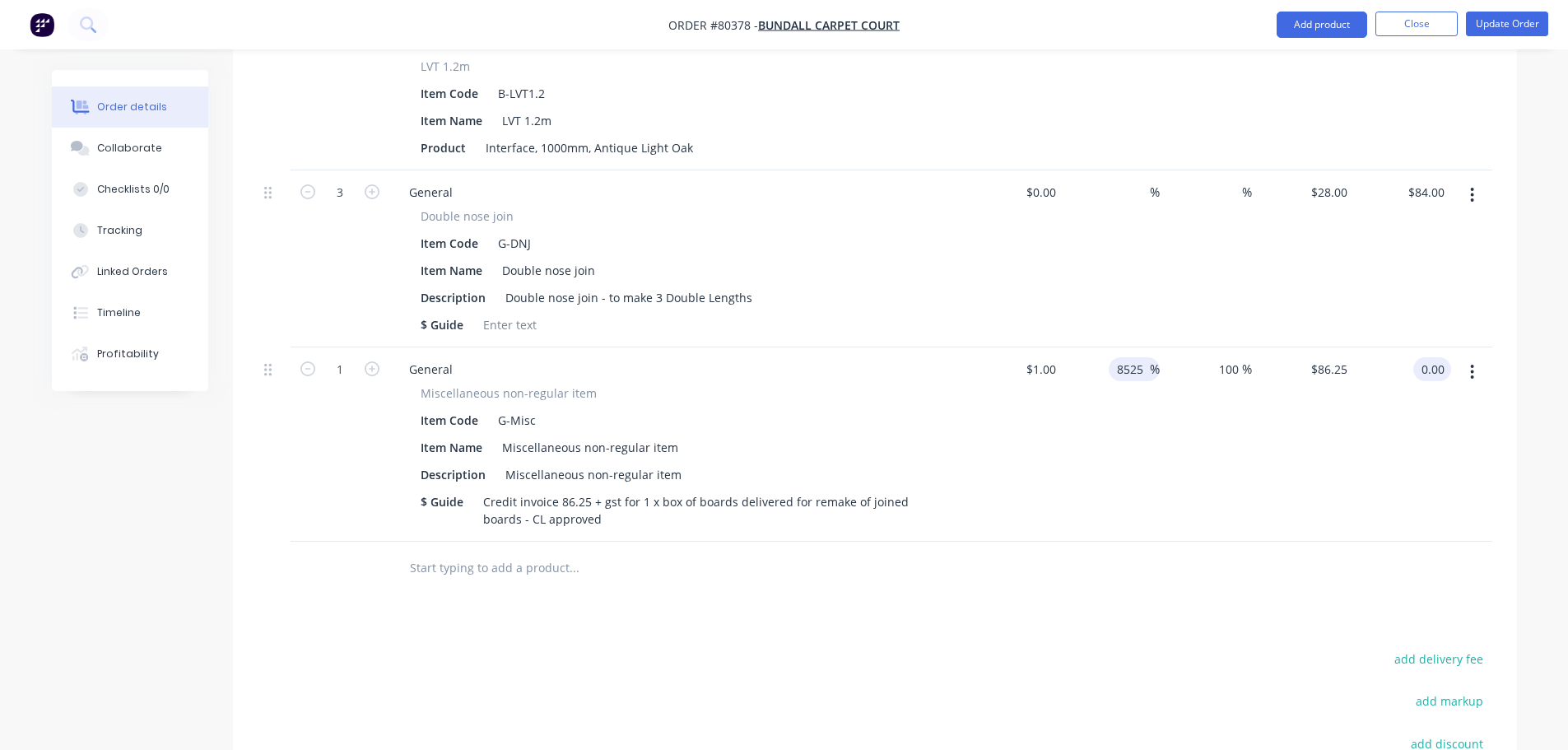
type input "-100"
type input "$0.00"
drag, startPoint x: 1148, startPoint y: 353, endPoint x: 1074, endPoint y: 346, distance: 74.3
click at [1074, 348] on div "-100 -100 %" at bounding box center [1111, 445] width 97 height 194
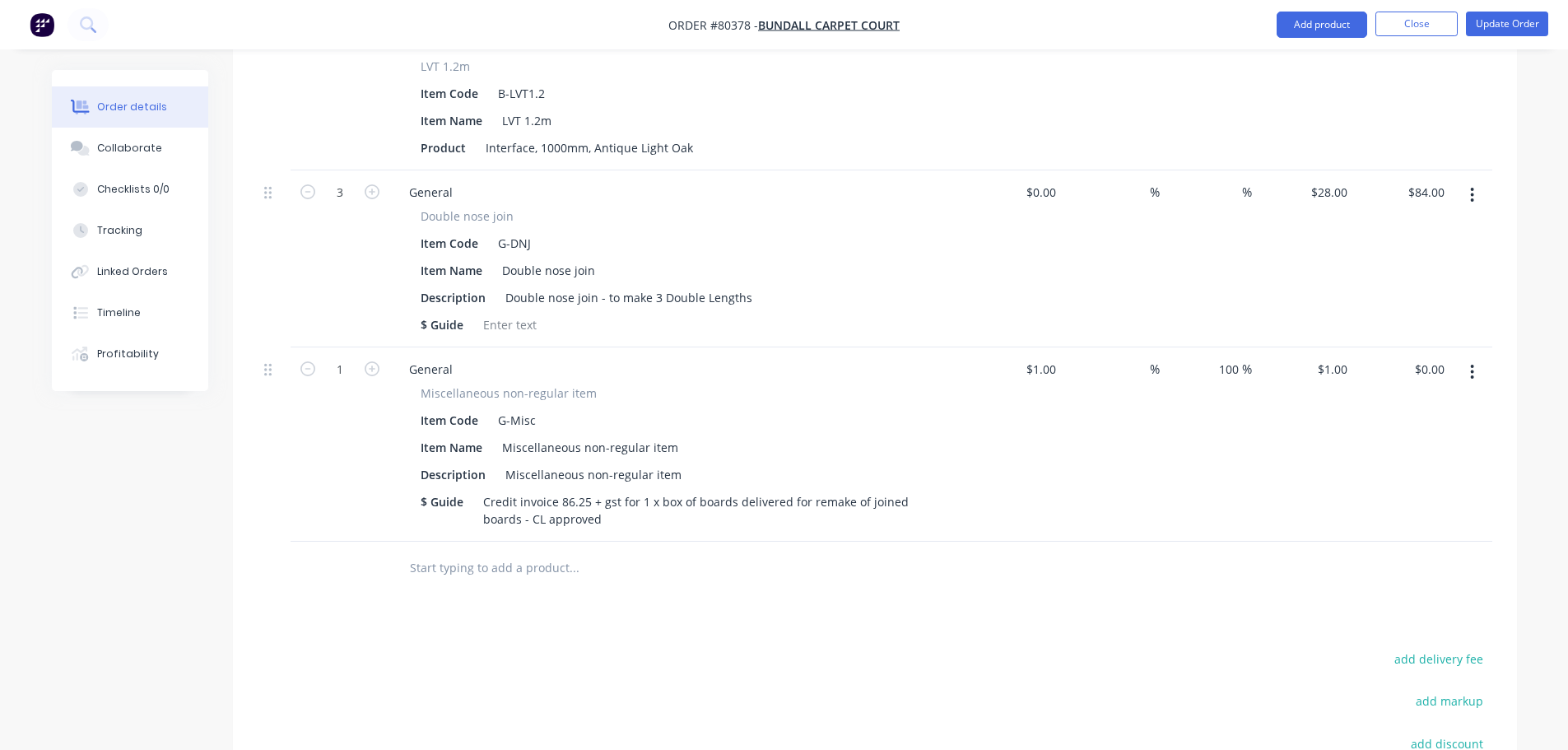
click at [1274, 388] on div "$1.00 $1.00" at bounding box center [1305, 445] width 97 height 194
click at [1344, 357] on input "1" at bounding box center [1335, 369] width 38 height 24
type input "$1.00"
click at [1064, 351] on div "%" at bounding box center [1111, 445] width 97 height 194
click at [1044, 357] on input "1" at bounding box center [1044, 369] width 38 height 24
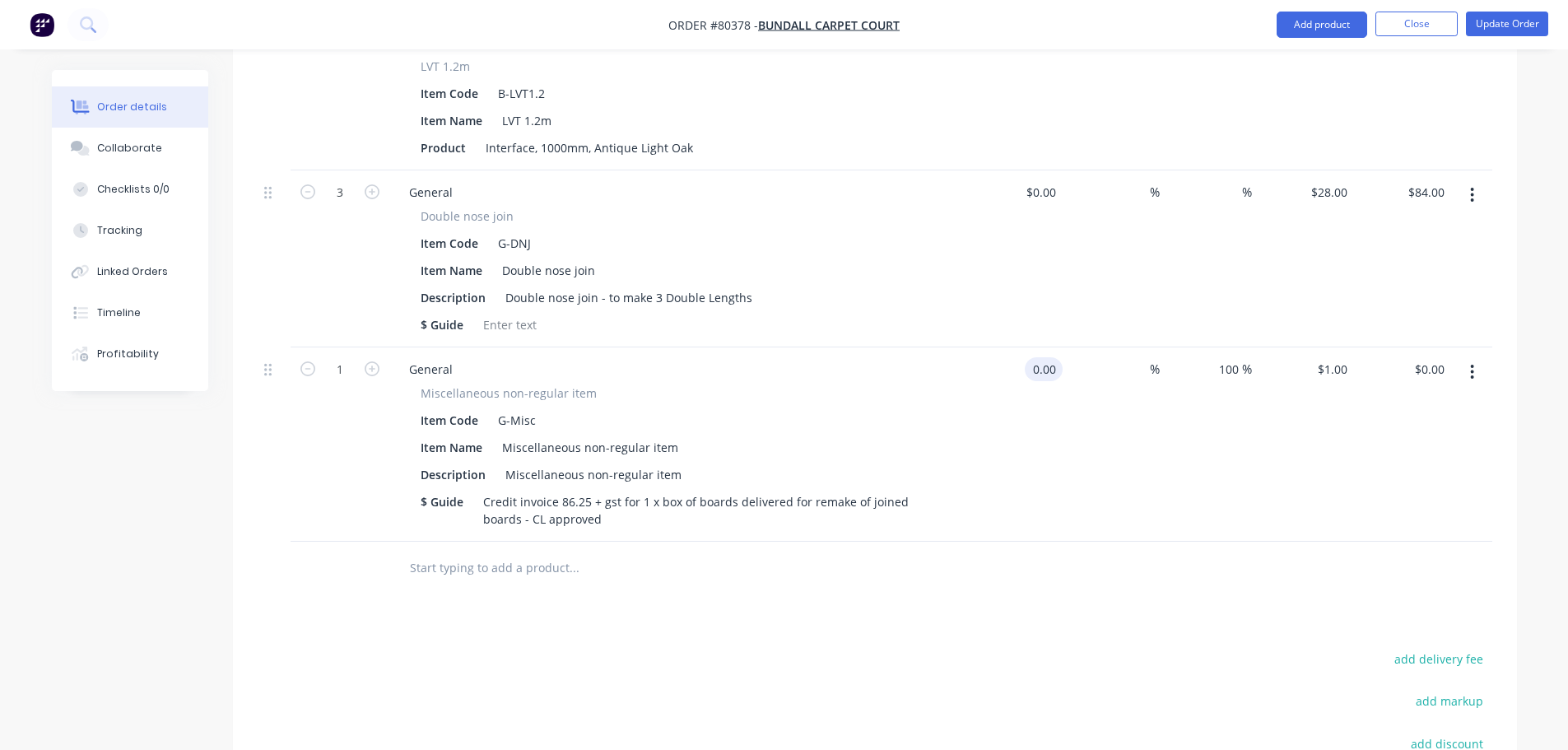
type input "$0.00"
type input "$86.25"
type input "0.00"
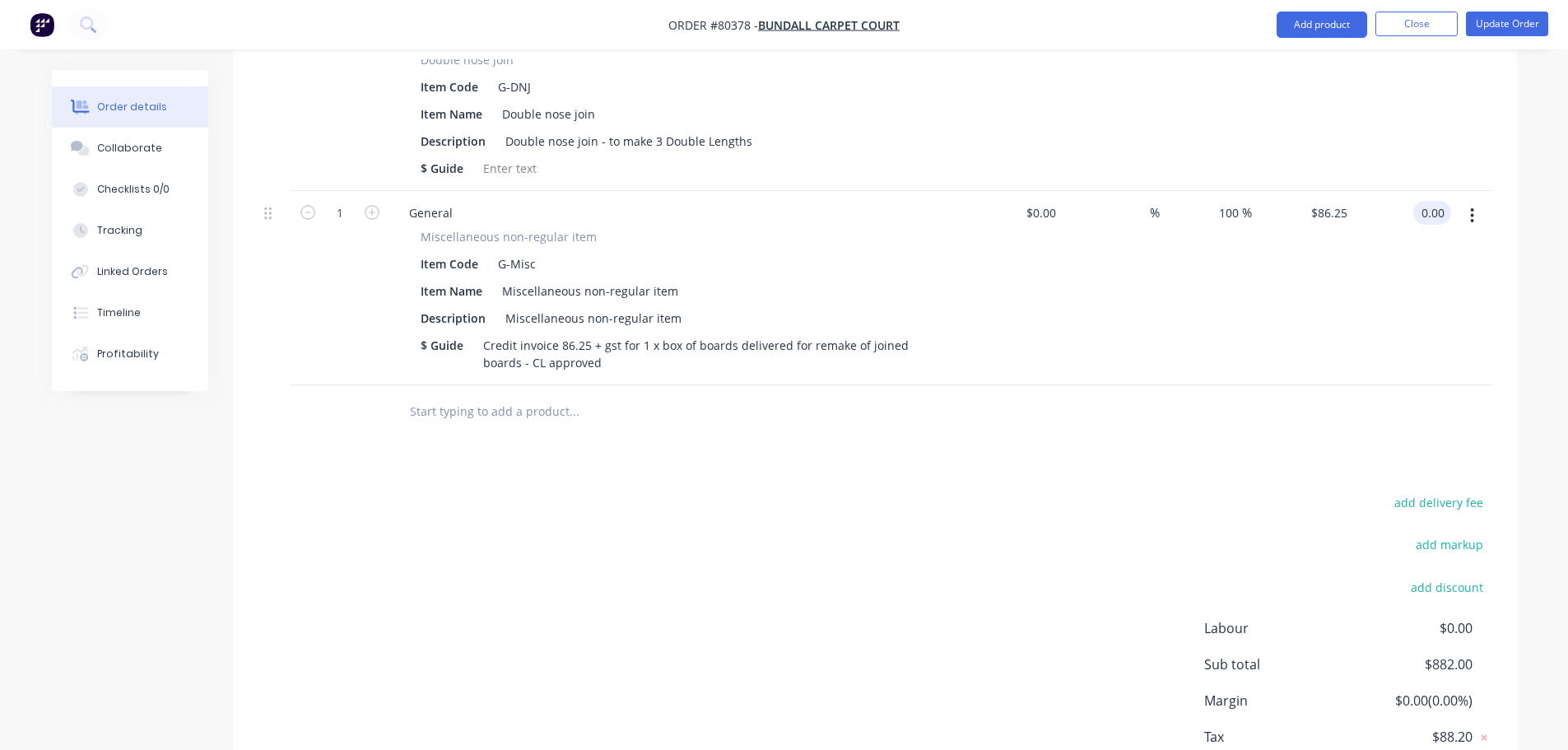
scroll to position [779, 0]
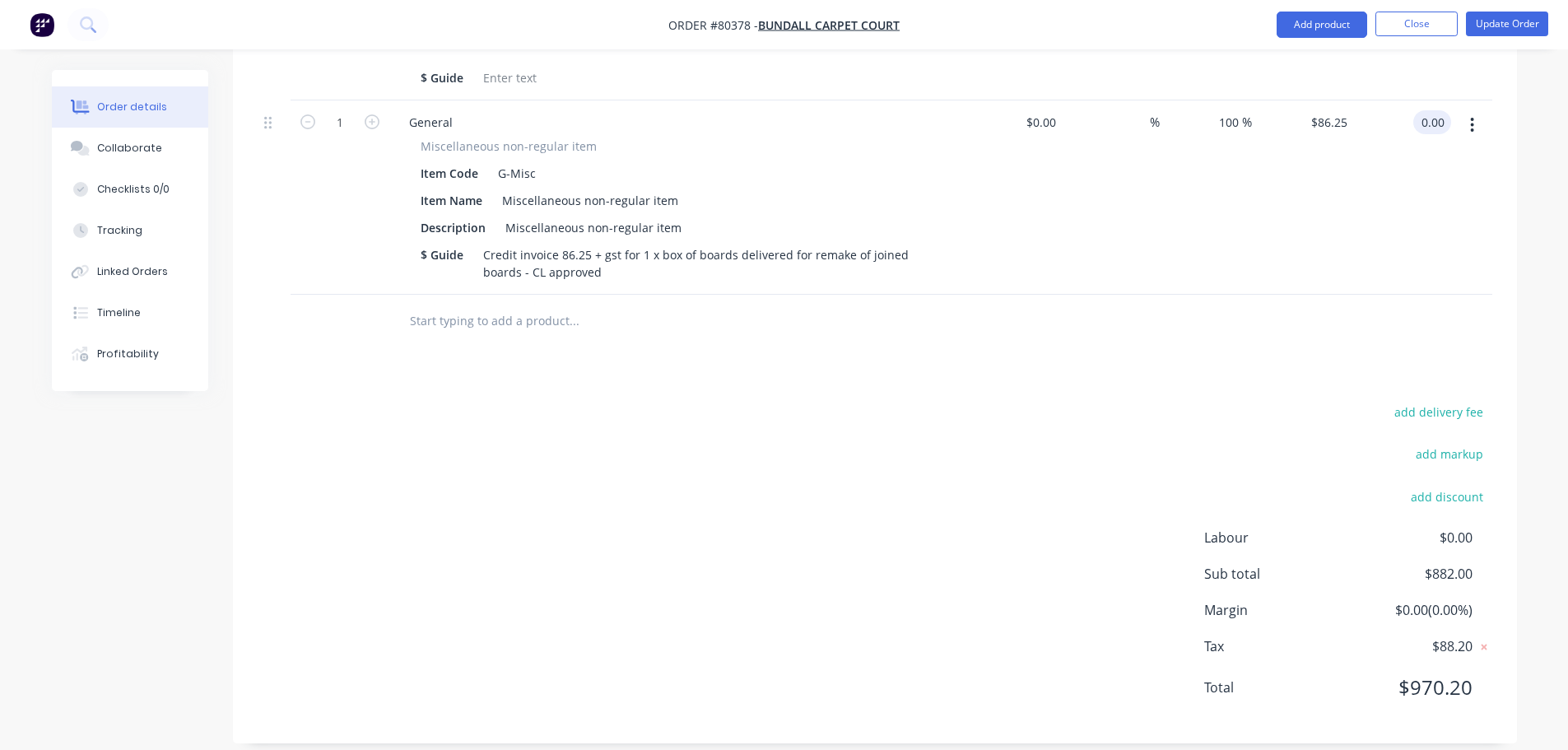
type input "$0.00"
click at [1089, 368] on div "Products Show / Hide columns Add product Qty Cost Markup Discount Price Total 1…" at bounding box center [875, 212] width 1284 height 1062
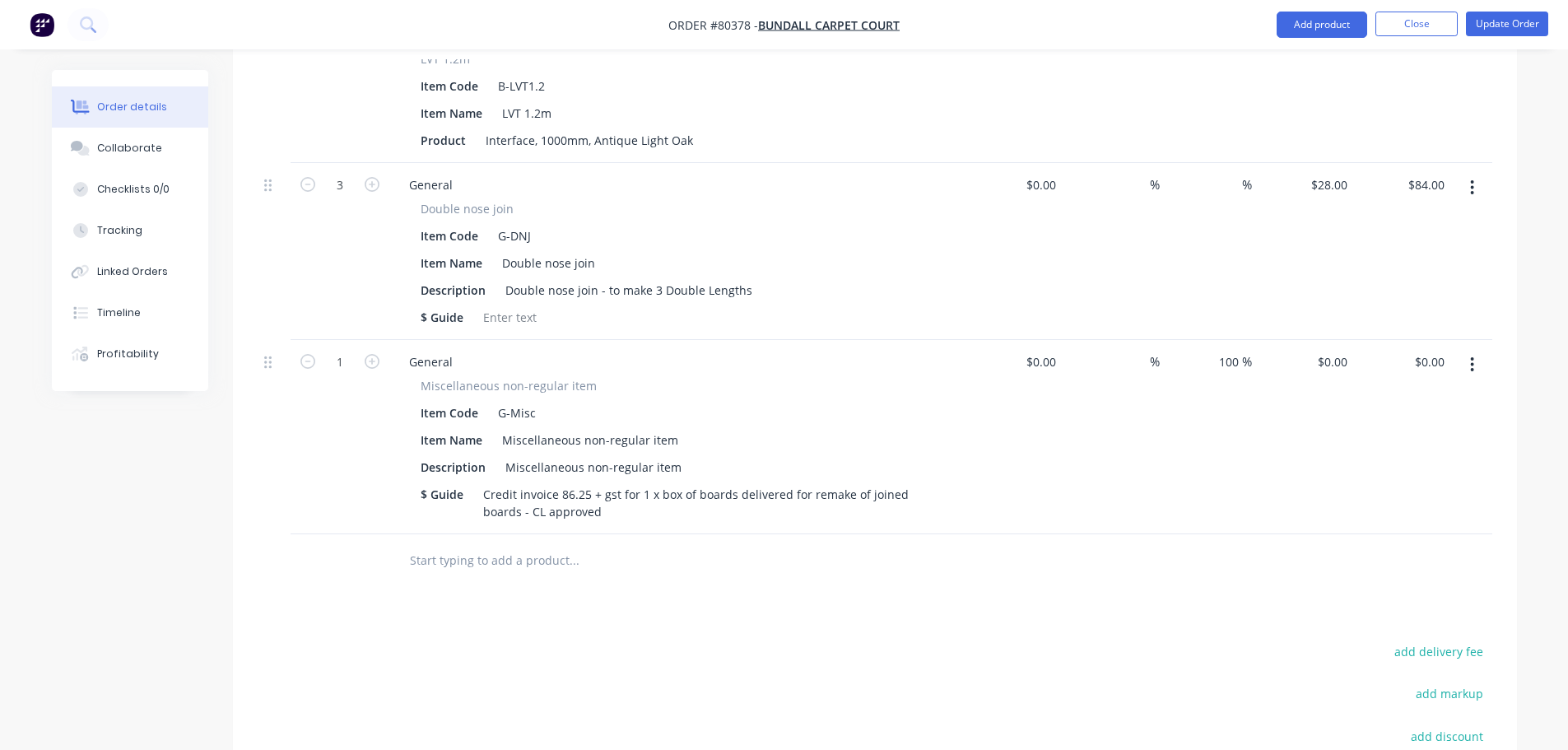
scroll to position [532, 0]
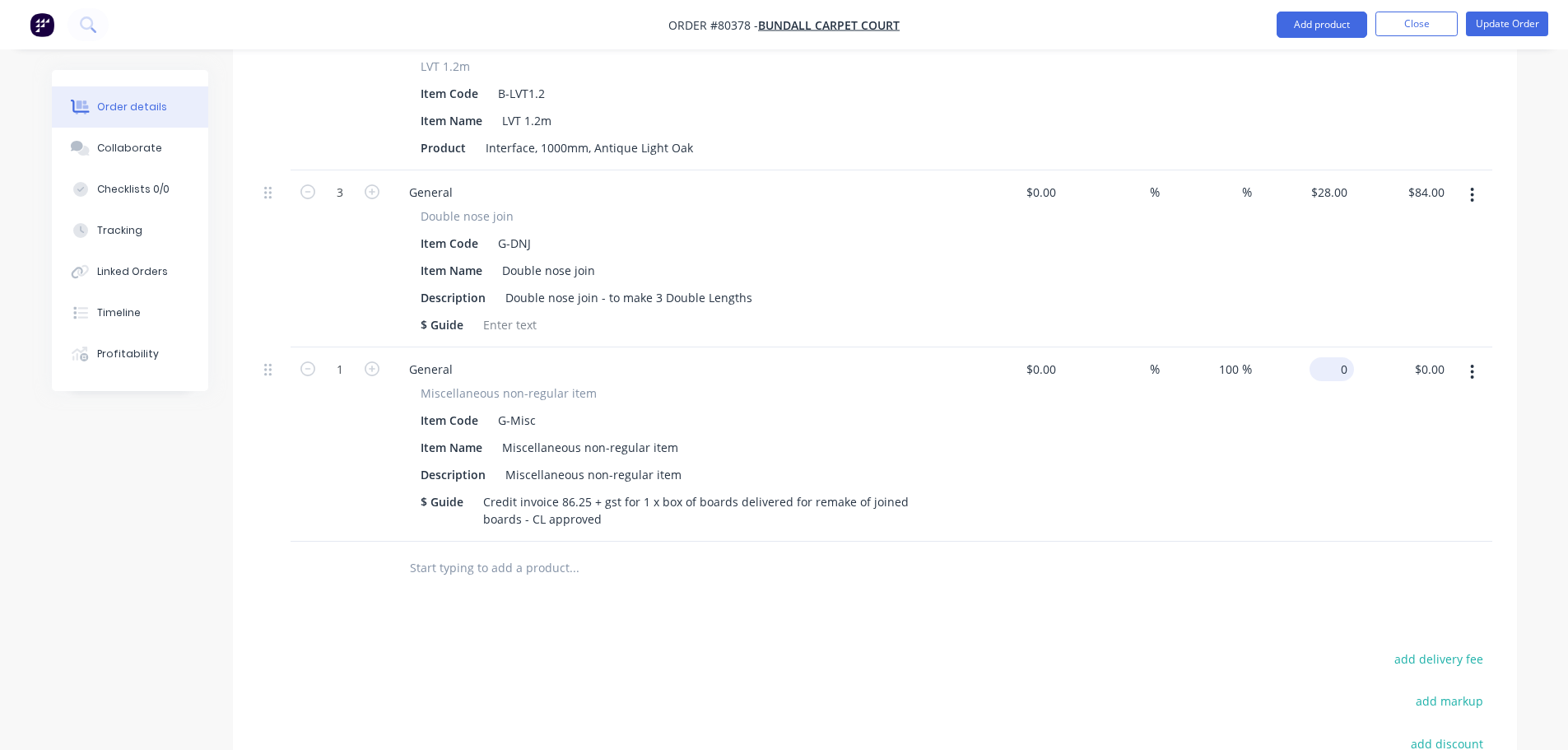
click at [1323, 354] on div "0 $0.00" at bounding box center [1305, 445] width 97 height 194
type input "$86.25"
type input "0.00"
type input "$0.00"
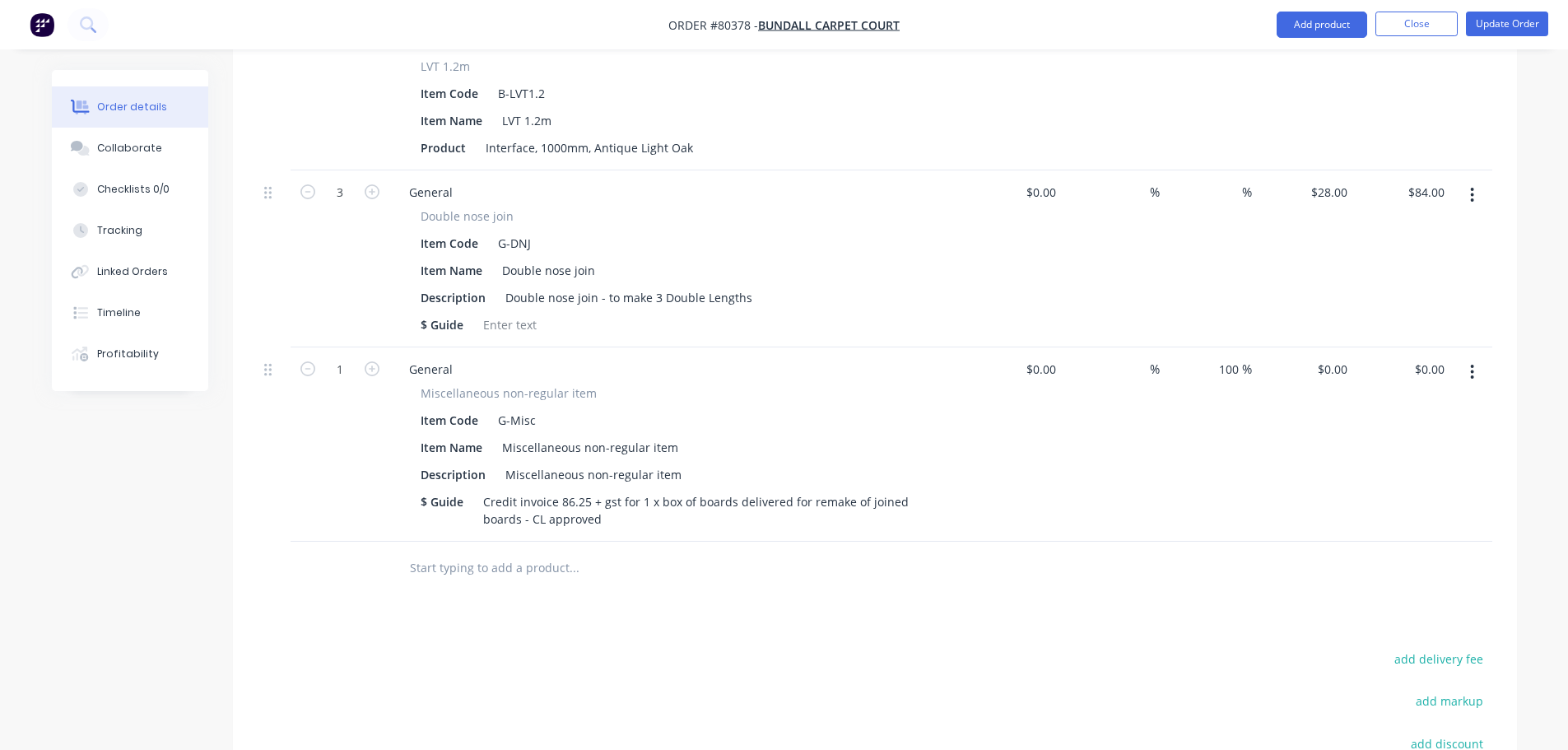
click at [1307, 421] on div "$0.00 $0.00" at bounding box center [1305, 445] width 97 height 194
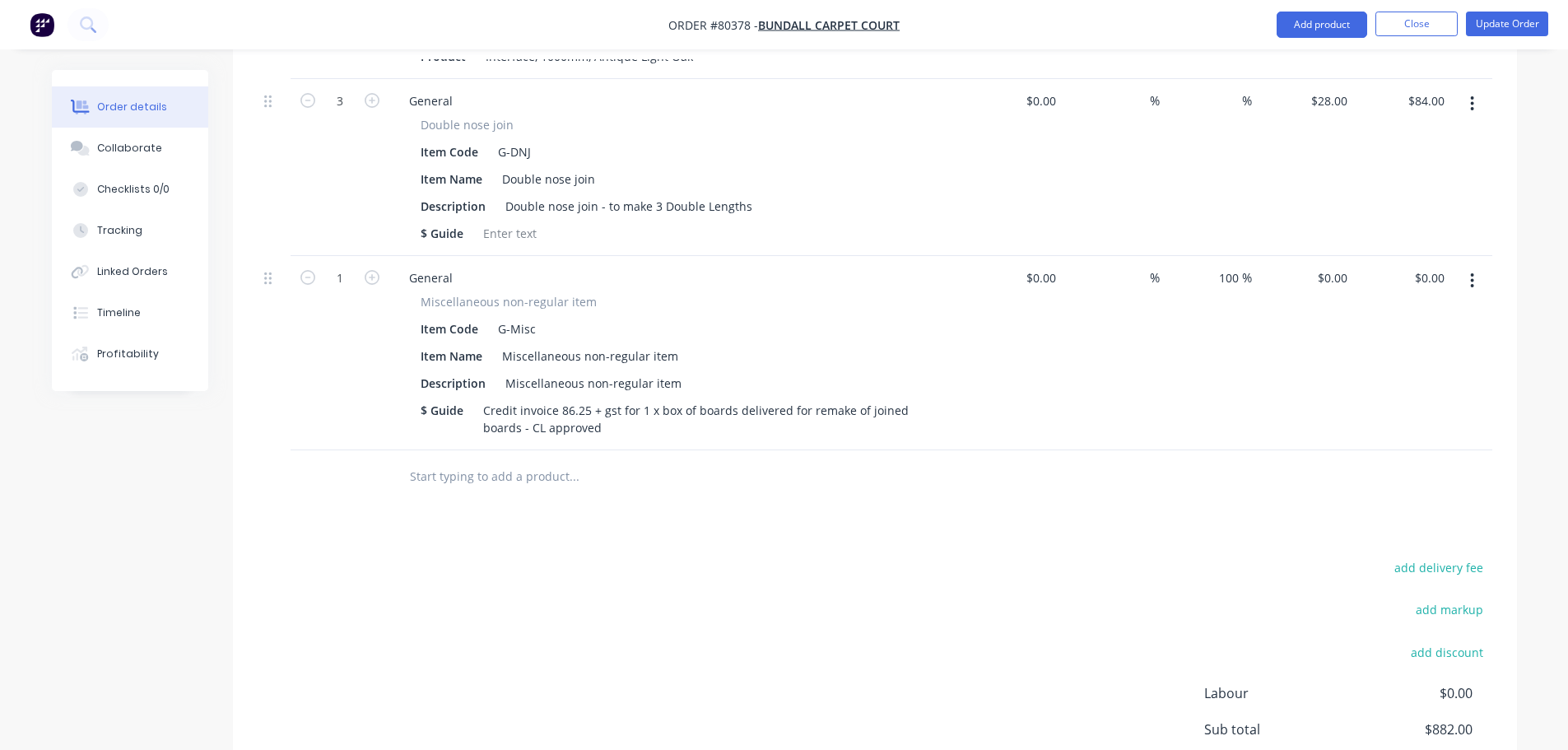
scroll to position [450, 0]
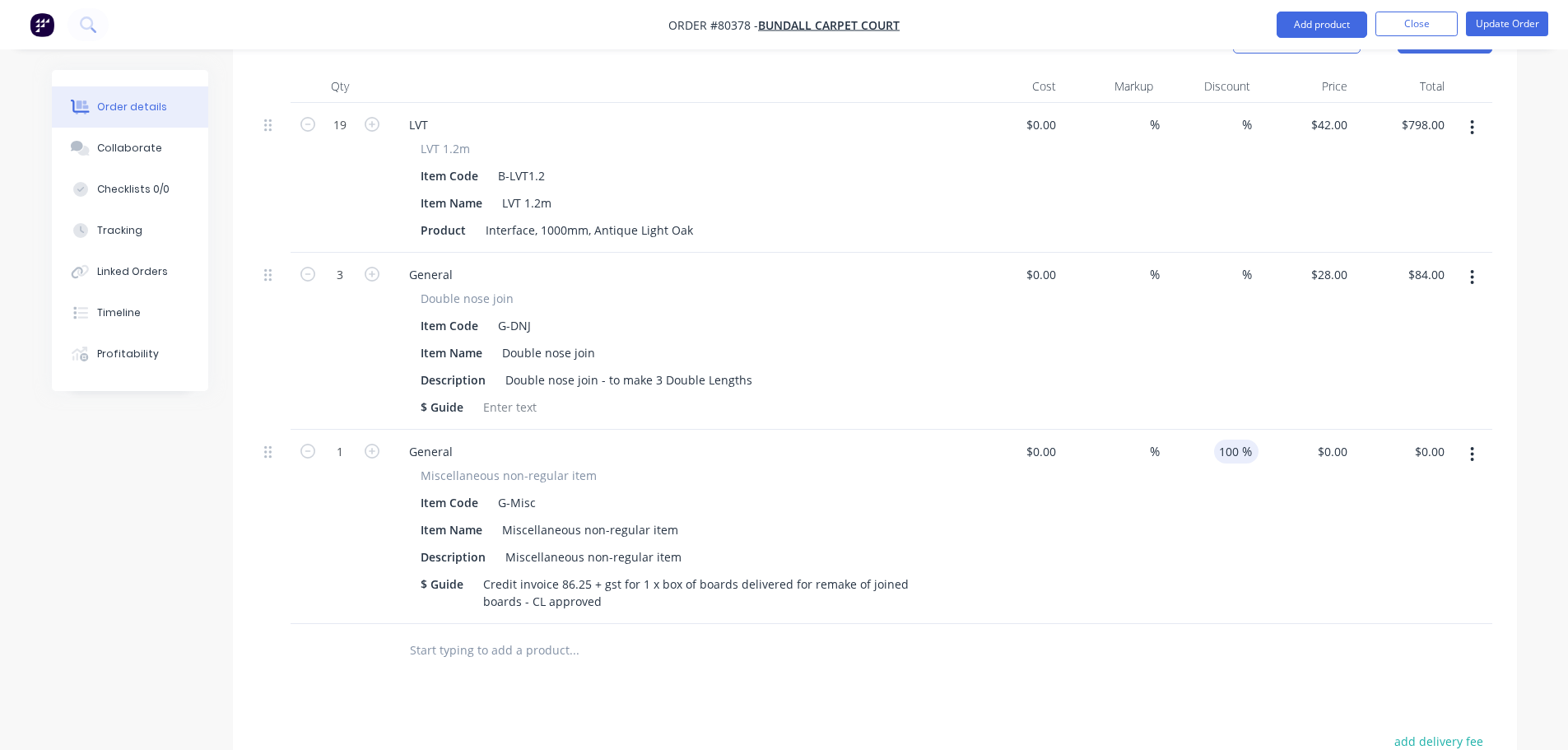
click at [1214, 440] on input "100" at bounding box center [1228, 452] width 28 height 24
click at [1214, 440] on div "100 100" at bounding box center [1228, 452] width 28 height 24
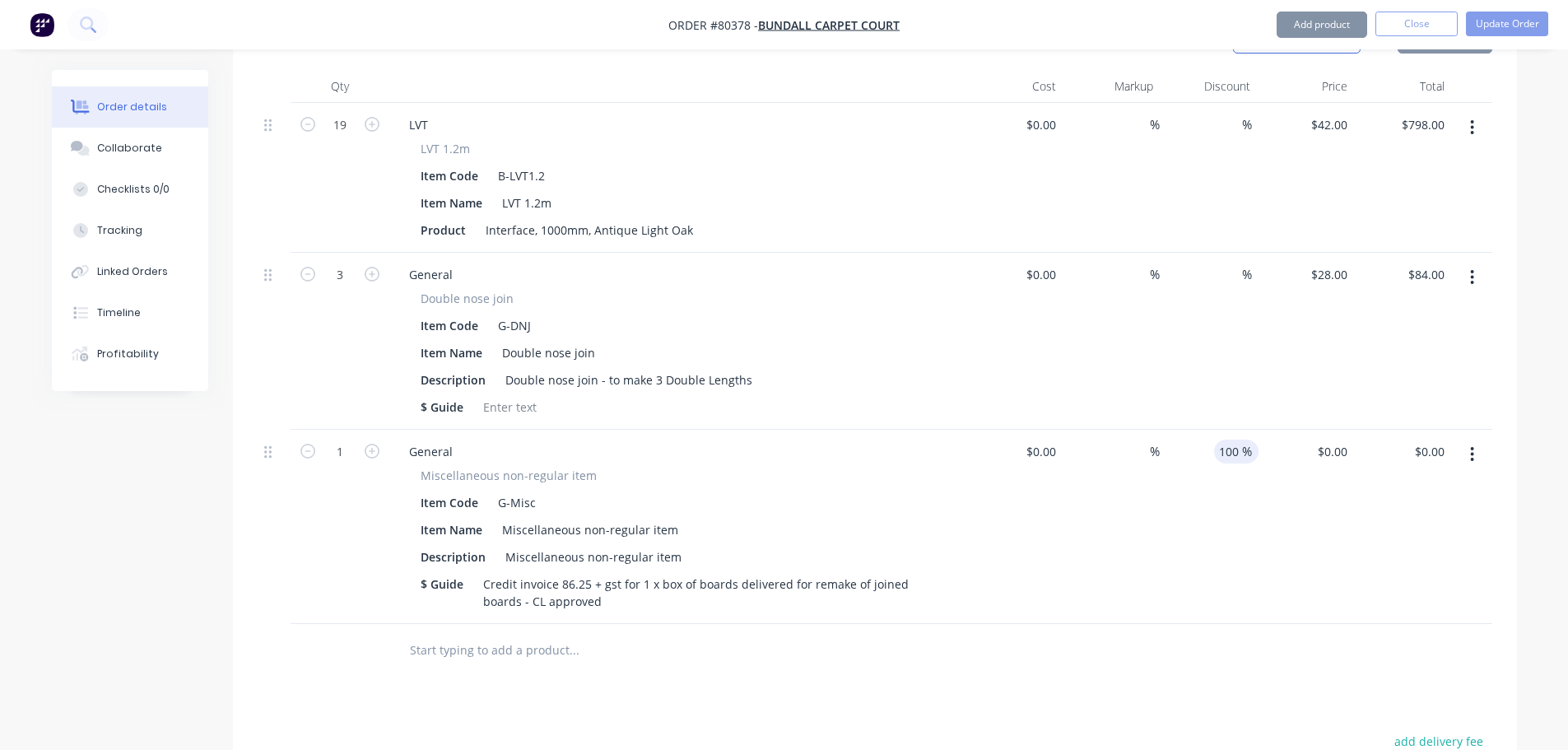
click at [1214, 440] on div "100 100" at bounding box center [1228, 452] width 28 height 24
drag, startPoint x: 1254, startPoint y: 434, endPoint x: 1216, endPoint y: 434, distance: 38.0
click at [1216, 440] on div "100 100 %" at bounding box center [1236, 452] width 44 height 24
type input "0"
type input "$86.25"
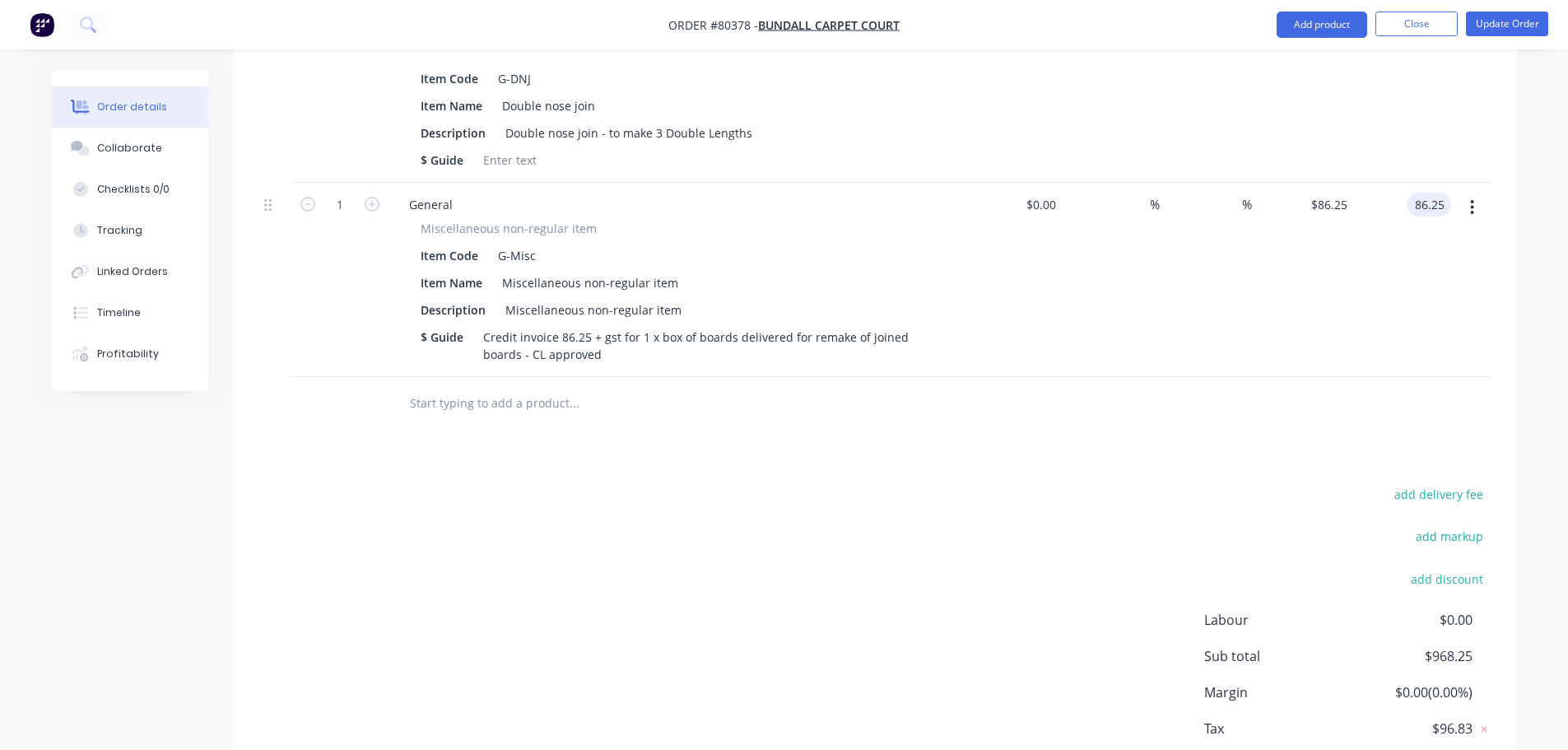
scroll to position [779, 0]
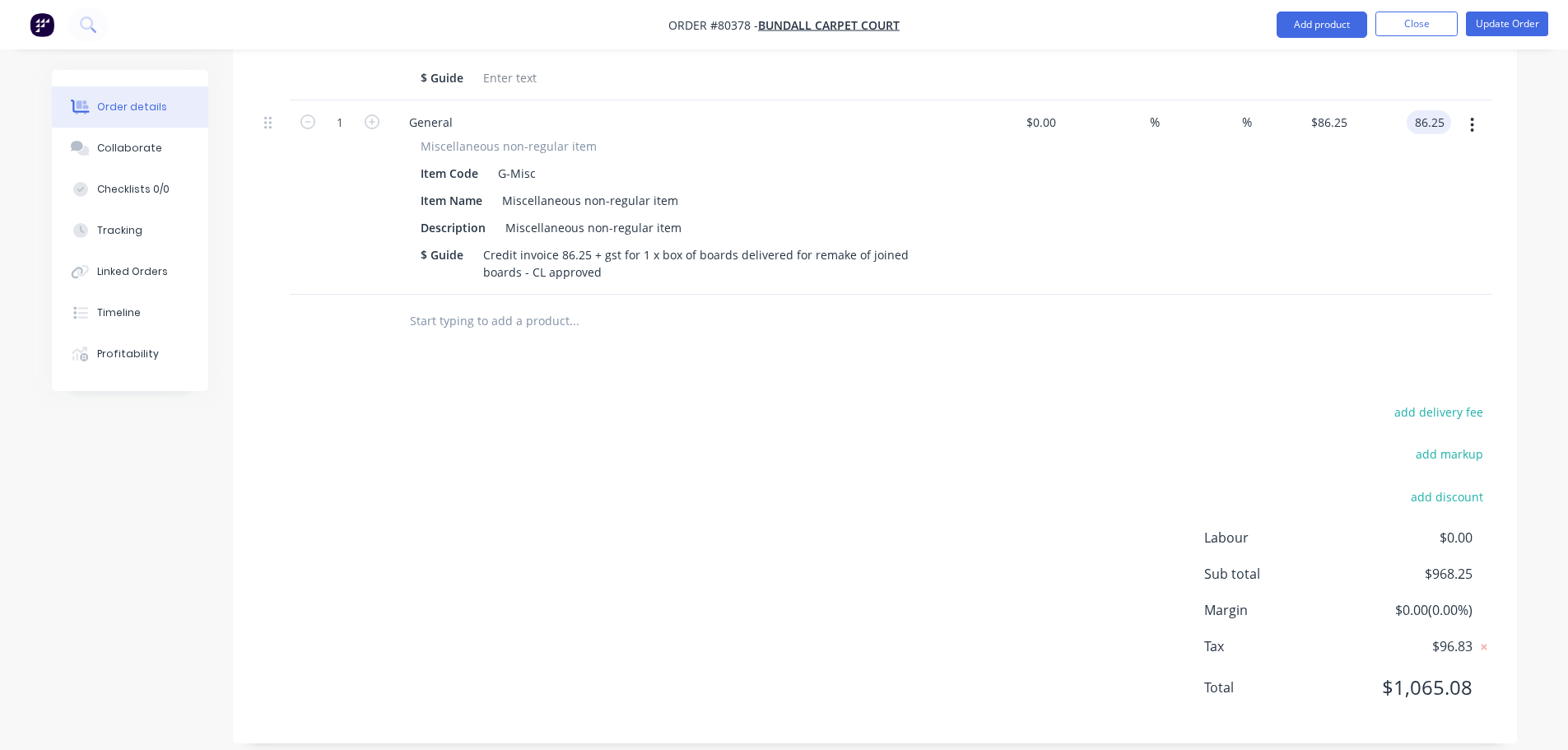
type input "$86.25"
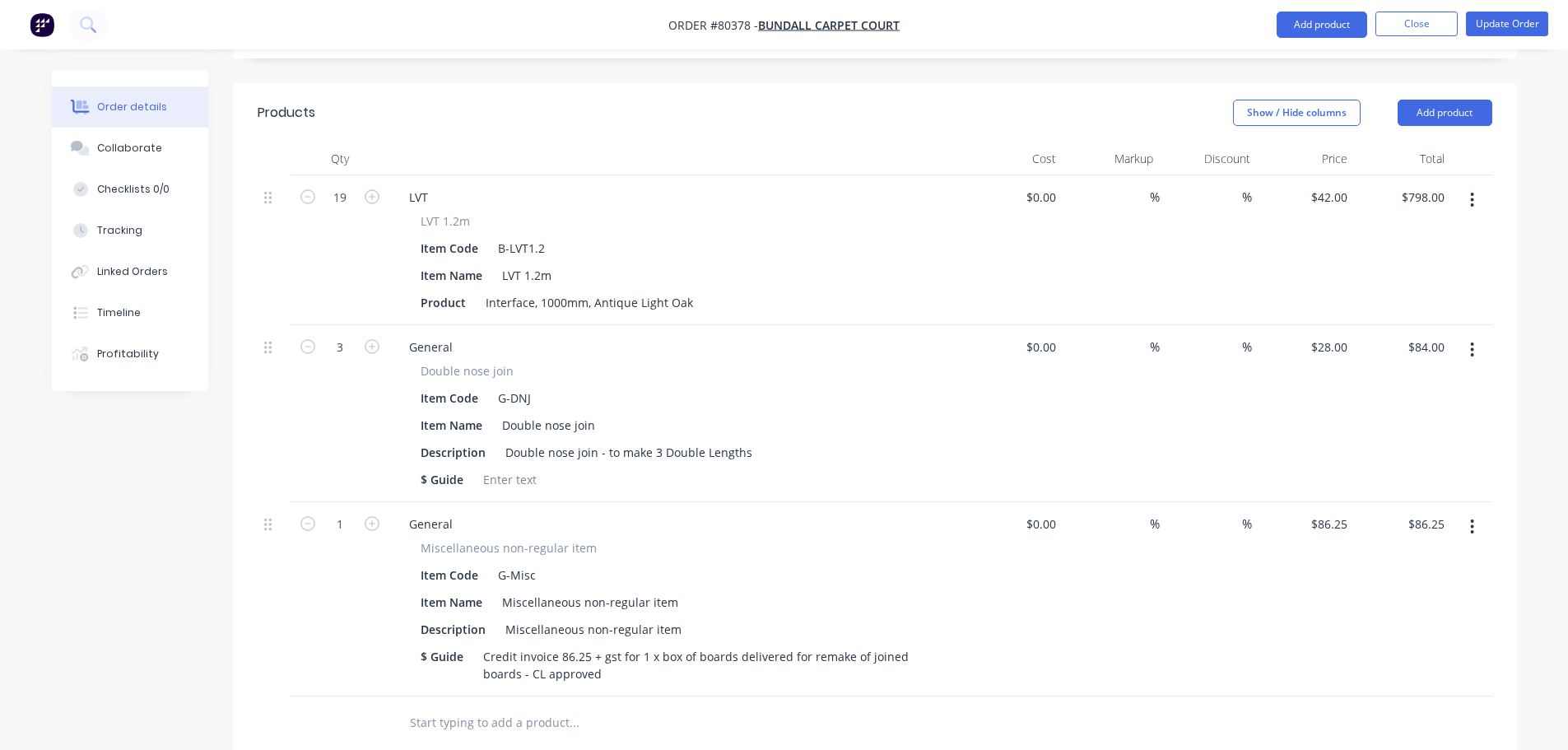
scroll to position [0, 0]
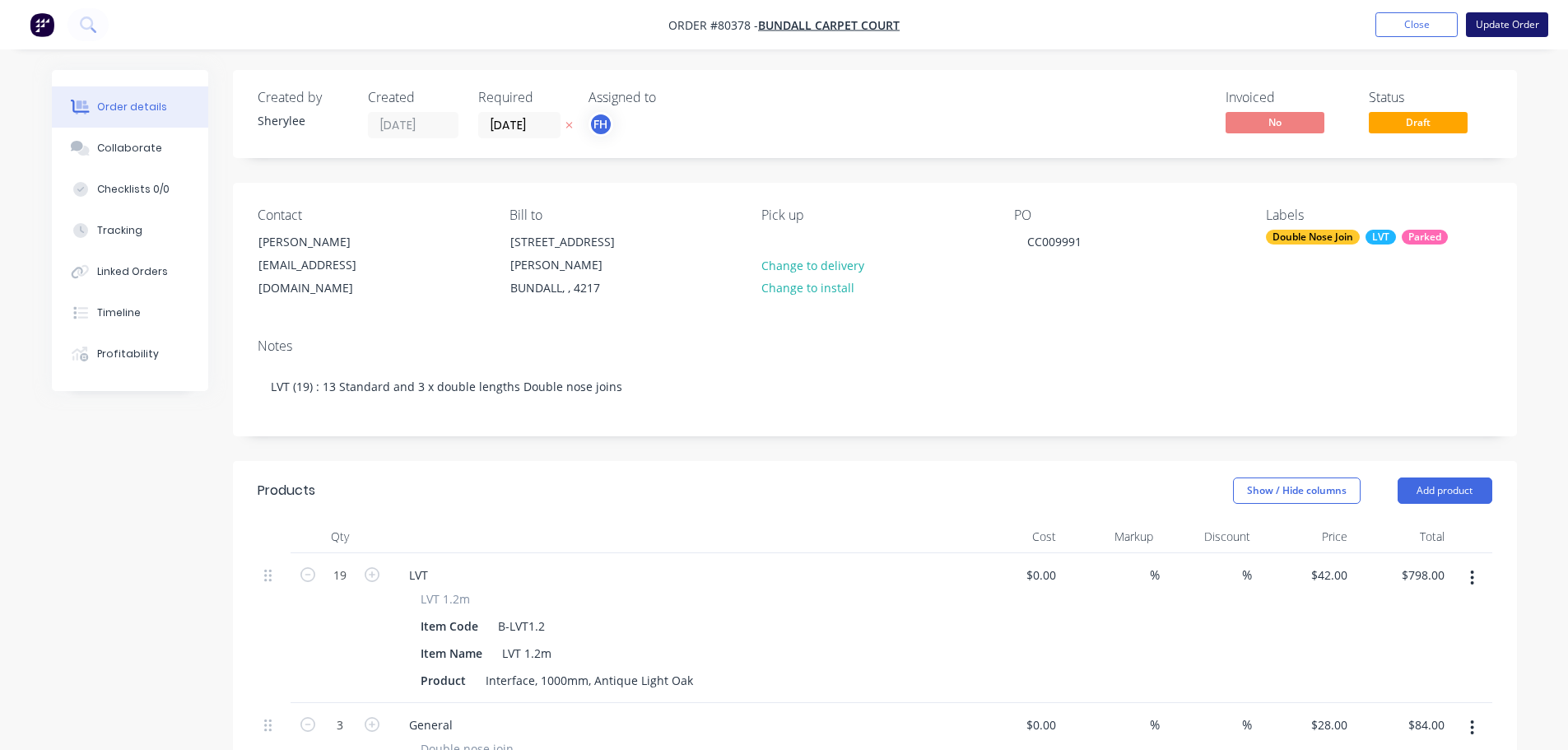
click at [1498, 29] on button "Update Order" at bounding box center [1506, 24] width 82 height 24
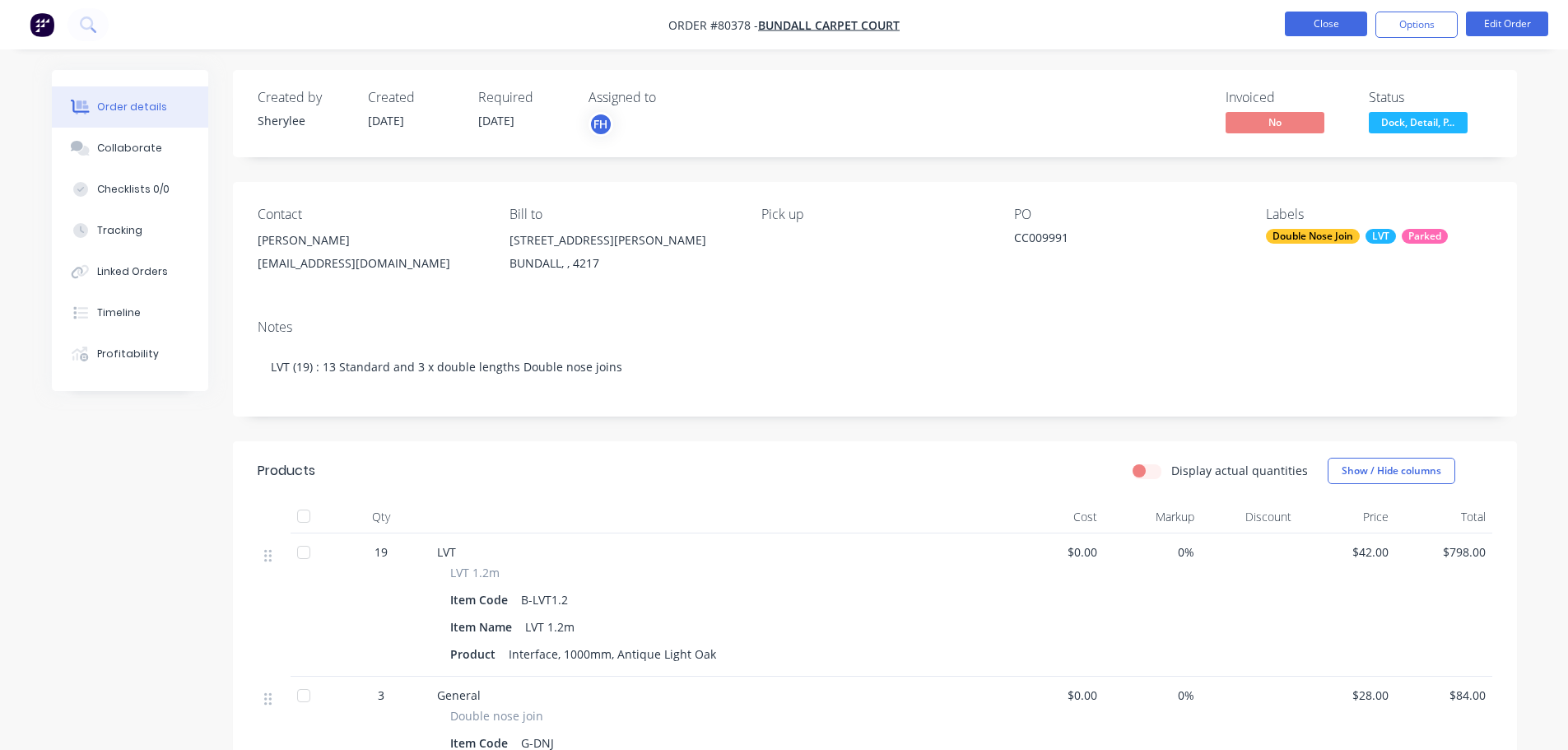
click at [1344, 30] on button "Close" at bounding box center [1325, 23] width 82 height 24
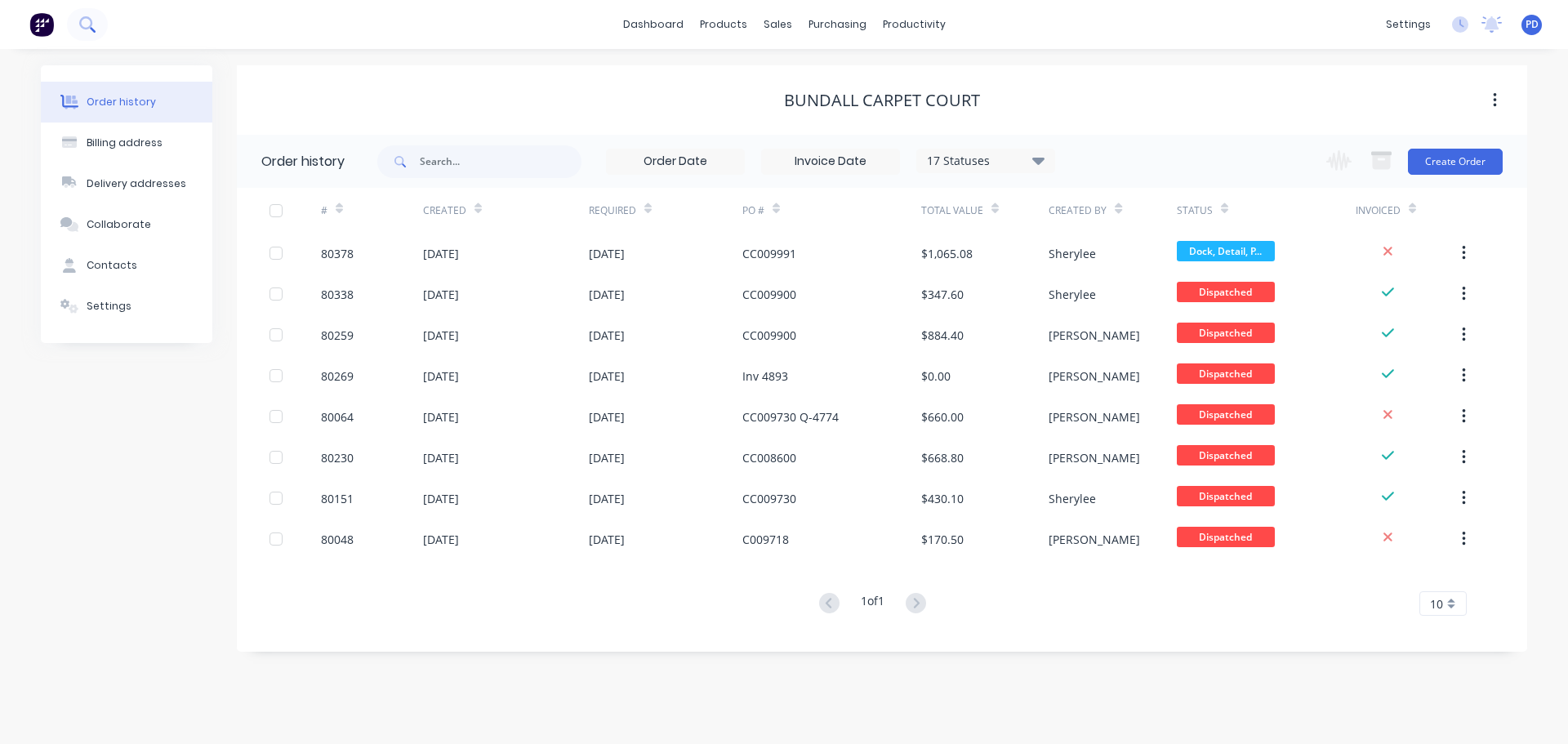
click at [95, 23] on button at bounding box center [87, 24] width 40 height 33
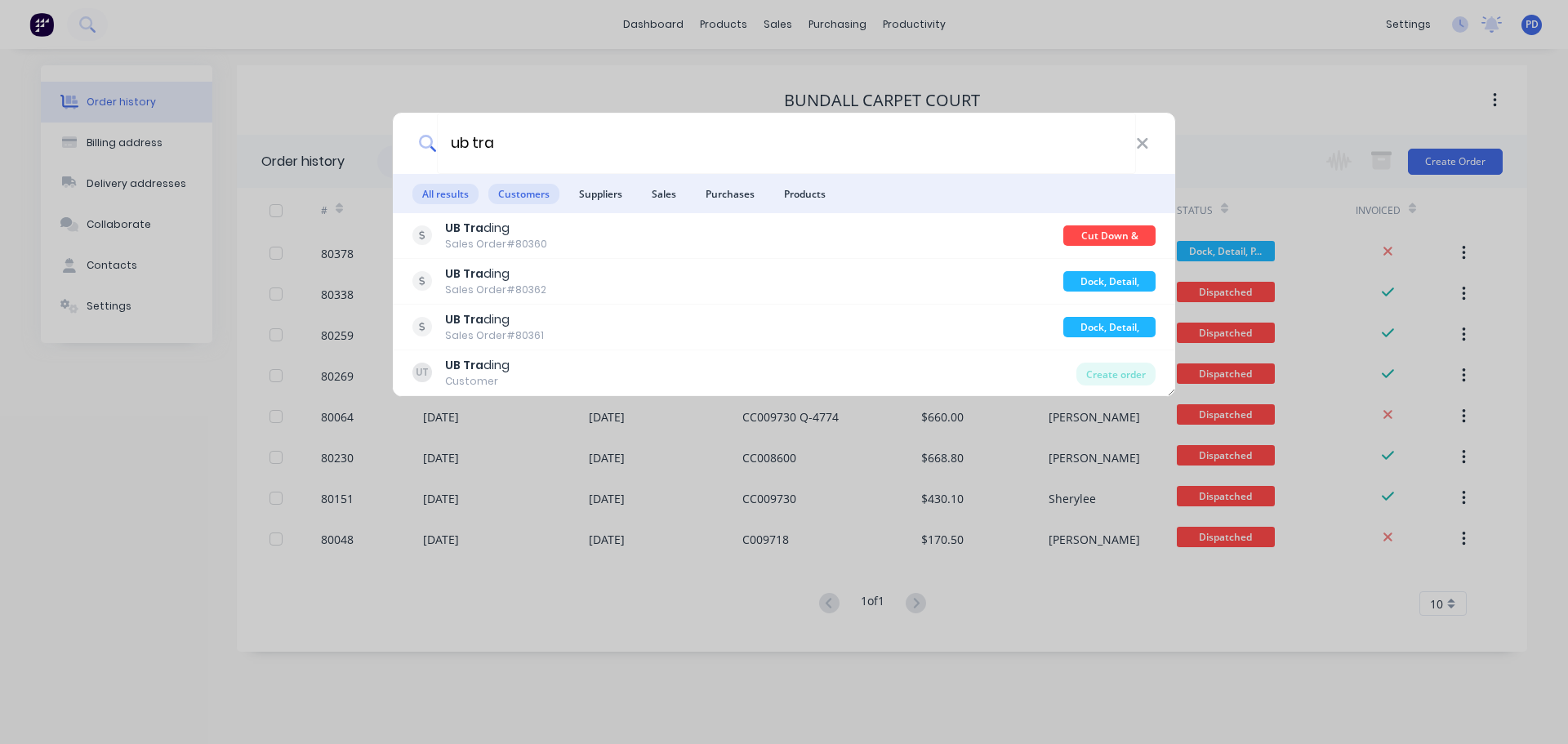
type input "ub tra"
click at [528, 197] on span "Customers" at bounding box center [524, 194] width 71 height 21
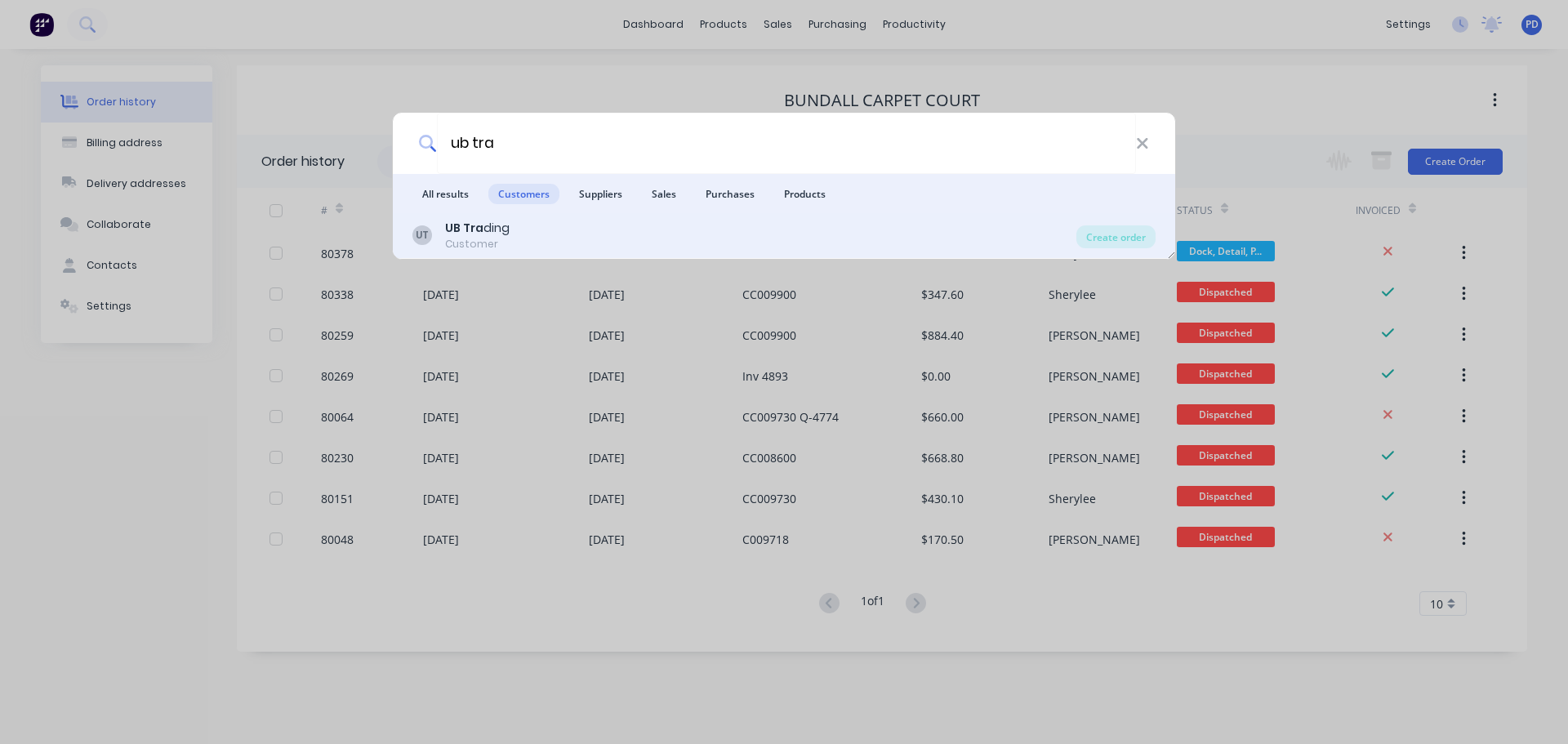
click at [470, 234] on b "UB Tra" at bounding box center [464, 227] width 39 height 16
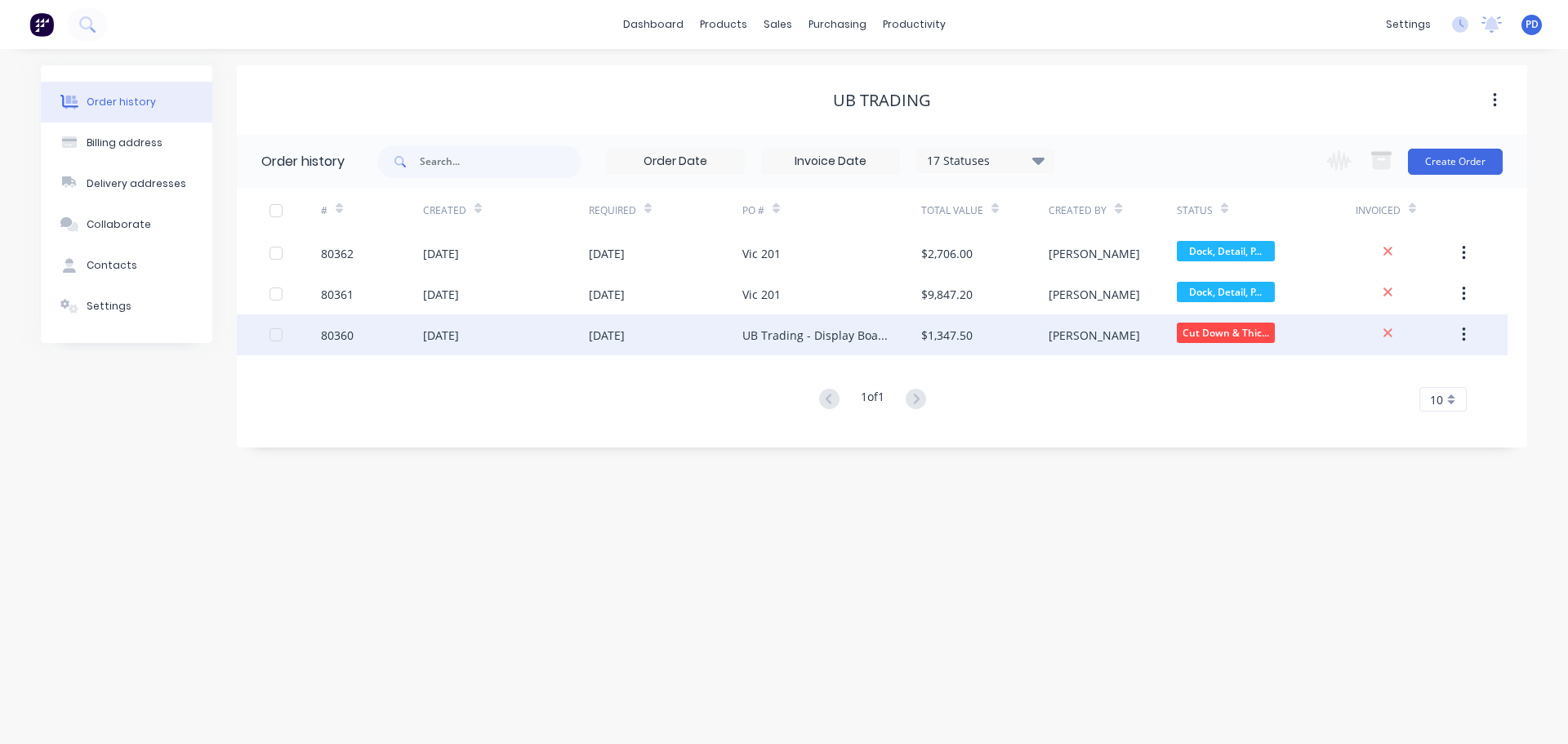
click at [598, 321] on div "[DATE]" at bounding box center [666, 335] width 154 height 40
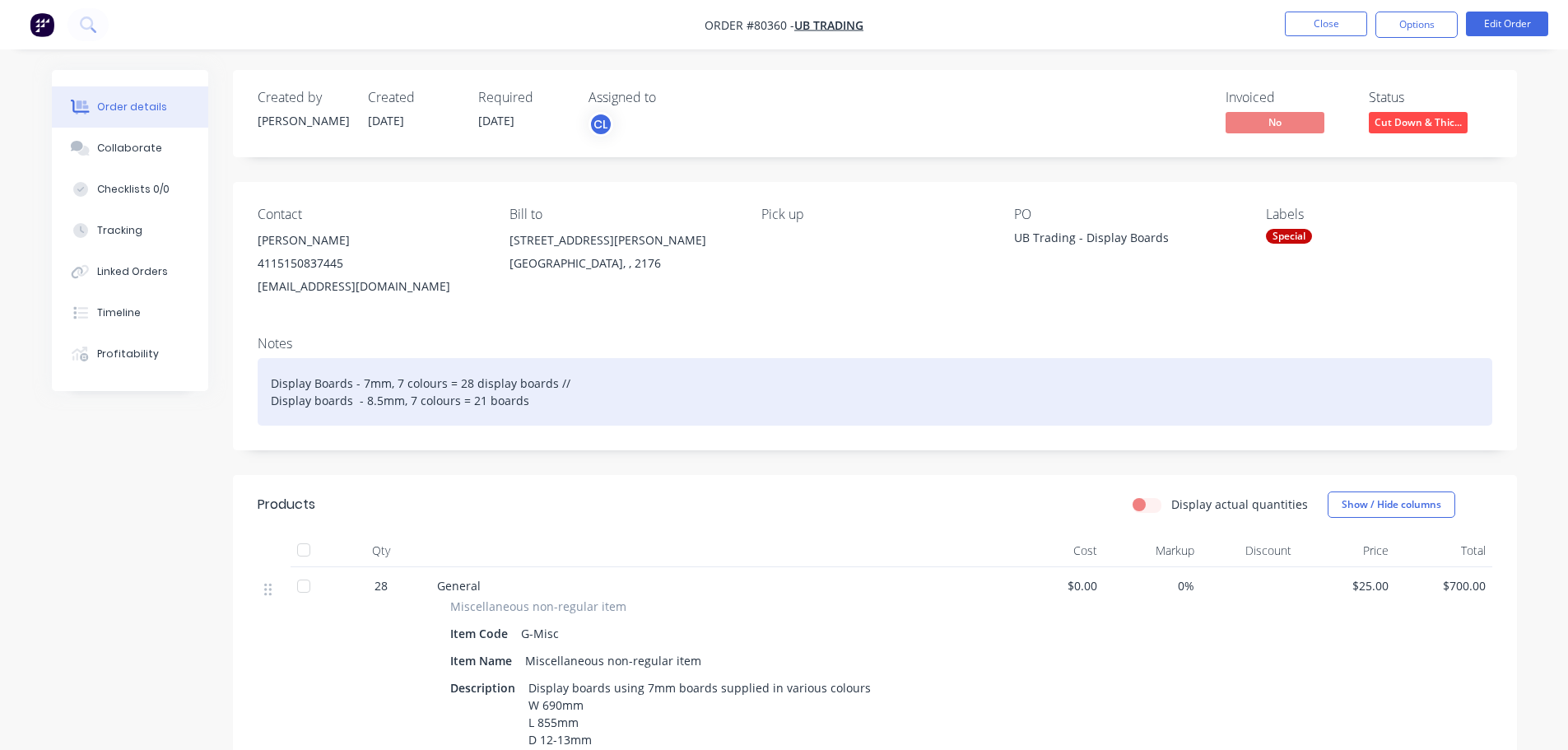
scroll to position [247, 0]
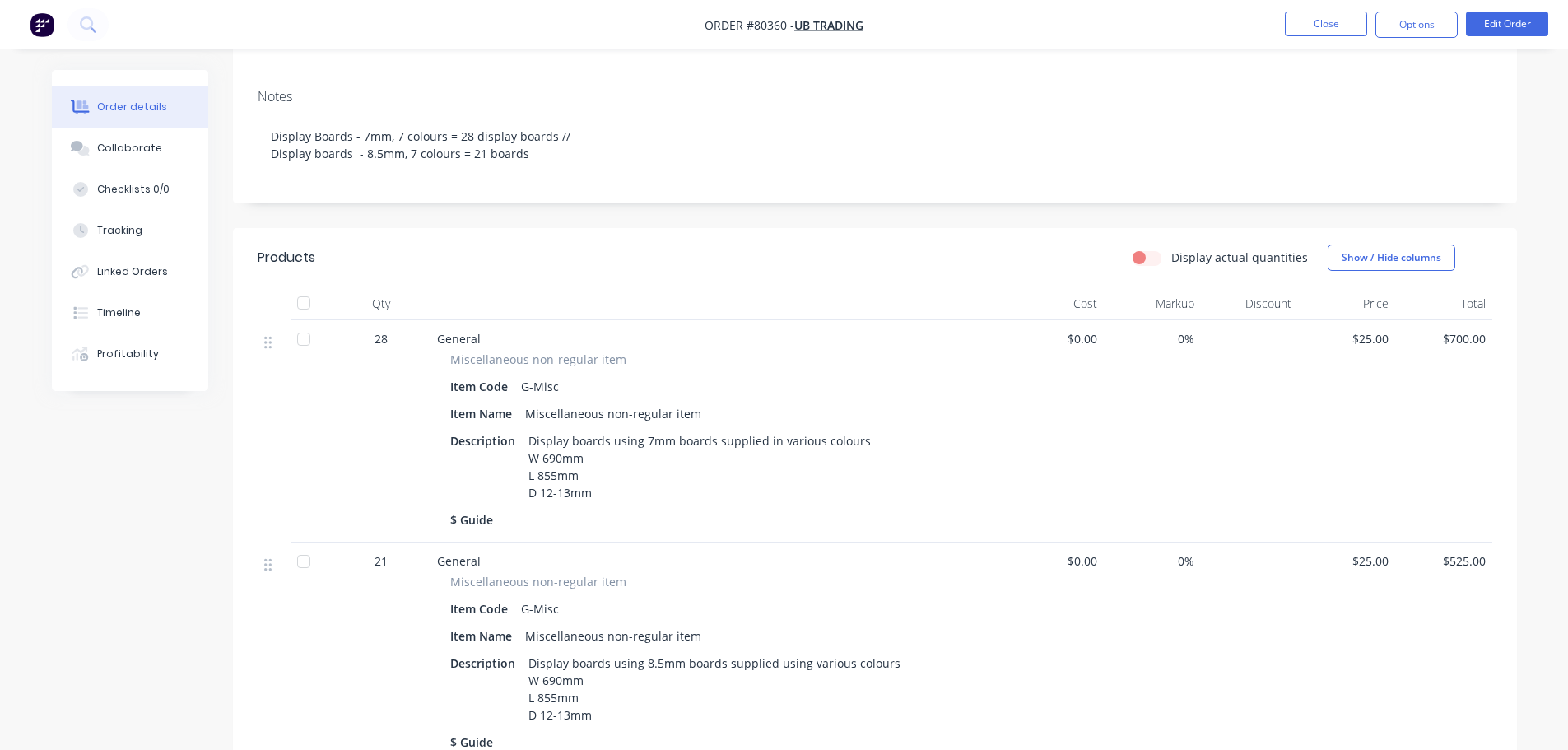
click at [560, 479] on div "Display boards using 7mm boards supplied in various colours W 690mm L 855mm D 1…" at bounding box center [699, 466] width 355 height 75
click at [1492, 23] on button "Edit Order" at bounding box center [1506, 23] width 82 height 24
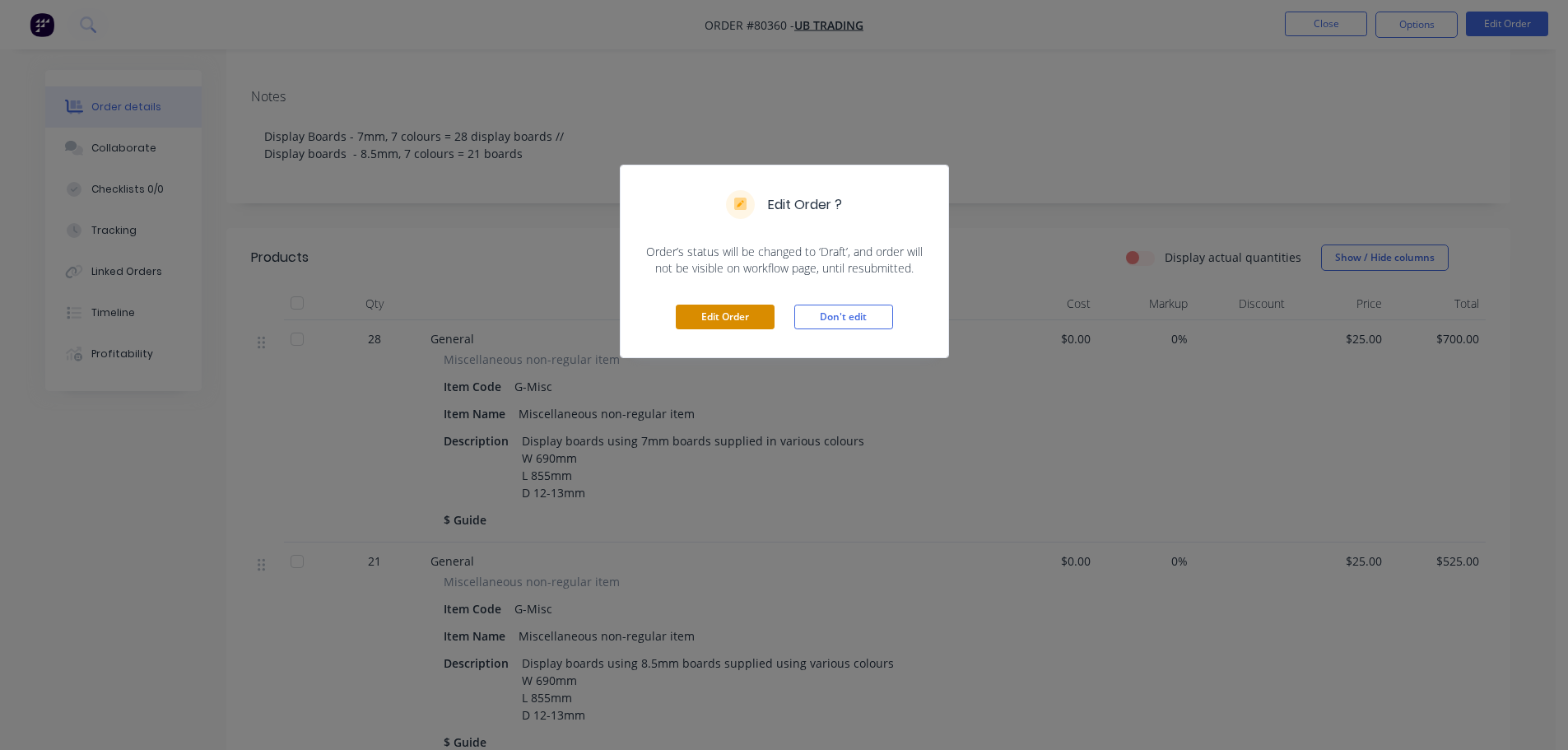
click at [744, 314] on button "Edit Order" at bounding box center [725, 316] width 99 height 24
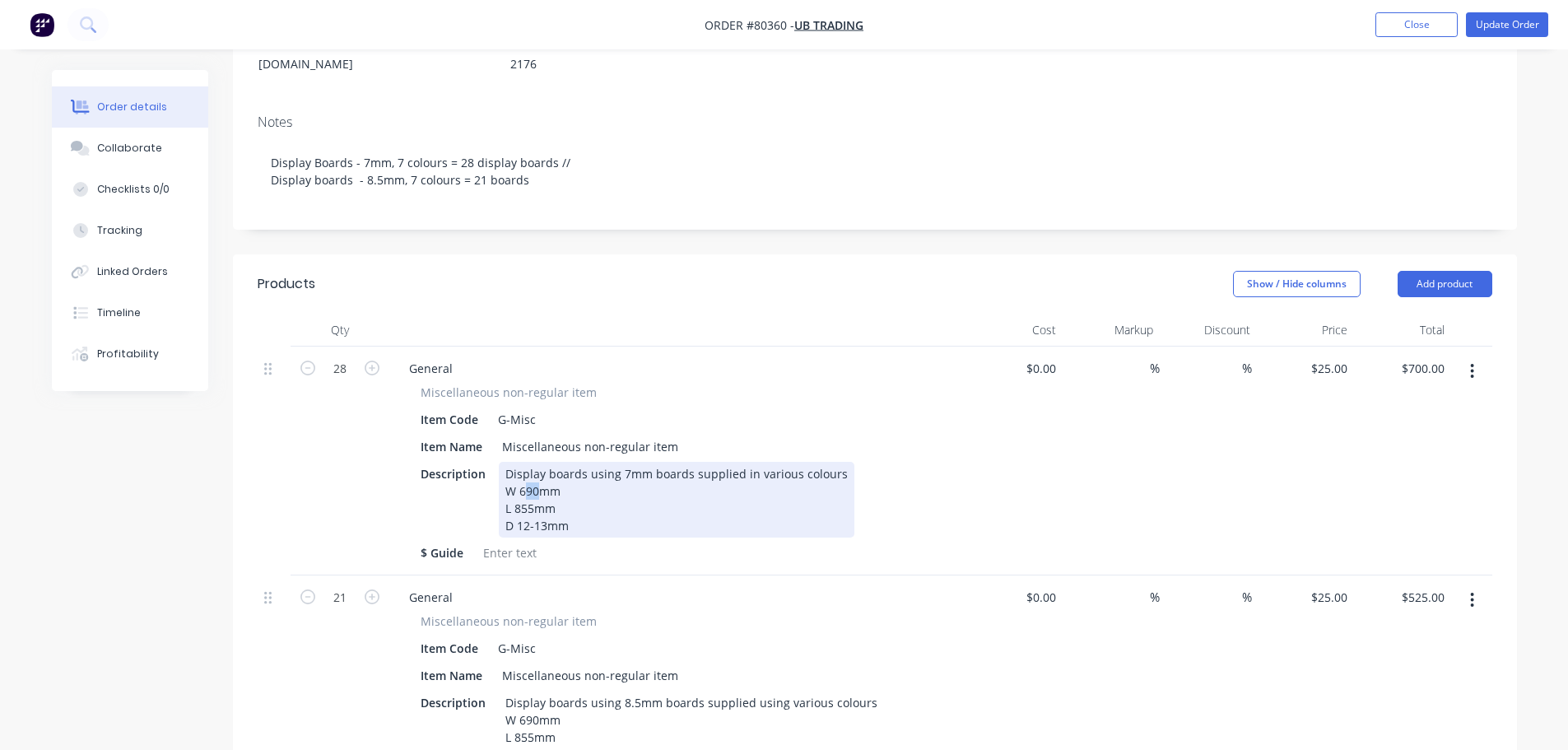
drag, startPoint x: 535, startPoint y: 486, endPoint x: 526, endPoint y: 487, distance: 9.1
click at [526, 487] on div "Display boards using 7mm boards supplied in various colours W 690mm L 855mm D 1…" at bounding box center [676, 499] width 355 height 75
click at [532, 499] on div "Display boards using 7mm boards supplied in various colours W 600mm L 855mm D 1…" at bounding box center [676, 499] width 355 height 75
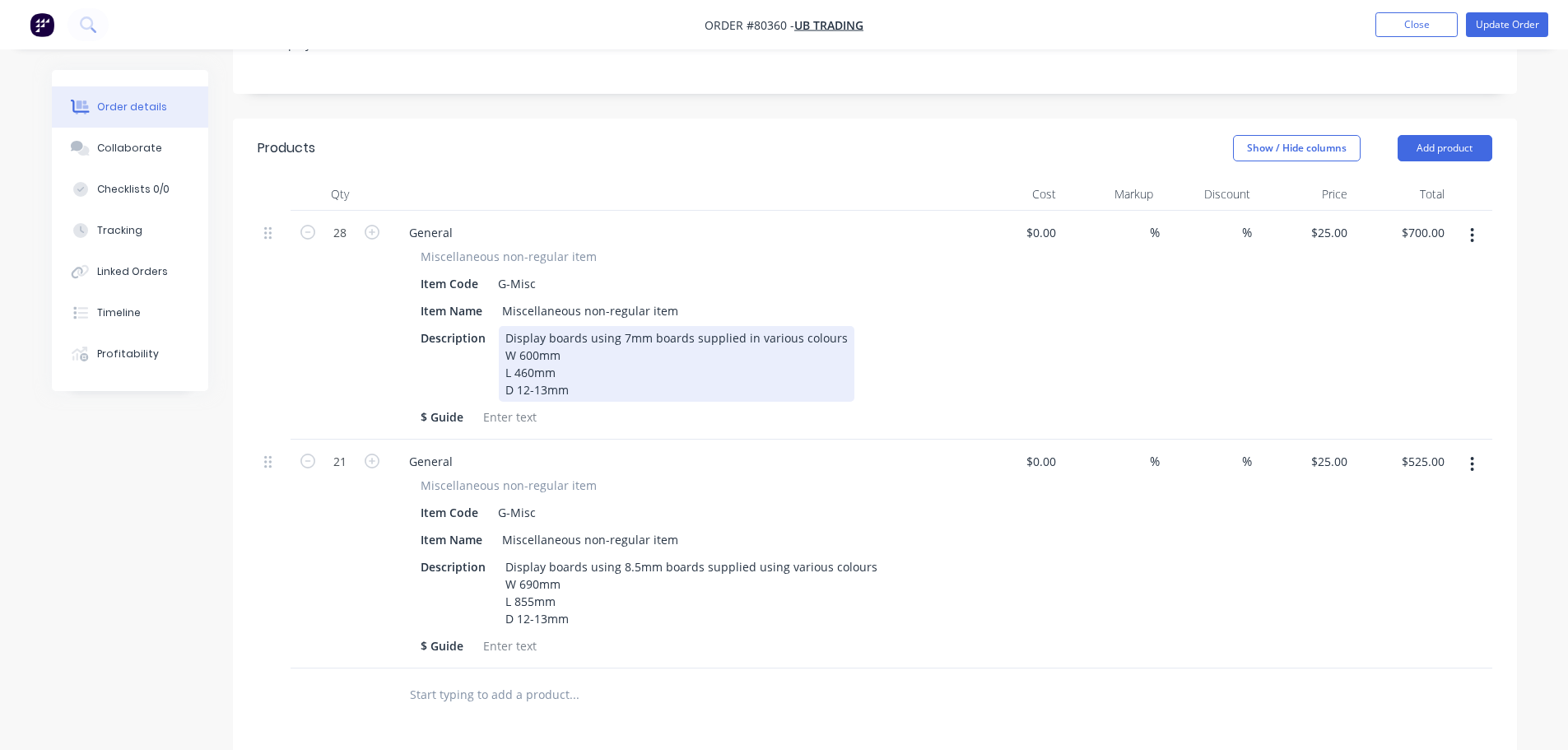
scroll to position [412, 0]
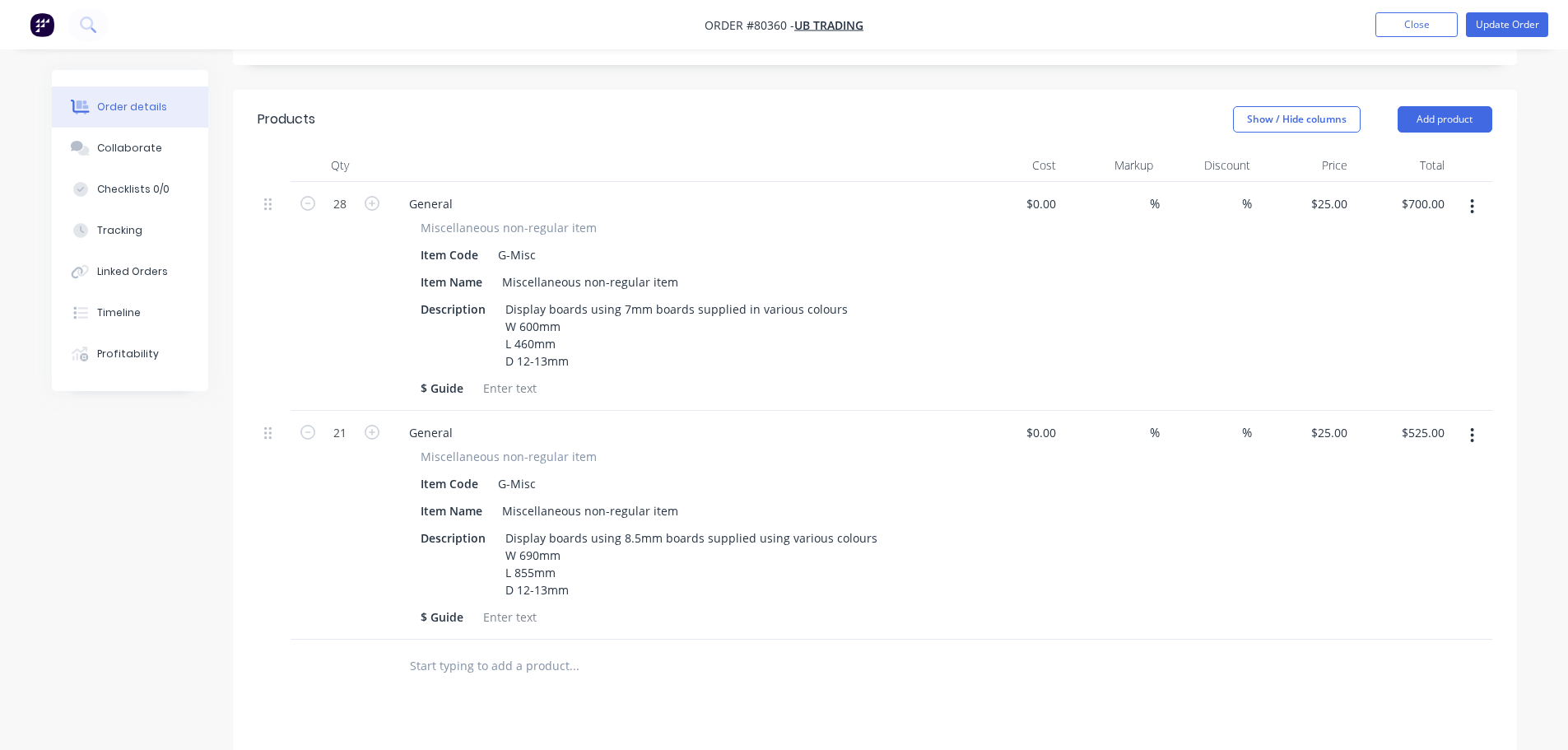
click at [1144, 313] on div "%" at bounding box center [1111, 297] width 97 height 229
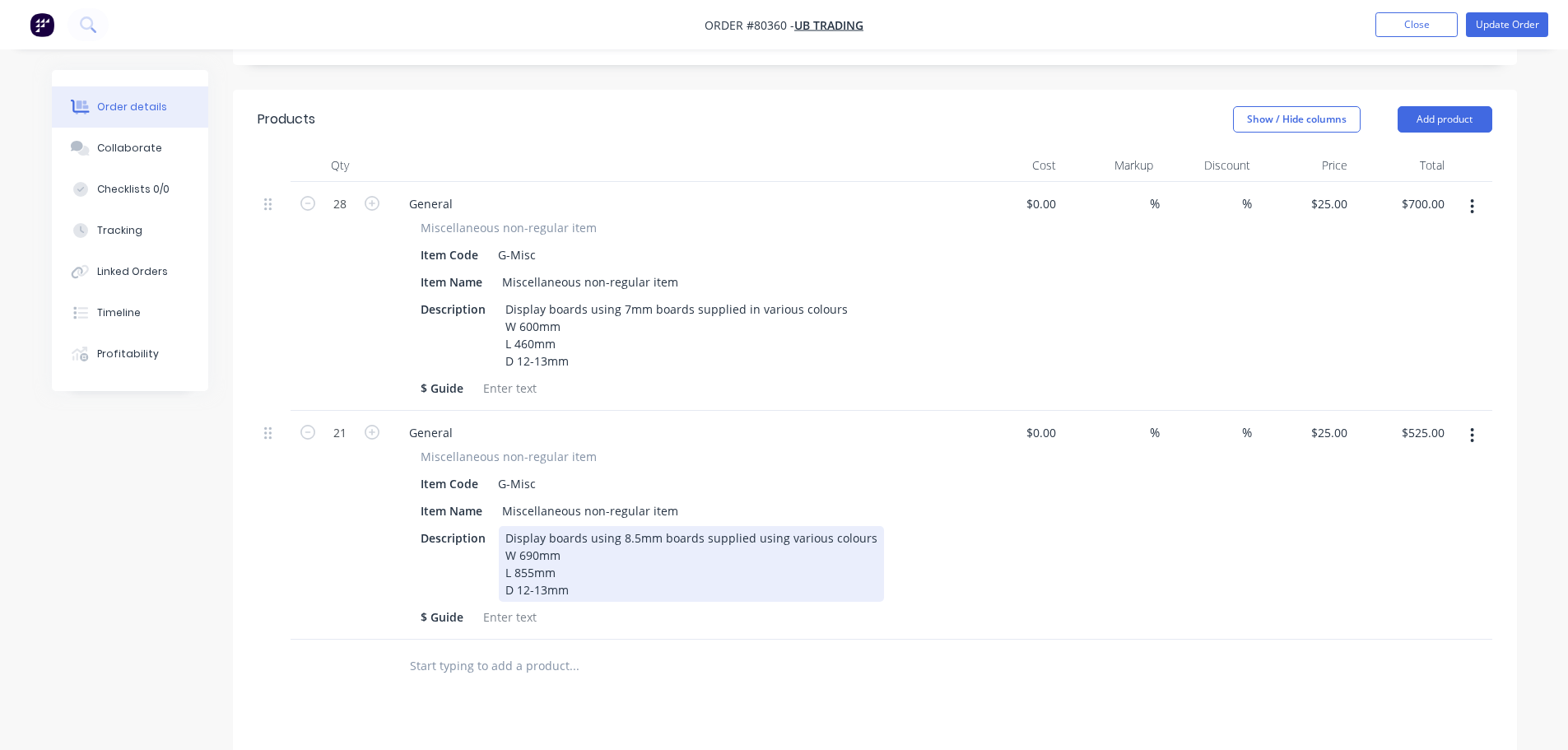
click at [535, 551] on div "Display boards using 8.5mm boards supplied using various colours W 690mm L 855m…" at bounding box center [691, 564] width 385 height 75
click at [530, 564] on div "Display boards using 8.5mm boards supplied using various colours W 600mm L 855m…" at bounding box center [691, 564] width 385 height 75
click at [631, 591] on div "Display boards using 8.5mm boards supplied using various colours W 600mm L 460m…" at bounding box center [691, 564] width 385 height 75
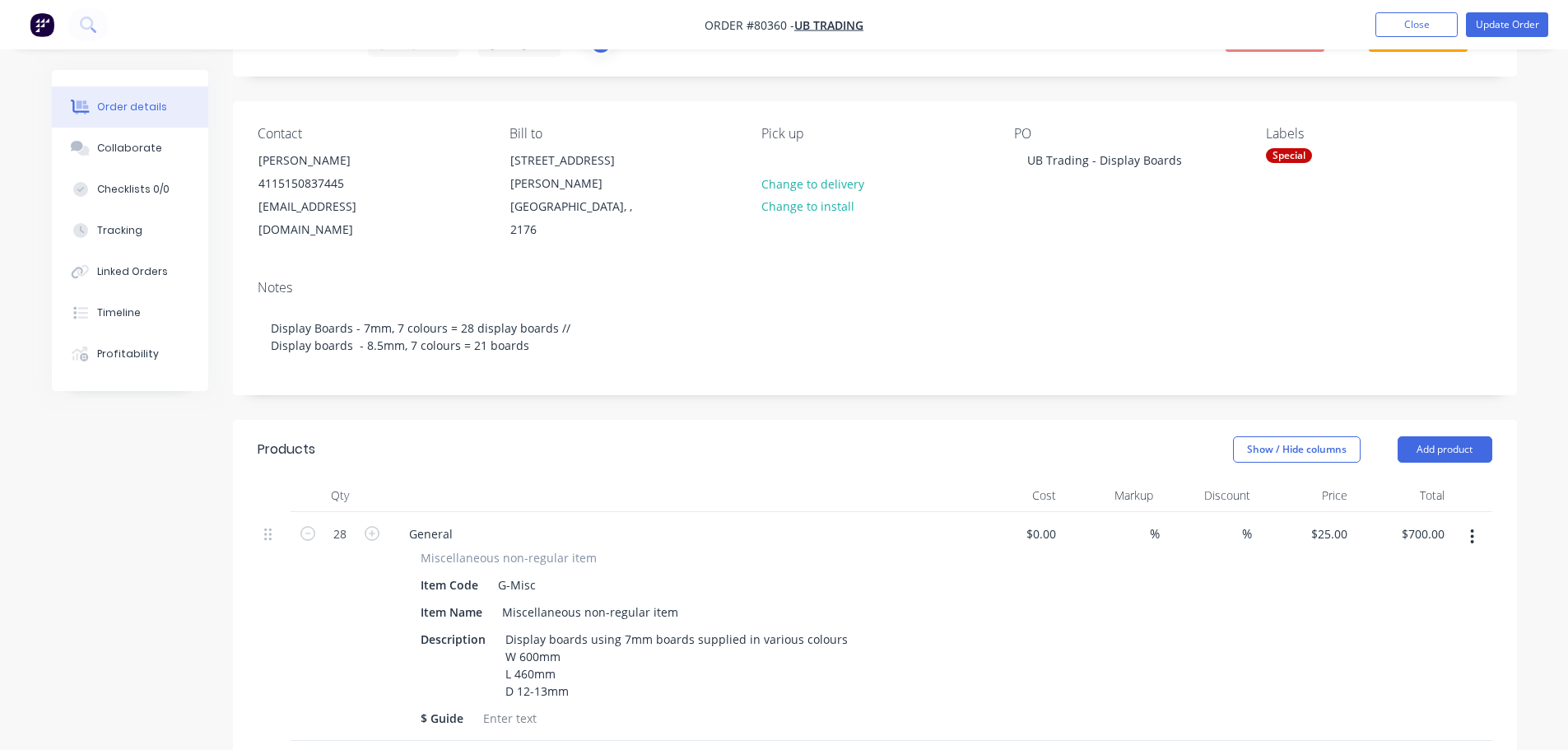
scroll to position [0, 0]
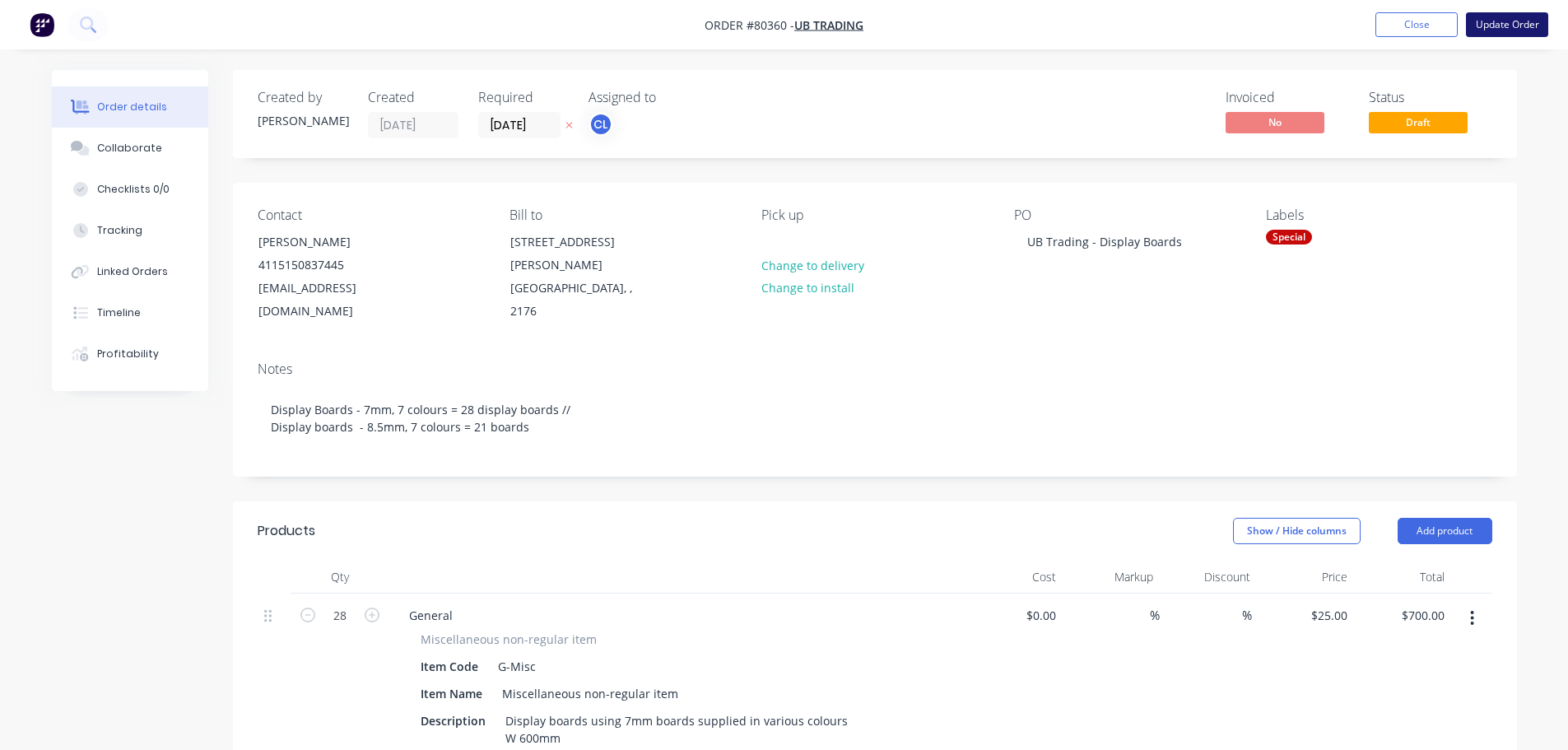
click at [1500, 26] on button "Update Order" at bounding box center [1506, 24] width 82 height 24
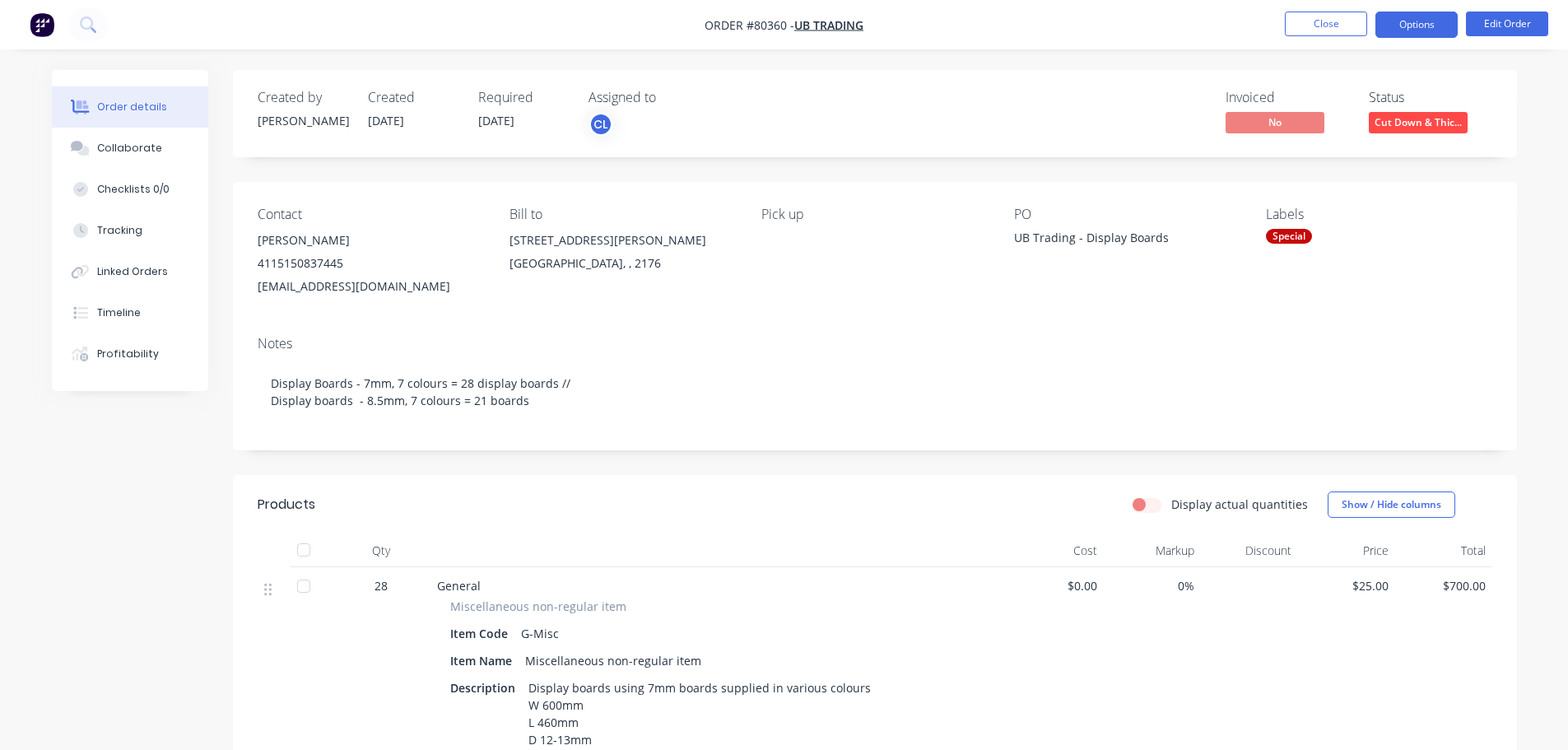
click at [1439, 22] on button "Options" at bounding box center [1416, 24] width 82 height 26
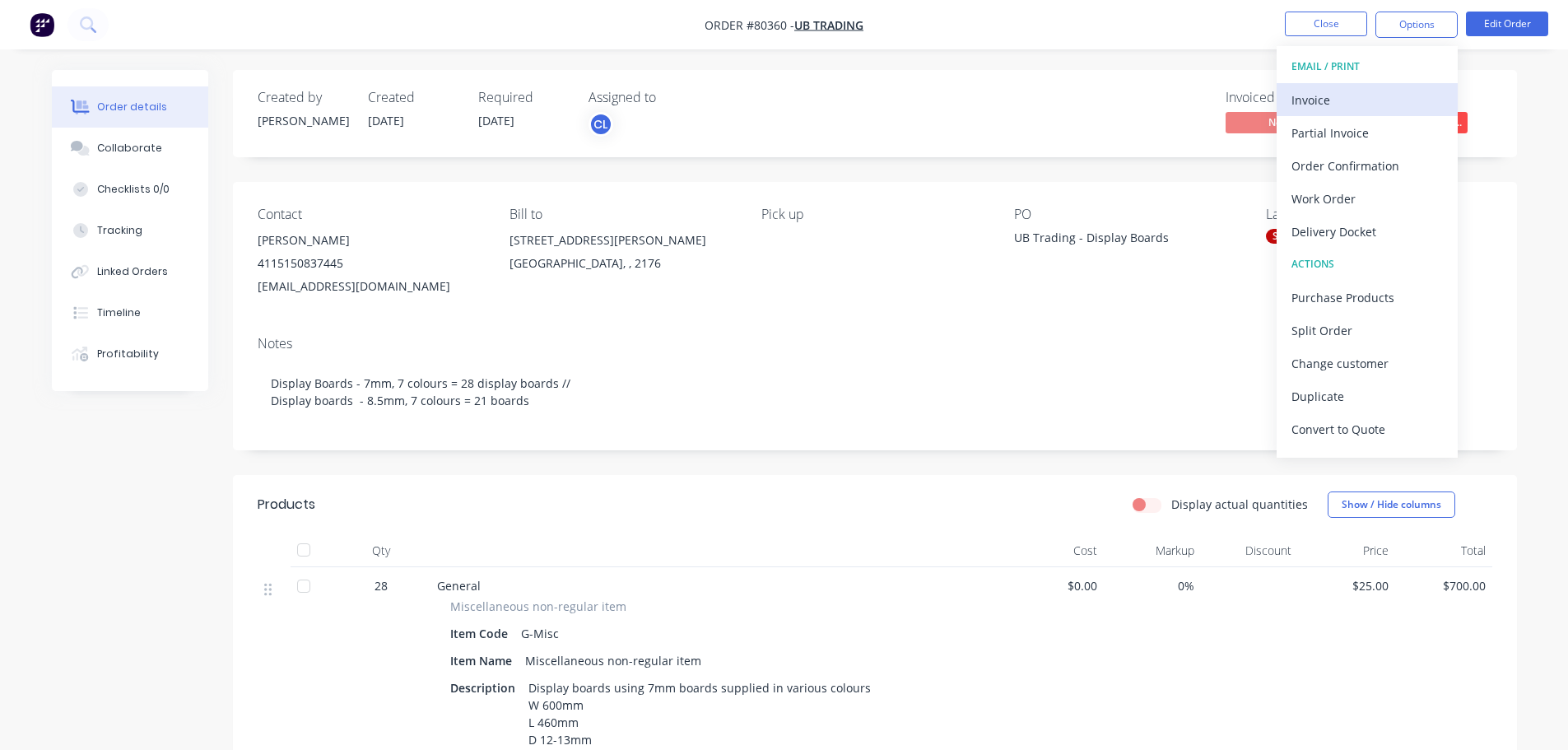
click at [1356, 90] on div "Invoice" at bounding box center [1367, 101] width 152 height 24
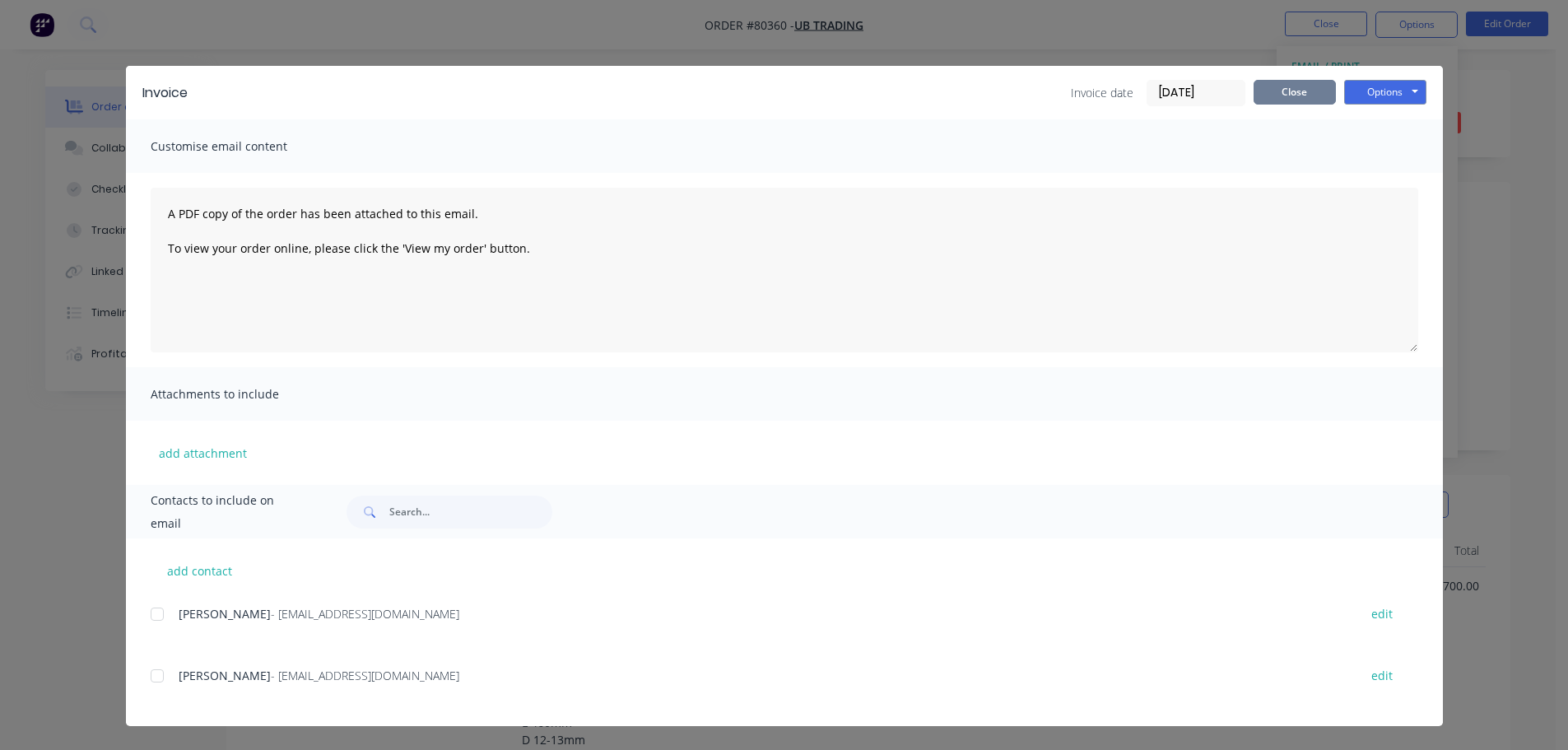
click at [1304, 93] on button "Close" at bounding box center [1294, 92] width 82 height 24
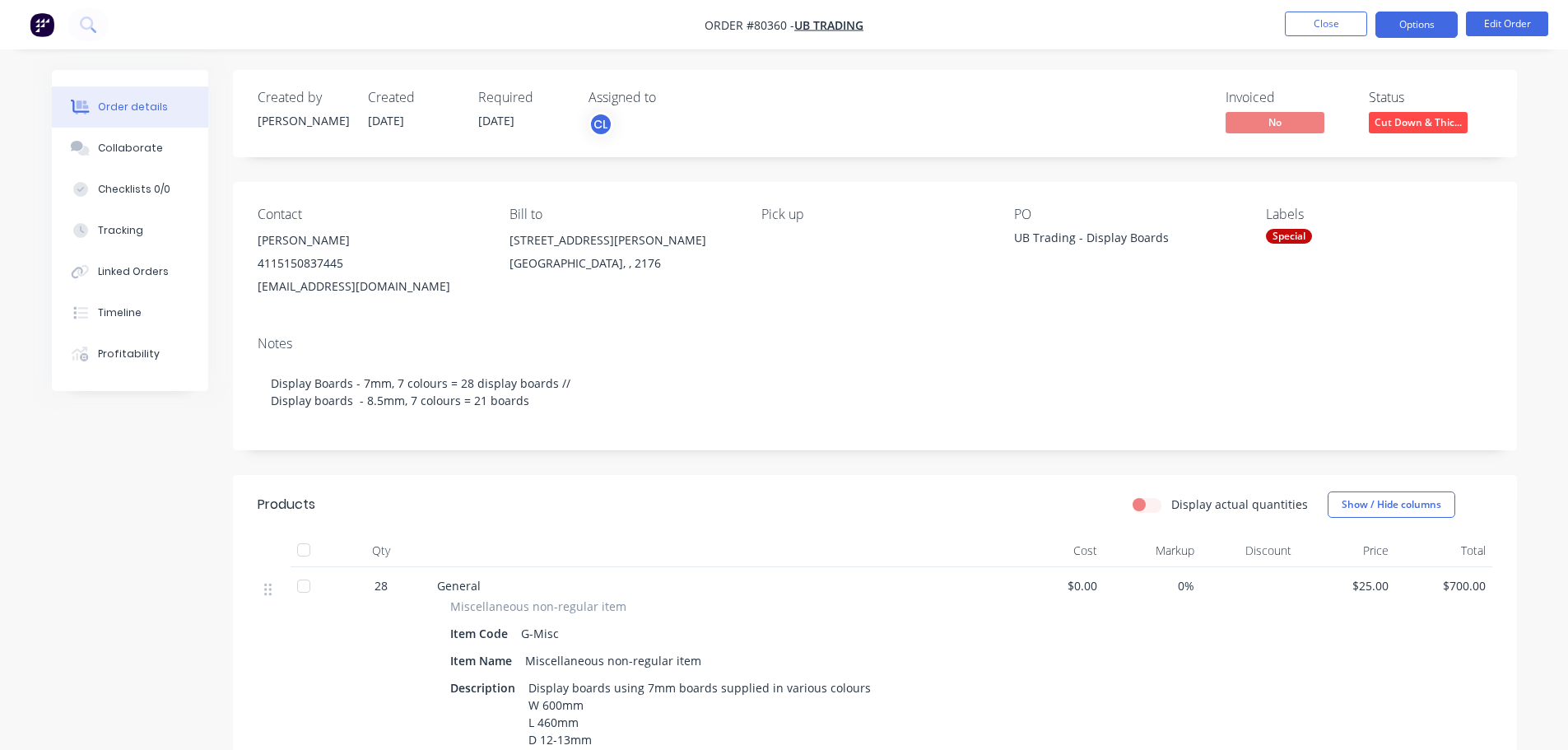
click at [1396, 23] on button "Options" at bounding box center [1416, 24] width 82 height 26
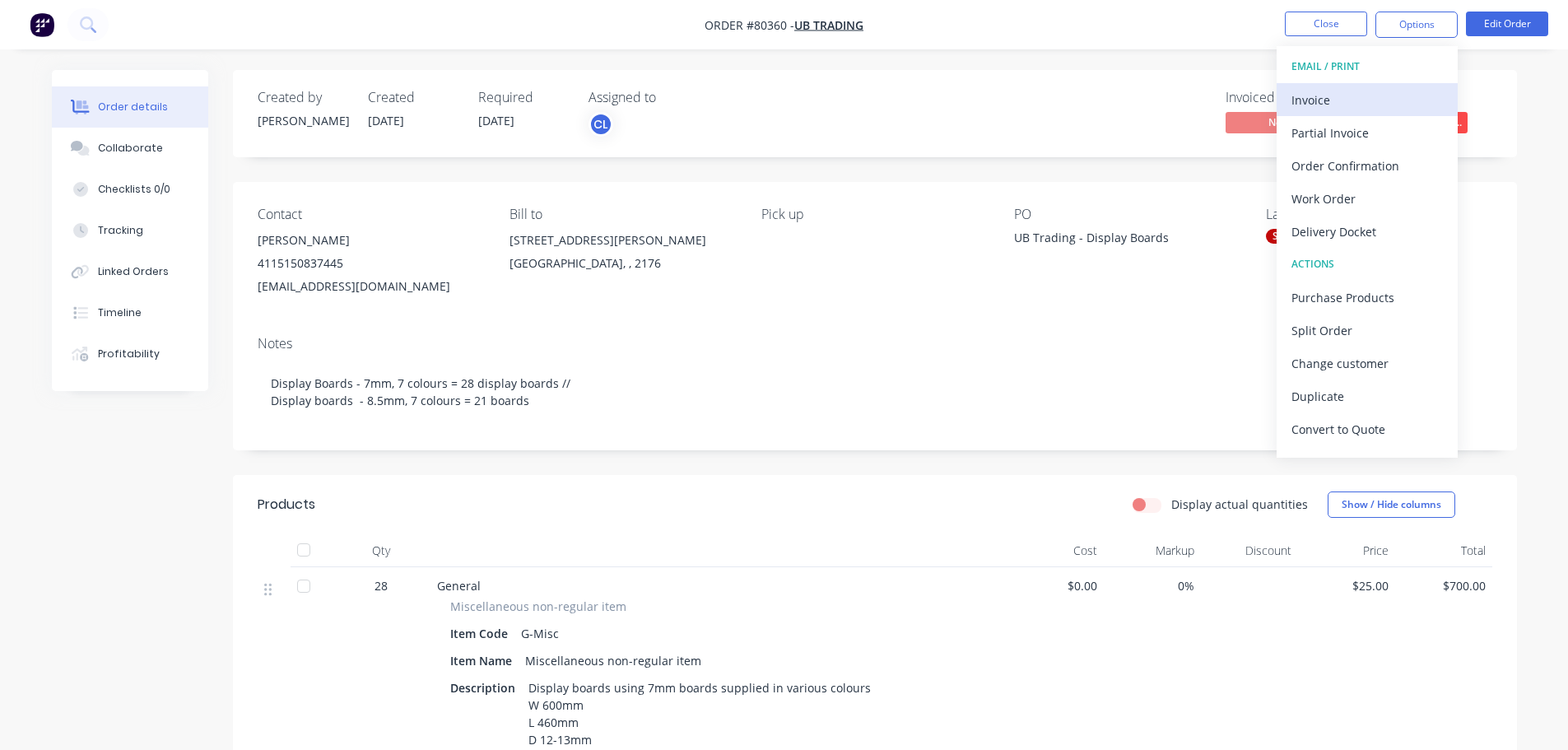
click at [1322, 105] on div "Invoice" at bounding box center [1367, 101] width 152 height 24
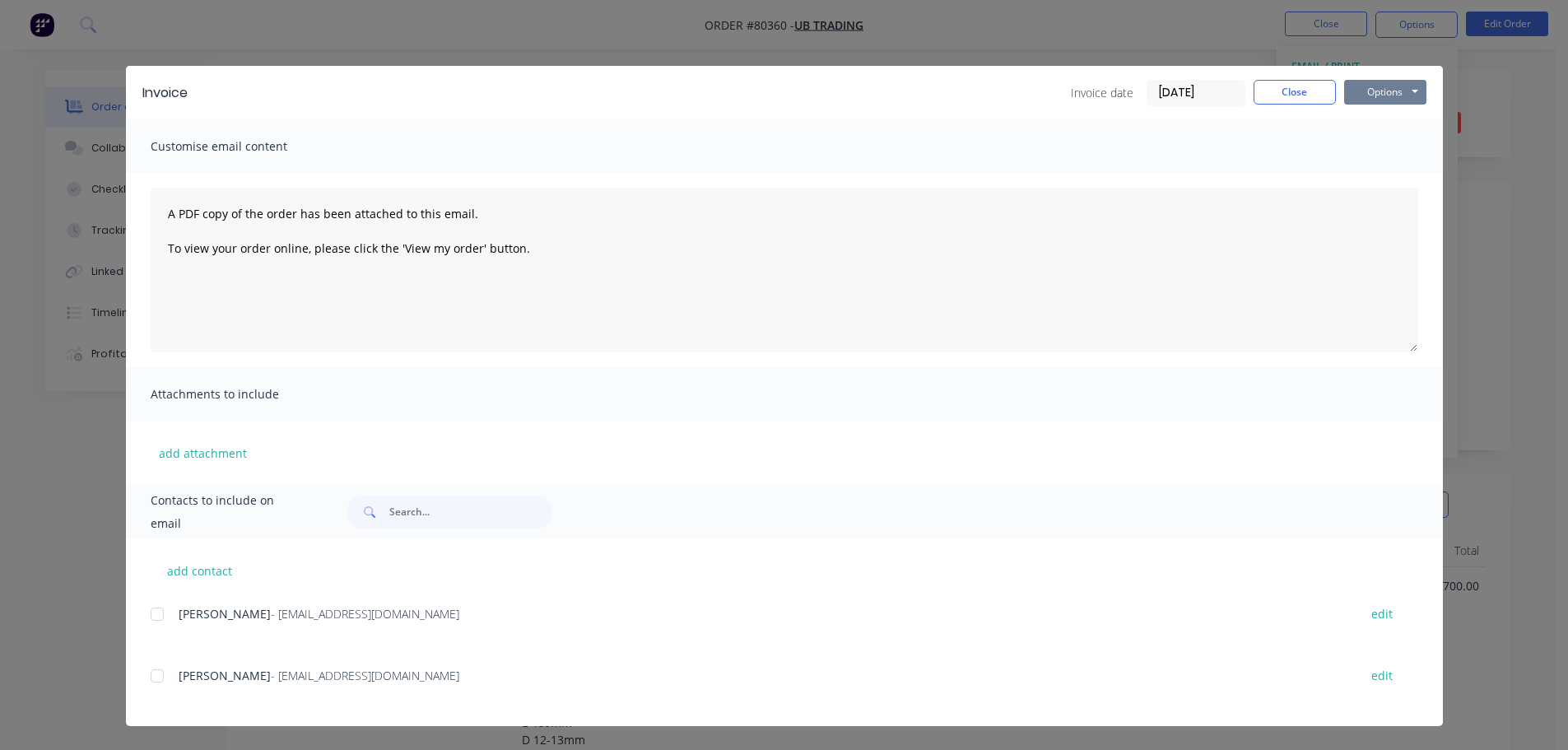
click at [1363, 96] on button "Options" at bounding box center [1385, 92] width 82 height 24
click at [1370, 154] on button "Print" at bounding box center [1397, 148] width 106 height 27
click at [1311, 87] on button "Close" at bounding box center [1294, 92] width 82 height 24
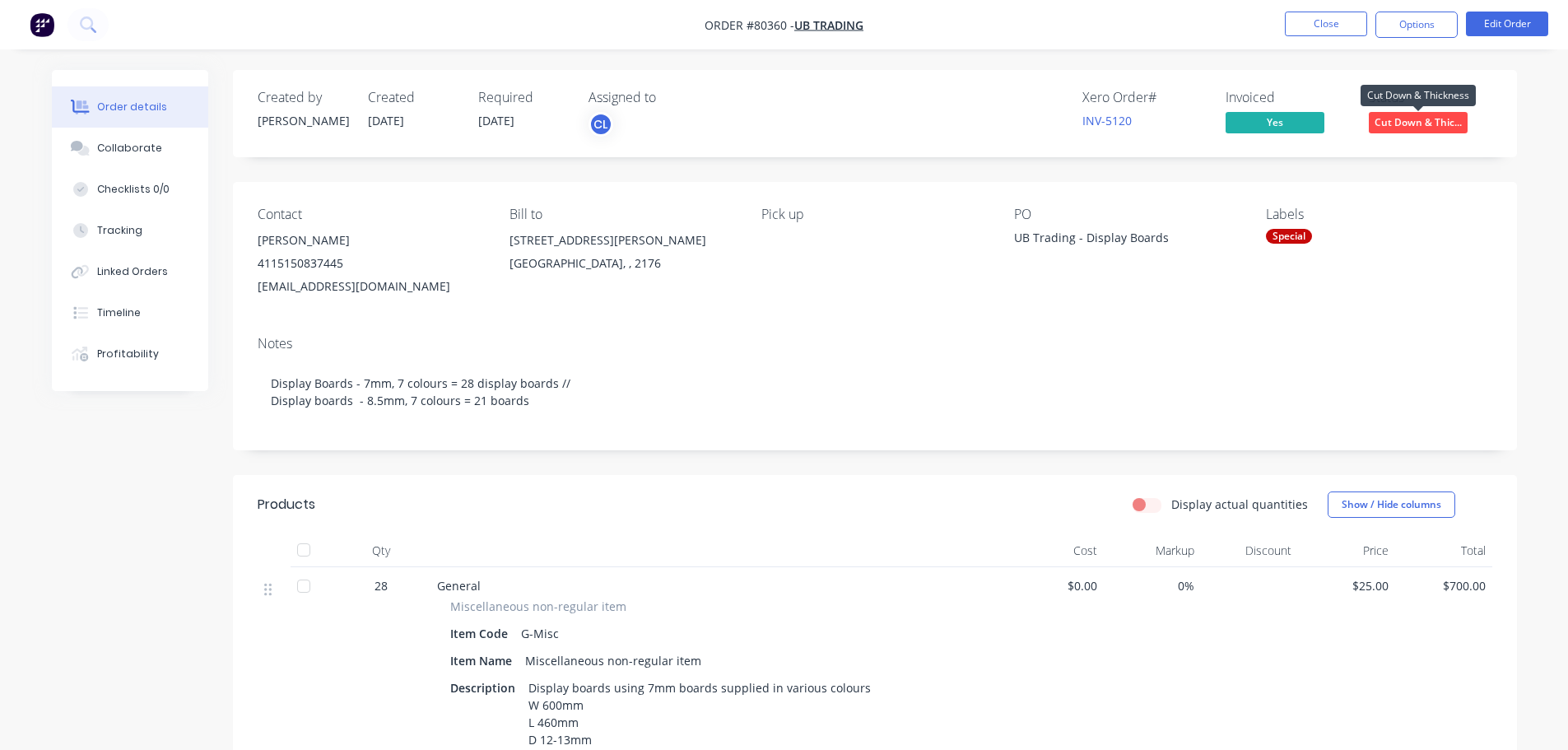
click at [1402, 121] on span "Cut Down & Thic..." at bounding box center [1418, 122] width 99 height 21
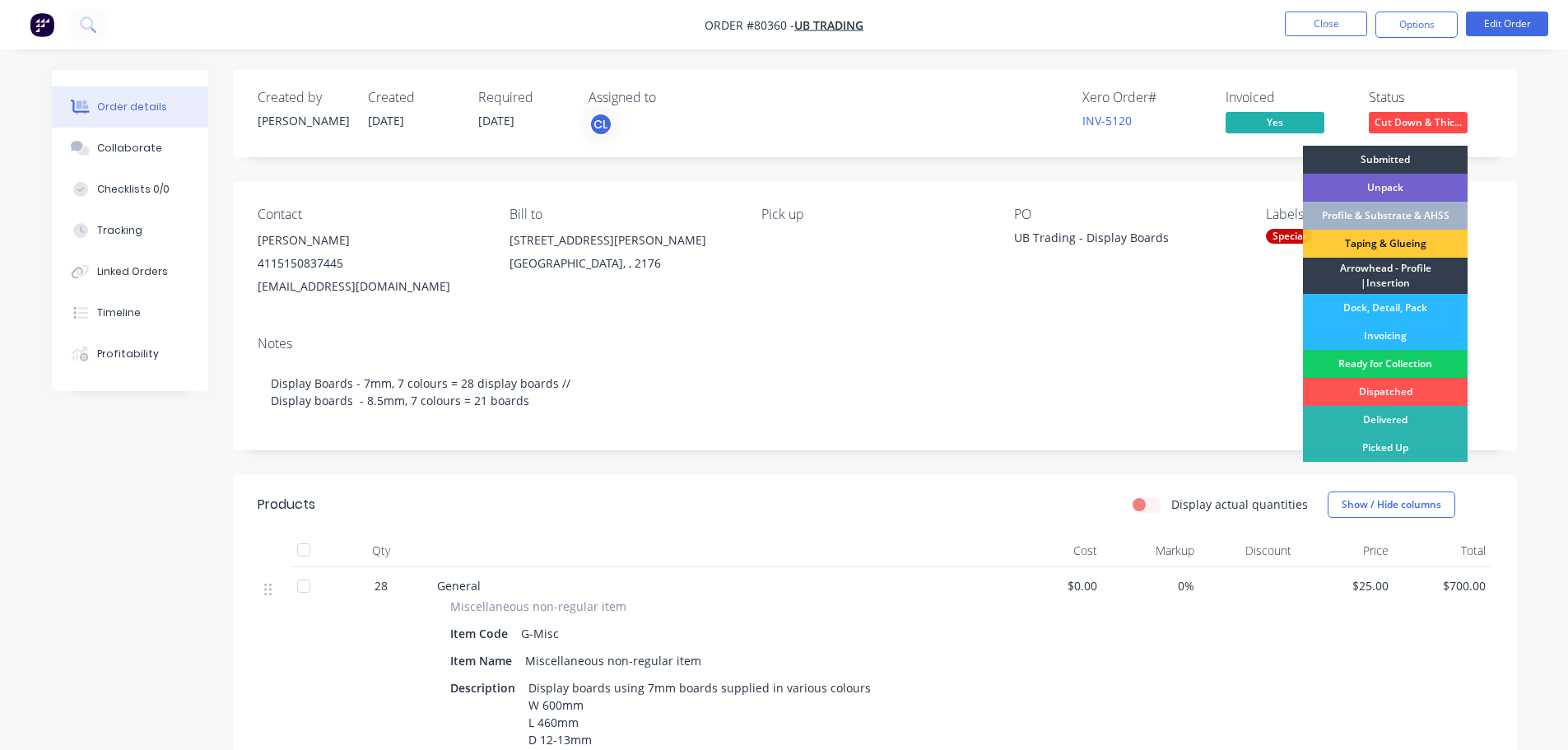
click at [1387, 364] on div "Ready for Collection" at bounding box center [1385, 364] width 165 height 28
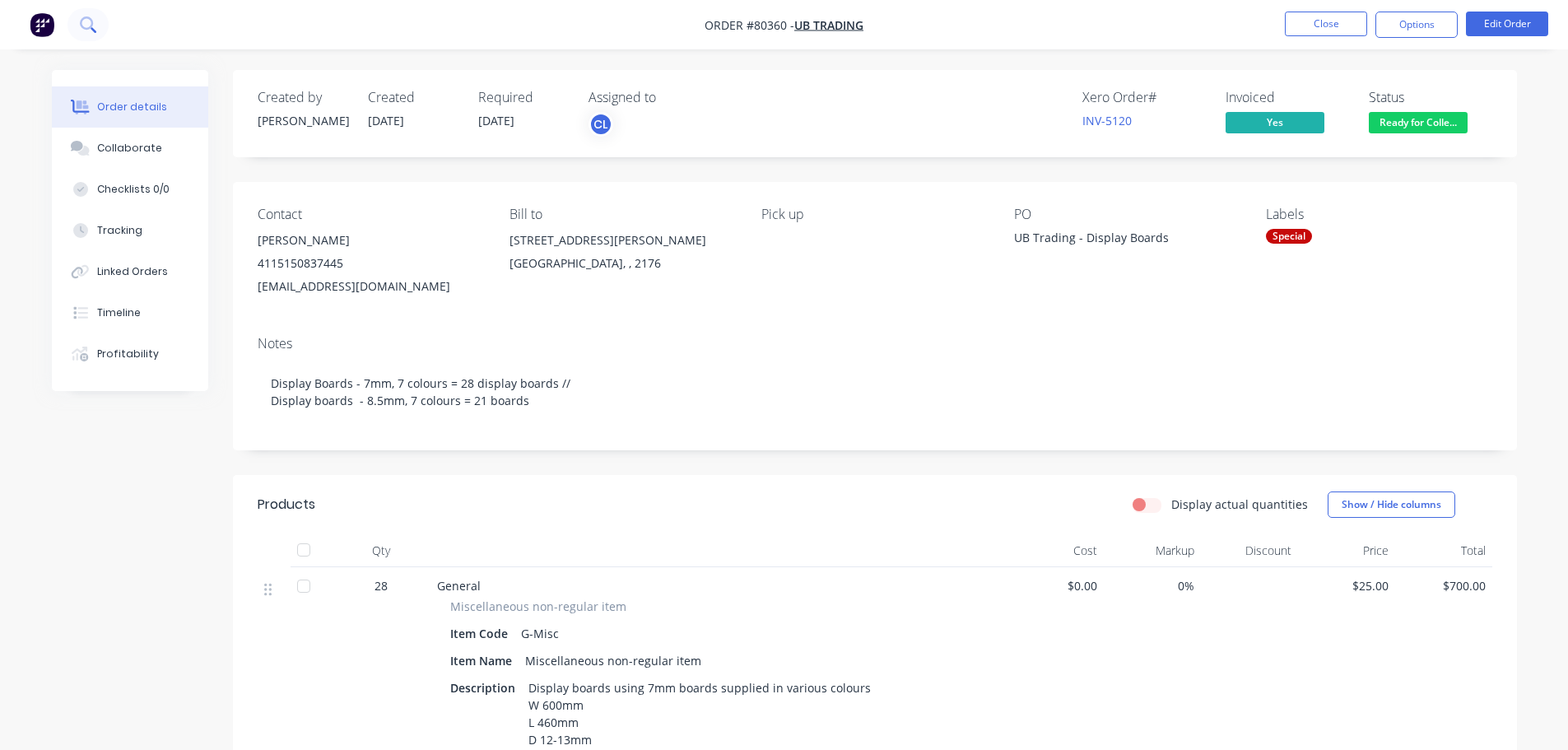
click at [76, 24] on button at bounding box center [88, 24] width 41 height 33
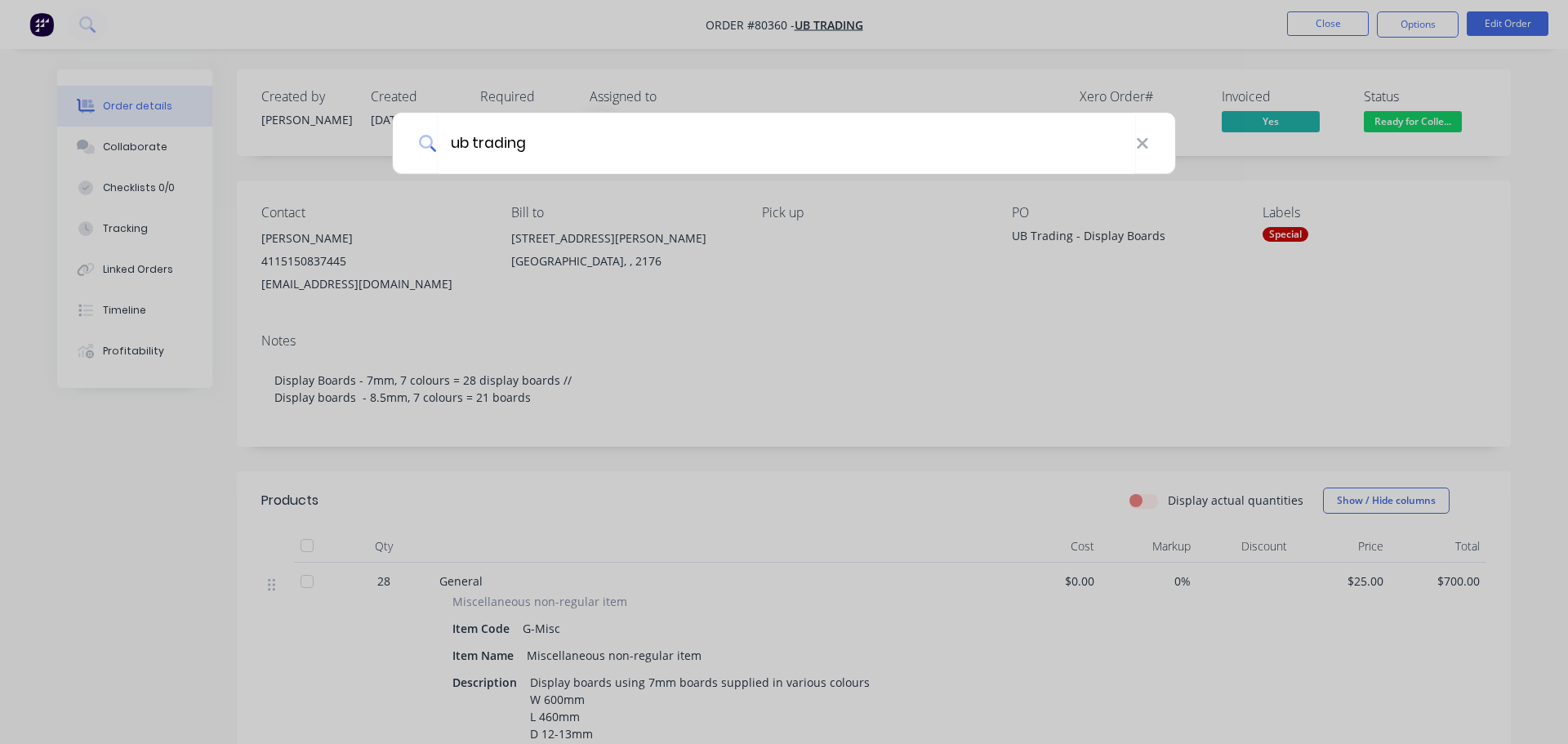
type input "ub trading"
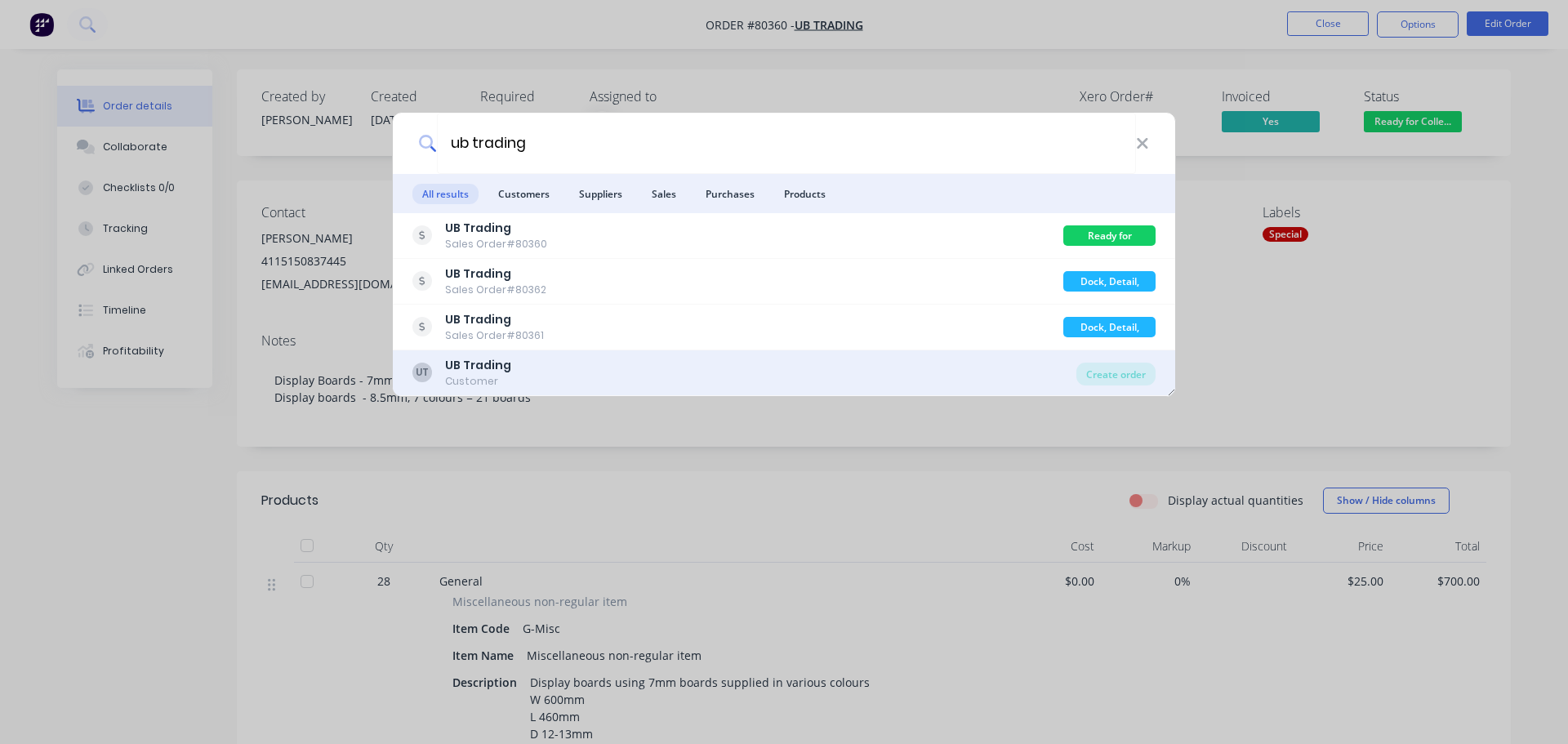
click at [465, 381] on div "Customer" at bounding box center [477, 381] width 66 height 15
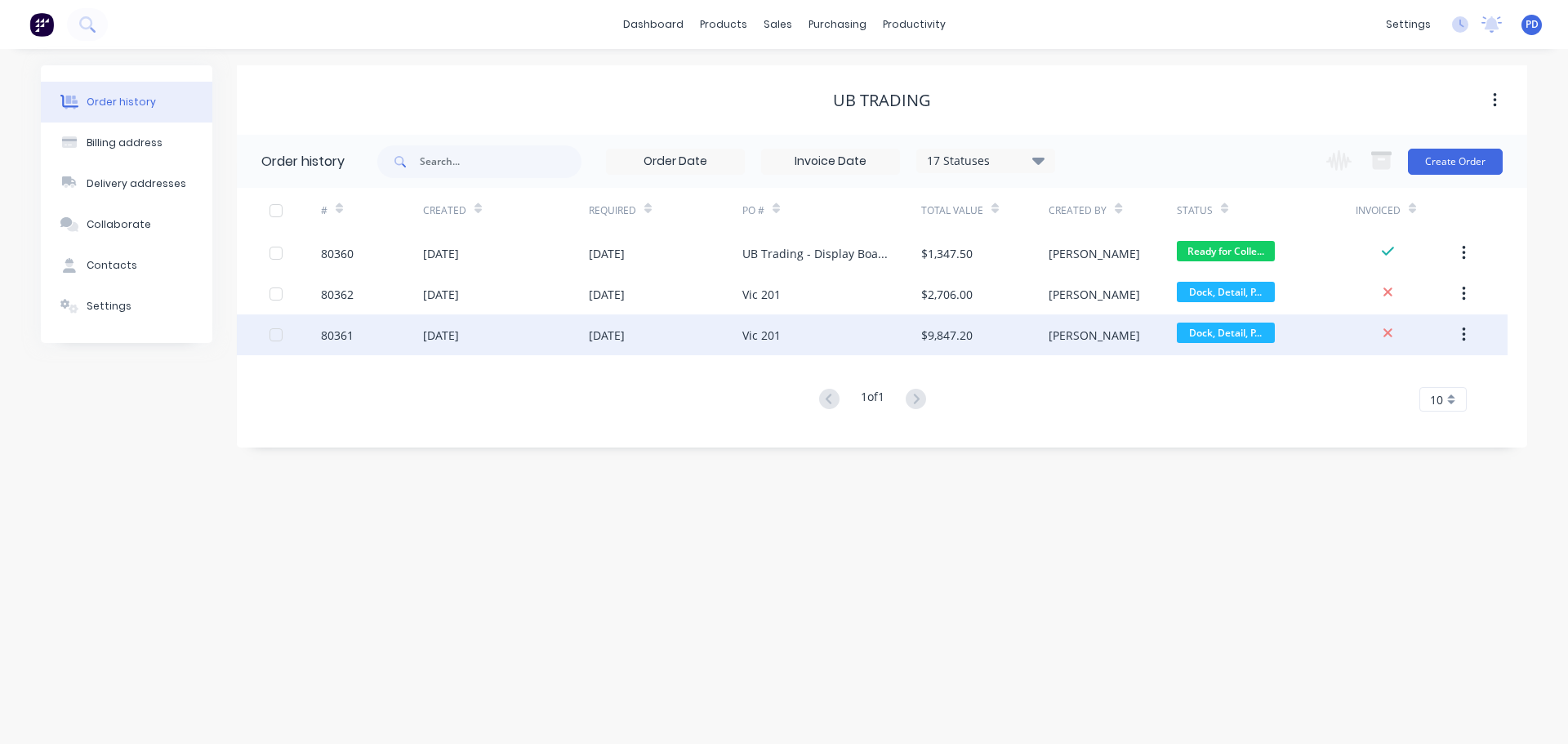
click at [339, 338] on div "80361" at bounding box center [337, 335] width 33 height 17
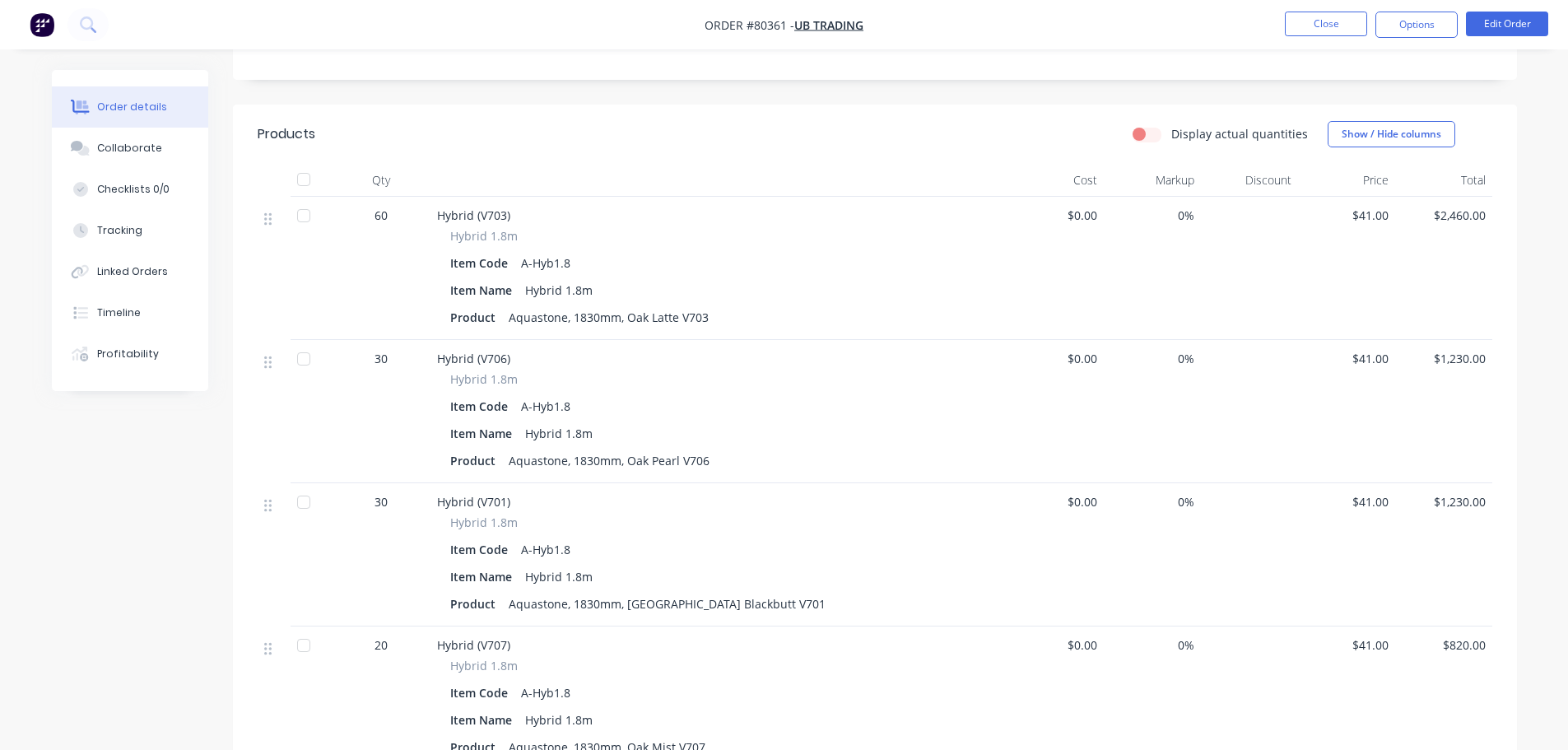
scroll to position [361, 0]
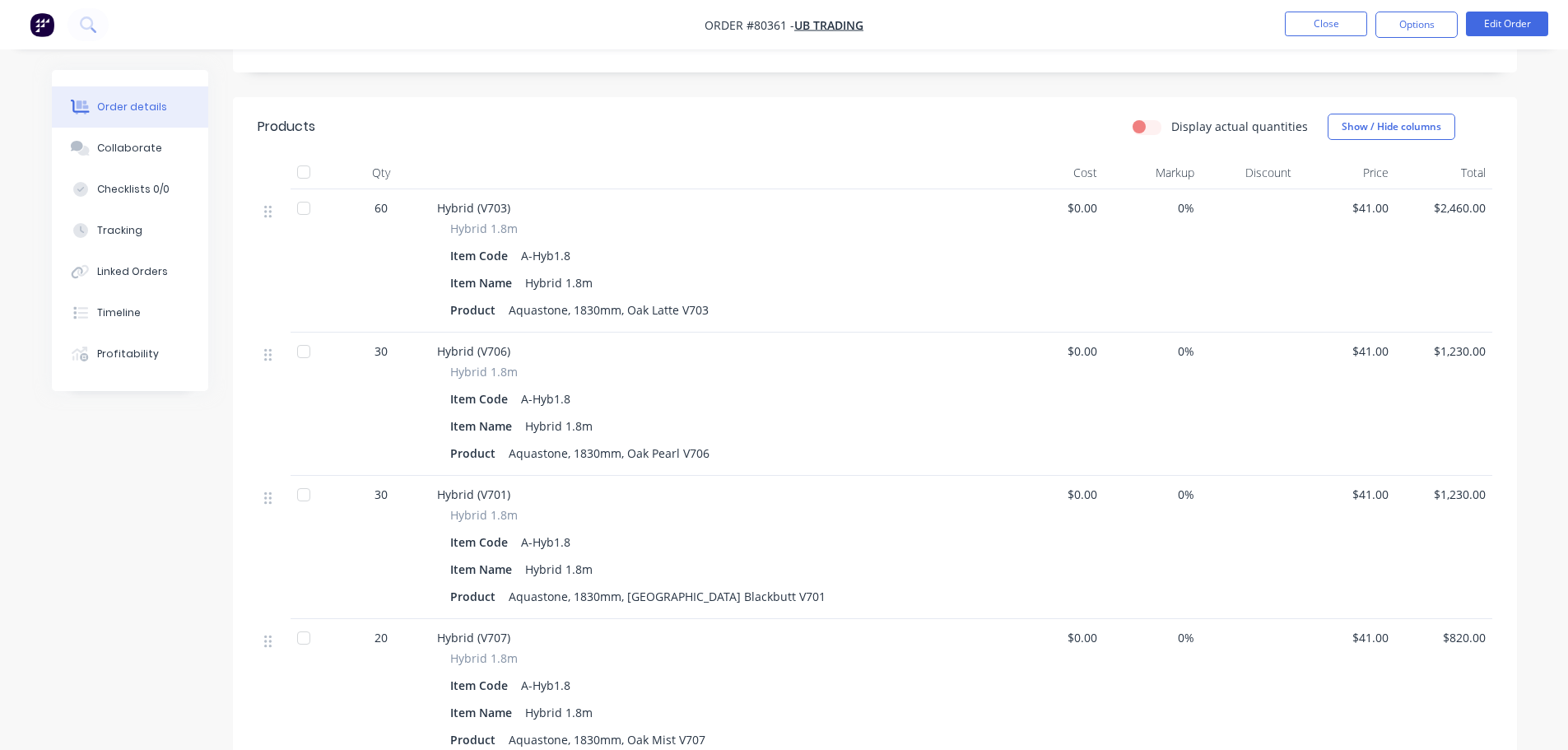
click at [380, 351] on span "30" at bounding box center [381, 351] width 13 height 17
click at [1513, 28] on button "Edit Order" at bounding box center [1506, 23] width 82 height 24
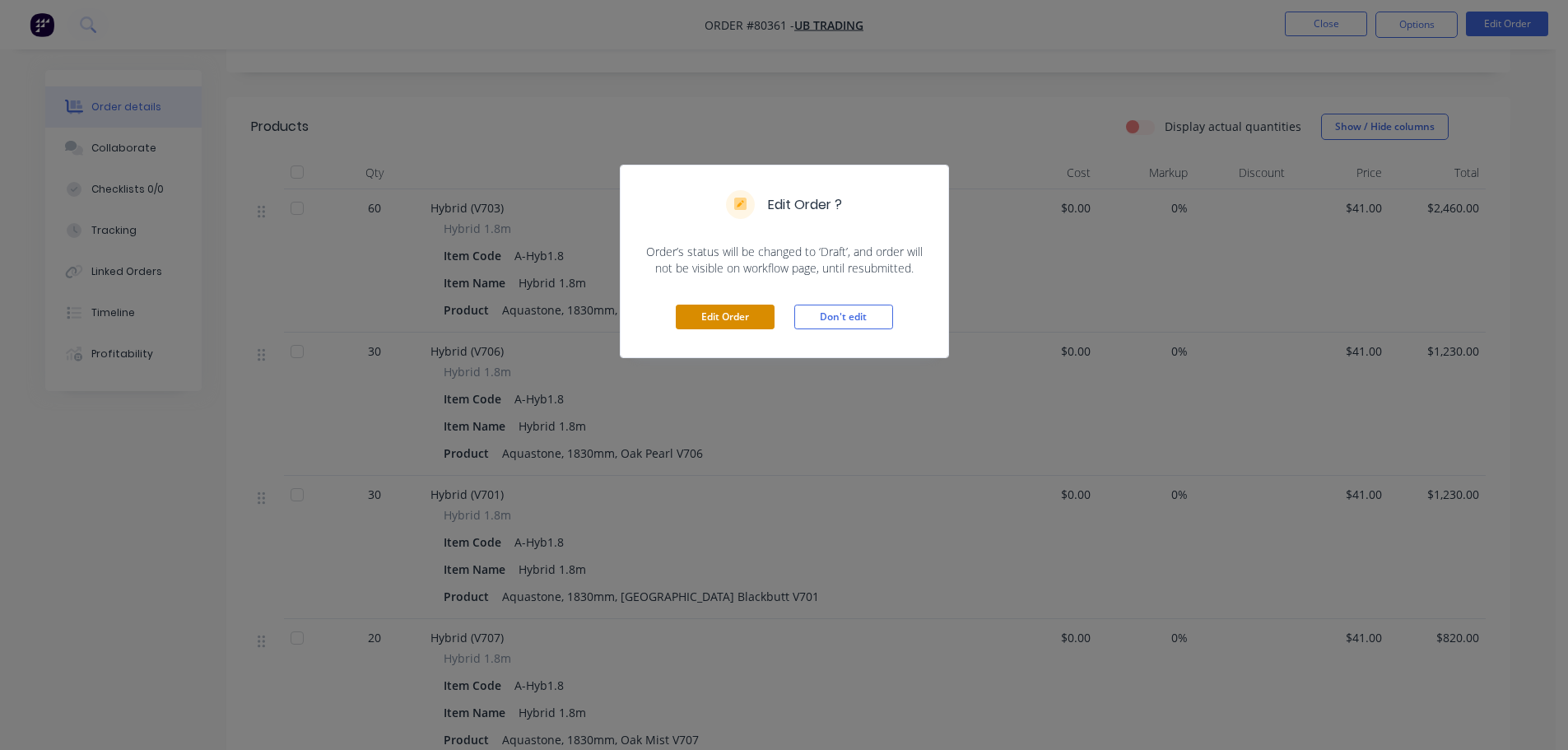
click at [696, 318] on button "Edit Order" at bounding box center [725, 316] width 99 height 24
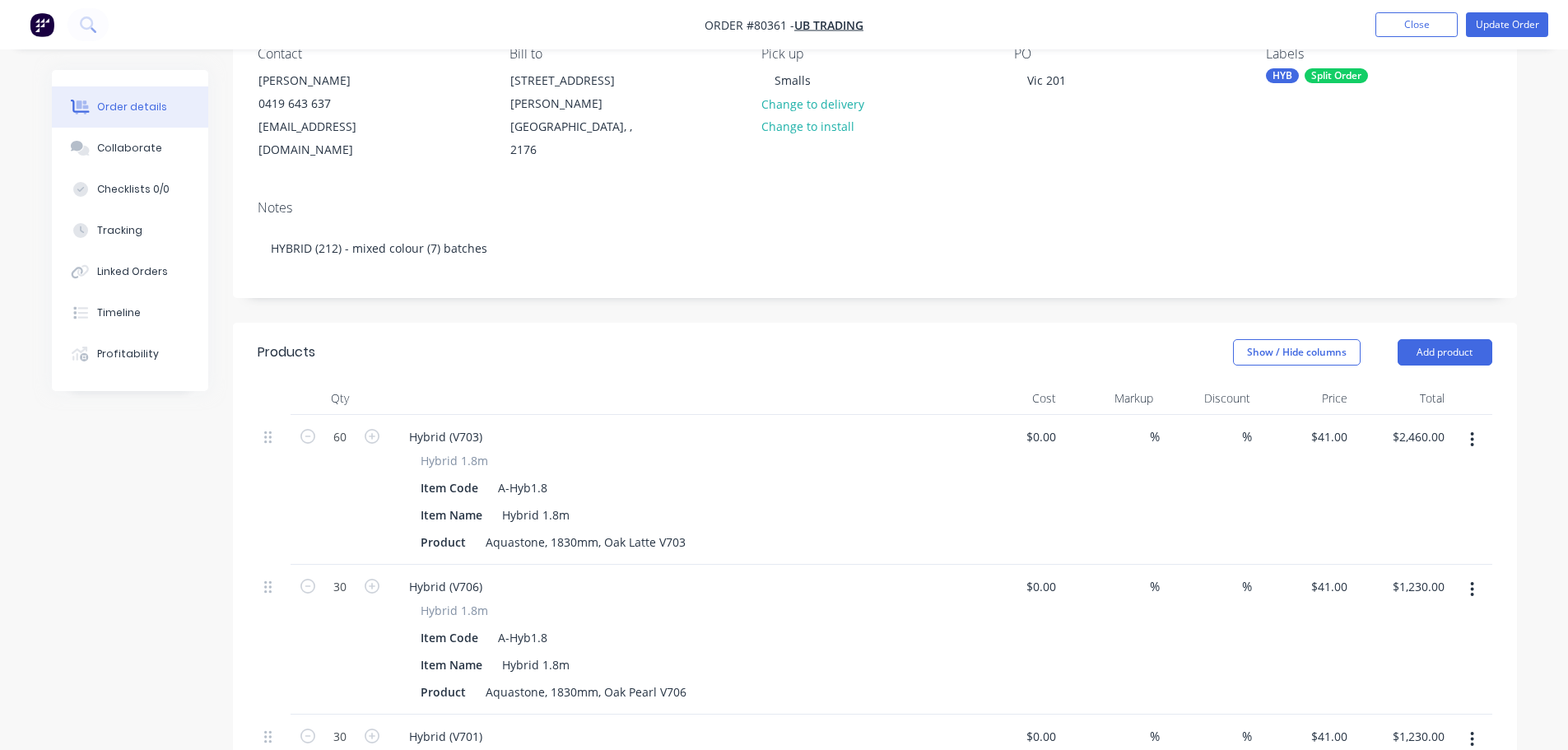
scroll to position [165, 0]
click at [307, 576] on icon "button" at bounding box center [308, 583] width 15 height 15
type input "29"
type input "$1,189.00"
click at [307, 576] on icon "button" at bounding box center [308, 583] width 15 height 15
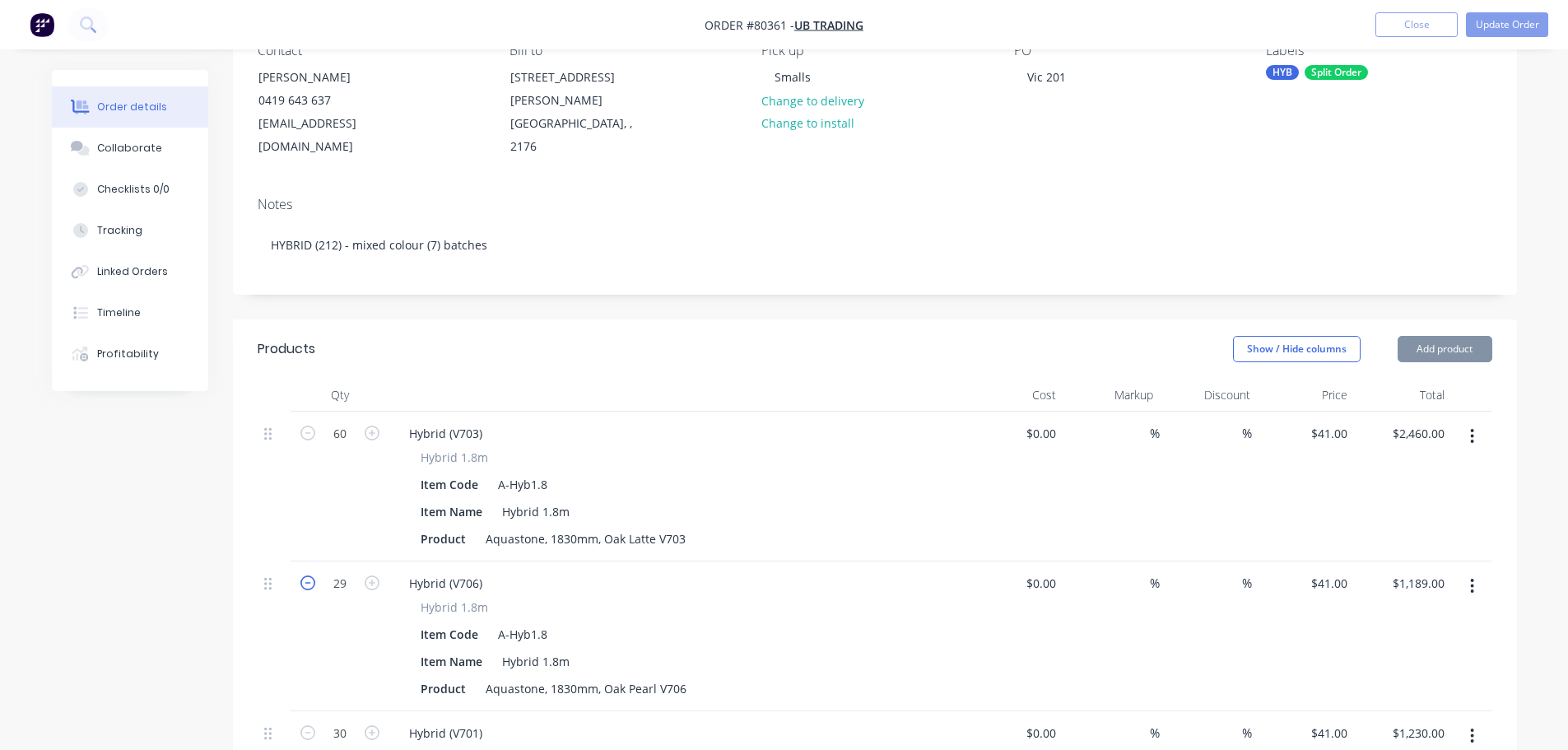
type input "28"
type input "$1,148.00"
click at [307, 576] on icon "button" at bounding box center [308, 583] width 15 height 15
type input "27"
type input "$1,107.00"
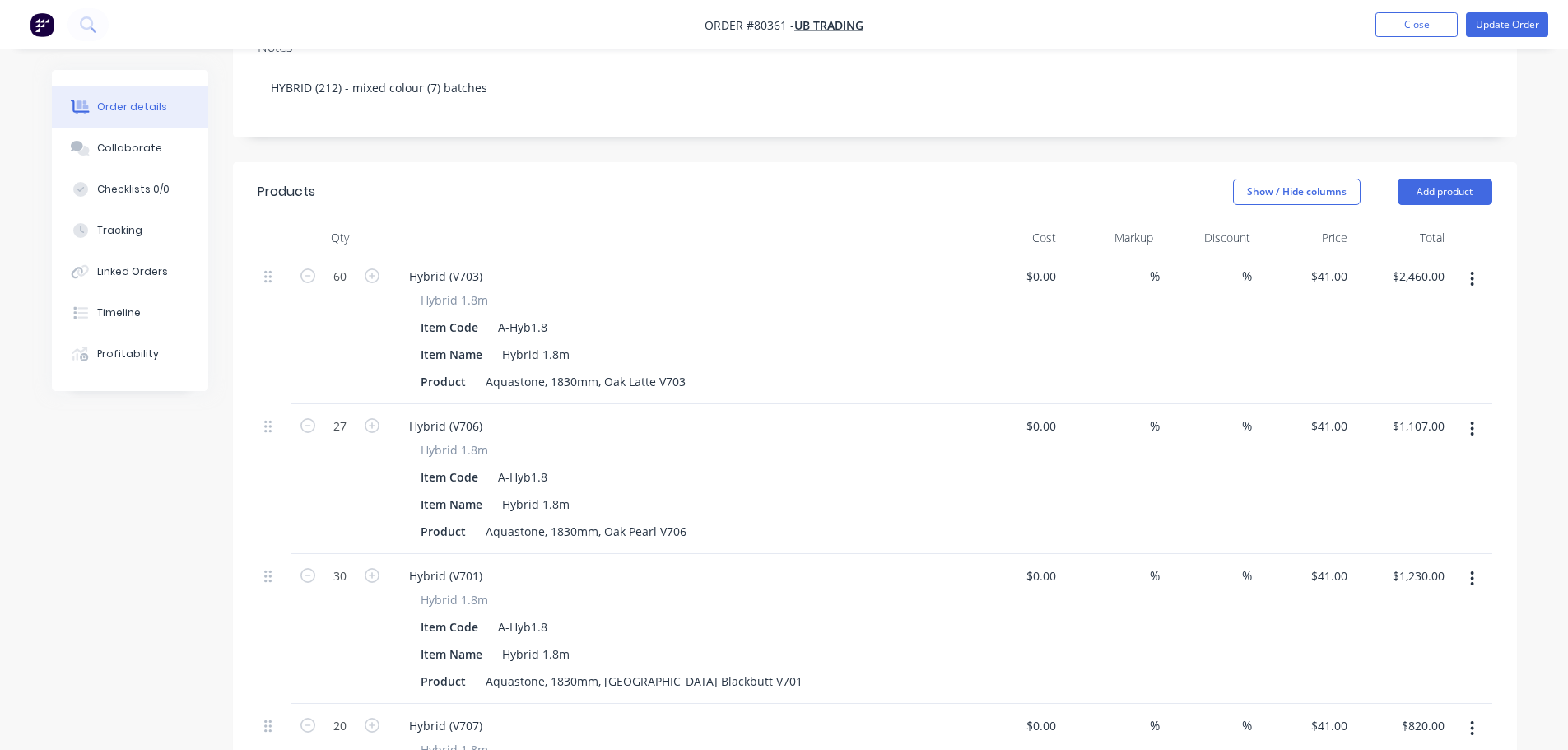
scroll to position [329, 0]
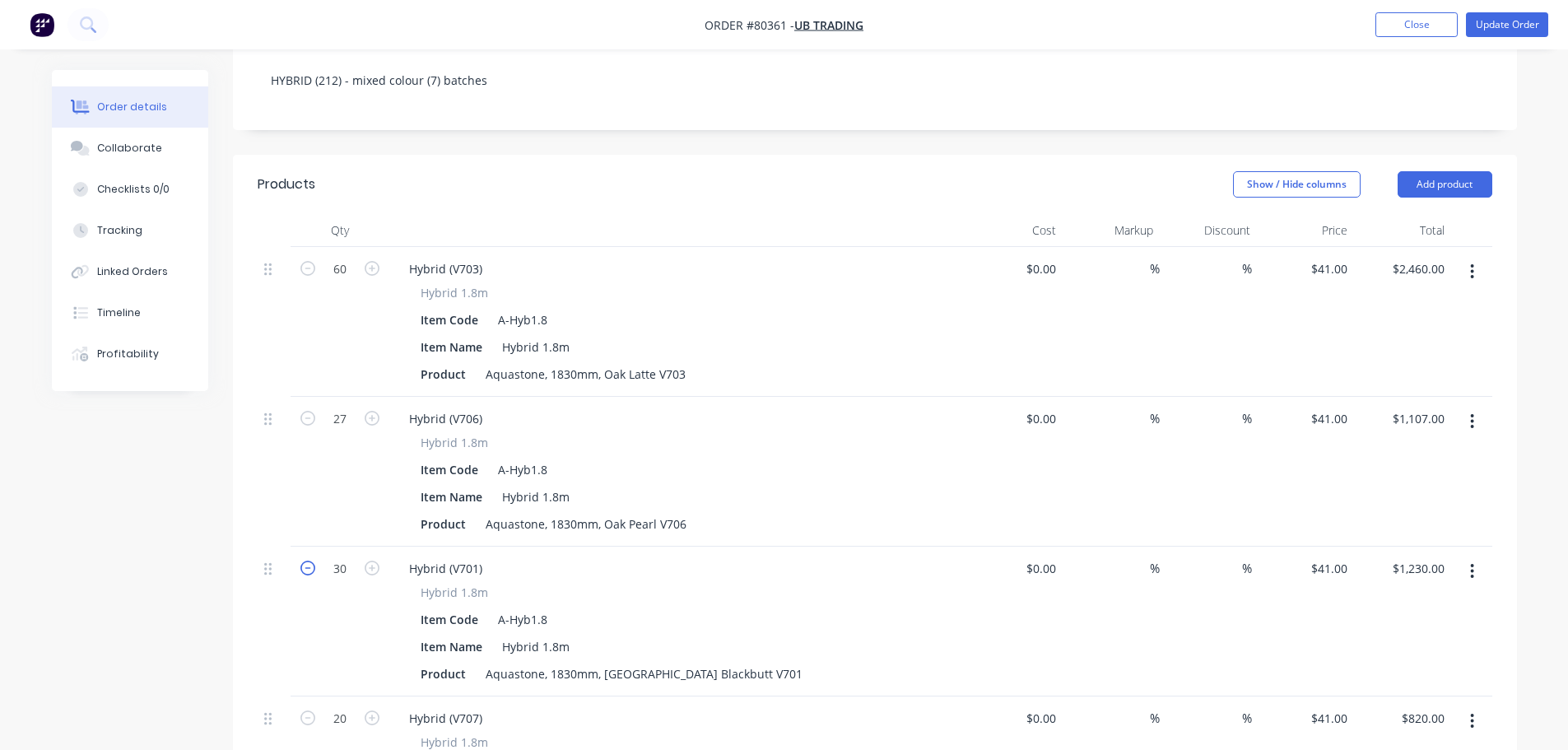
click at [306, 561] on icon "button" at bounding box center [308, 568] width 15 height 15
type input "29"
type input "$1,189.00"
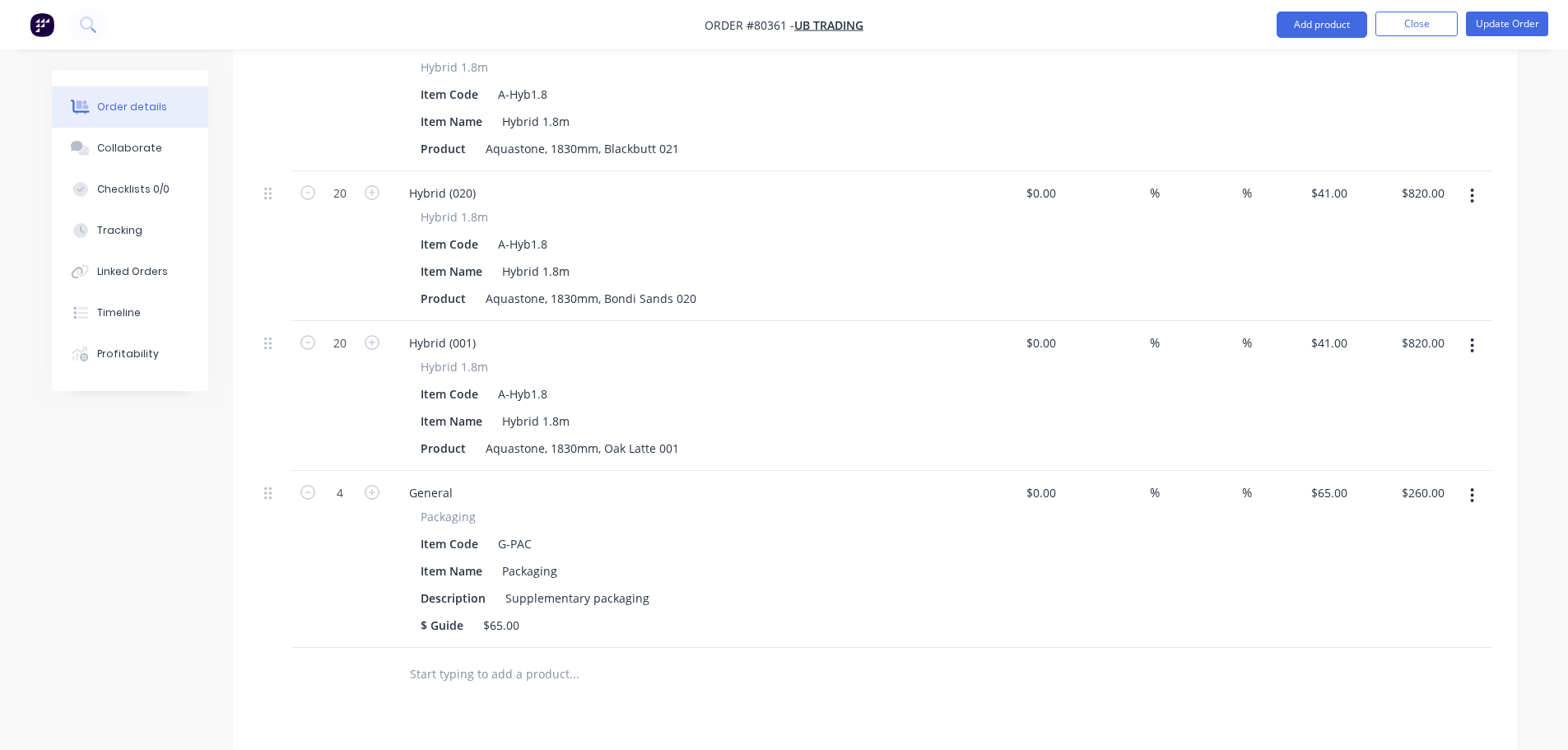
scroll to position [1235, 0]
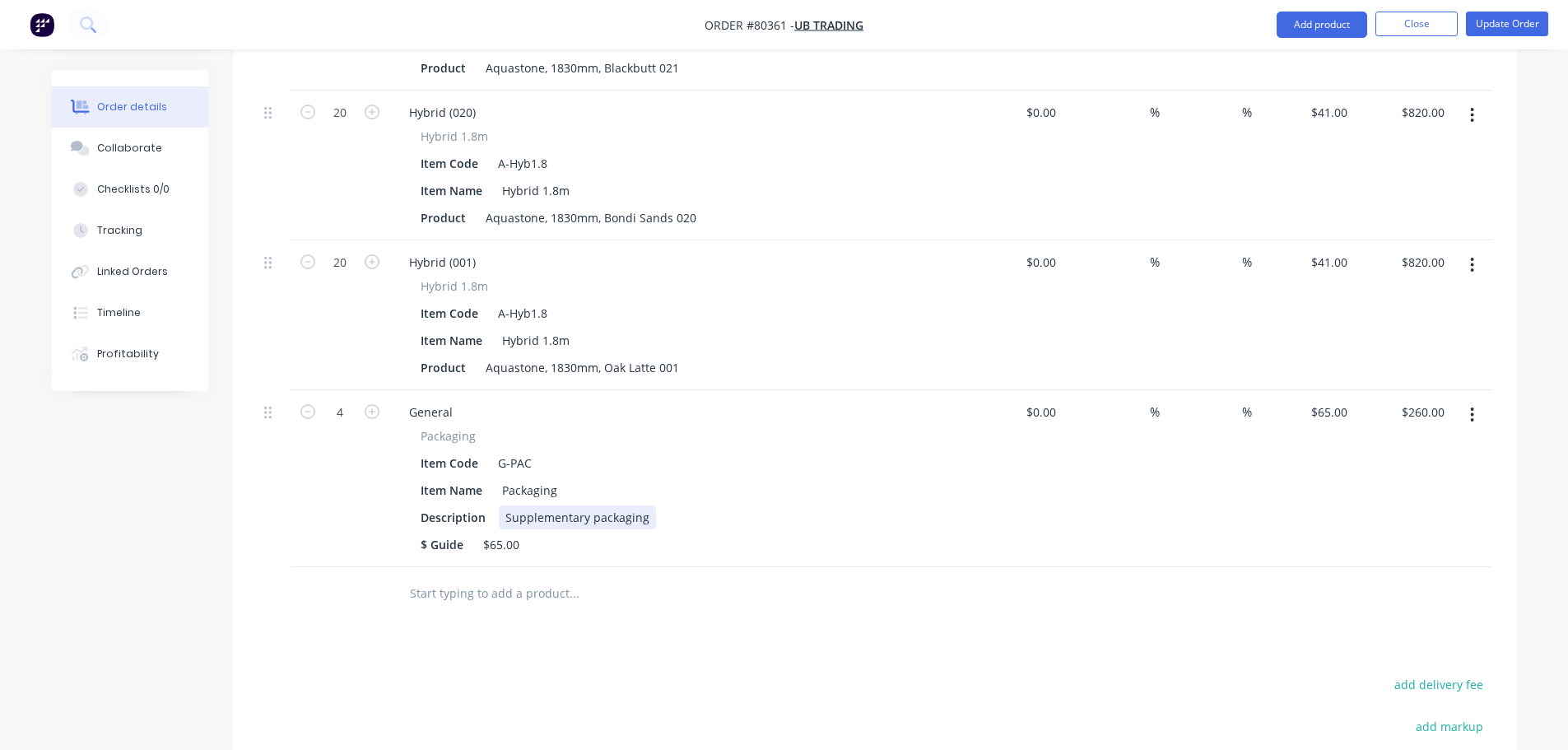
click at [650, 505] on div "Description Supplementary packaging" at bounding box center [674, 518] width 520 height 24
click at [1494, 24] on button "Update Order" at bounding box center [1506, 23] width 82 height 24
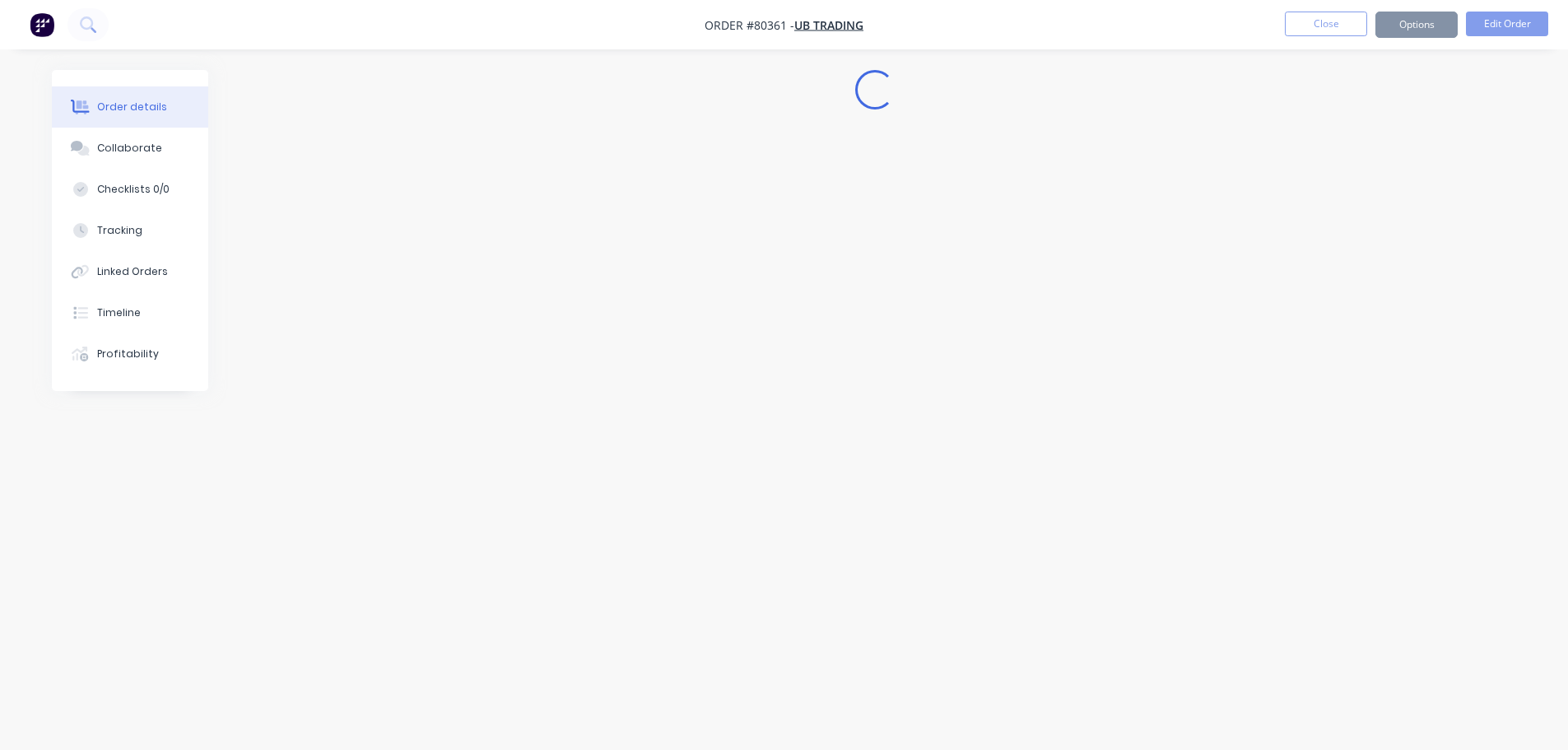
scroll to position [0, 0]
